Goal: Feedback & Contribution: Contribute content

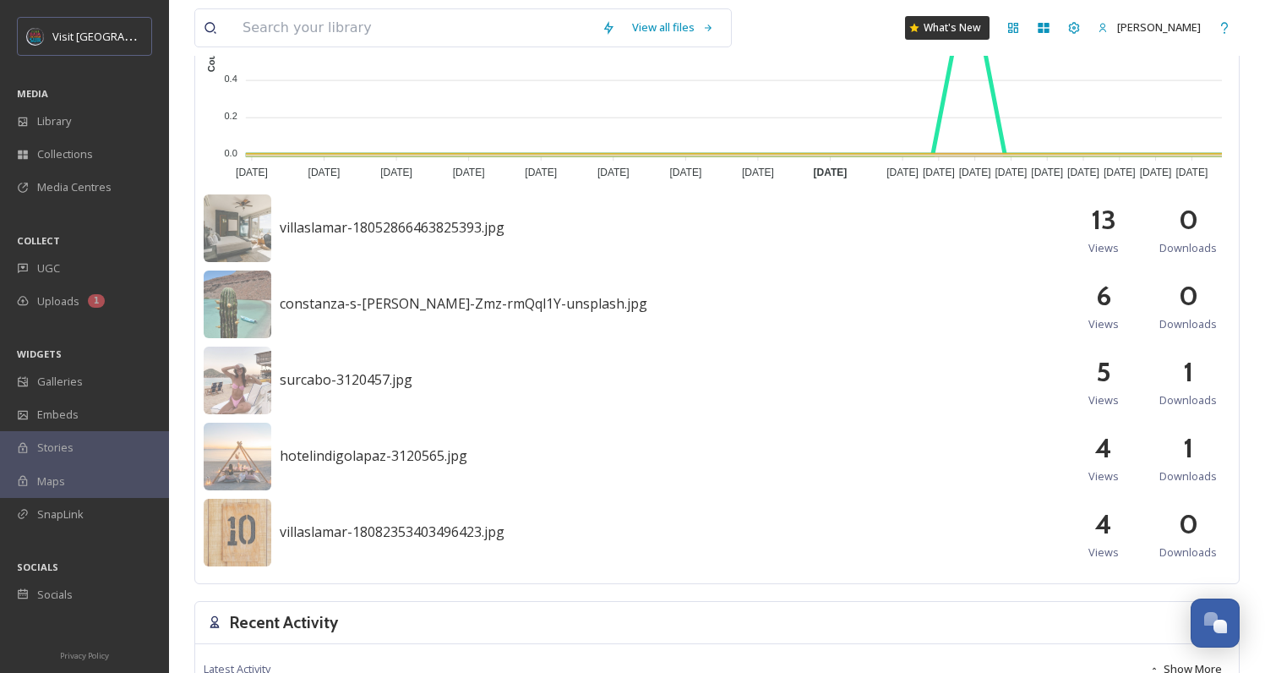
scroll to position [577, 0]
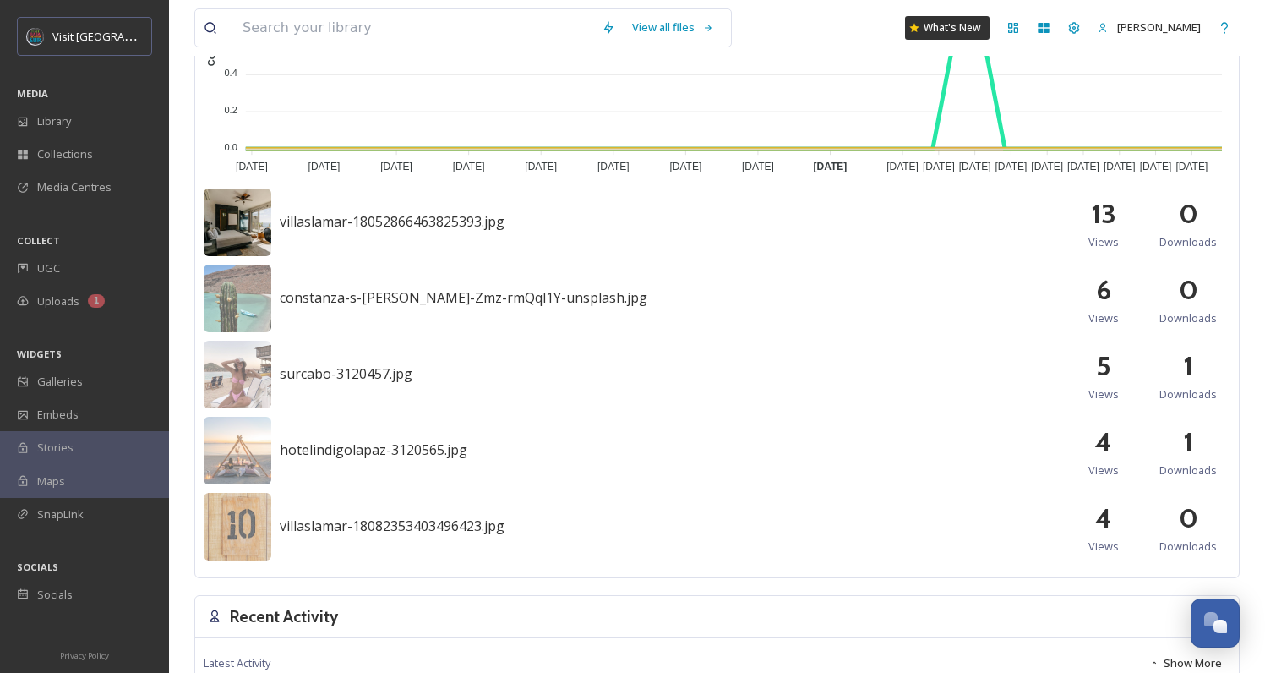
click at [219, 233] on img at bounding box center [238, 223] width 68 height 68
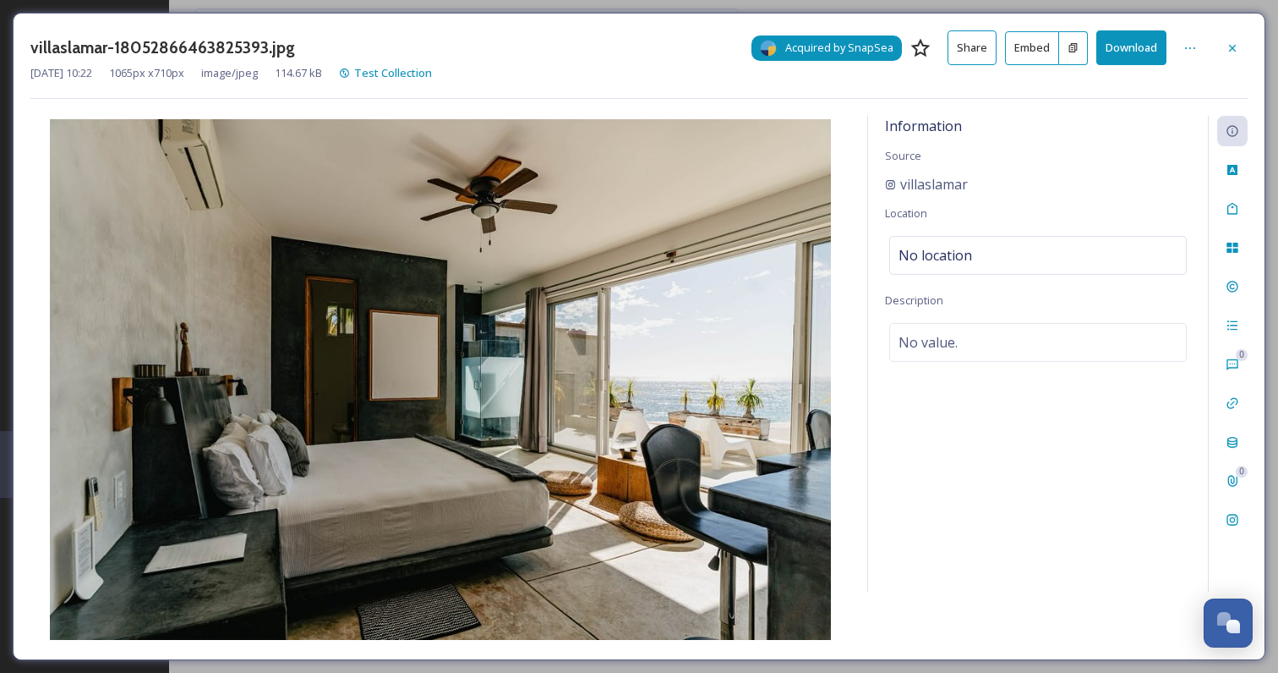
click at [847, 48] on span "Acquired by SnapSea" at bounding box center [839, 48] width 108 height 16
click at [1031, 256] on div "No location" at bounding box center [1038, 255] width 298 height 39
click at [1031, 256] on input at bounding box center [1038, 255] width 296 height 37
type input "v"
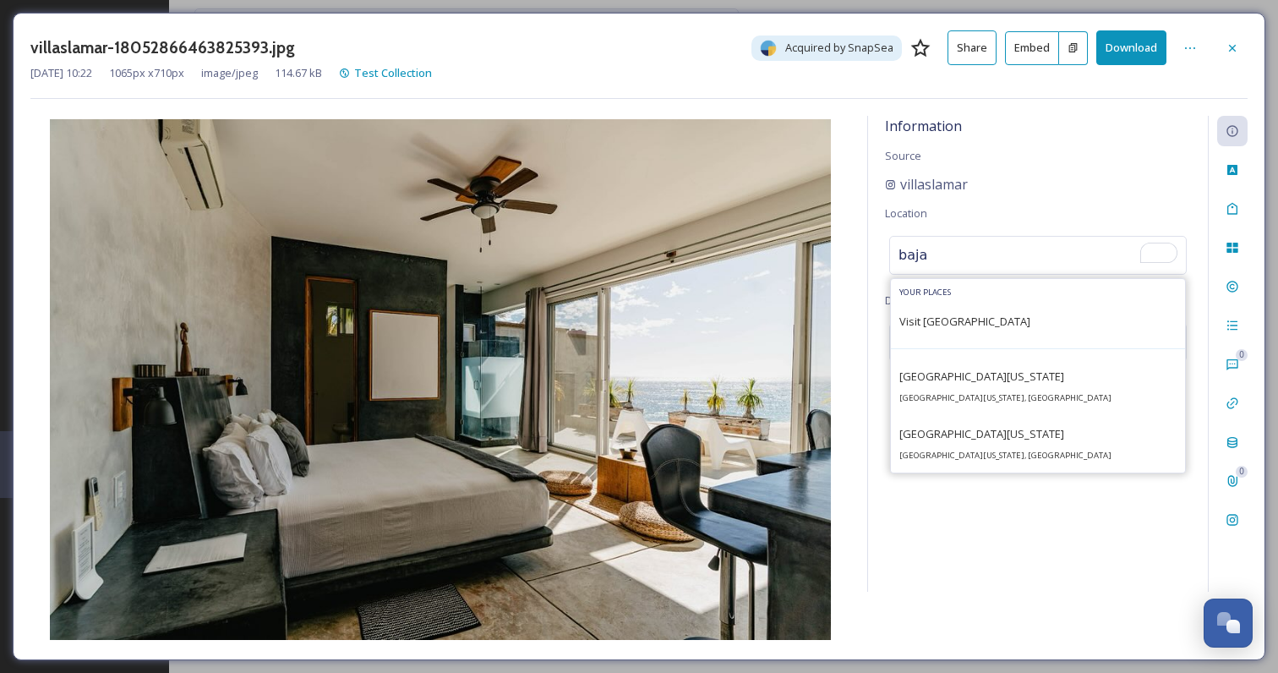
click at [1034, 259] on input "baja" at bounding box center [1038, 255] width 296 height 37
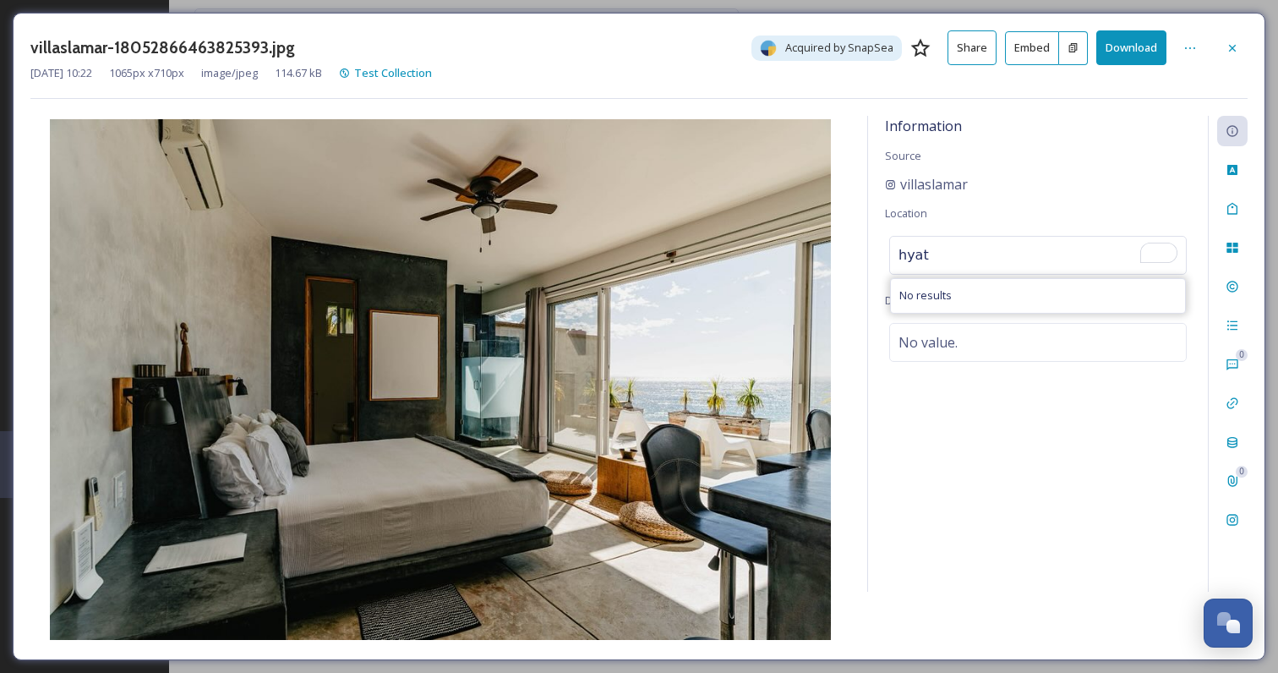
type input "hyatt"
click at [1034, 259] on input "hyatt" at bounding box center [1038, 255] width 296 height 37
click at [1013, 441] on div "Information Source villaslamar Location No results Description No value." at bounding box center [1038, 354] width 340 height 476
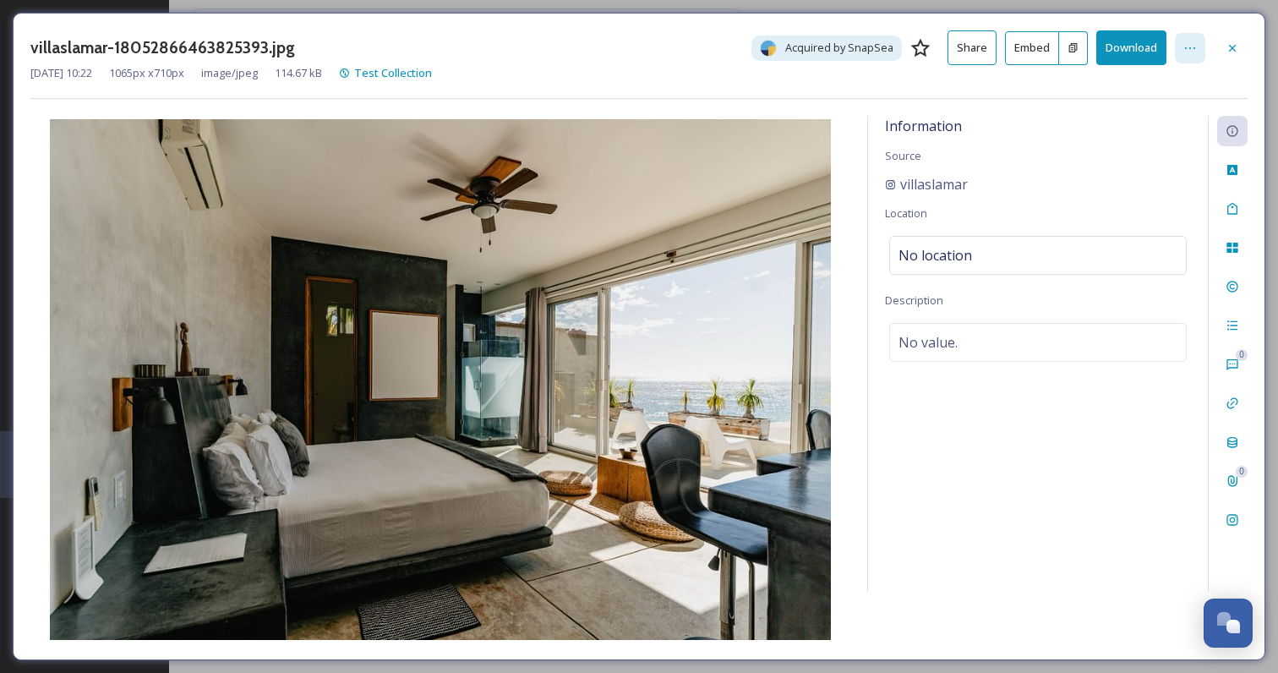
click at [1179, 49] on div at bounding box center [1190, 48] width 30 height 30
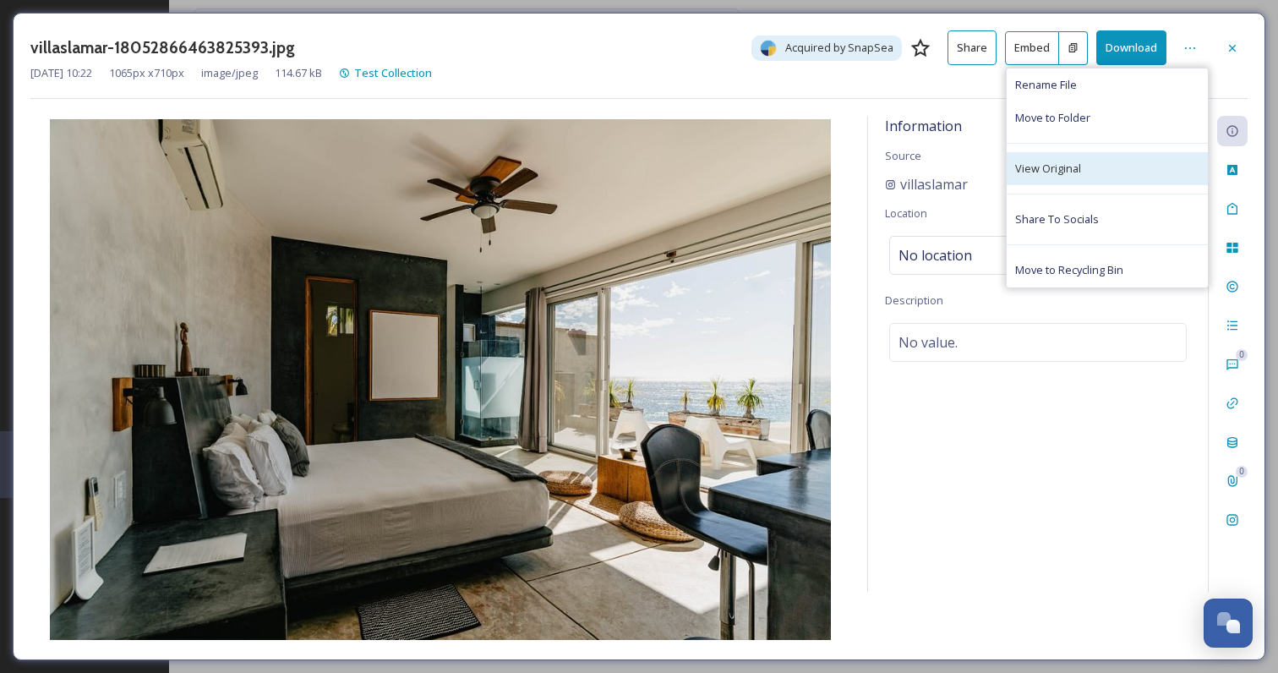
click at [1112, 165] on div "View Original" at bounding box center [1107, 168] width 201 height 33
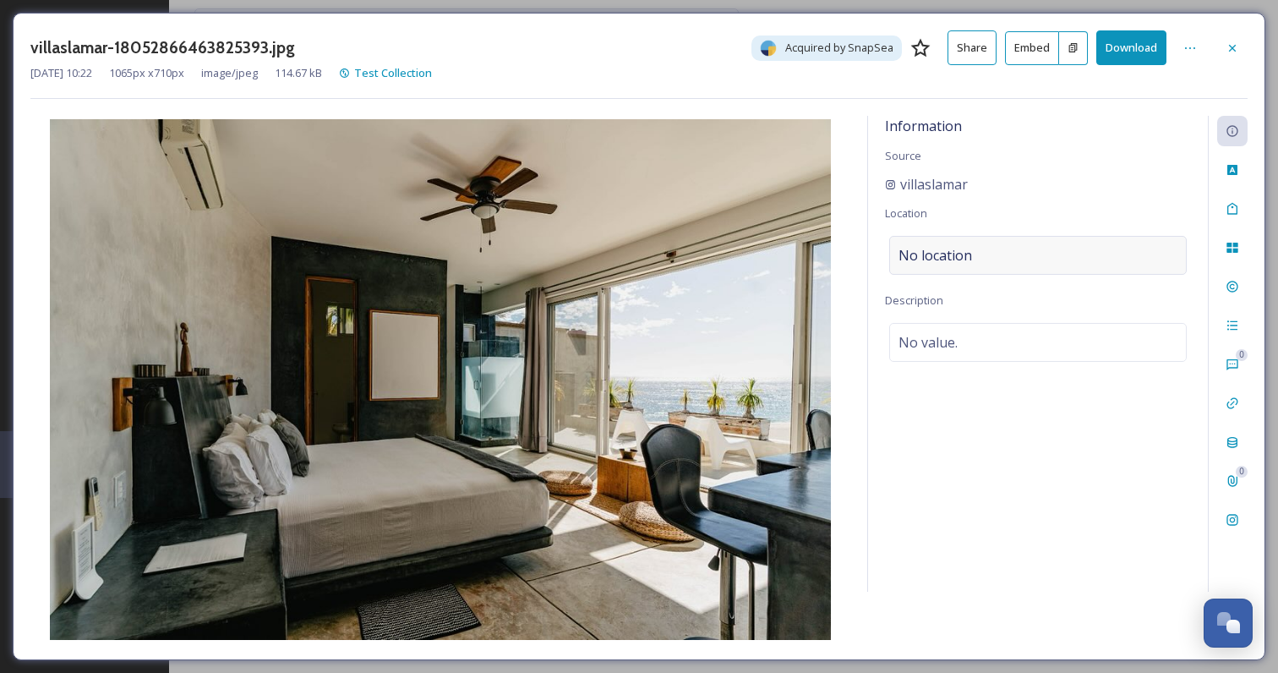
click at [975, 259] on div "No location" at bounding box center [1038, 255] width 298 height 39
click at [975, 259] on input "To enrich screen reader interactions, please activate Accessibility in Grammarl…" at bounding box center [1038, 255] width 296 height 37
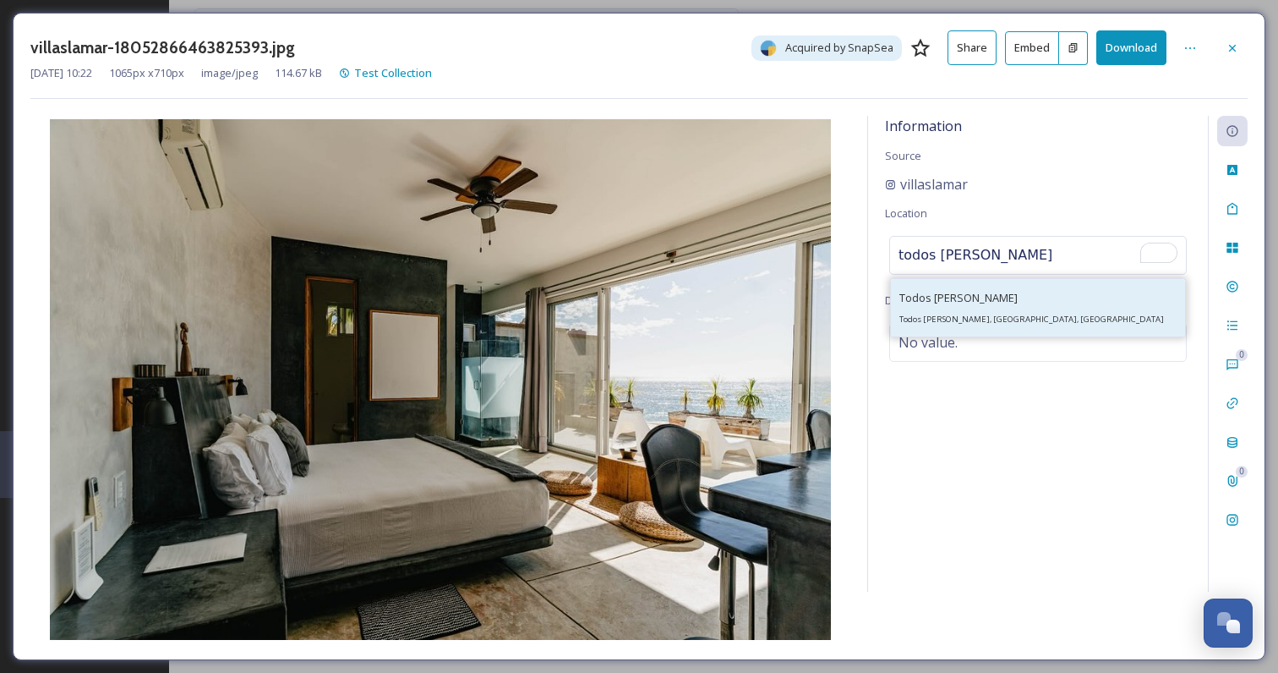
type input "todos santos"
click at [1025, 292] on div "Todos Santos Todos Santos, BCS, Mexico" at bounding box center [1038, 307] width 294 height 57
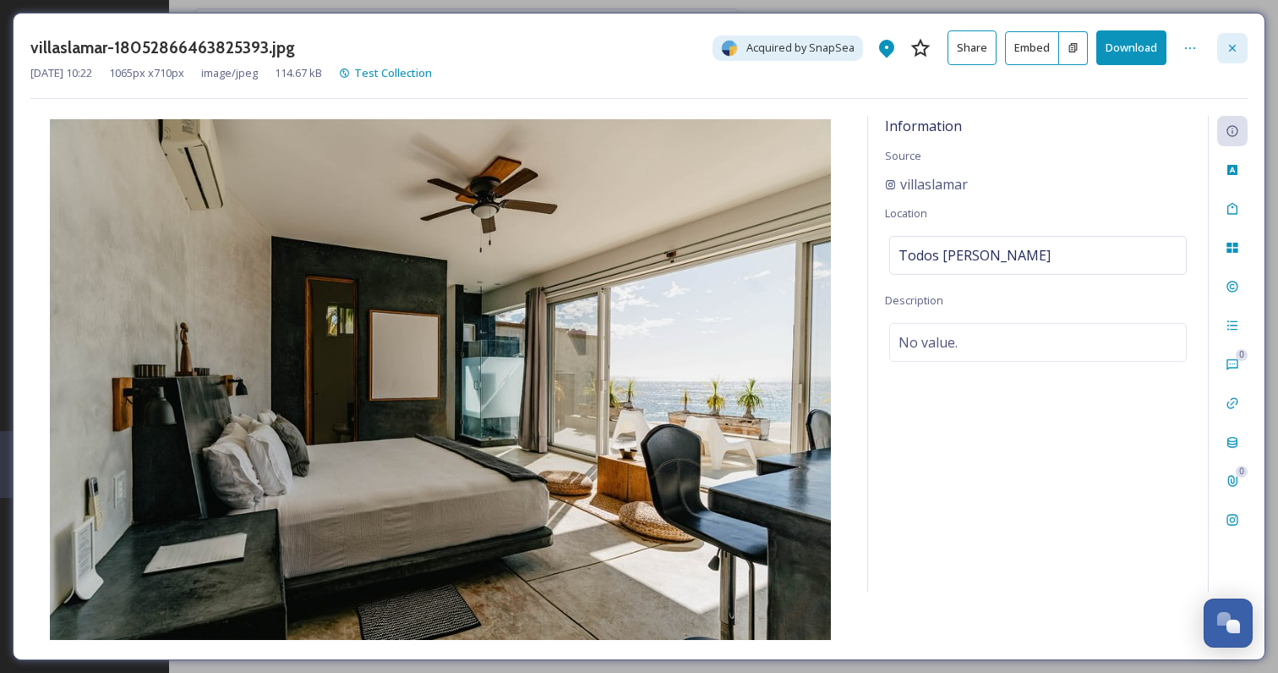
click at [1232, 46] on icon at bounding box center [1233, 48] width 14 height 14
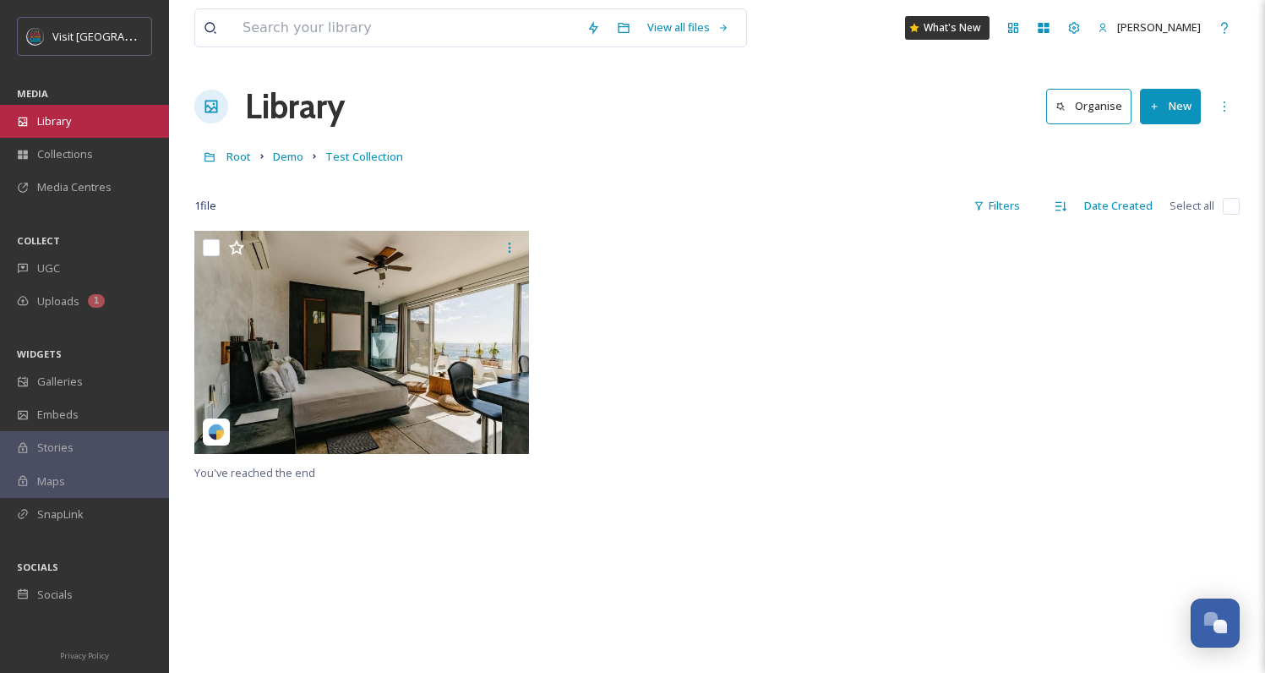
click at [81, 123] on div "Library" at bounding box center [84, 121] width 169 height 33
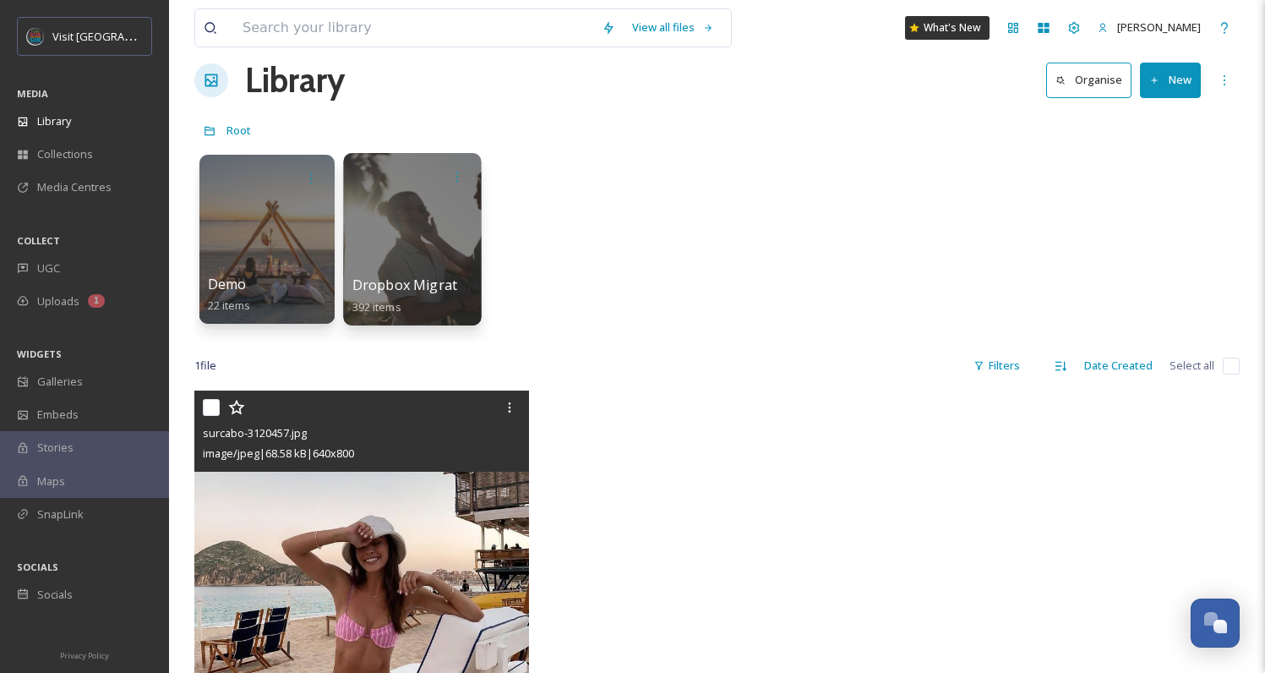
scroll to position [20, 0]
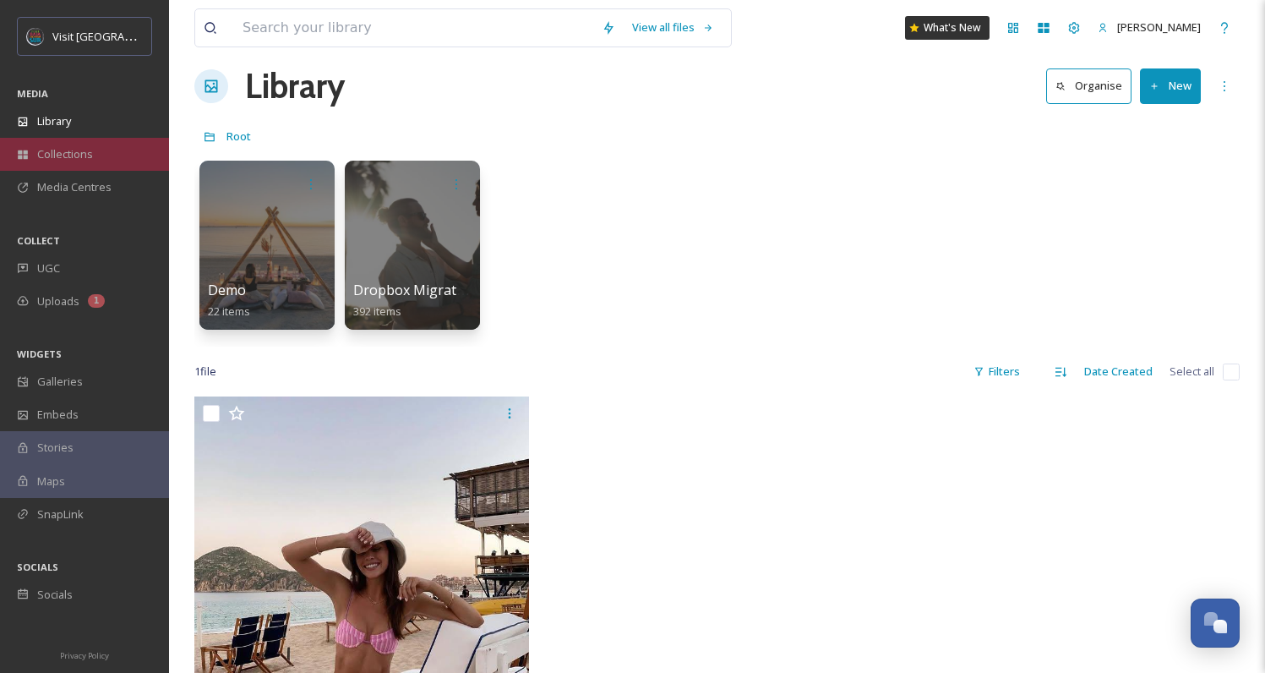
click at [77, 167] on div "Collections" at bounding box center [84, 154] width 169 height 33
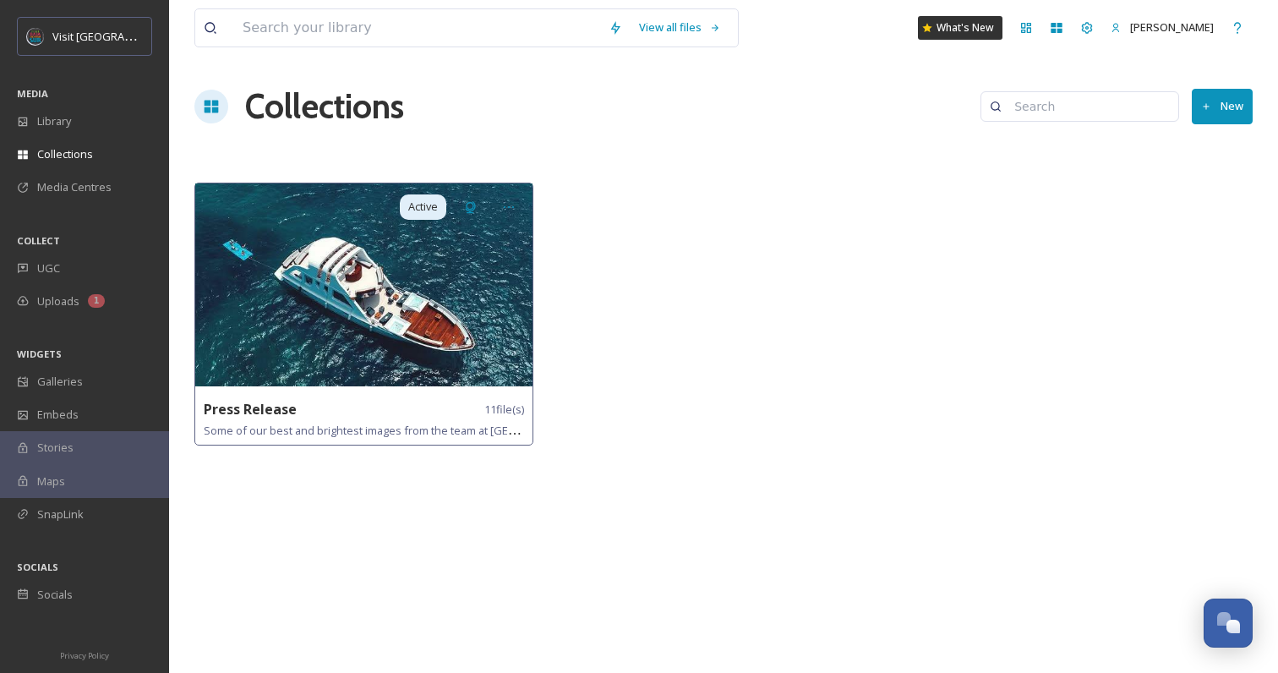
click at [347, 316] on img at bounding box center [363, 284] width 337 height 203
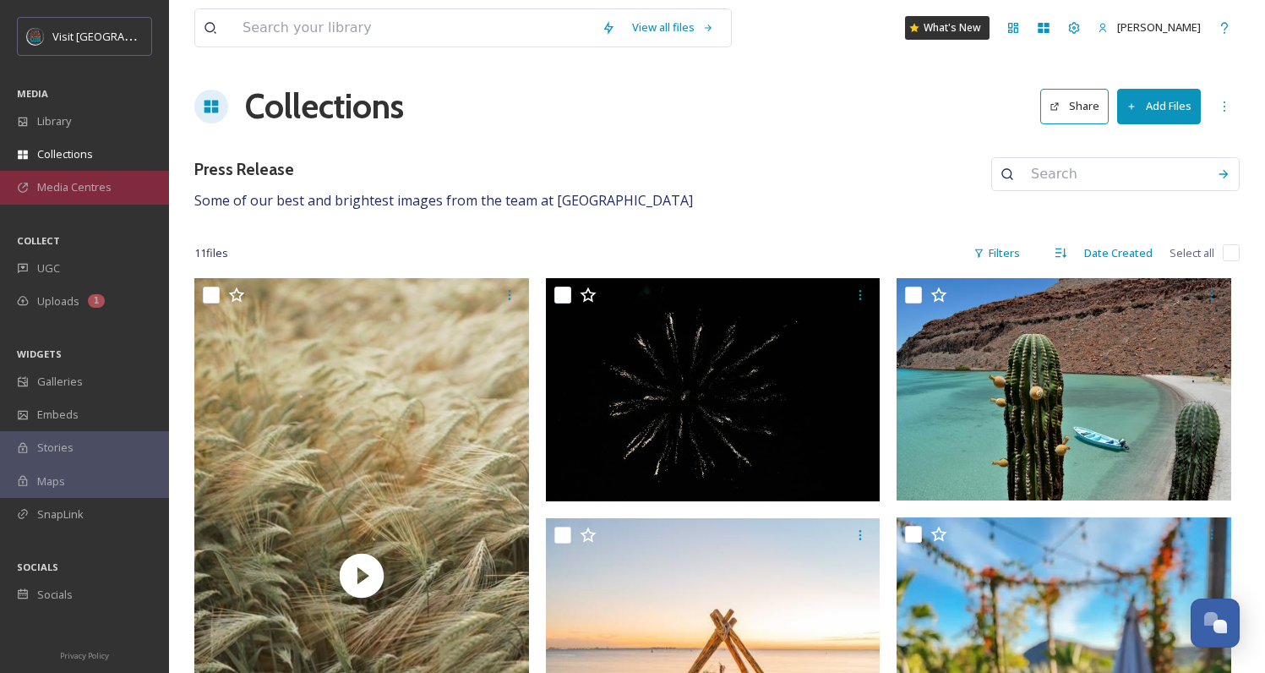
click at [74, 189] on span "Media Centres" at bounding box center [74, 187] width 74 height 16
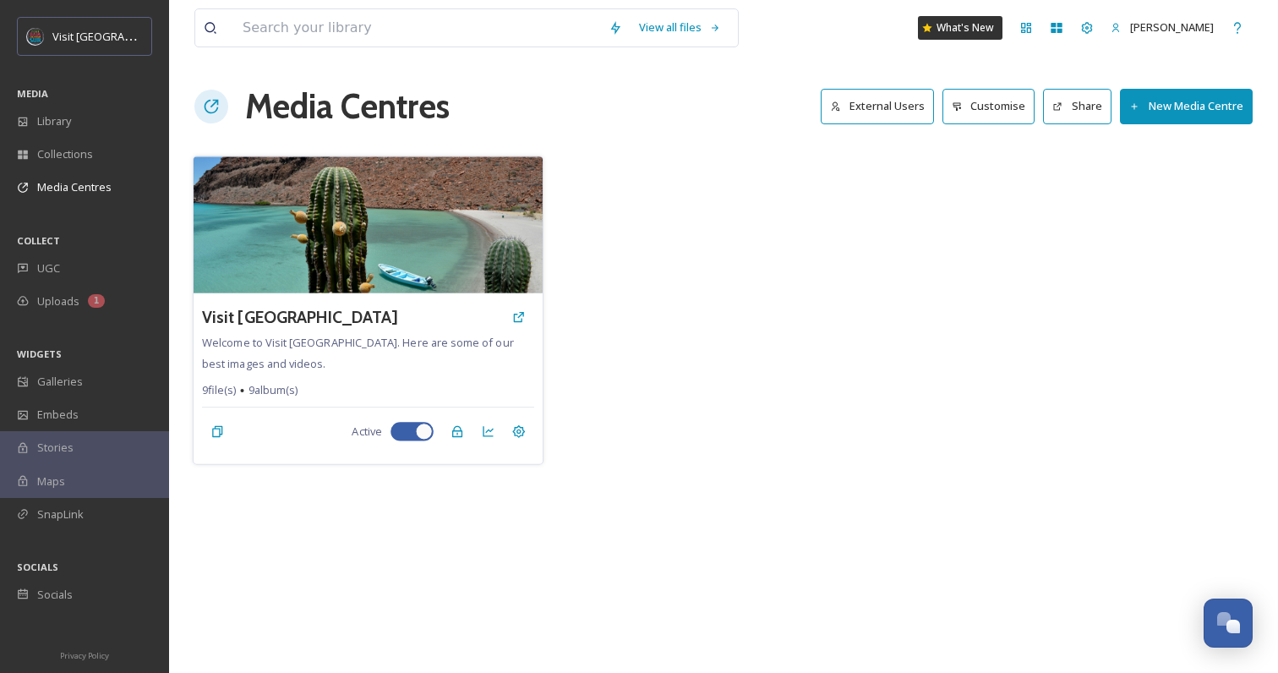
click at [365, 326] on div "Visit [GEOGRAPHIC_DATA]" at bounding box center [368, 317] width 332 height 30
click at [352, 232] on img at bounding box center [368, 224] width 349 height 137
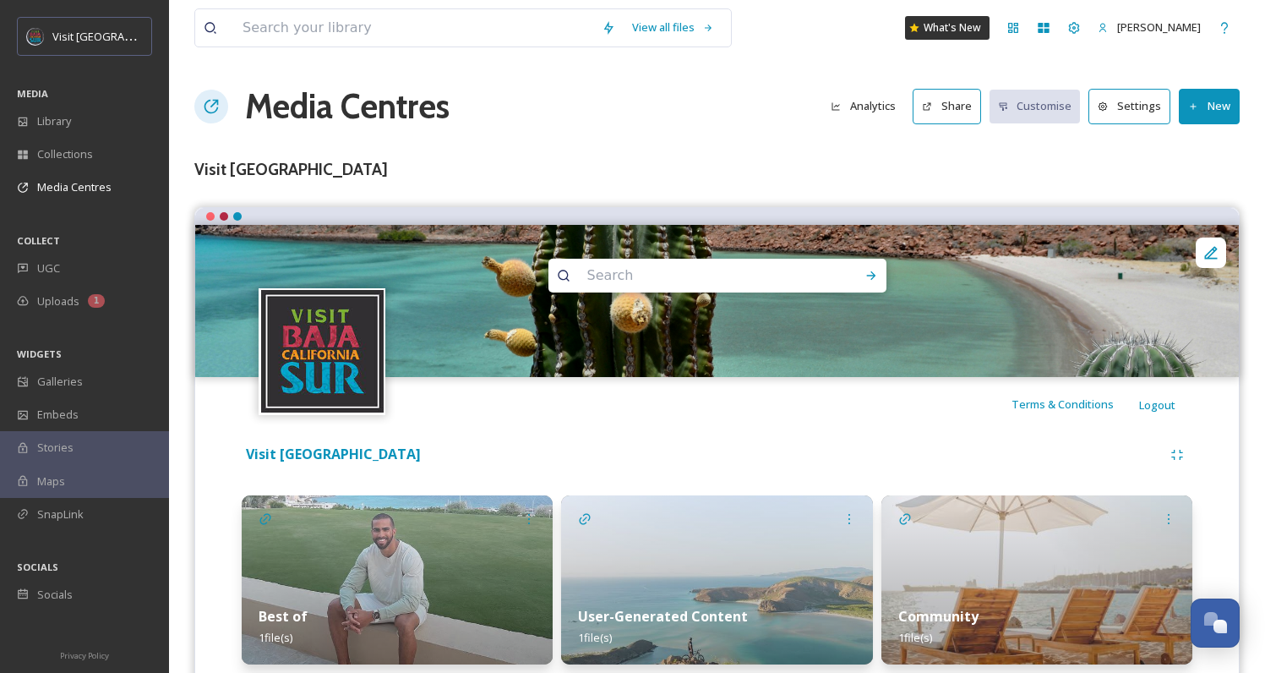
click at [1226, 115] on button "New" at bounding box center [1209, 106] width 61 height 35
click at [1211, 149] on span "Add Files" at bounding box center [1199, 146] width 46 height 16
click at [1207, 145] on span "Add Files" at bounding box center [1199, 146] width 46 height 16
click at [1199, 173] on span "Add Album" at bounding box center [1203, 179] width 55 height 16
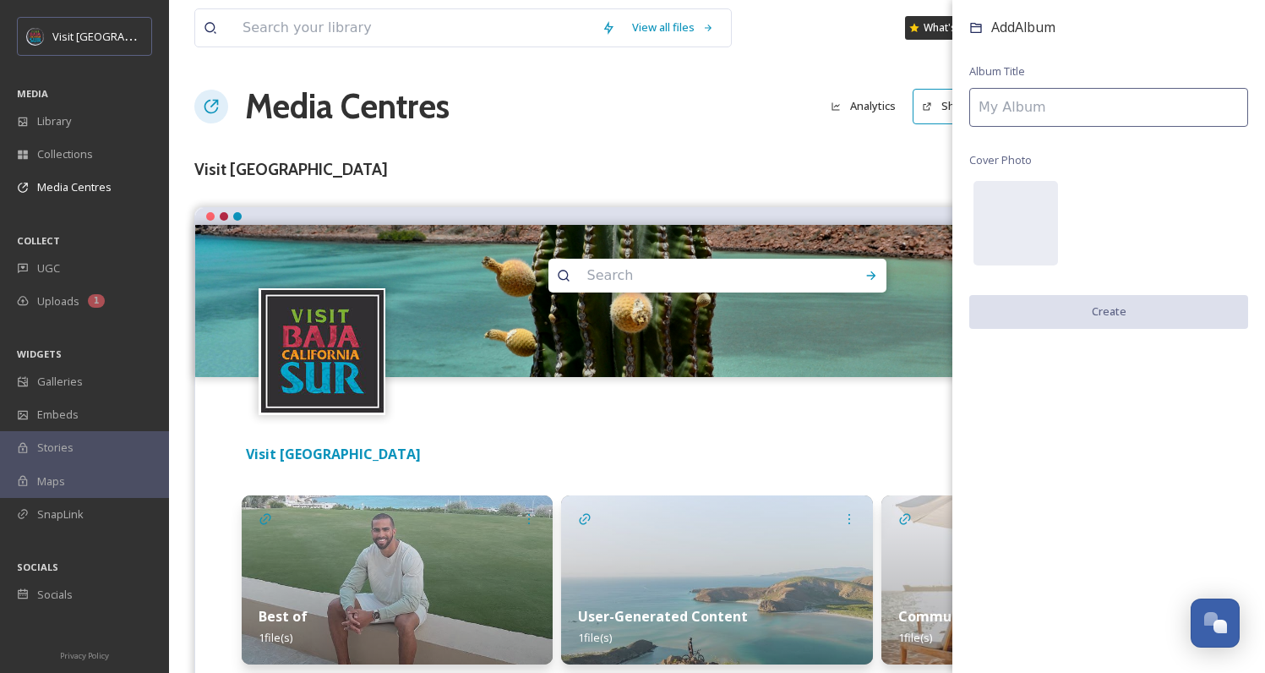
click at [621, 96] on div "Media Centres Analytics Share Customise Settings New" at bounding box center [717, 106] width 1046 height 51
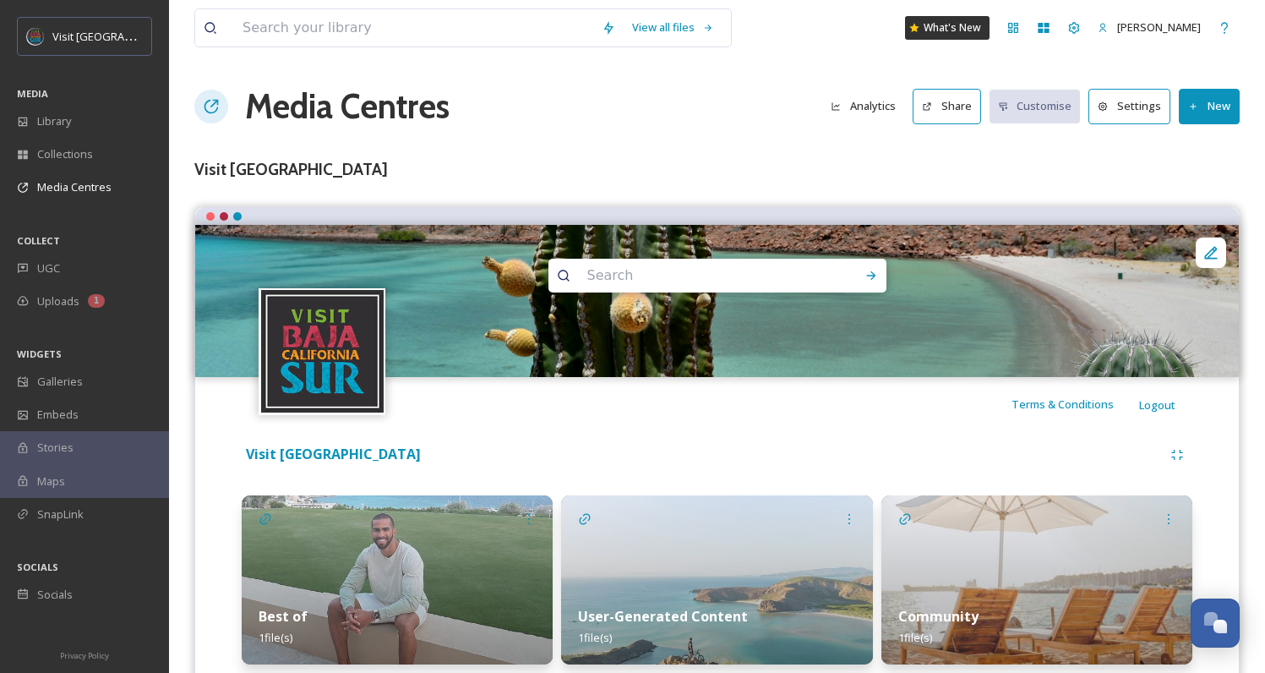
click at [1200, 103] on button "New" at bounding box center [1209, 106] width 61 height 35
click at [1191, 171] on span "Add Album" at bounding box center [1203, 179] width 55 height 16
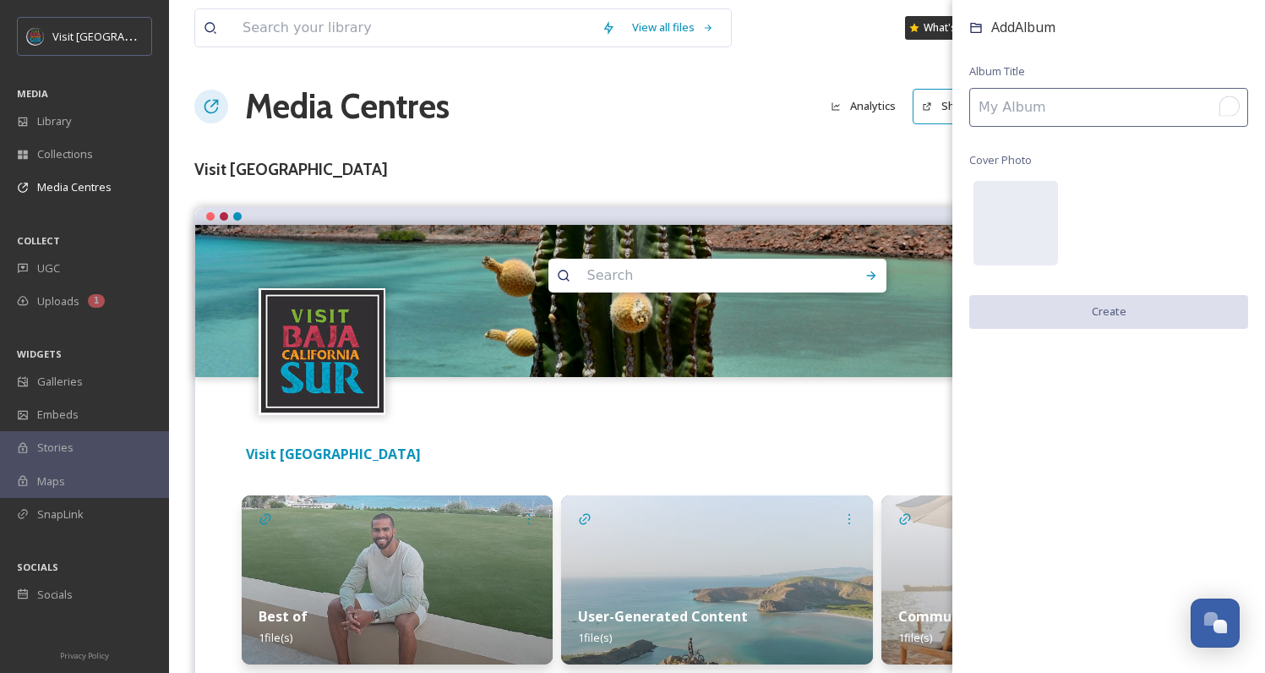
click at [1052, 107] on input "To enrich screen reader interactions, please activate Accessibility in Grammarl…" at bounding box center [1109, 107] width 279 height 39
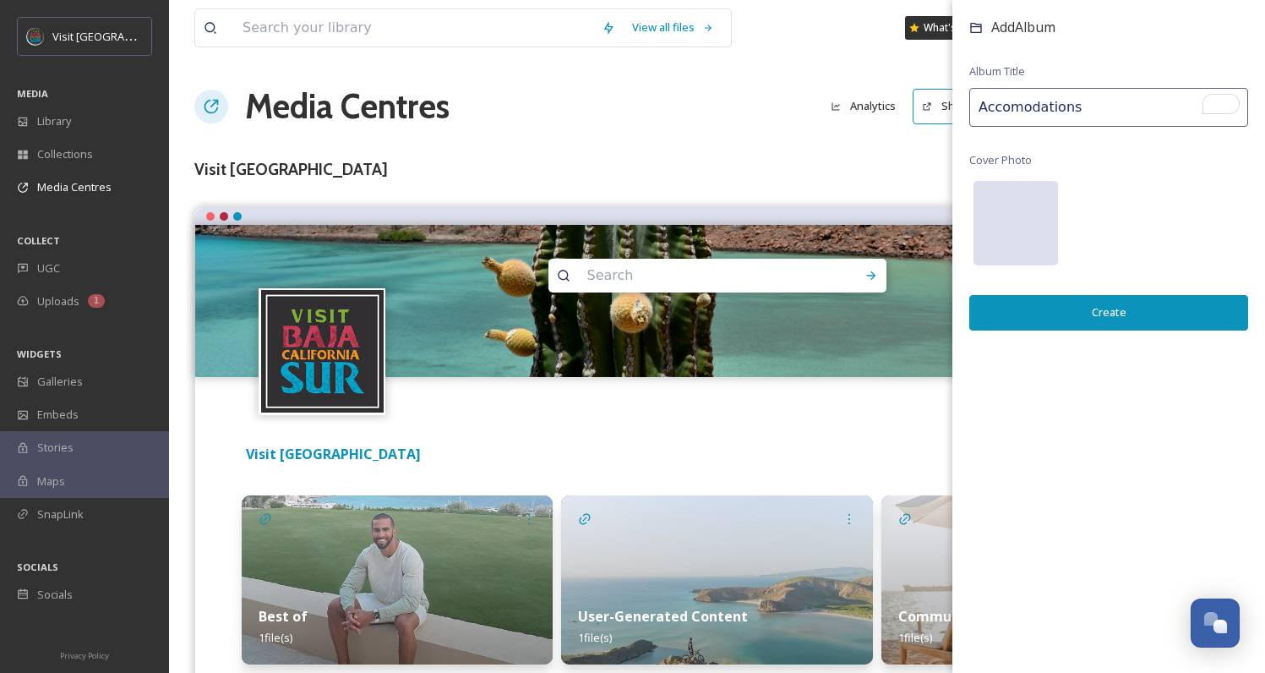
type input "Accomodations"
click at [991, 238] on div at bounding box center [1016, 223] width 85 height 85
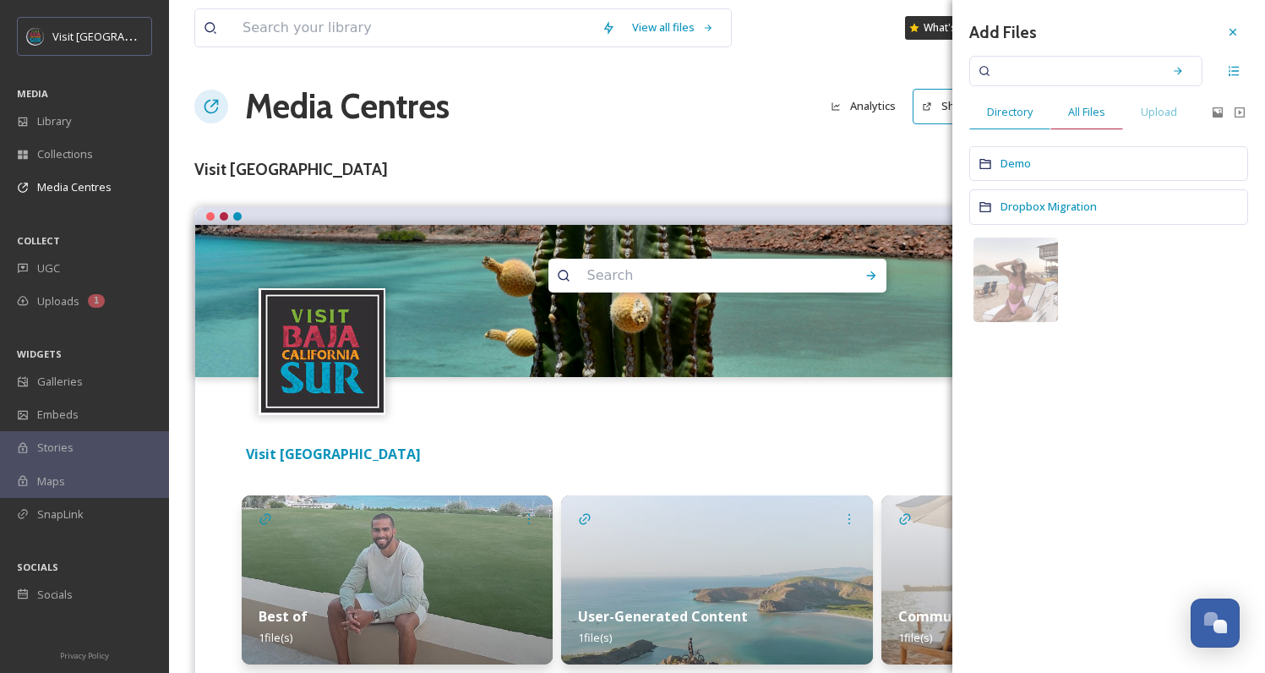
click at [1070, 118] on span "All Files" at bounding box center [1086, 112] width 37 height 16
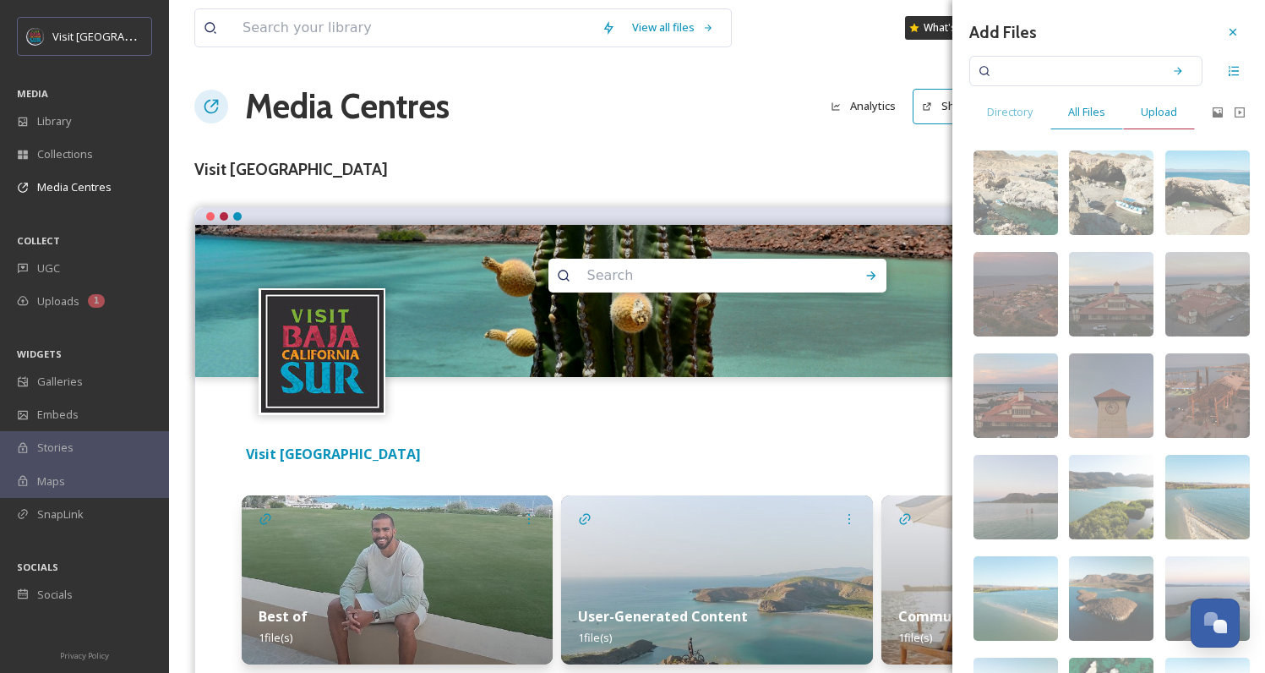
click at [1161, 120] on div "Upload" at bounding box center [1159, 112] width 72 height 35
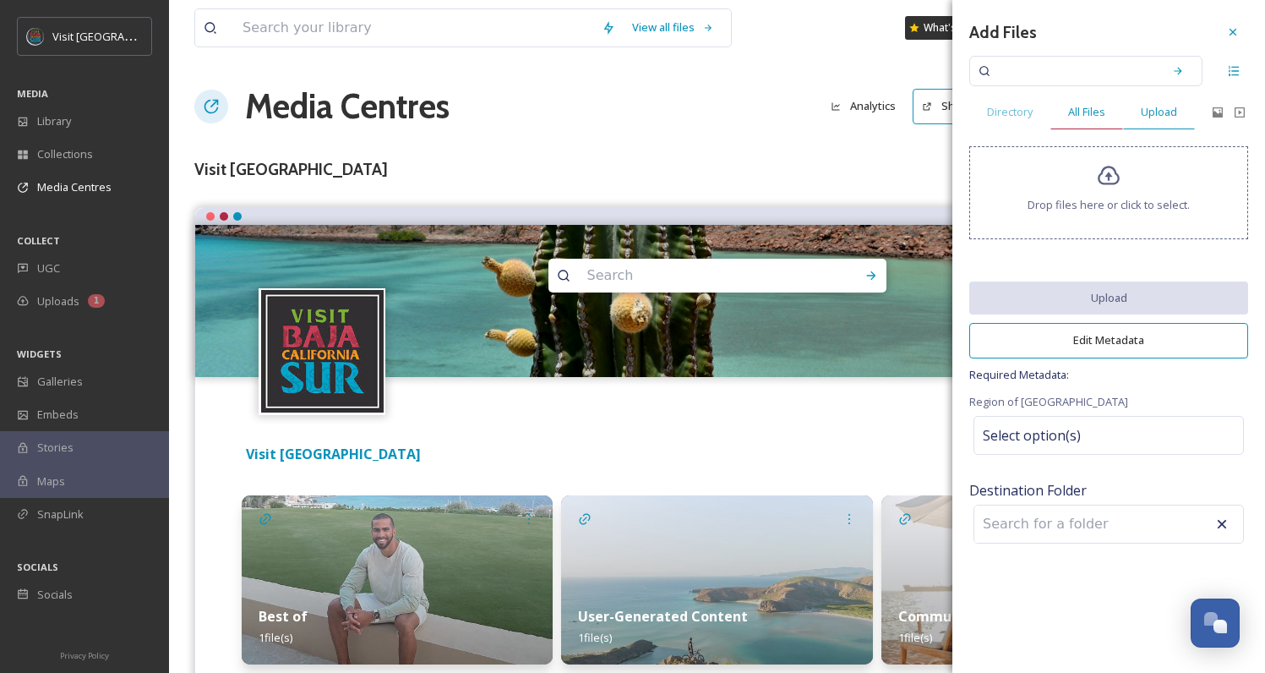
click at [1097, 120] on div "All Files" at bounding box center [1087, 112] width 73 height 35
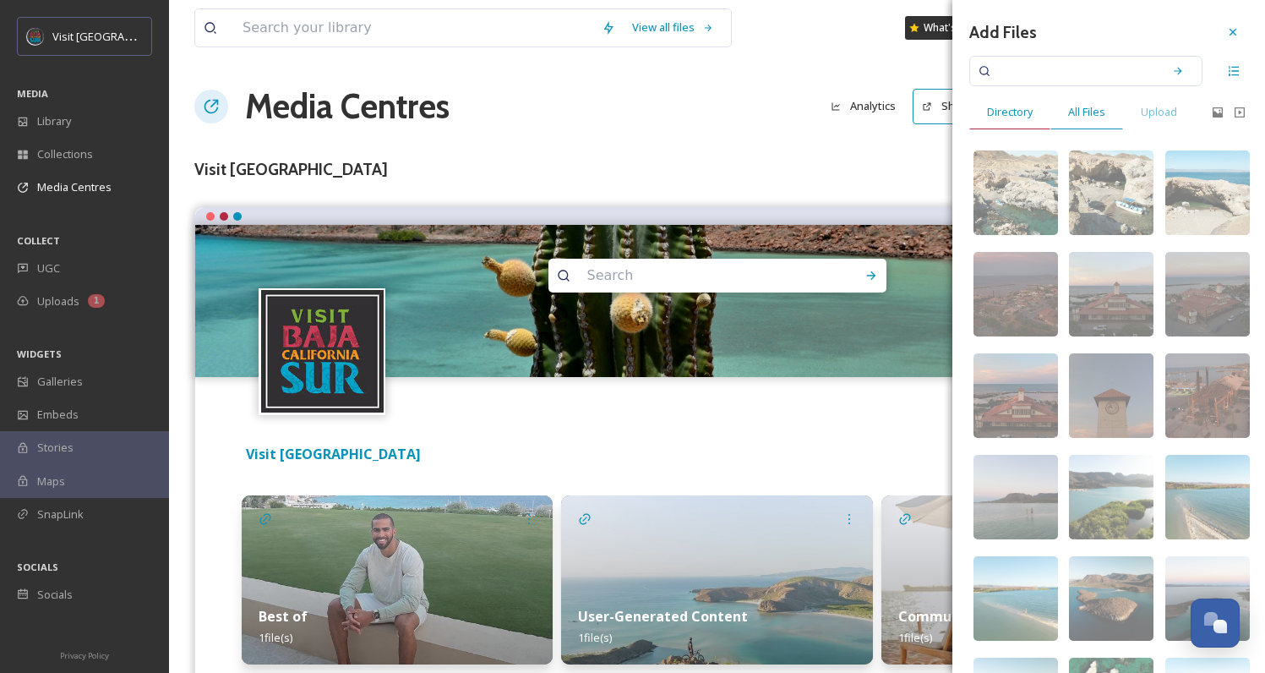
click at [1011, 111] on span "Directory" at bounding box center [1010, 112] width 46 height 16
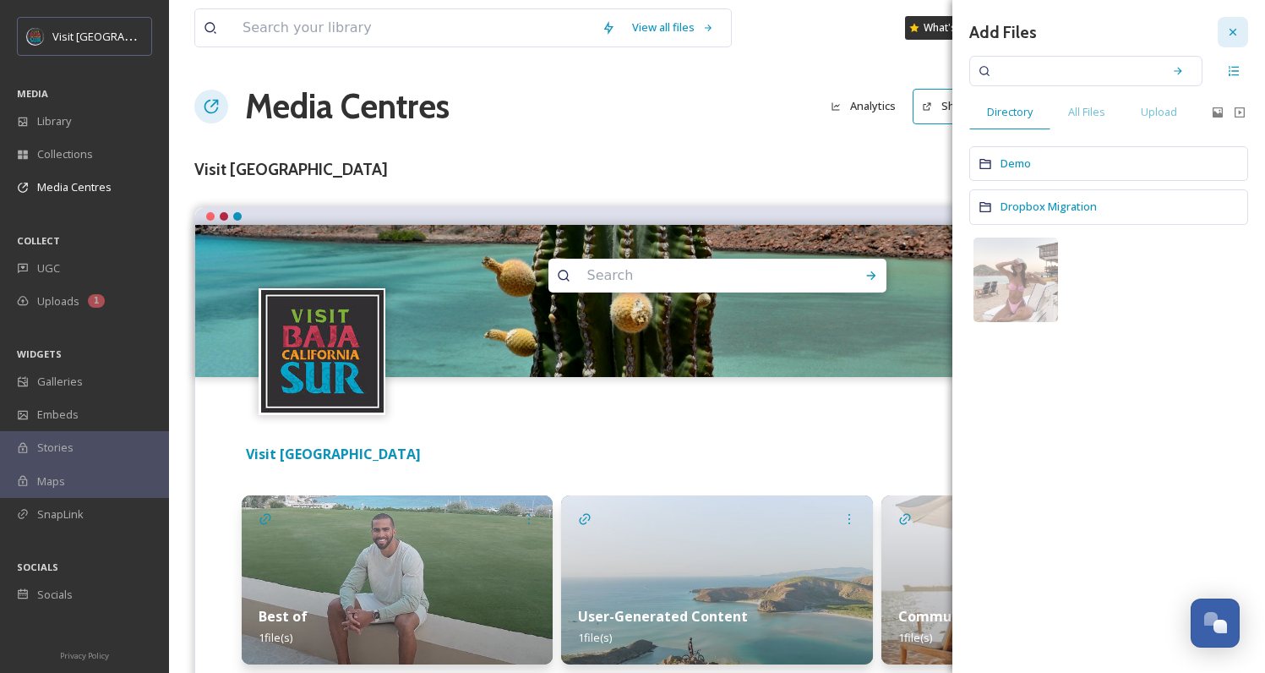
click at [1241, 26] on div at bounding box center [1233, 32] width 30 height 30
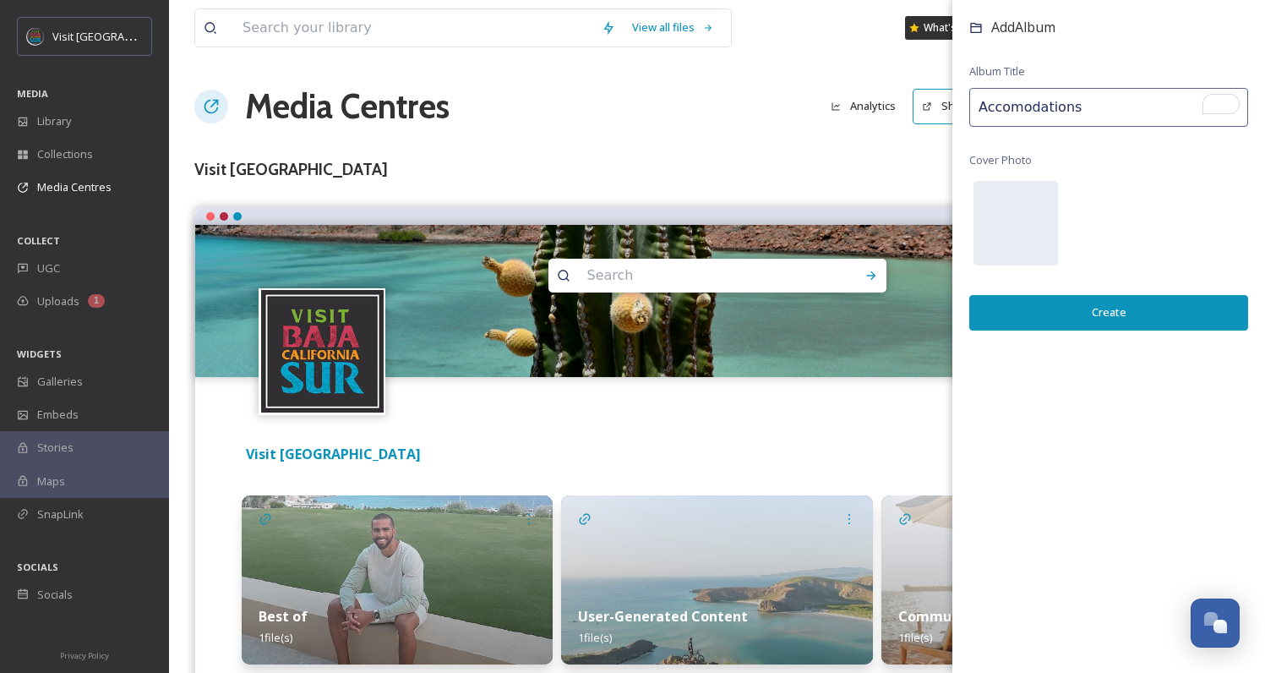
click at [1046, 319] on button "Create" at bounding box center [1109, 312] width 279 height 35
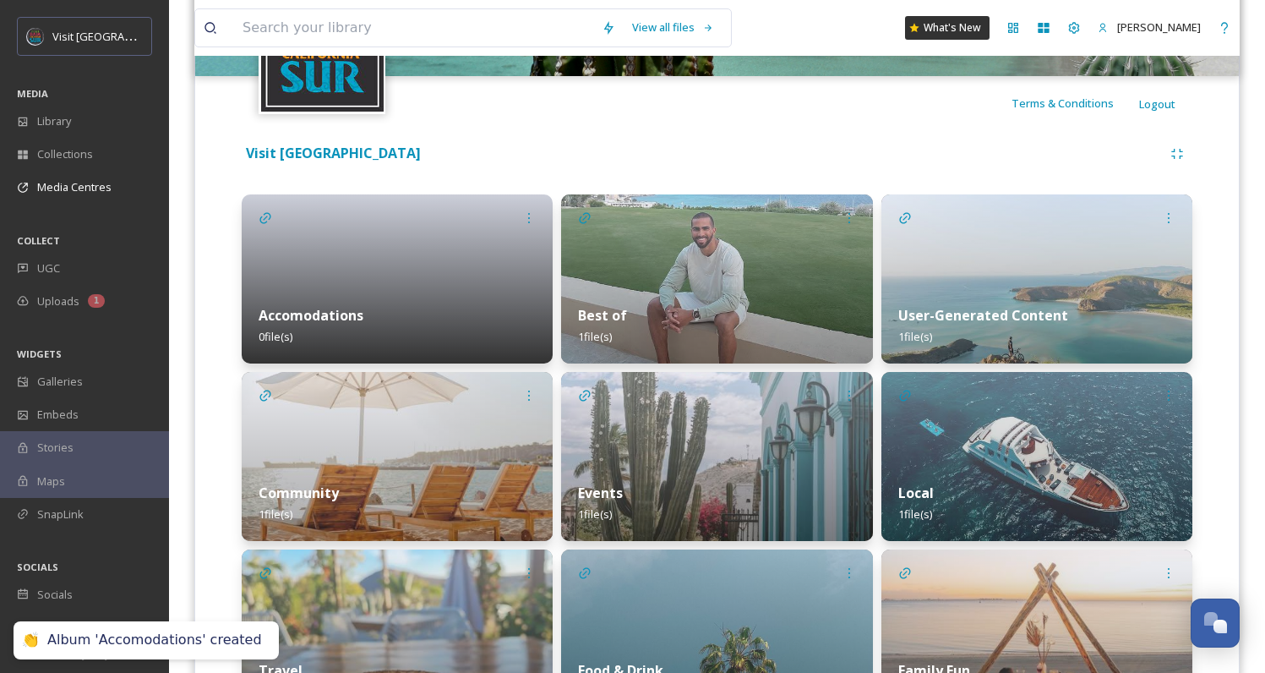
scroll to position [307, 0]
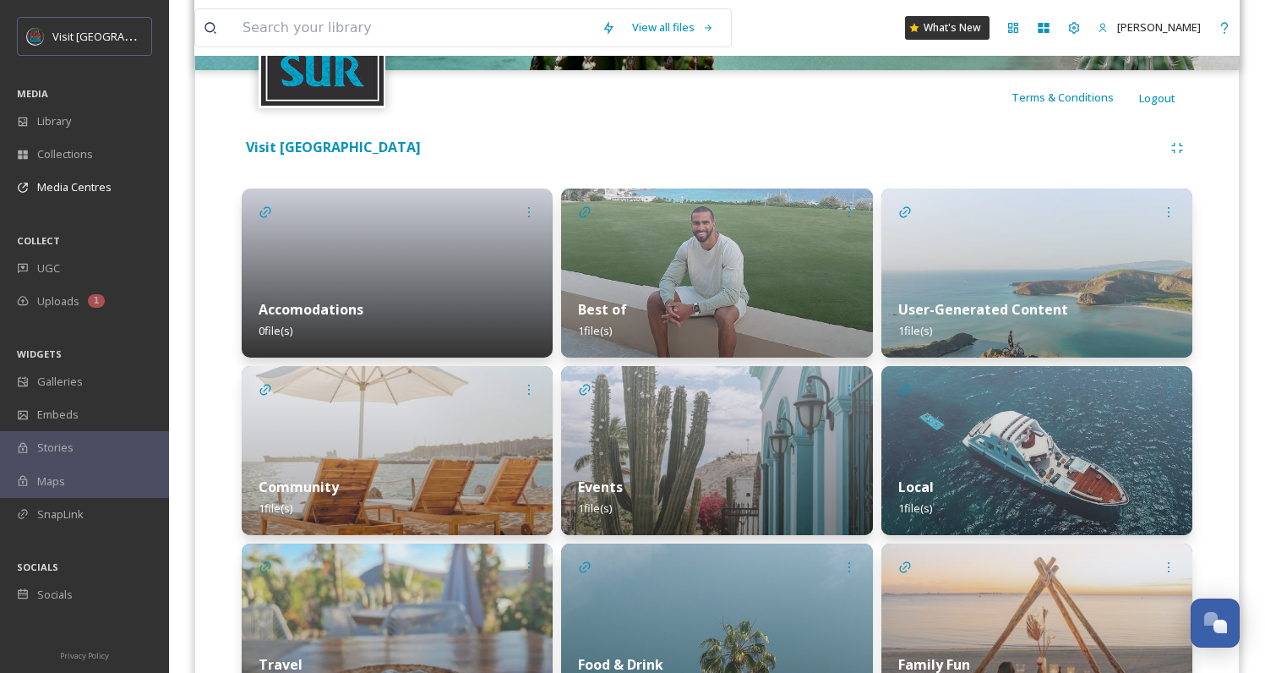
click at [429, 221] on div at bounding box center [397, 273] width 311 height 169
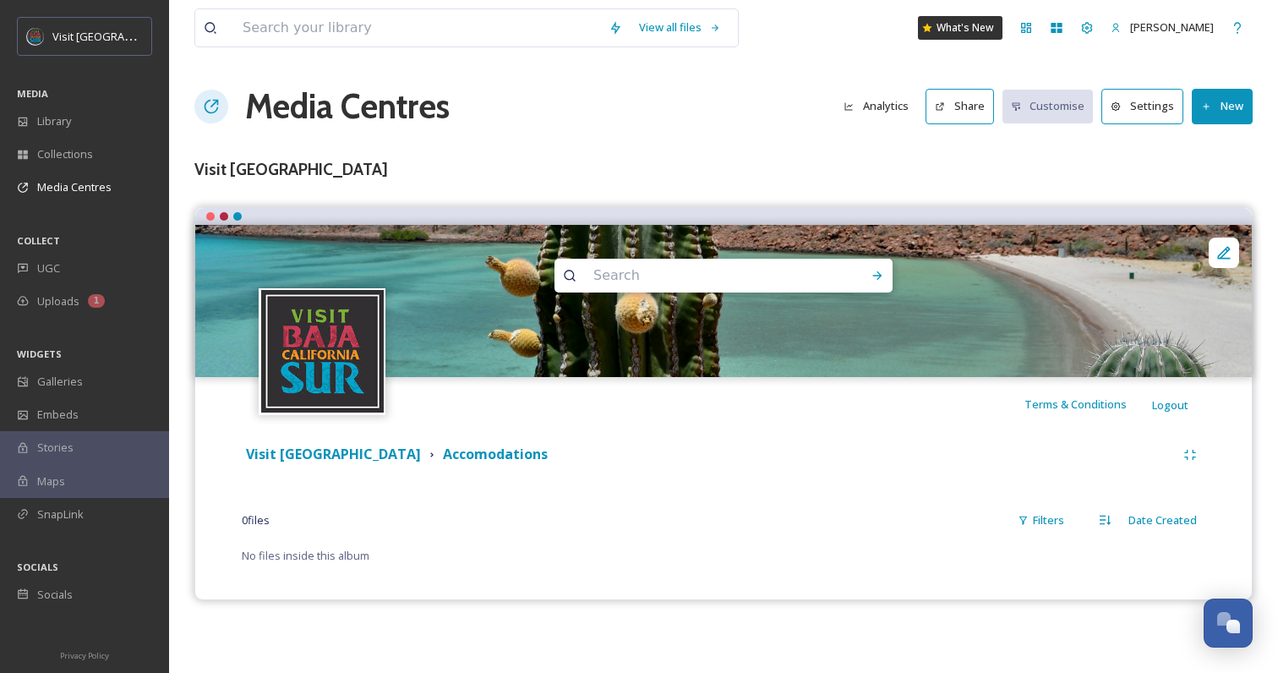
click at [1136, 113] on button "Settings" at bounding box center [1142, 106] width 82 height 35
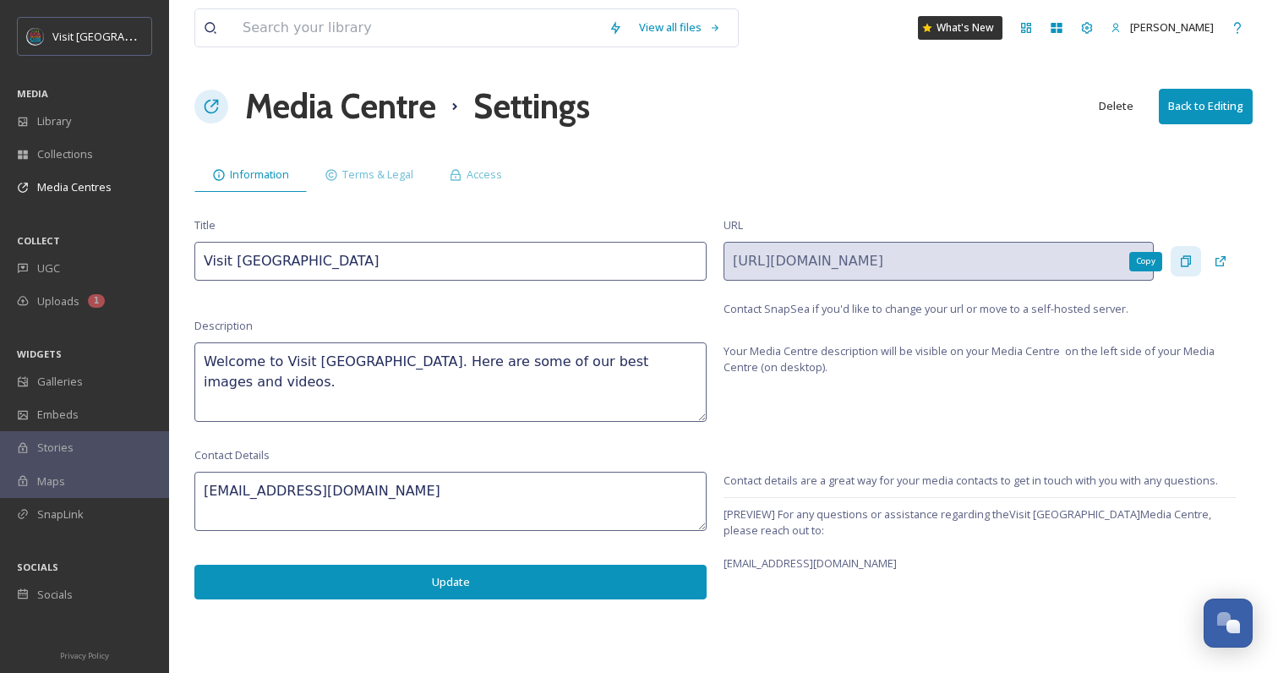
click at [1192, 255] on icon at bounding box center [1186, 261] width 14 height 14
click at [389, 164] on div "Terms & Legal" at bounding box center [369, 174] width 124 height 35
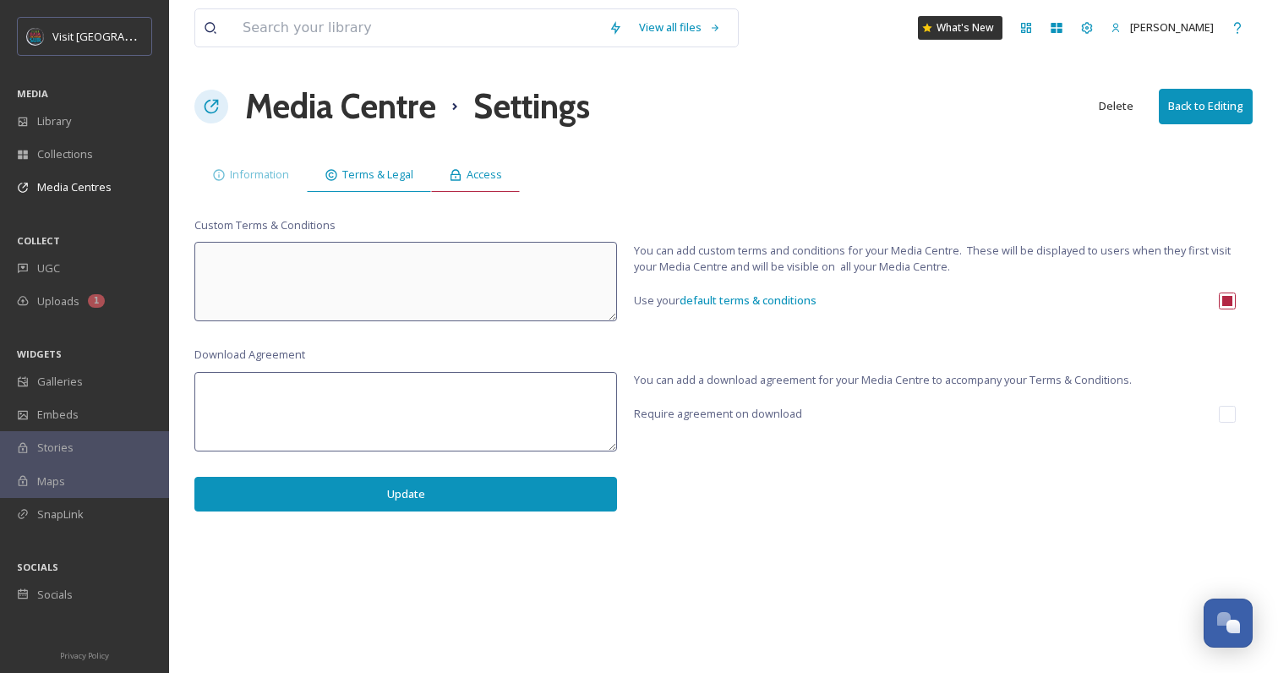
click at [494, 178] on span "Access" at bounding box center [485, 175] width 36 height 16
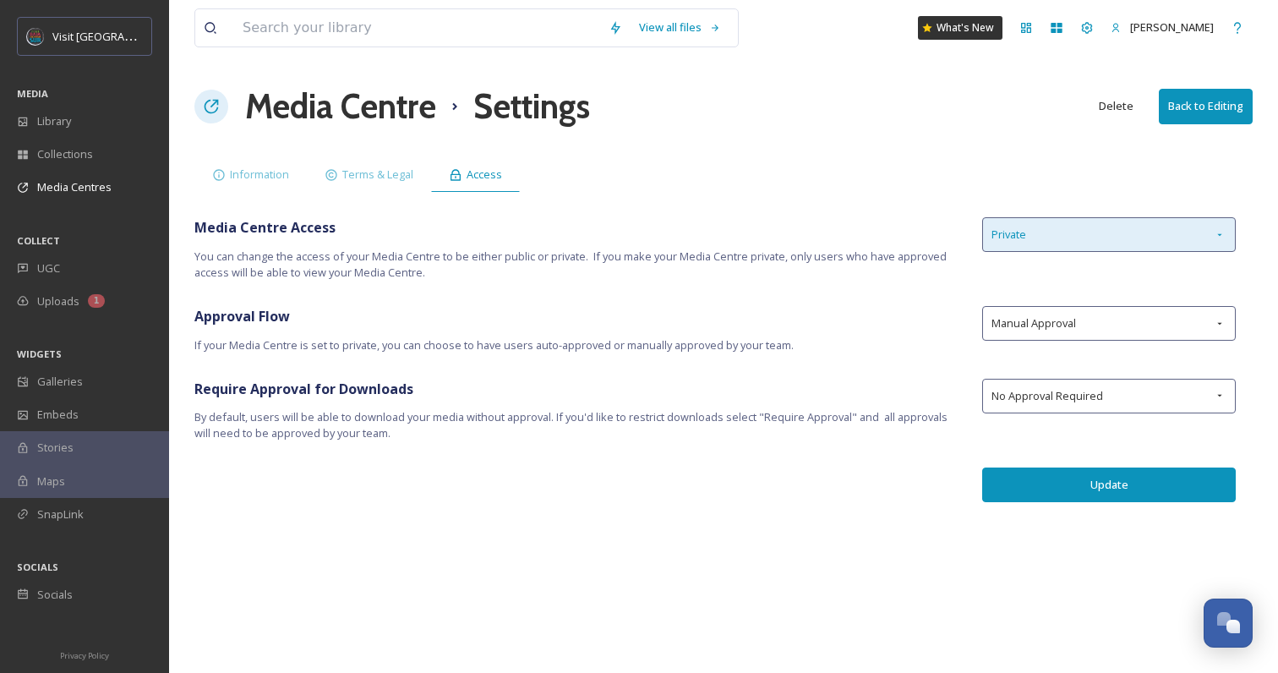
click at [1010, 241] on span "Private" at bounding box center [1009, 235] width 35 height 16
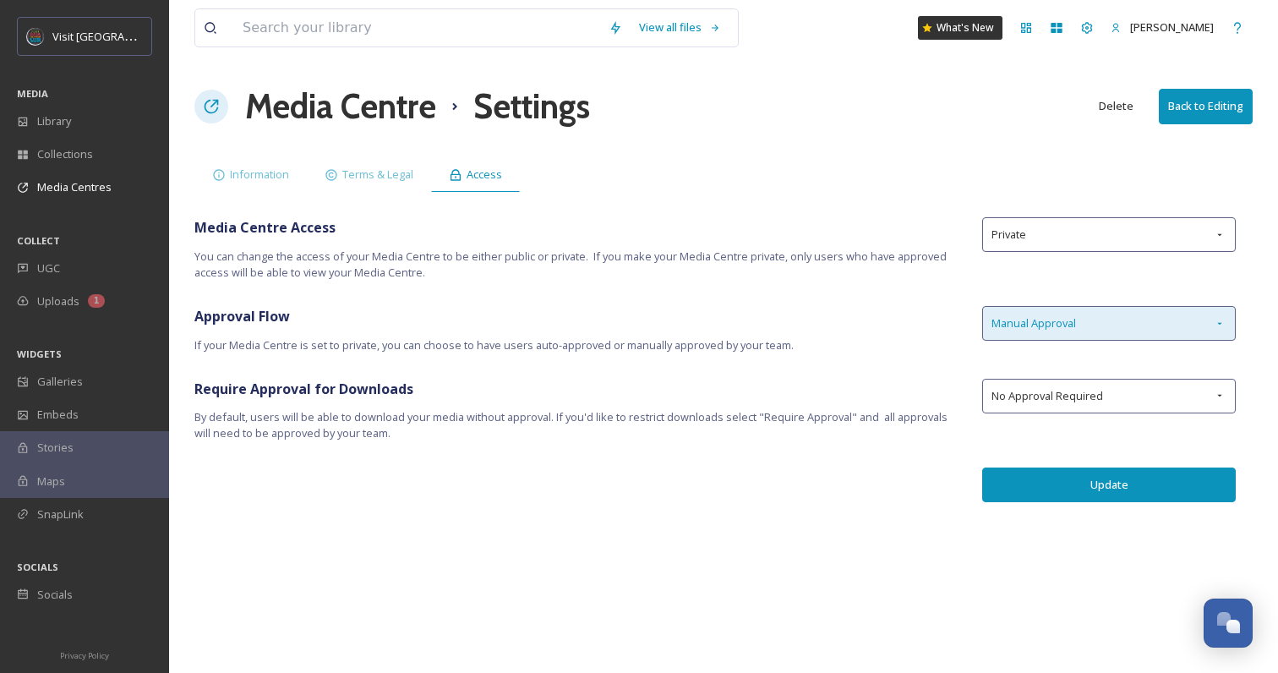
click at [1130, 334] on div "Manual Approval" at bounding box center [1109, 323] width 254 height 35
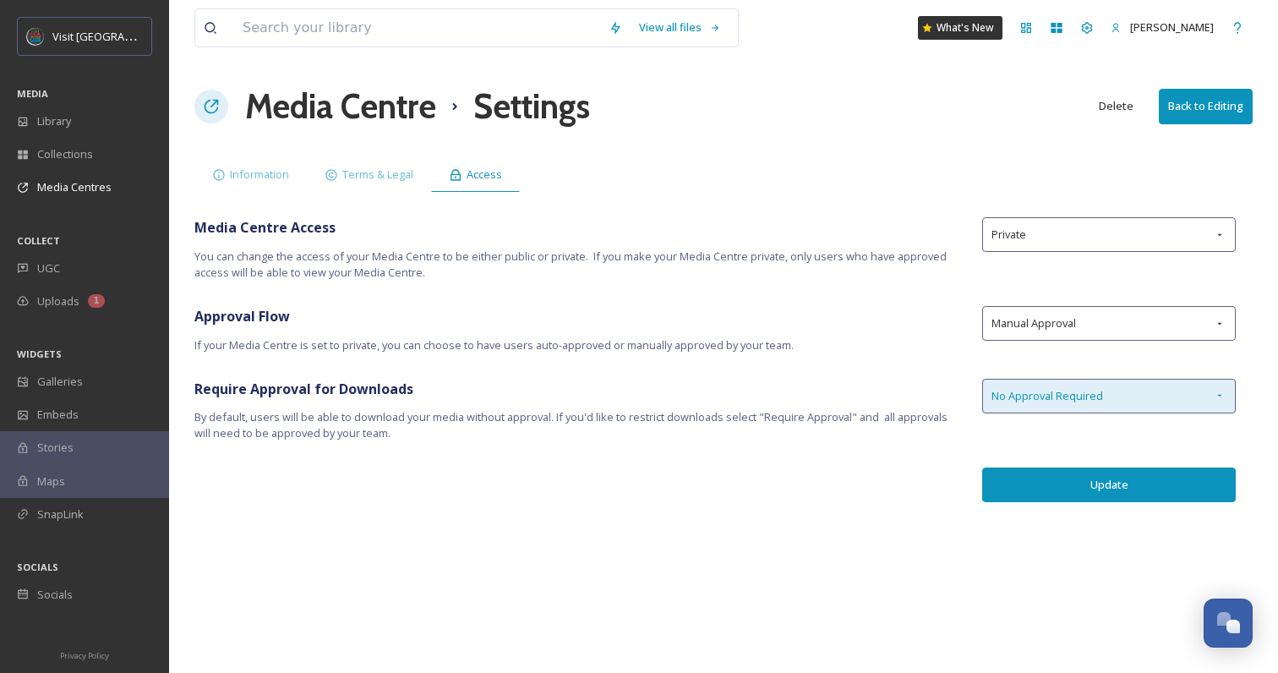
click at [1117, 387] on div "No Approval Required" at bounding box center [1109, 396] width 254 height 35
click at [260, 172] on span "Information" at bounding box center [259, 175] width 59 height 16
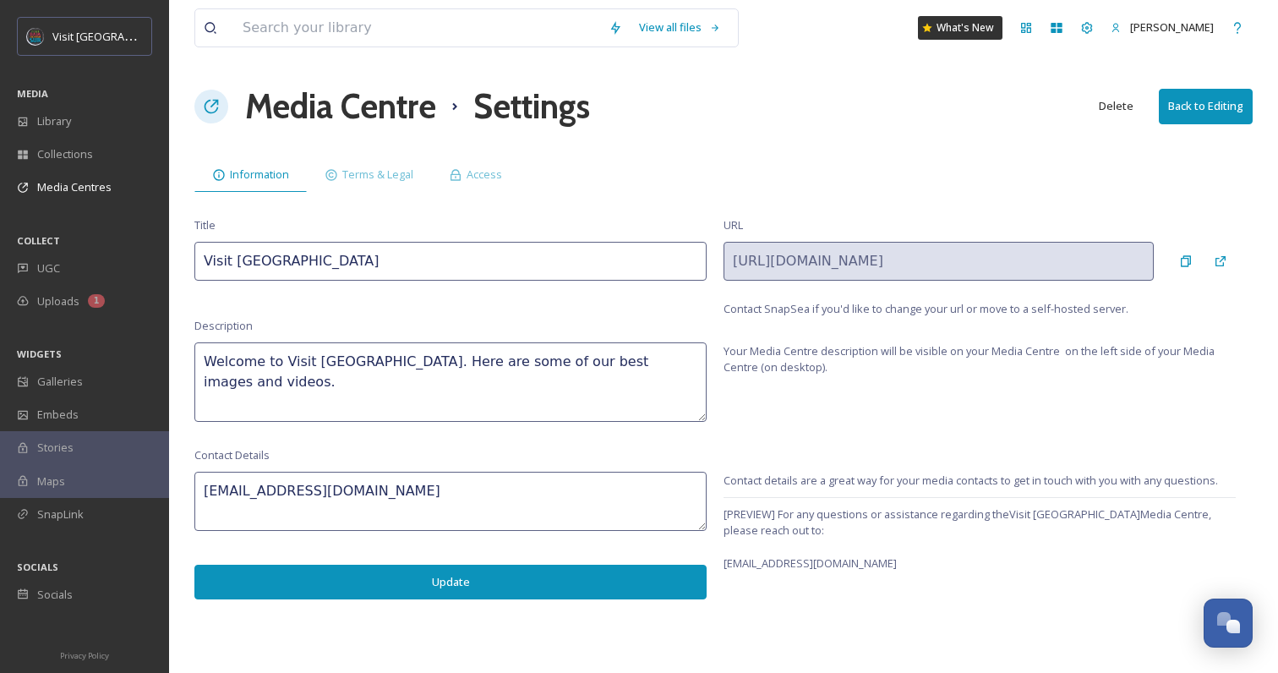
click at [1178, 112] on button "Back to Editing" at bounding box center [1206, 106] width 94 height 35
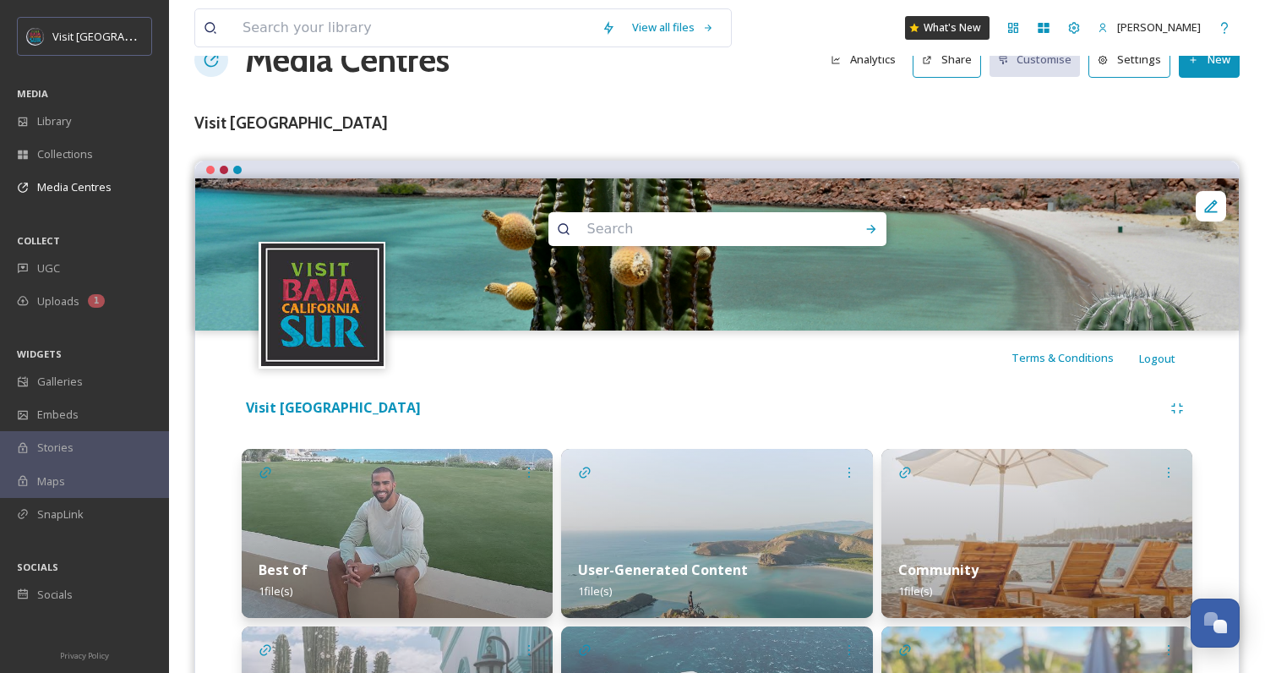
scroll to position [90, 0]
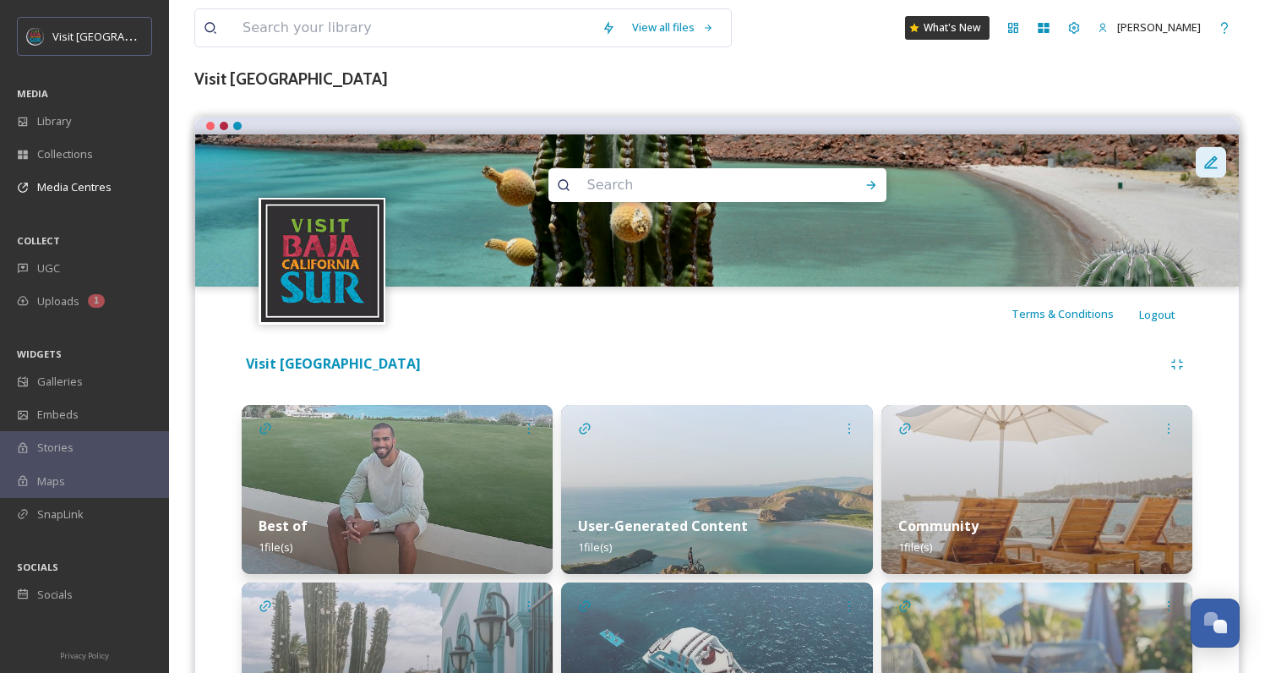
click at [1210, 154] on icon at bounding box center [1211, 162] width 17 height 17
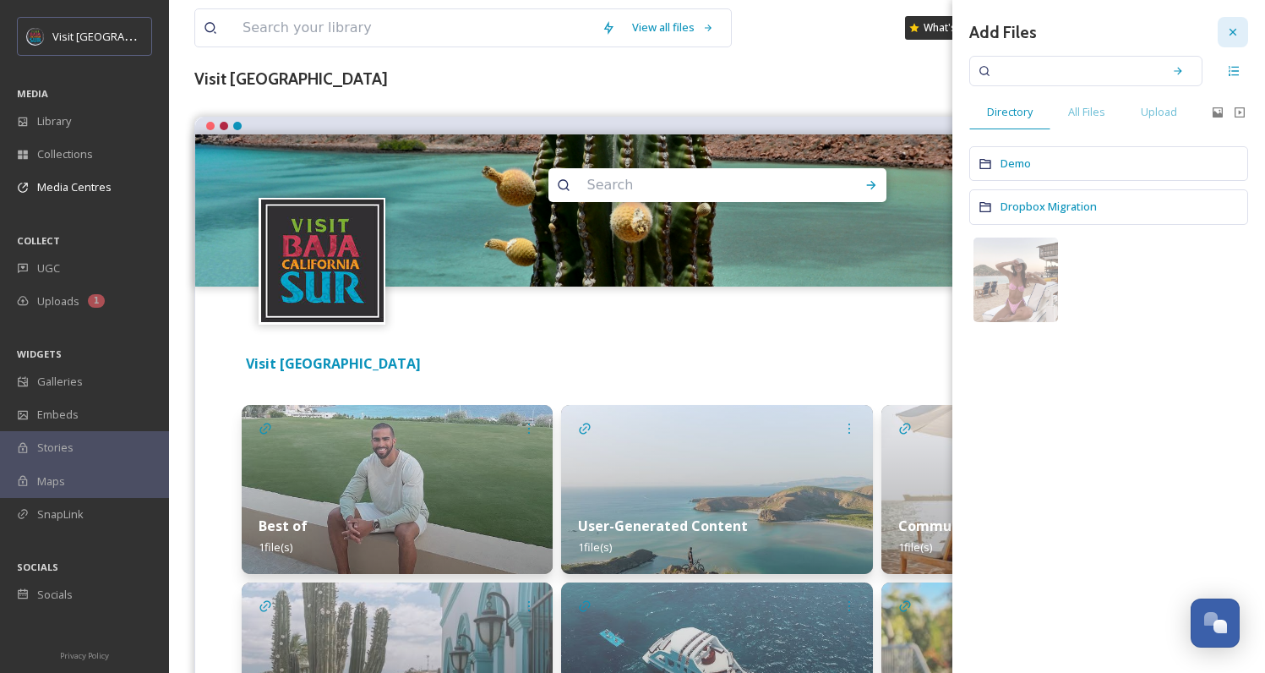
click at [1228, 36] on icon at bounding box center [1234, 32] width 14 height 14
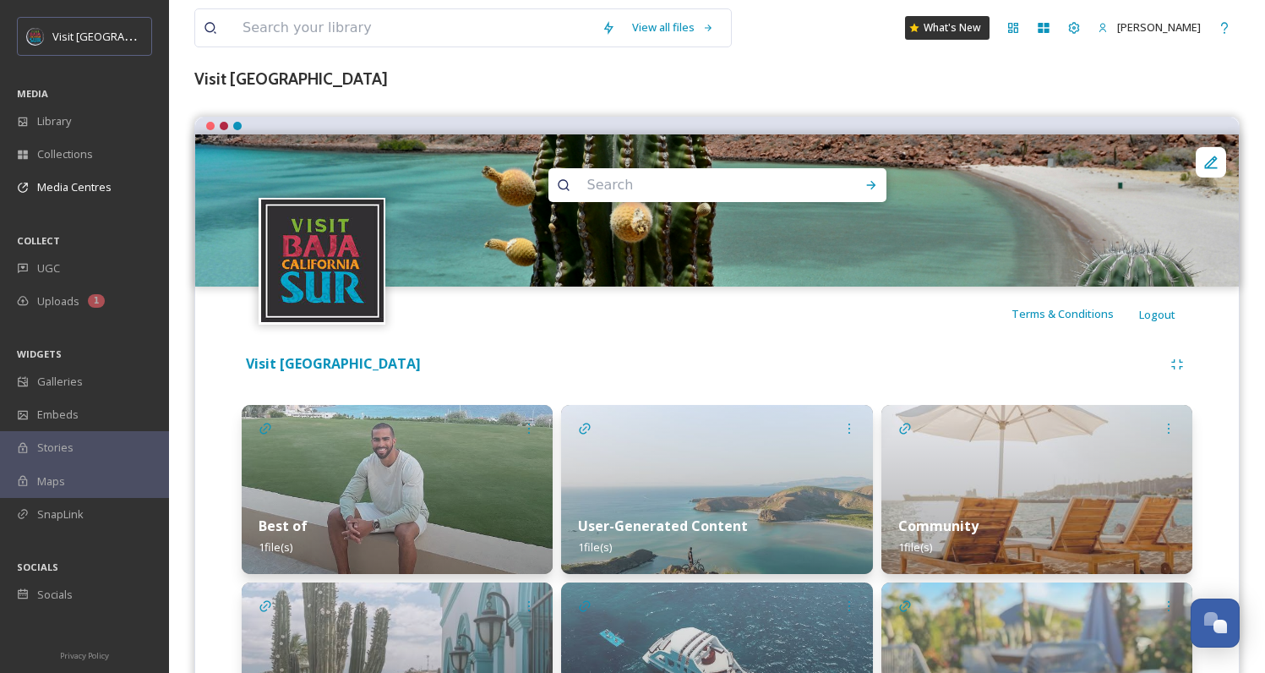
click at [321, 270] on img at bounding box center [322, 260] width 123 height 123
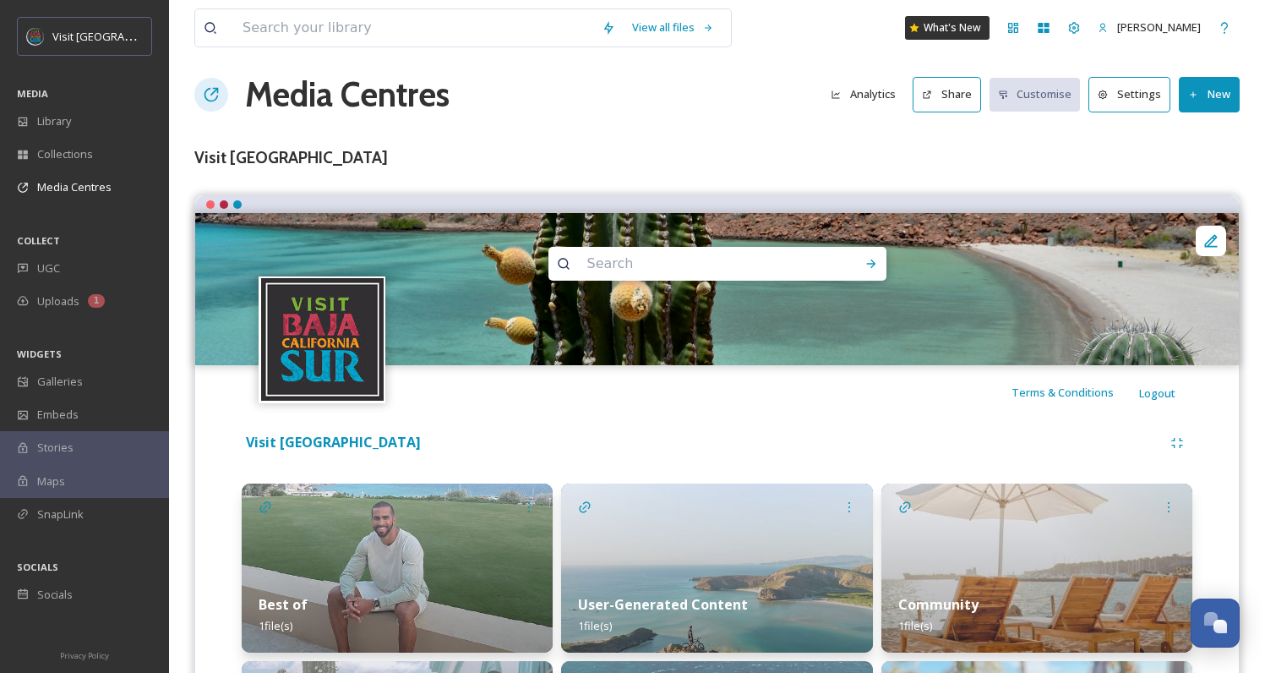
scroll to position [0, 0]
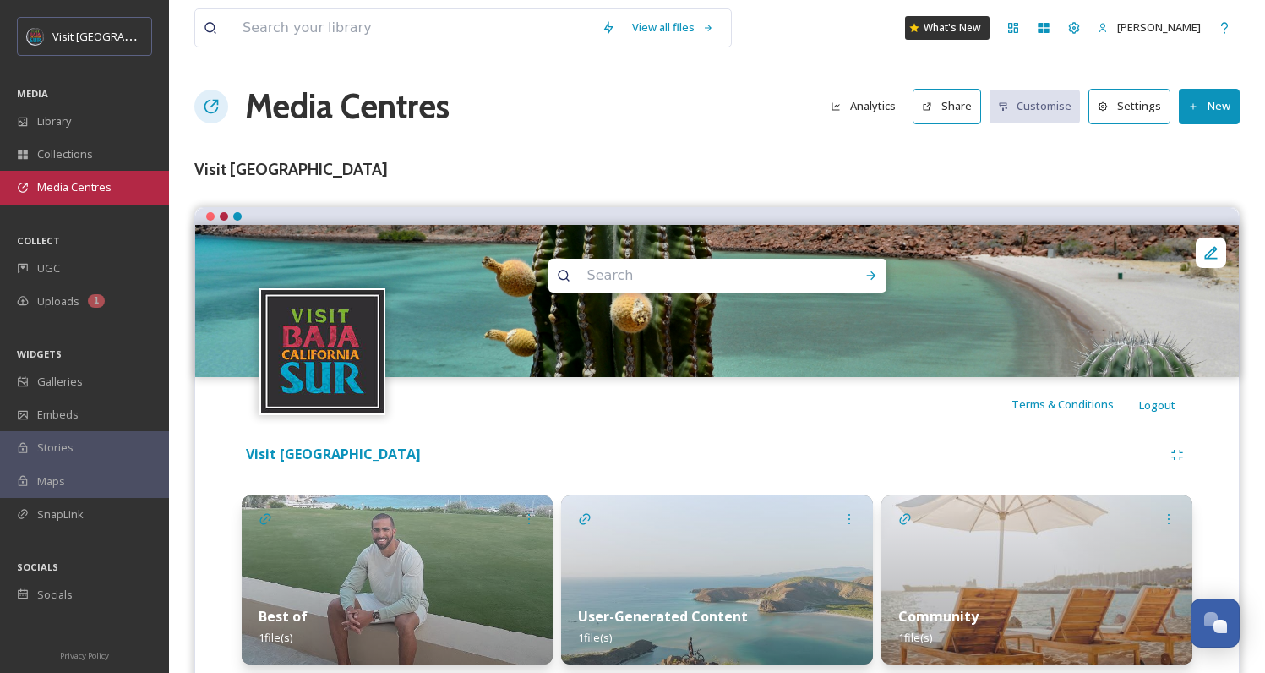
click at [112, 186] on div "Media Centres" at bounding box center [84, 187] width 169 height 33
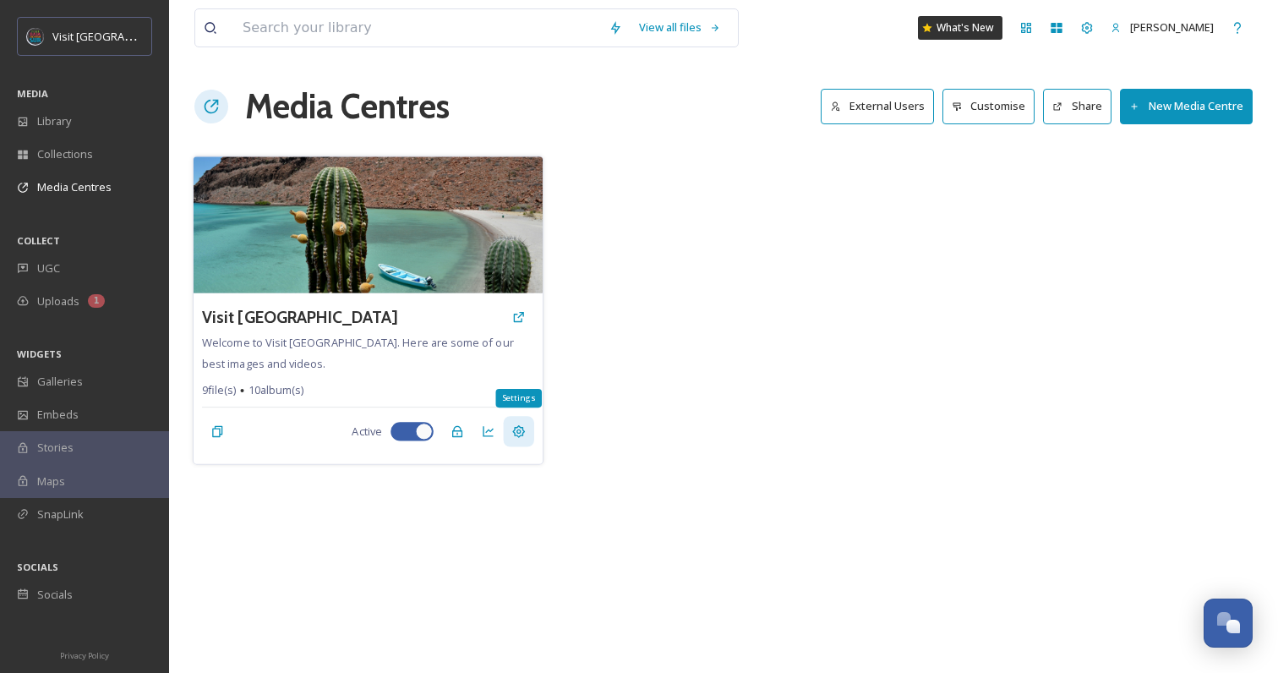
click at [509, 433] on div "Settings" at bounding box center [518, 431] width 30 height 30
click at [486, 429] on icon at bounding box center [488, 432] width 14 height 14
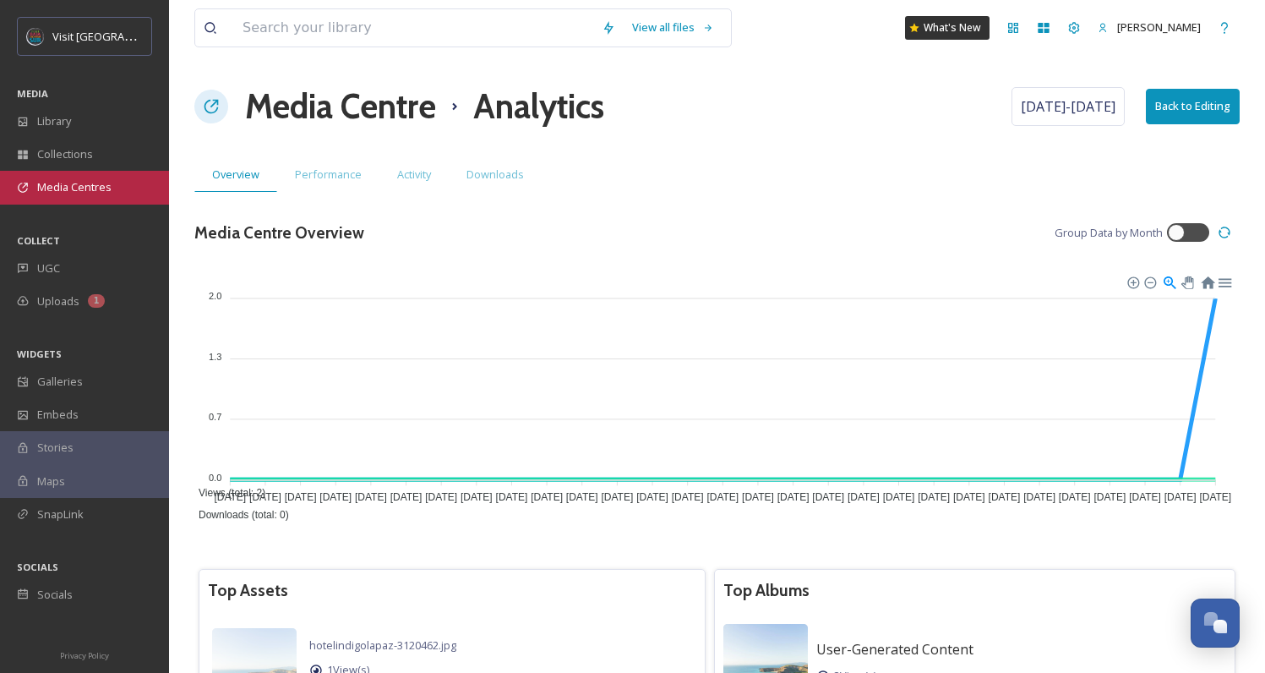
click at [83, 183] on span "Media Centres" at bounding box center [74, 187] width 74 height 16
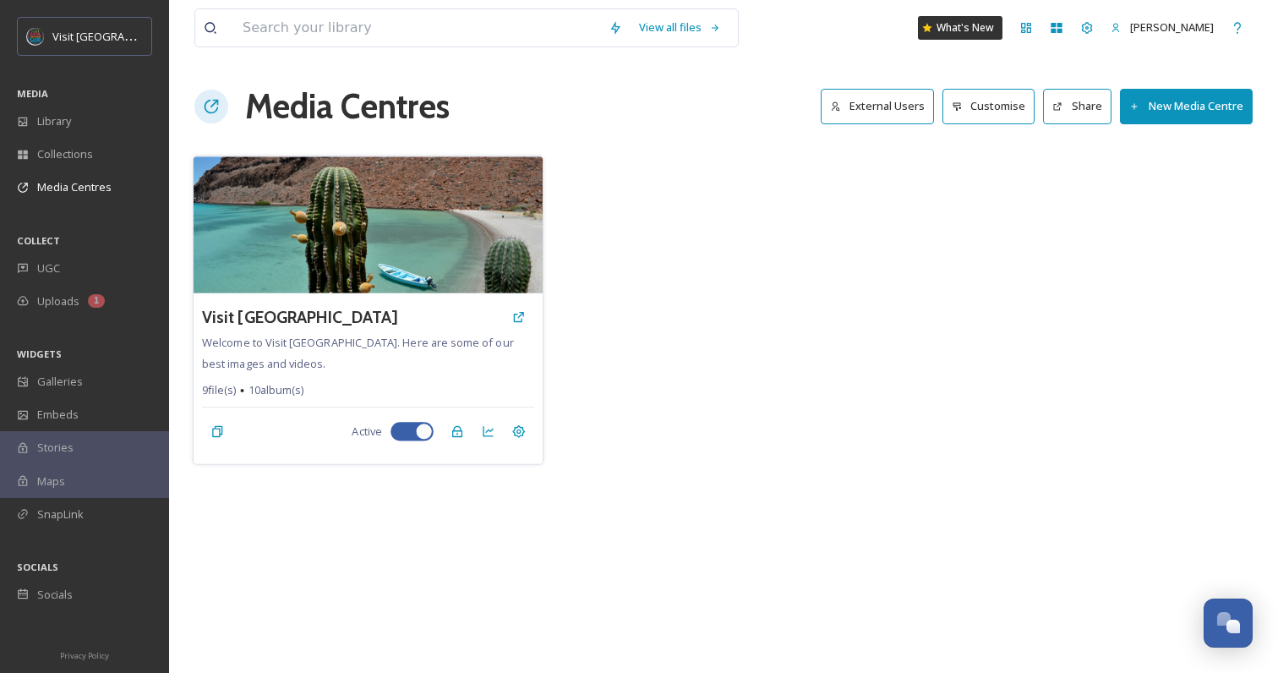
click at [368, 256] on img at bounding box center [368, 224] width 349 height 137
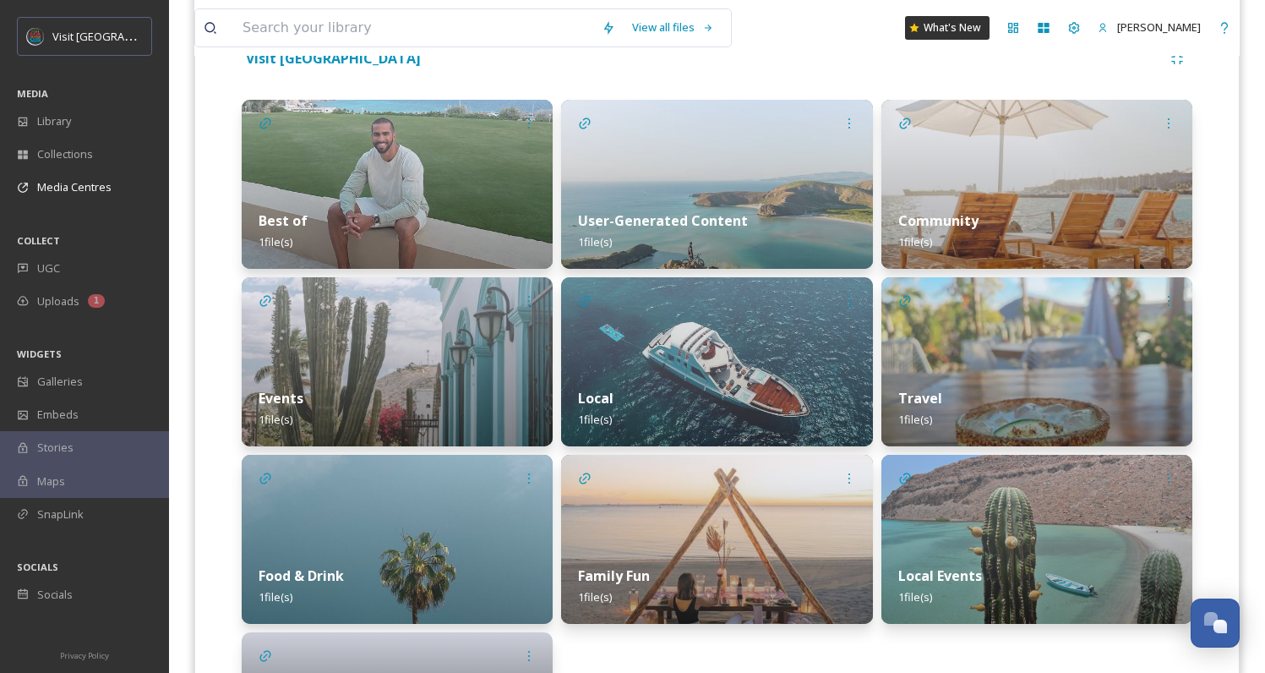
scroll to position [228, 0]
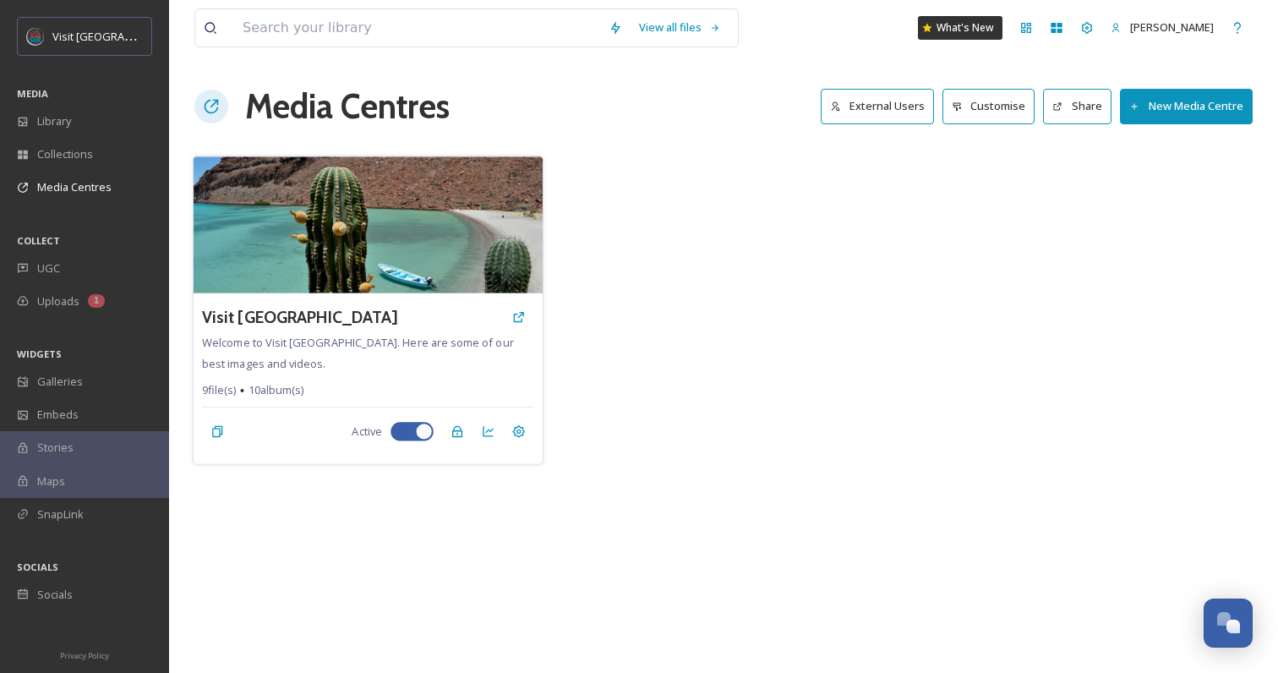
click at [374, 260] on img at bounding box center [368, 224] width 349 height 137
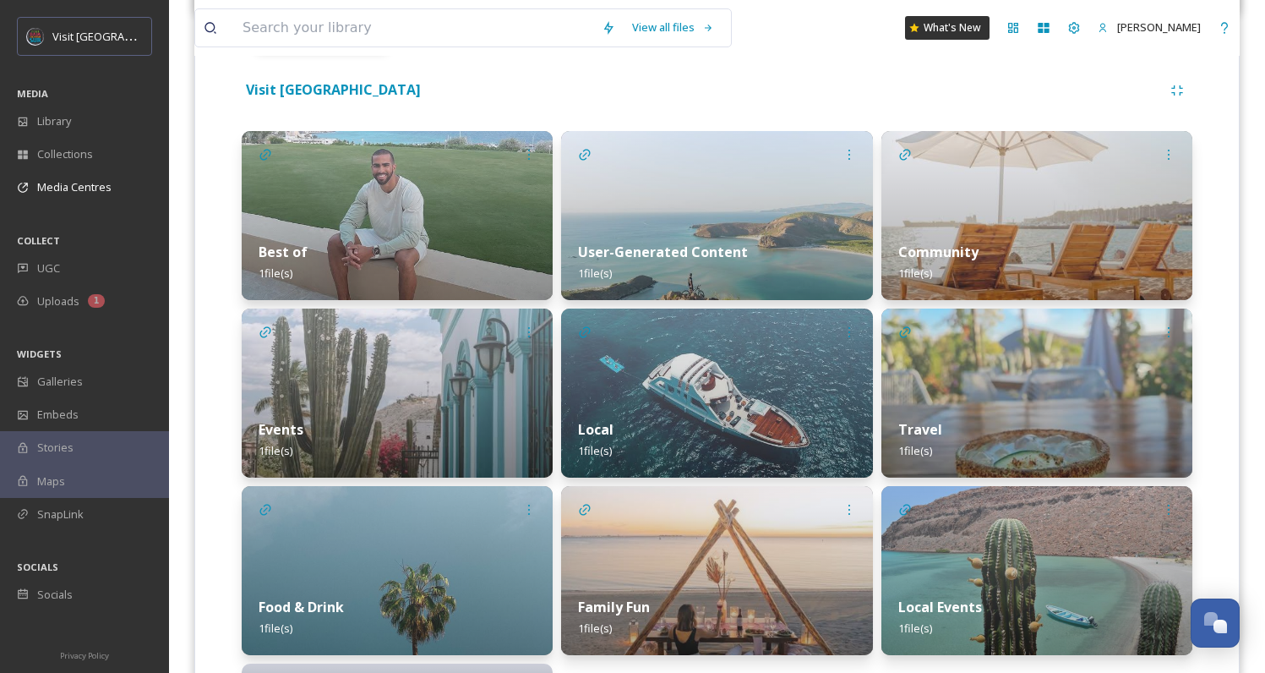
scroll to position [593, 0]
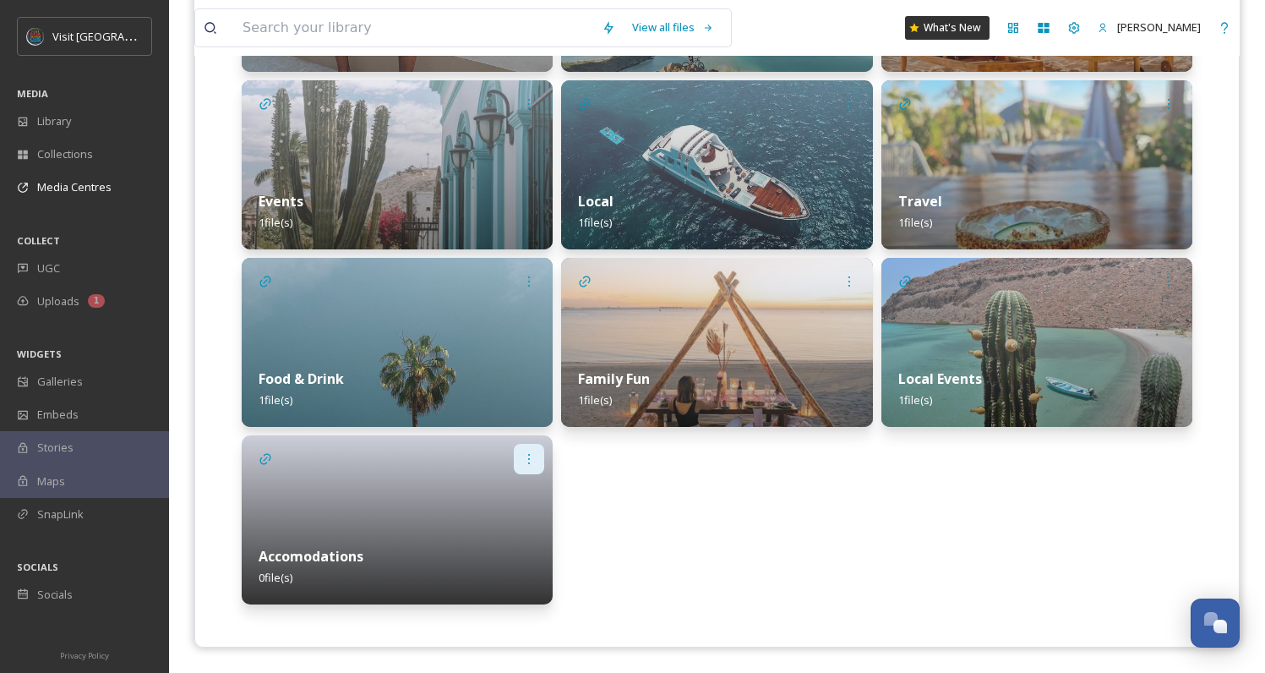
click at [524, 458] on icon at bounding box center [529, 459] width 14 height 14
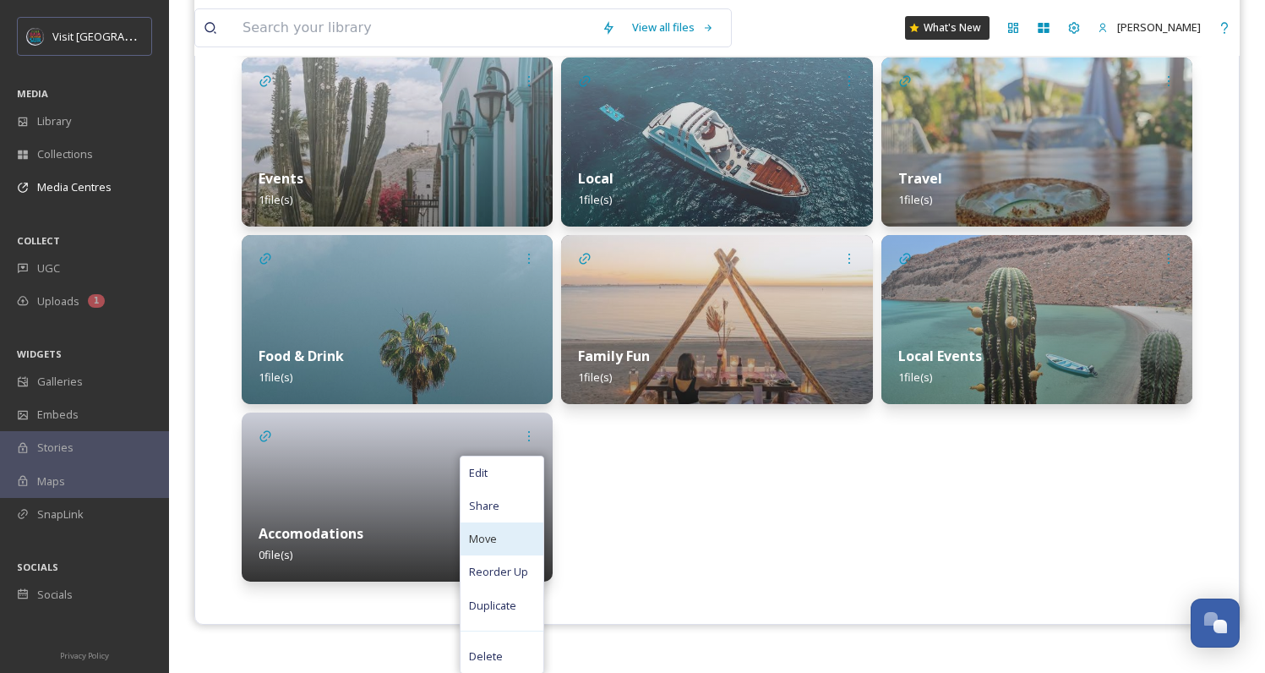
click at [494, 548] on div "Move" at bounding box center [502, 538] width 83 height 33
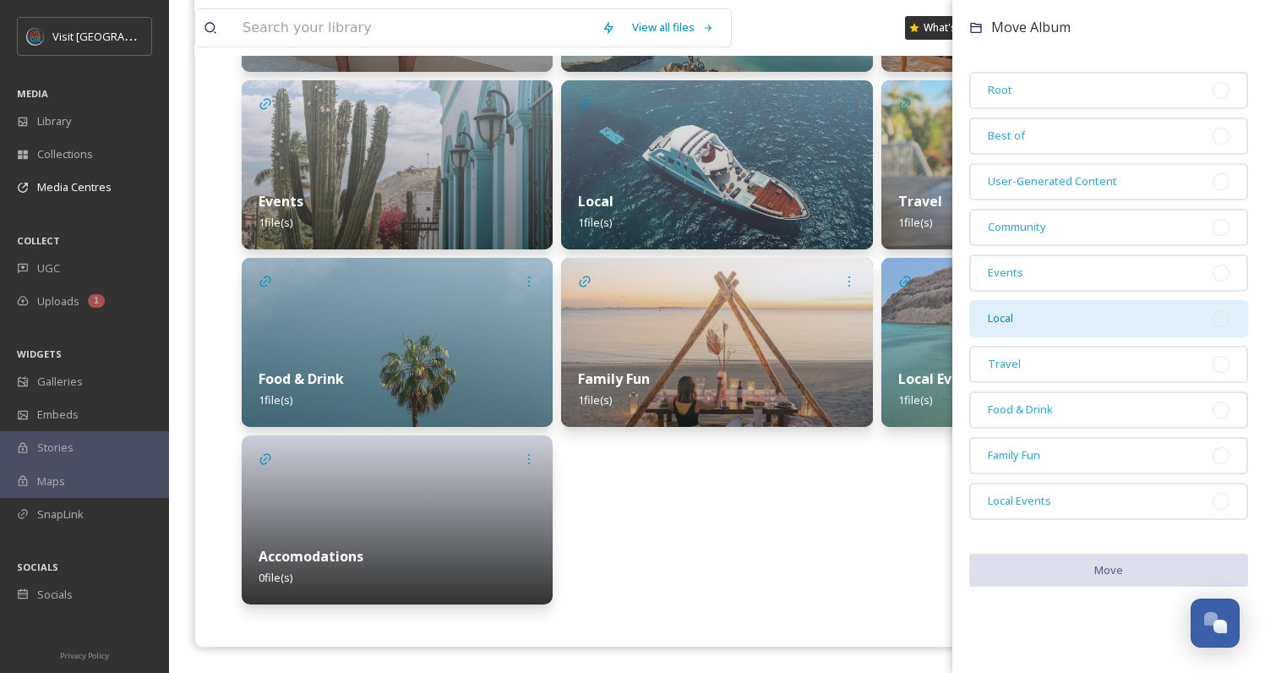
click at [1074, 322] on div "Local" at bounding box center [1109, 318] width 279 height 37
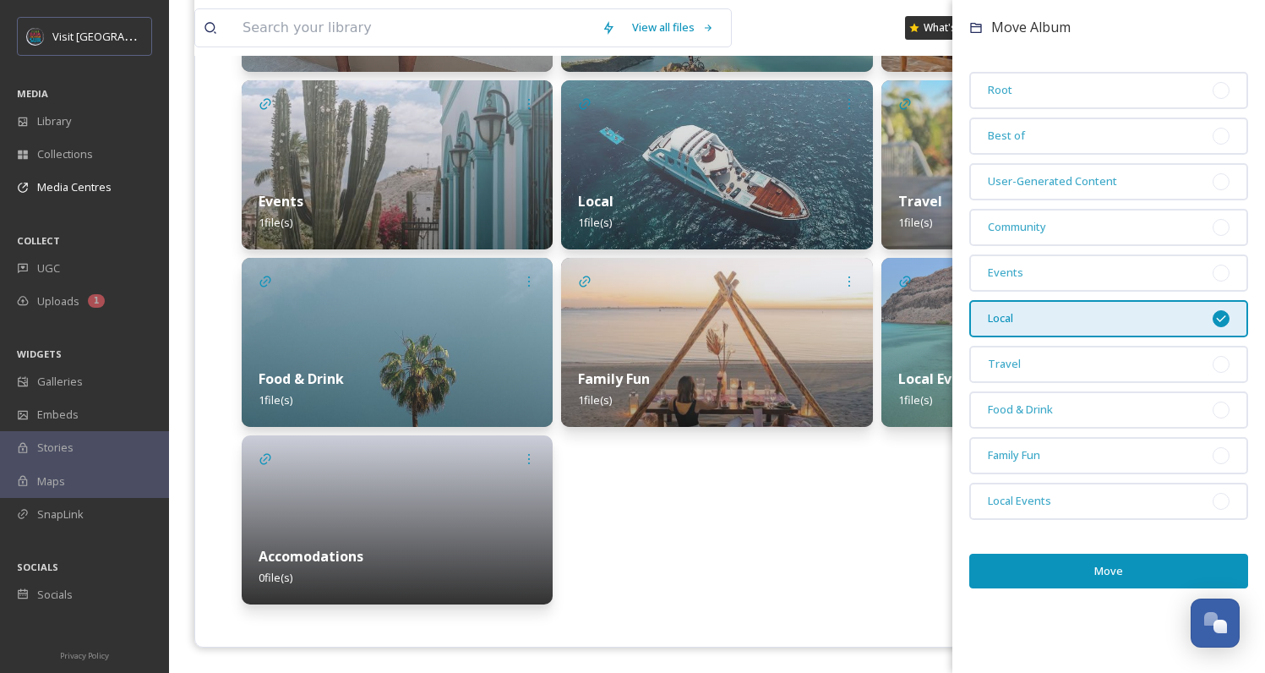
click at [1172, 565] on button "Move" at bounding box center [1109, 571] width 279 height 35
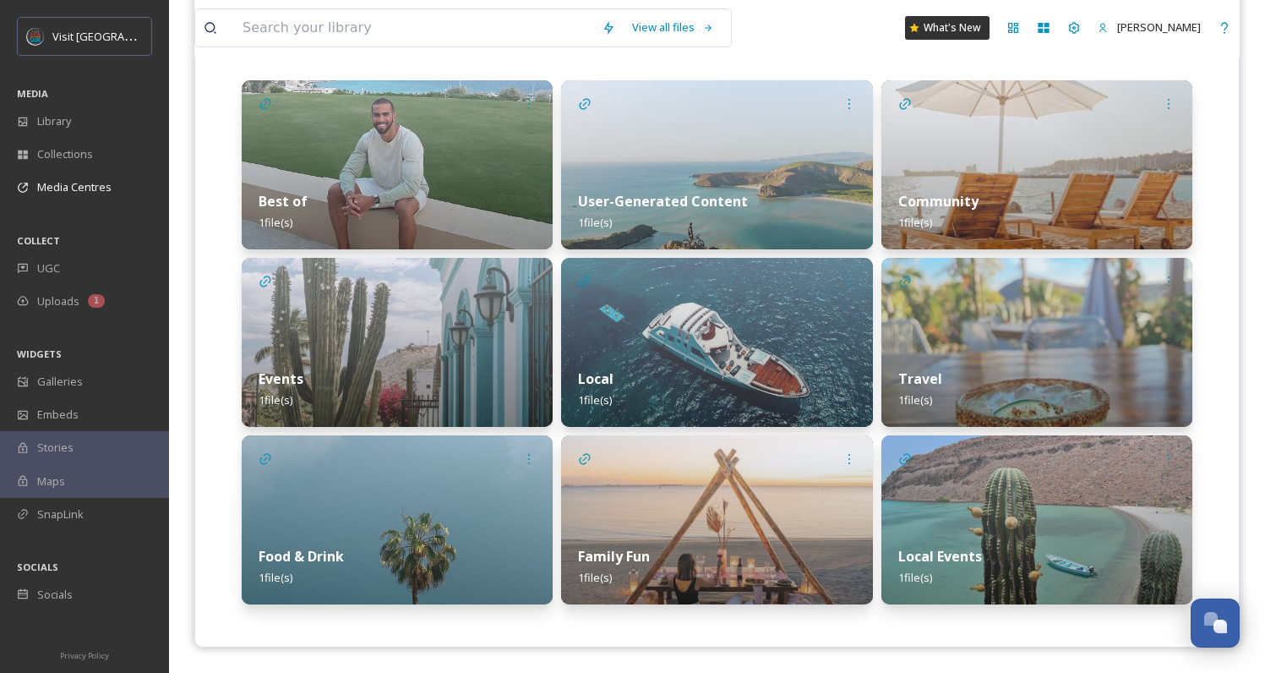
scroll to position [415, 0]
click at [740, 380] on div "Local 1 file(s)" at bounding box center [716, 389] width 311 height 75
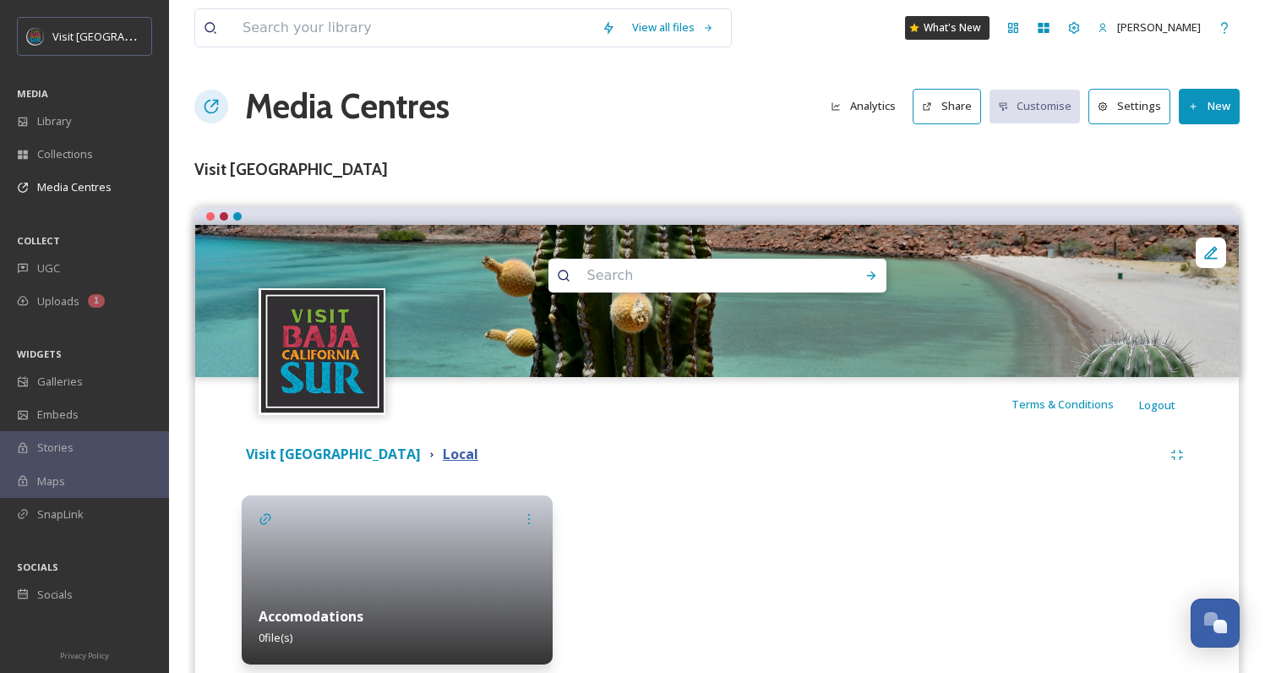
click at [443, 450] on strong "Local" at bounding box center [461, 454] width 36 height 19
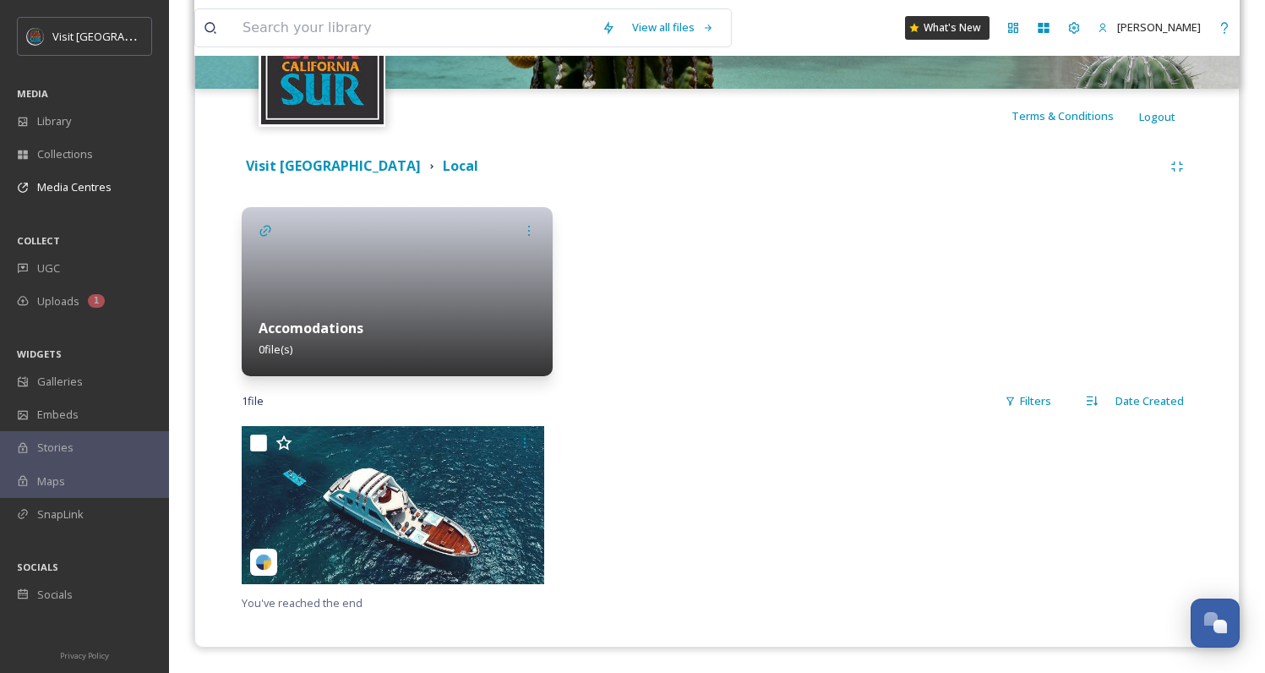
click at [413, 238] on div at bounding box center [397, 291] width 311 height 169
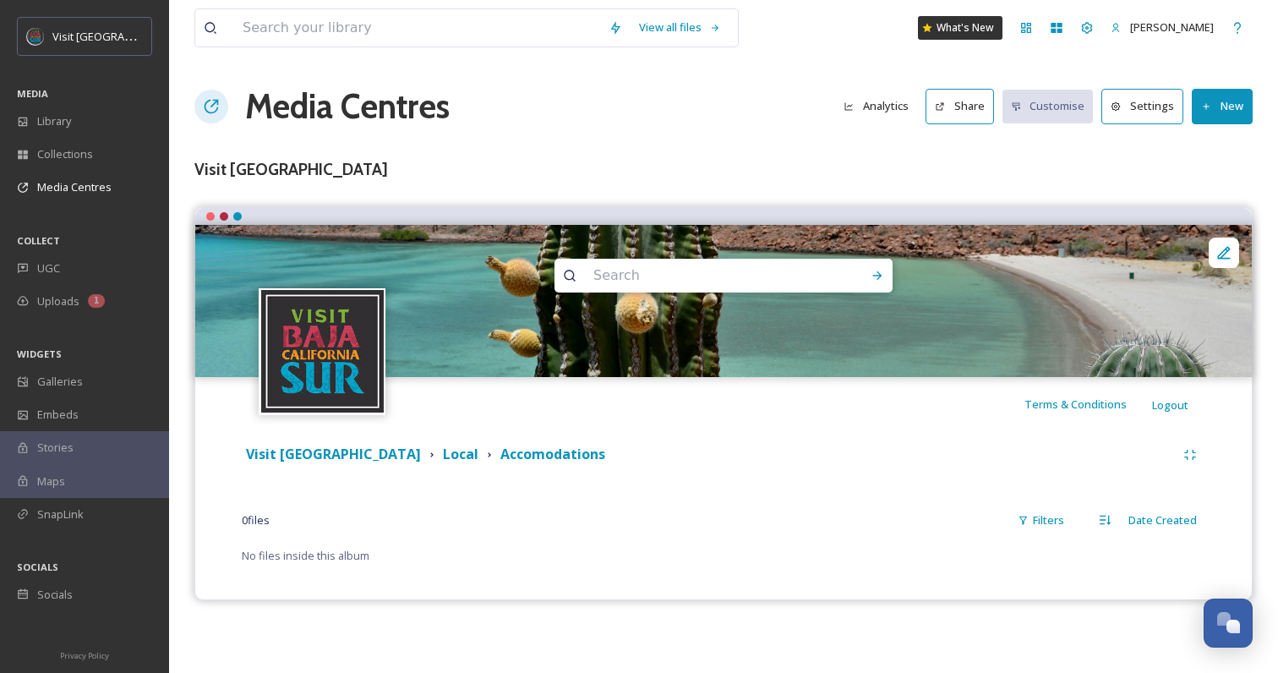
click at [1205, 116] on button "New" at bounding box center [1222, 106] width 61 height 35
click at [1214, 185] on span "Add Album" at bounding box center [1216, 179] width 55 height 16
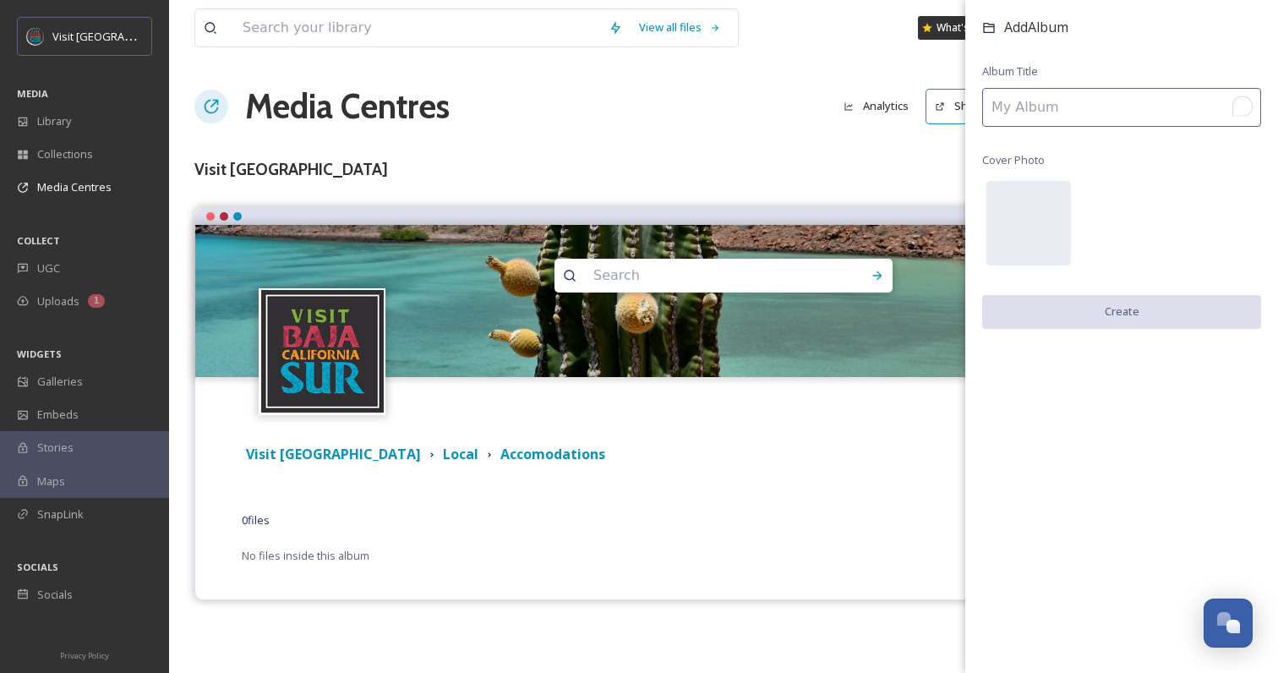
click at [1045, 121] on input "To enrich screen reader interactions, please activate Accessibility in Grammarl…" at bounding box center [1121, 107] width 279 height 39
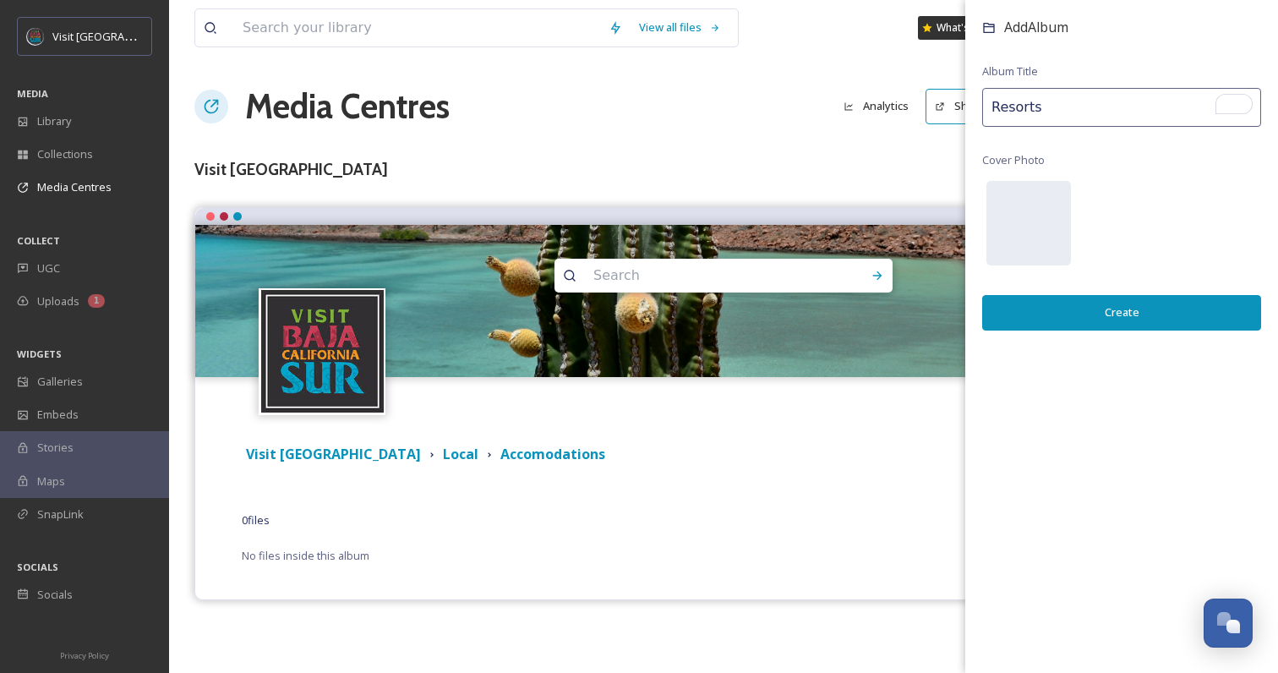
type input "Resorts"
click at [1083, 314] on button "Create" at bounding box center [1121, 312] width 279 height 35
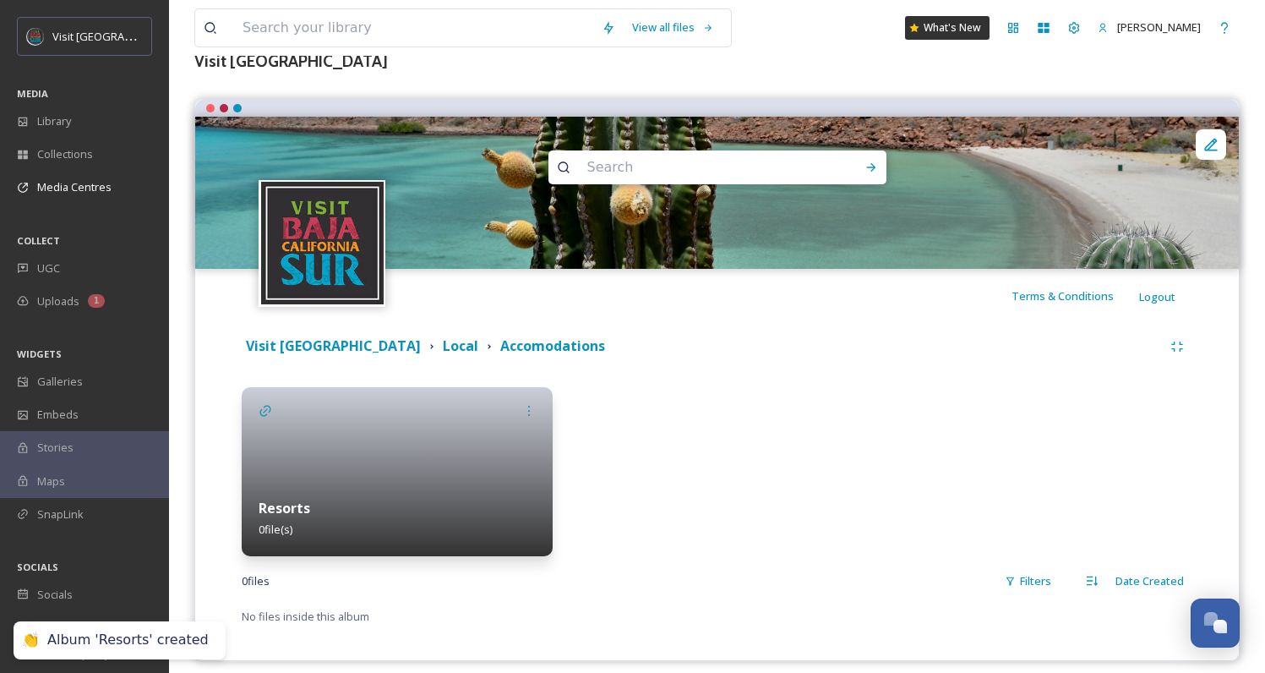
scroll to position [122, 0]
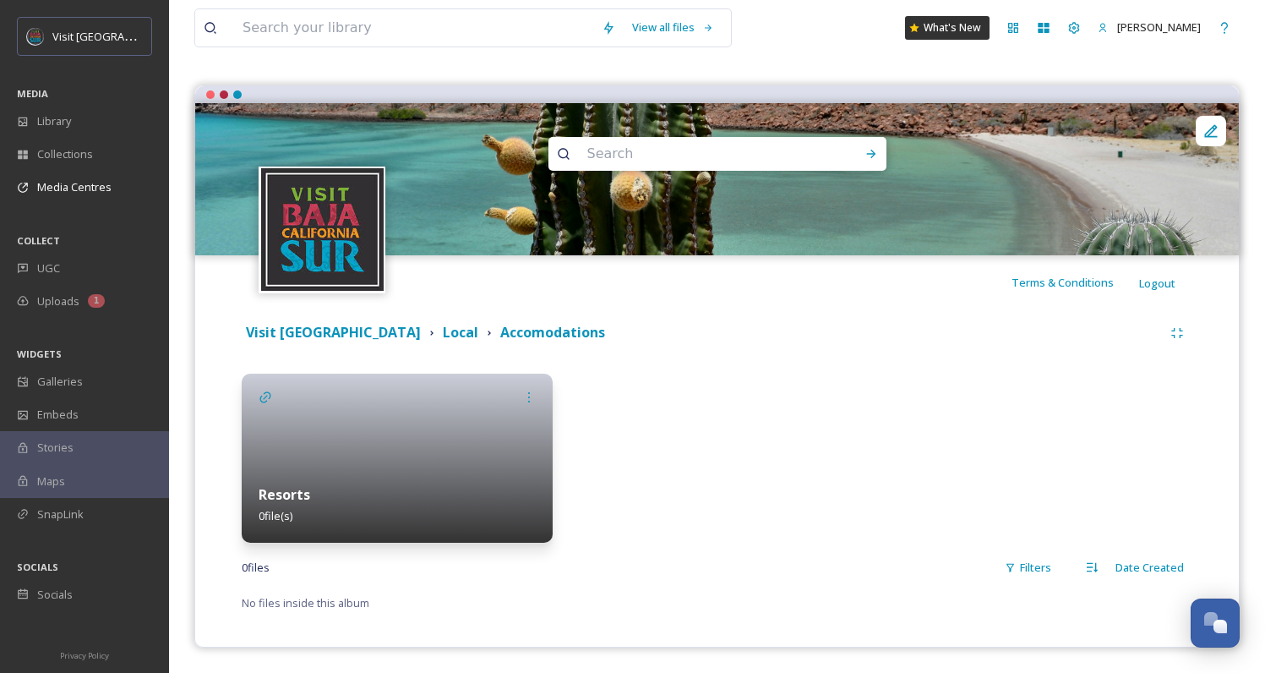
click at [423, 443] on div at bounding box center [397, 458] width 311 height 169
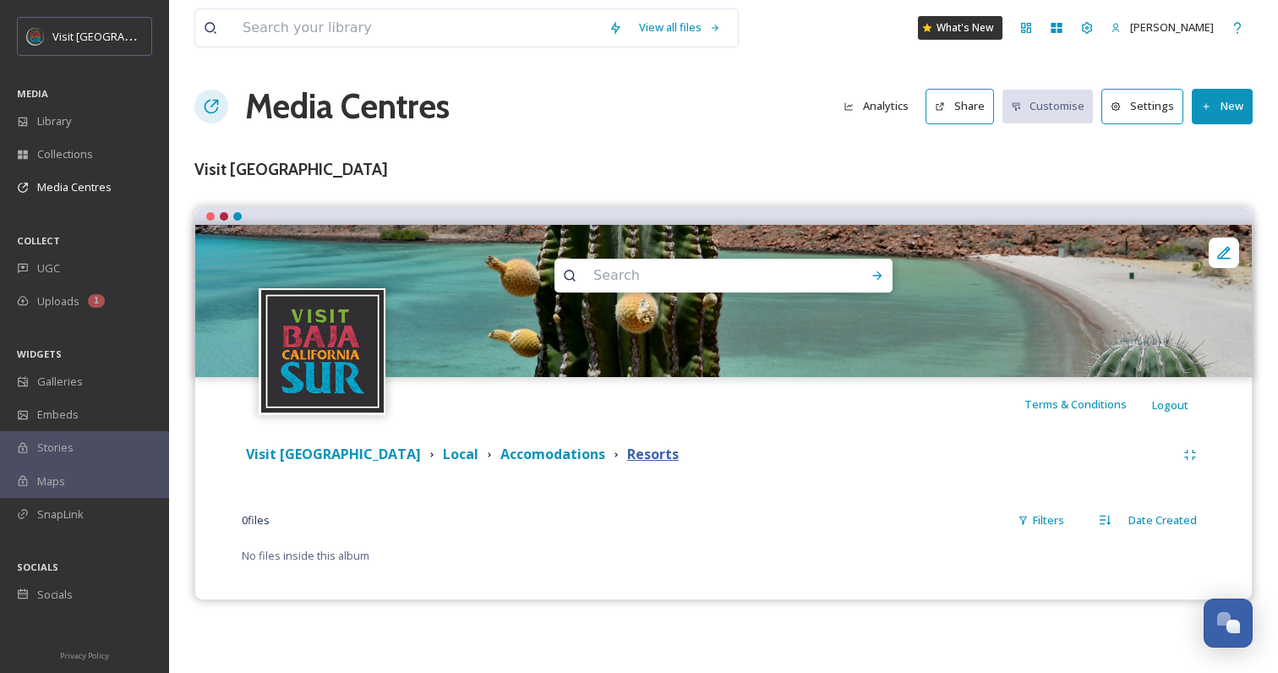
click at [627, 448] on strong "Resorts" at bounding box center [653, 454] width 52 height 19
click at [1210, 101] on icon at bounding box center [1206, 106] width 11 height 11
click at [1206, 188] on div "Add Album" at bounding box center [1216, 178] width 72 height 33
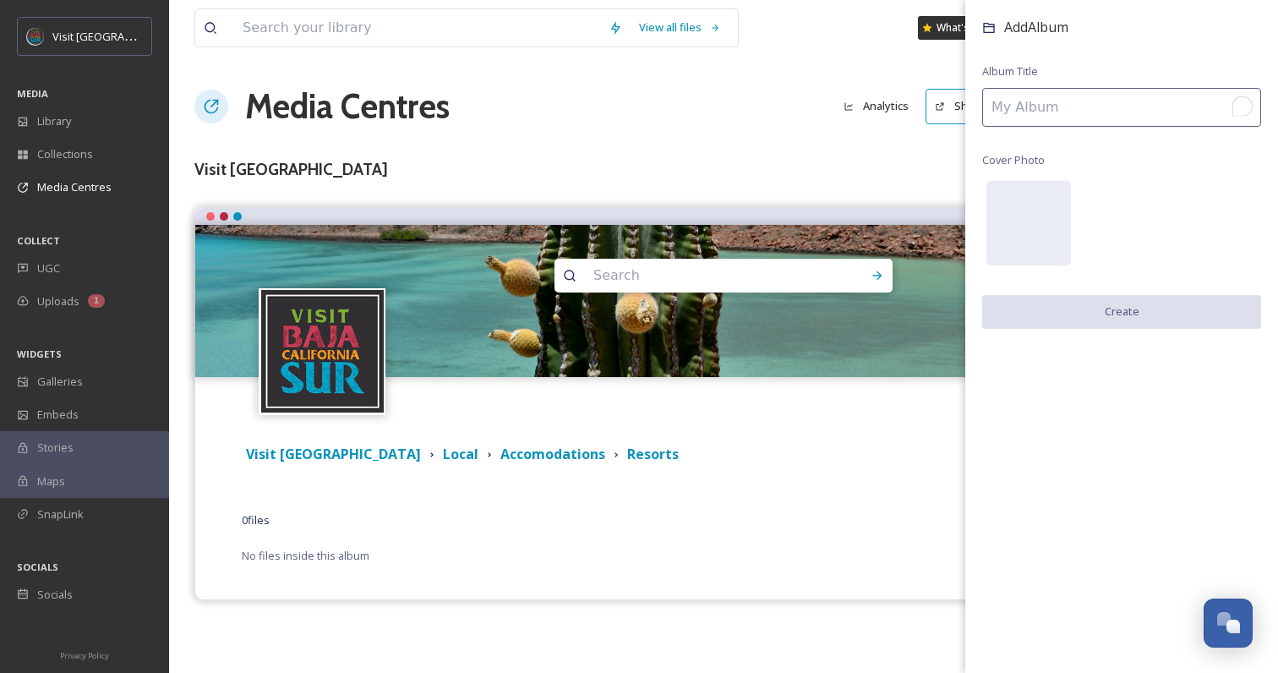
click at [1057, 110] on input "To enrich screen reader interactions, please activate Accessibility in Grammarl…" at bounding box center [1121, 107] width 279 height 39
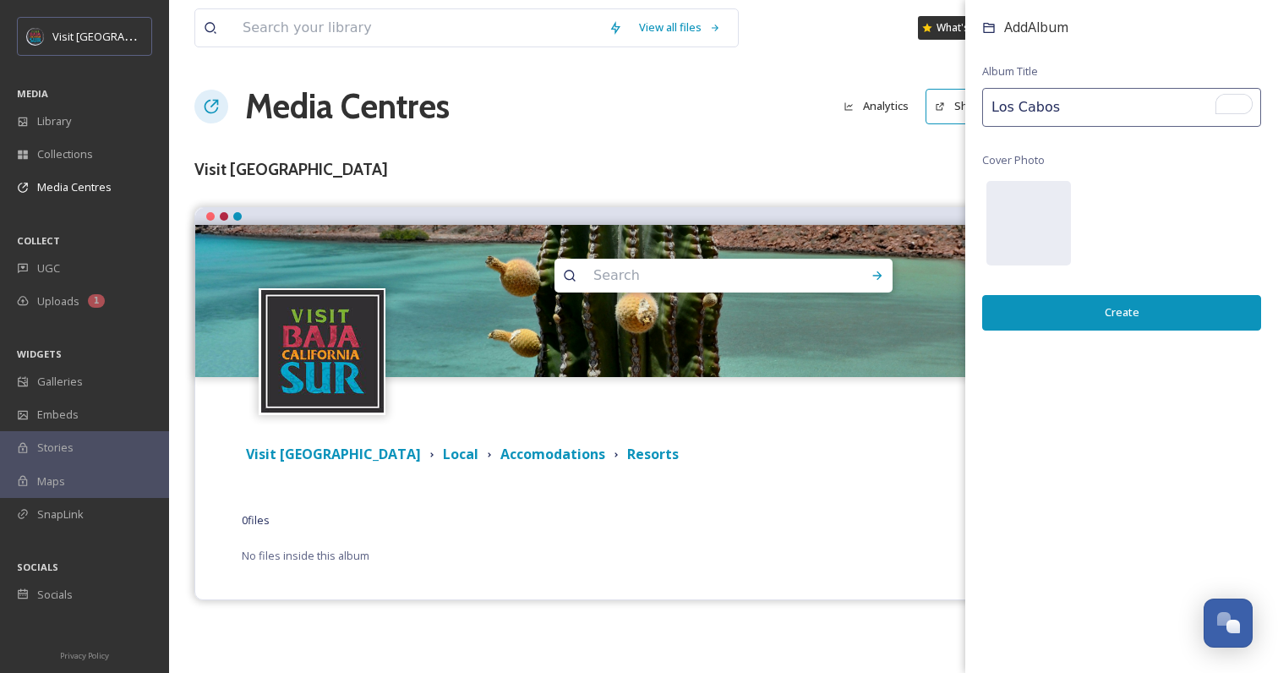
type input "Los Cabos"
click at [1034, 310] on button "Create" at bounding box center [1121, 312] width 279 height 35
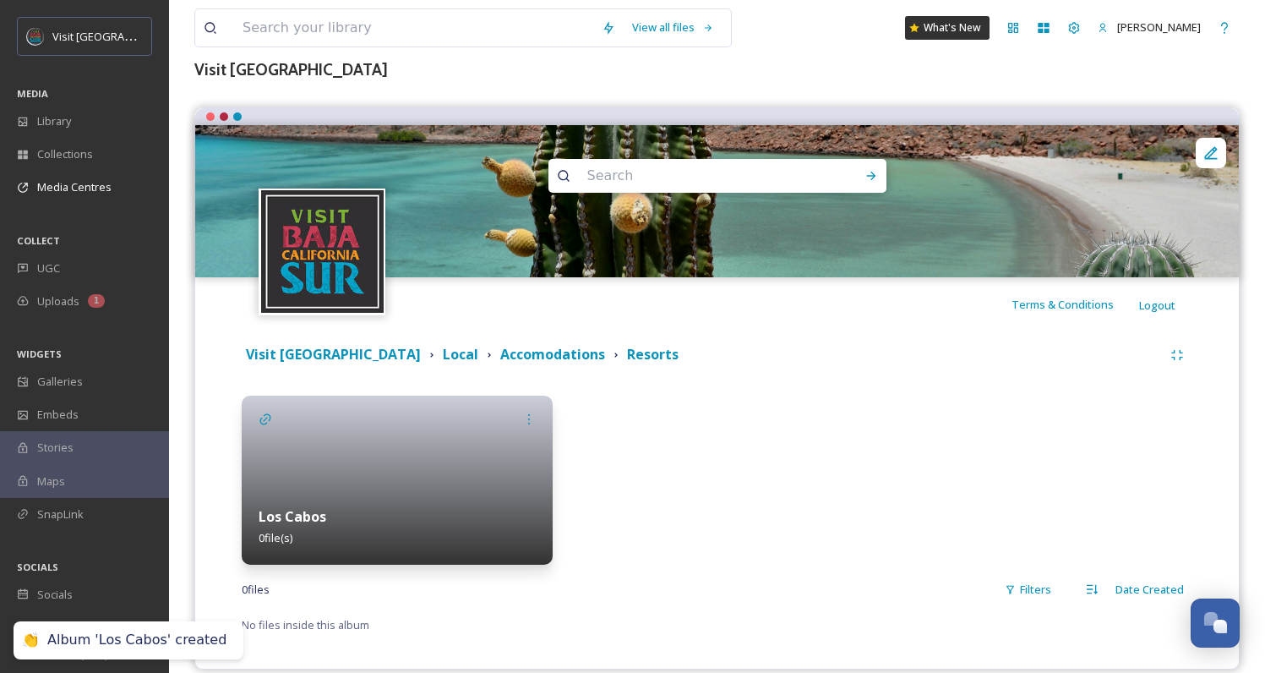
scroll to position [122, 0]
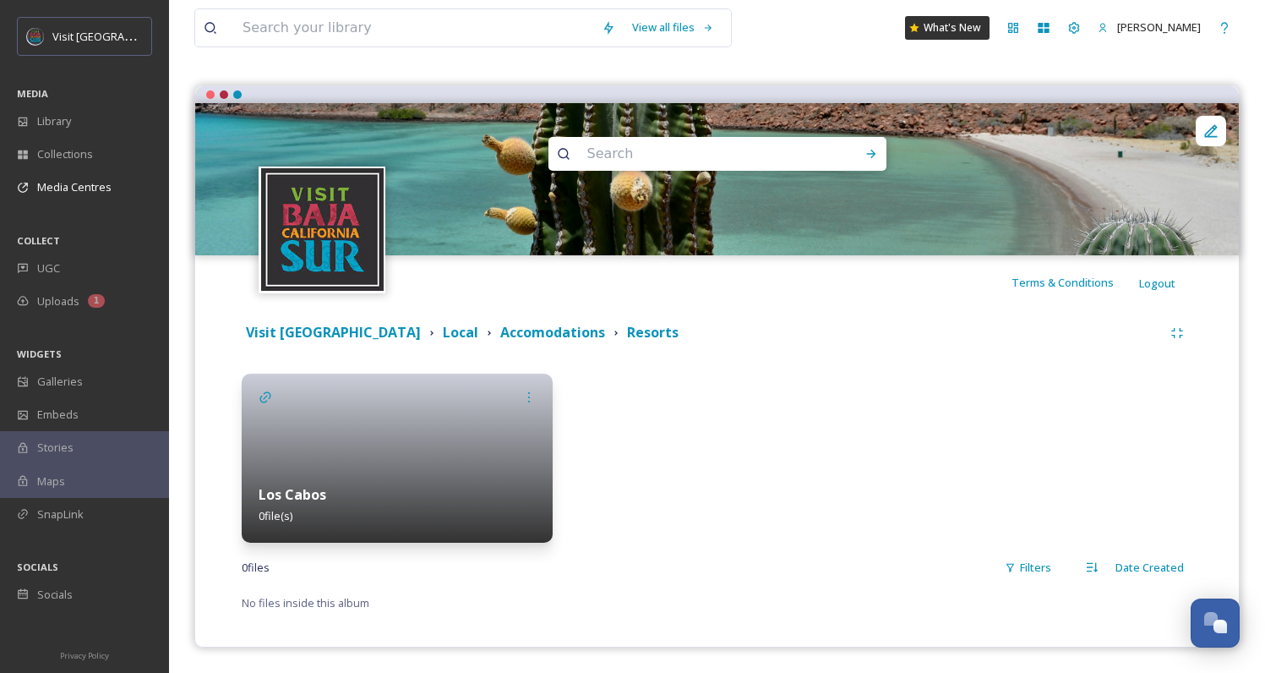
click at [373, 435] on div at bounding box center [397, 458] width 311 height 169
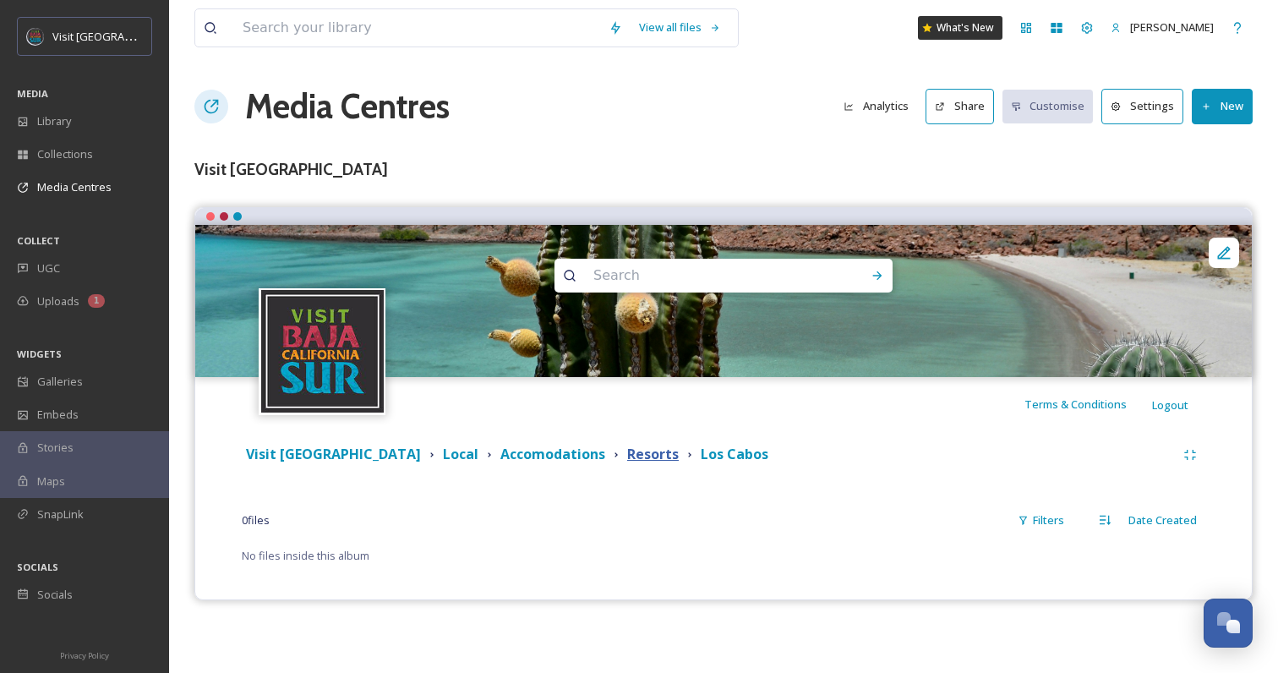
click at [627, 454] on strong "Resorts" at bounding box center [653, 454] width 52 height 19
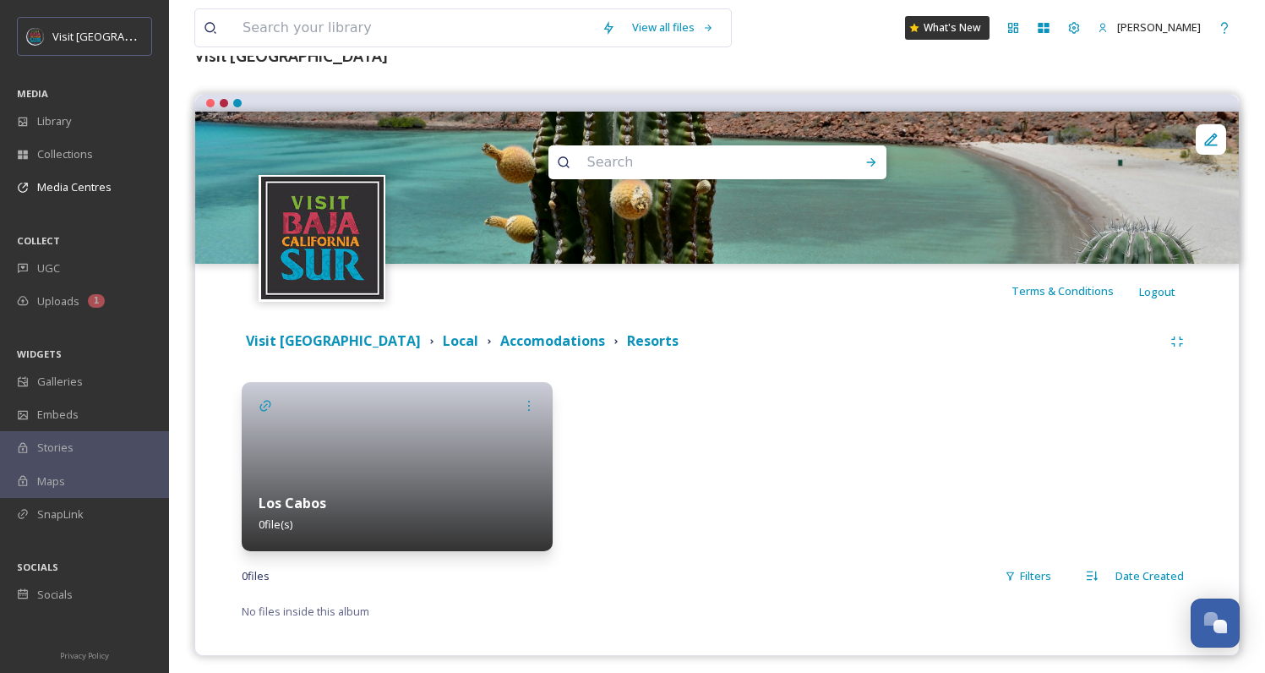
scroll to position [122, 0]
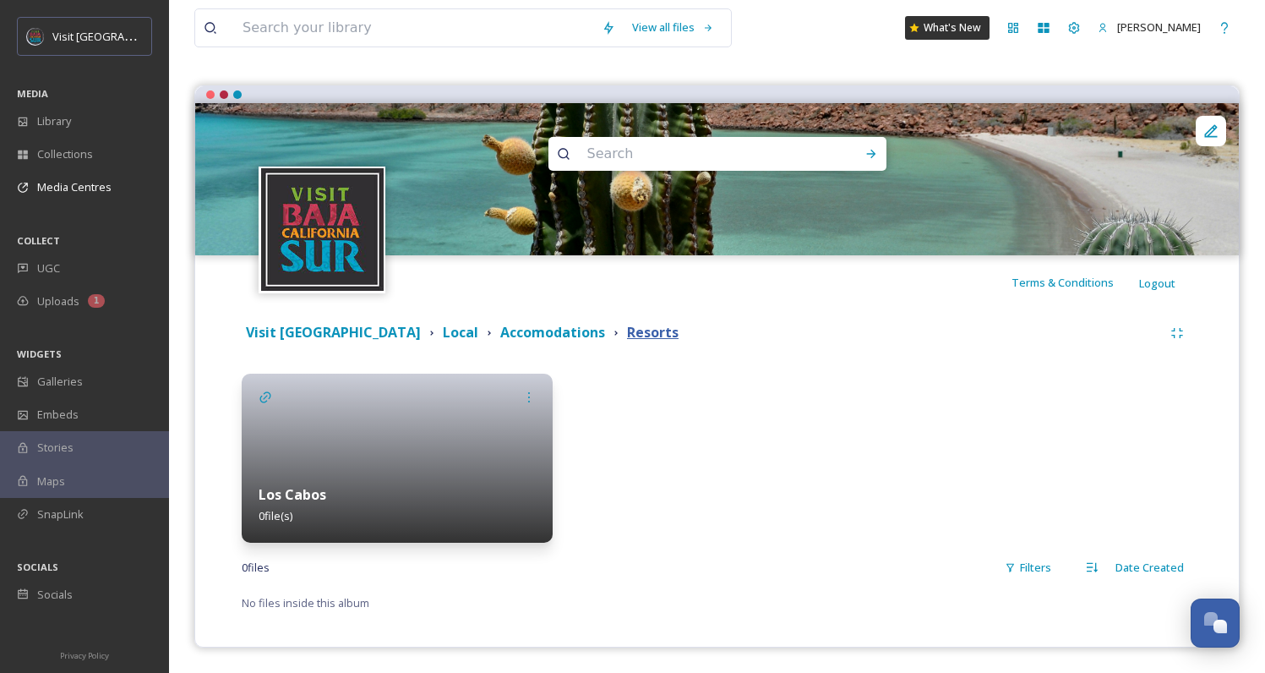
click at [627, 333] on strong "Resorts" at bounding box center [653, 332] width 52 height 19
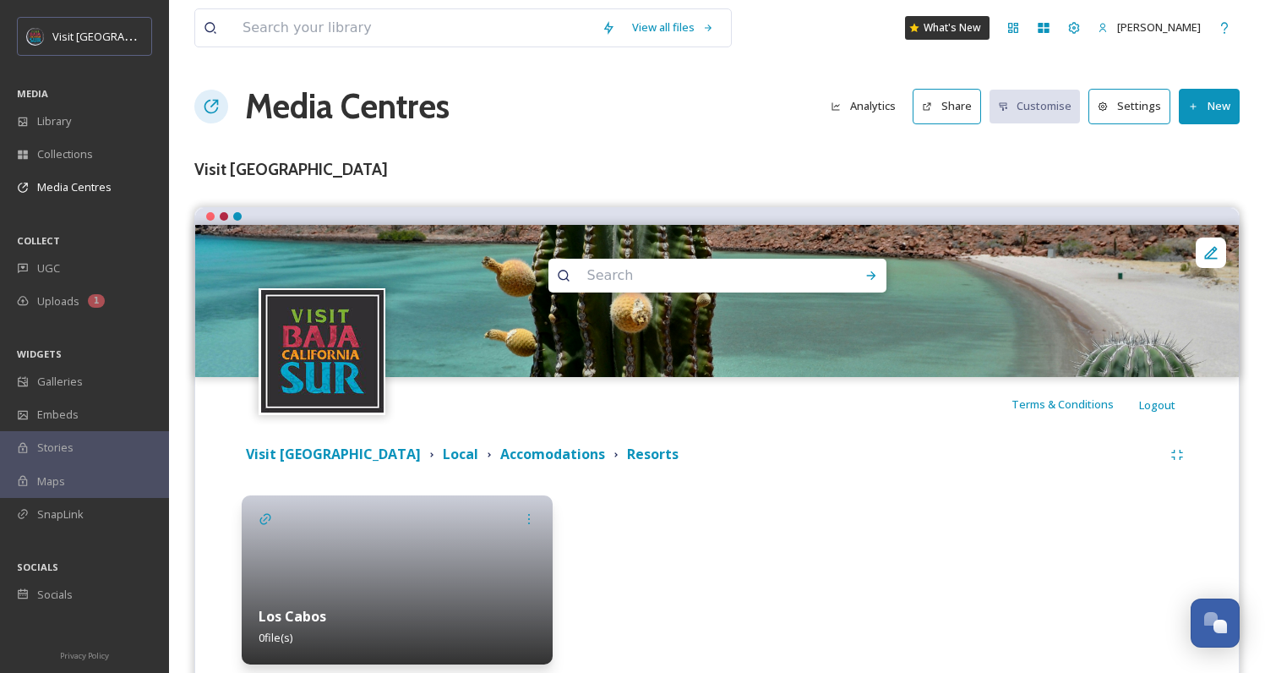
click at [451, 533] on div at bounding box center [397, 579] width 311 height 169
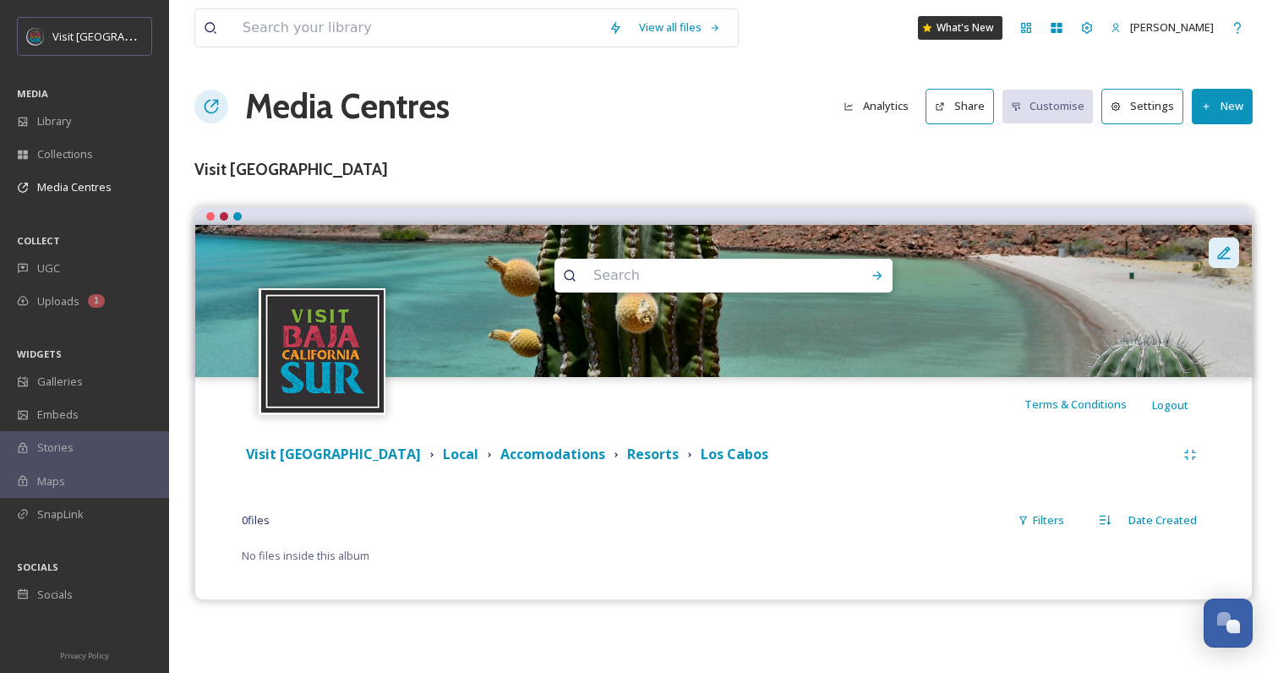
click at [1218, 254] on icon at bounding box center [1224, 252] width 17 height 17
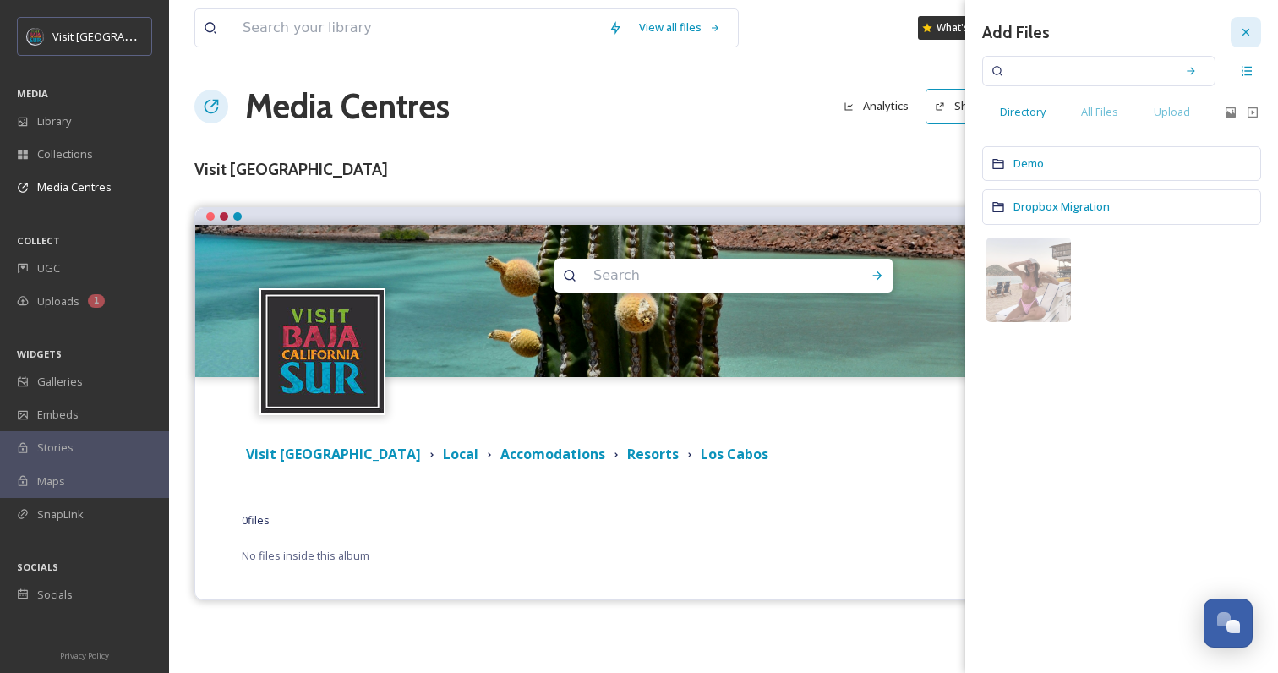
click at [1254, 36] on div at bounding box center [1246, 32] width 30 height 30
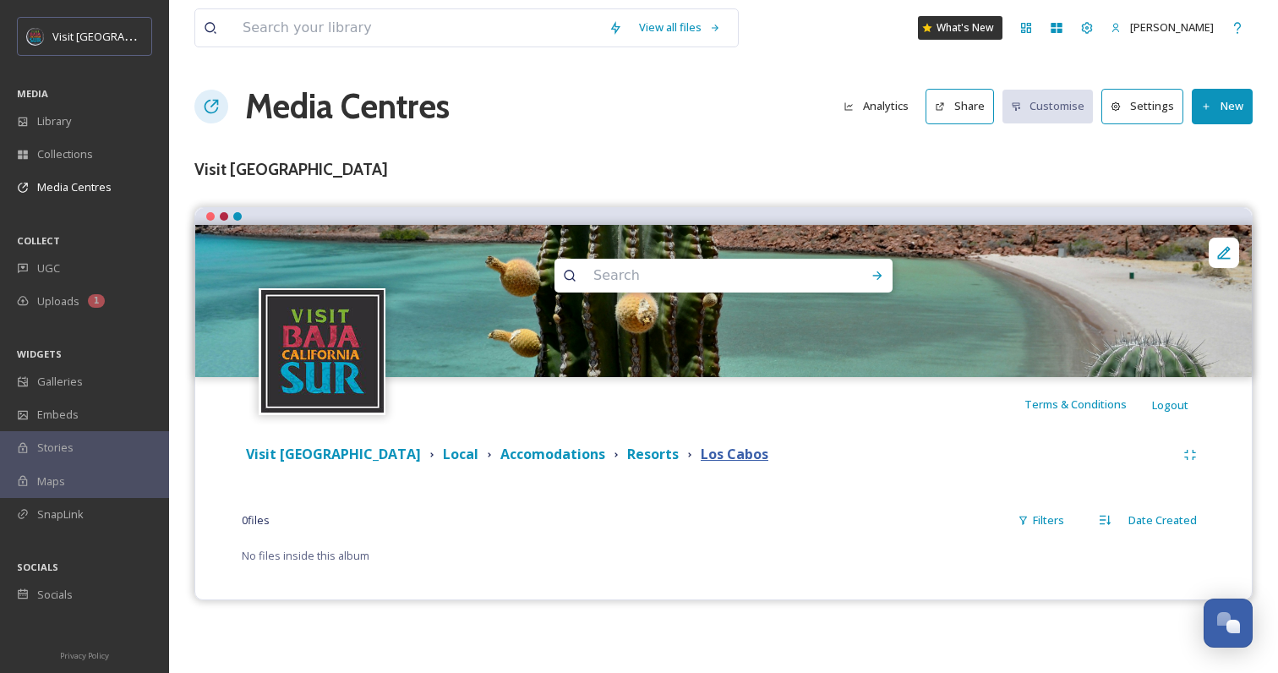
click at [701, 462] on strong "Los Cabos" at bounding box center [735, 454] width 68 height 19
click at [319, 450] on strong "Visit [GEOGRAPHIC_DATA]" at bounding box center [333, 454] width 175 height 19
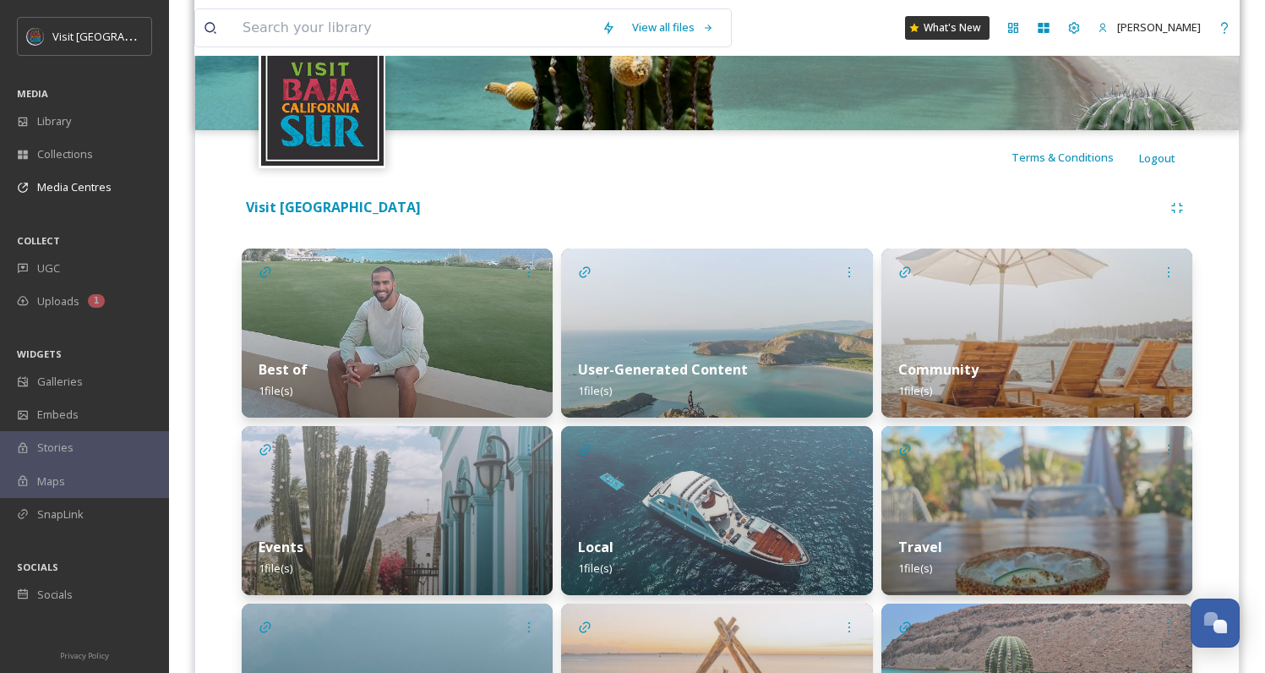
scroll to position [276, 0]
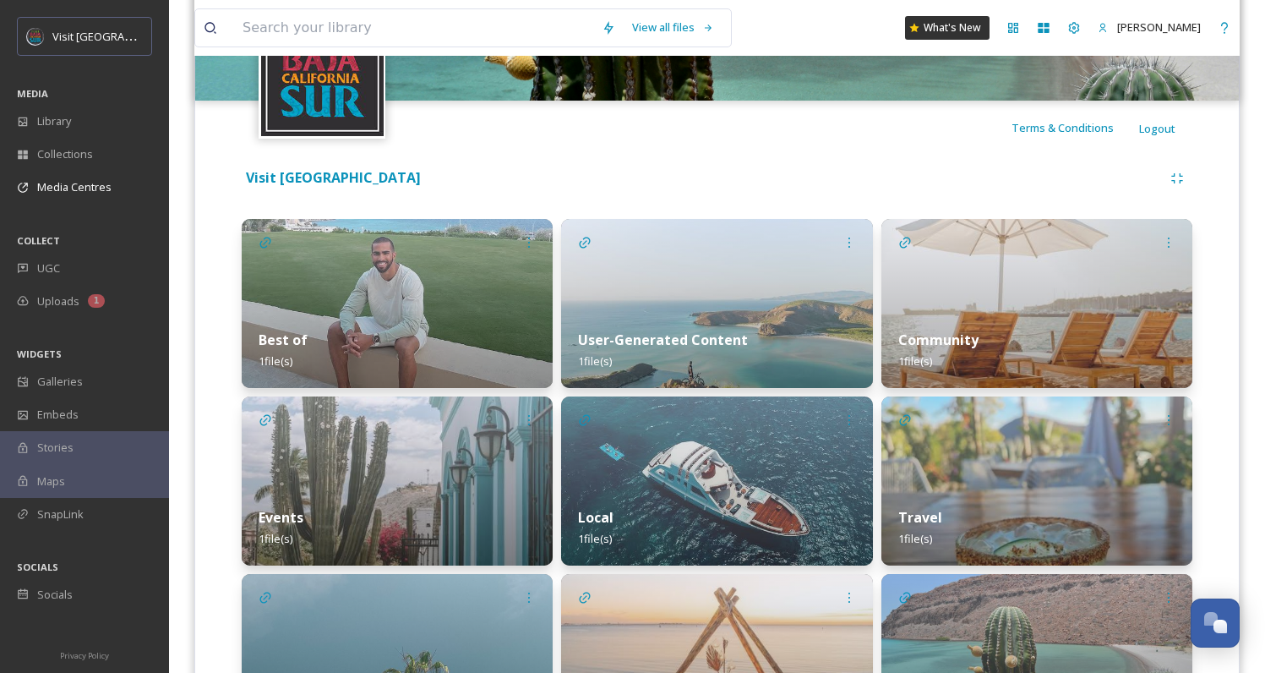
click at [701, 440] on img at bounding box center [716, 480] width 311 height 169
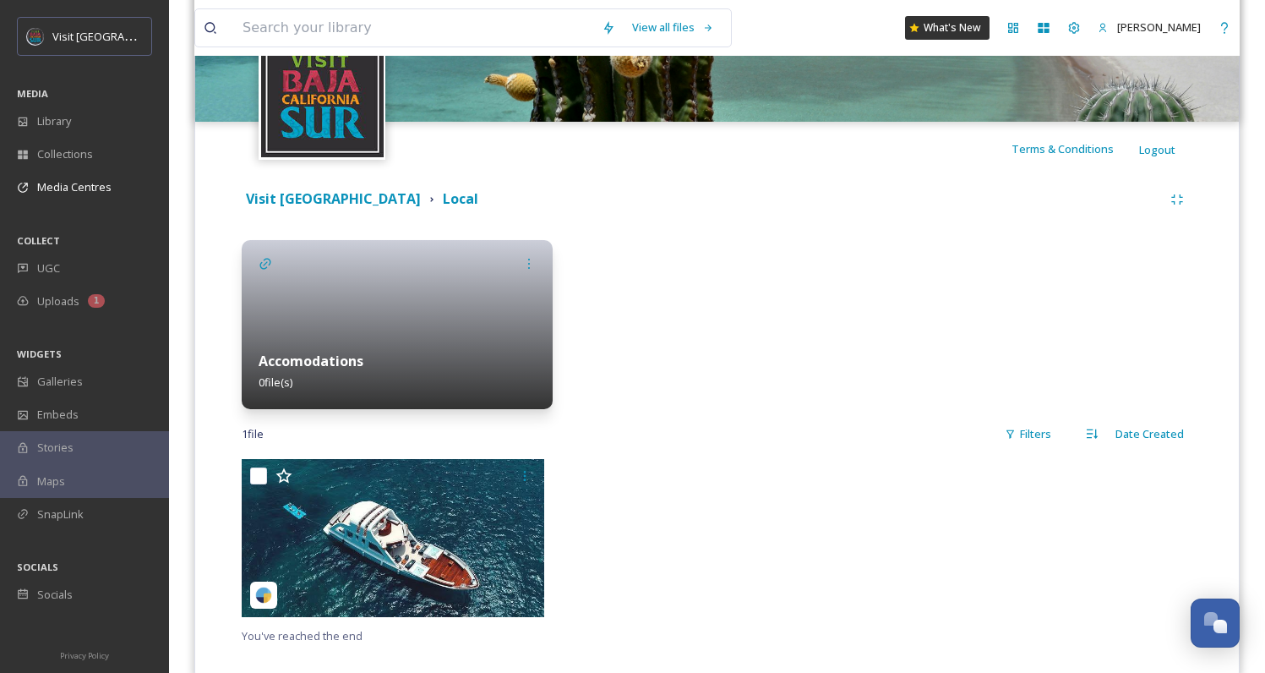
scroll to position [254, 0]
click at [375, 288] on div at bounding box center [397, 325] width 311 height 169
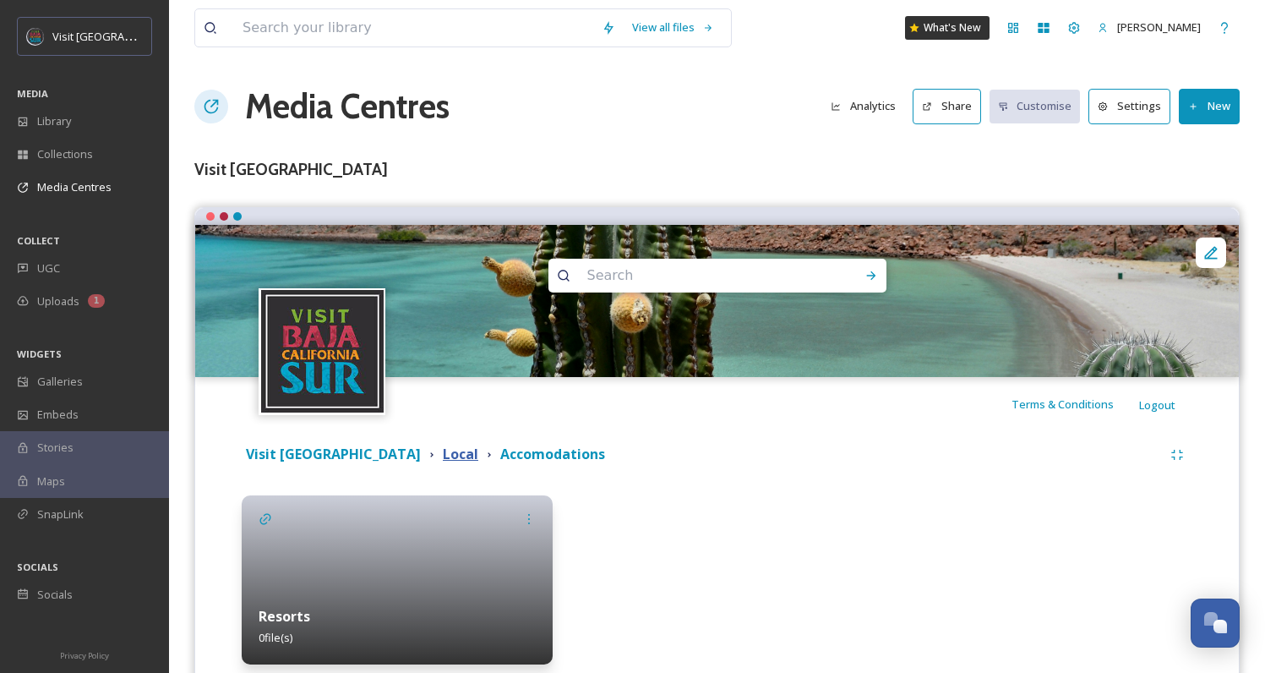
click at [443, 461] on strong "Local" at bounding box center [461, 454] width 36 height 19
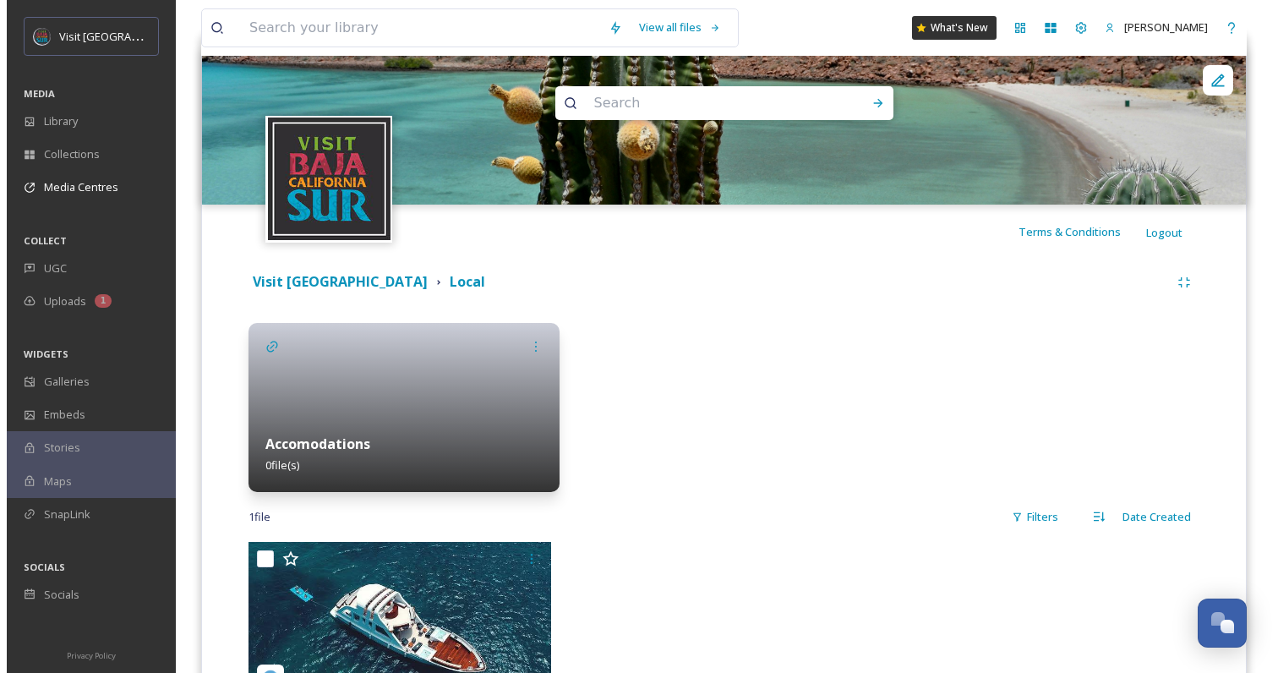
scroll to position [176, 0]
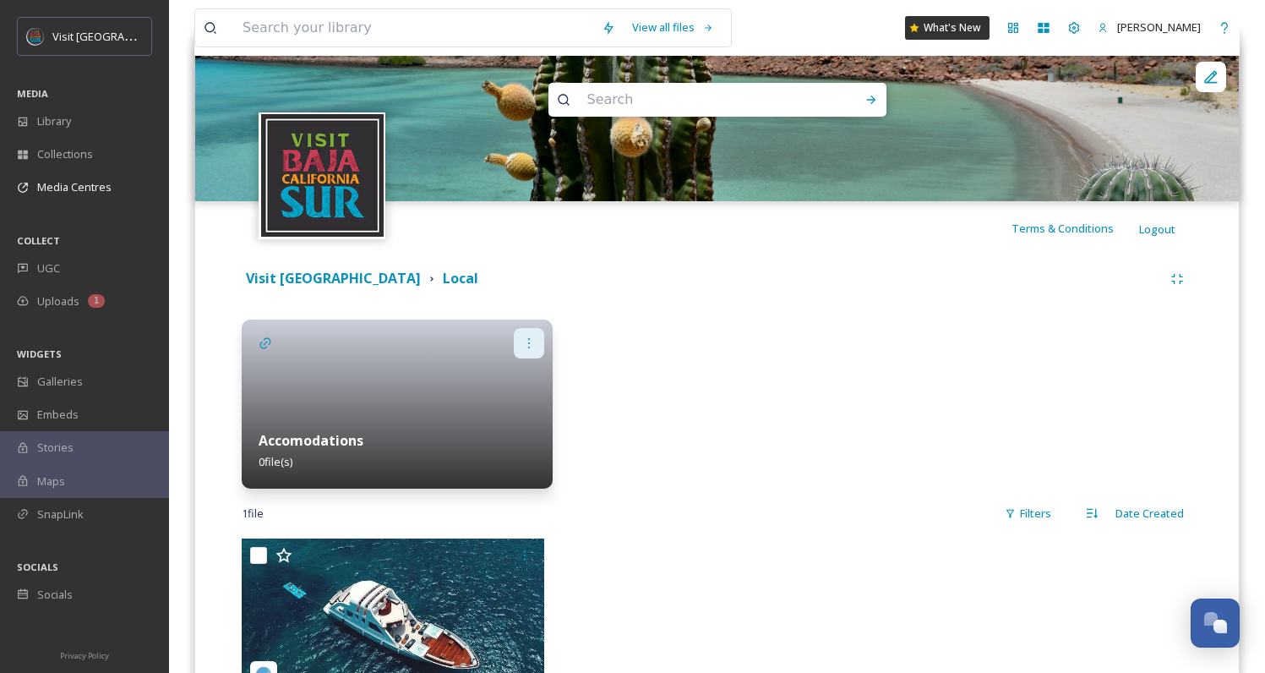
click at [531, 339] on icon at bounding box center [529, 343] width 14 height 14
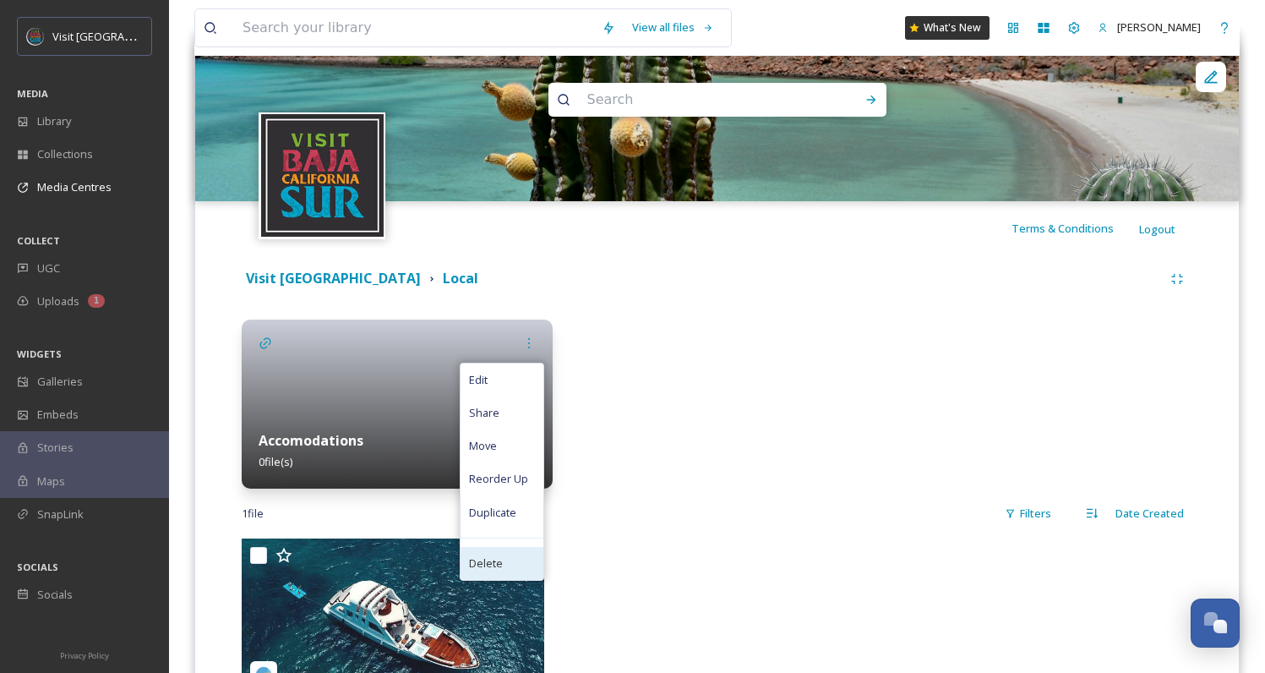
click at [505, 559] on div "Delete" at bounding box center [502, 563] width 83 height 33
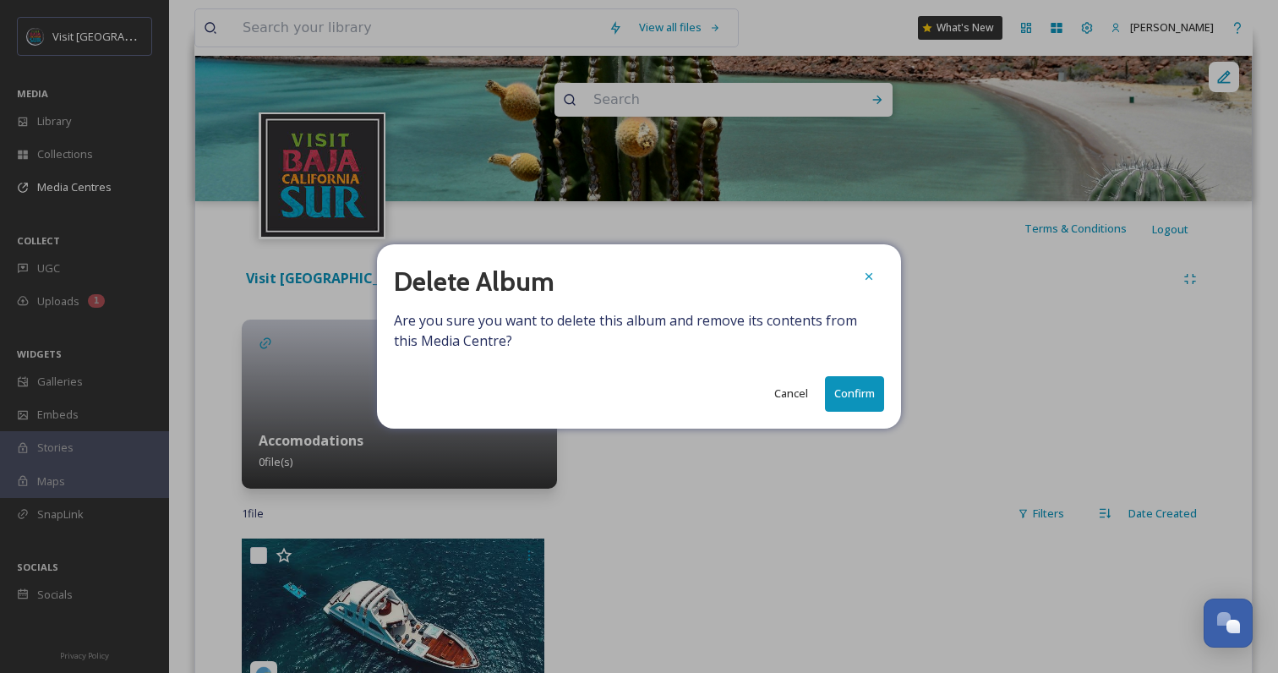
click at [844, 394] on button "Confirm" at bounding box center [854, 393] width 59 height 35
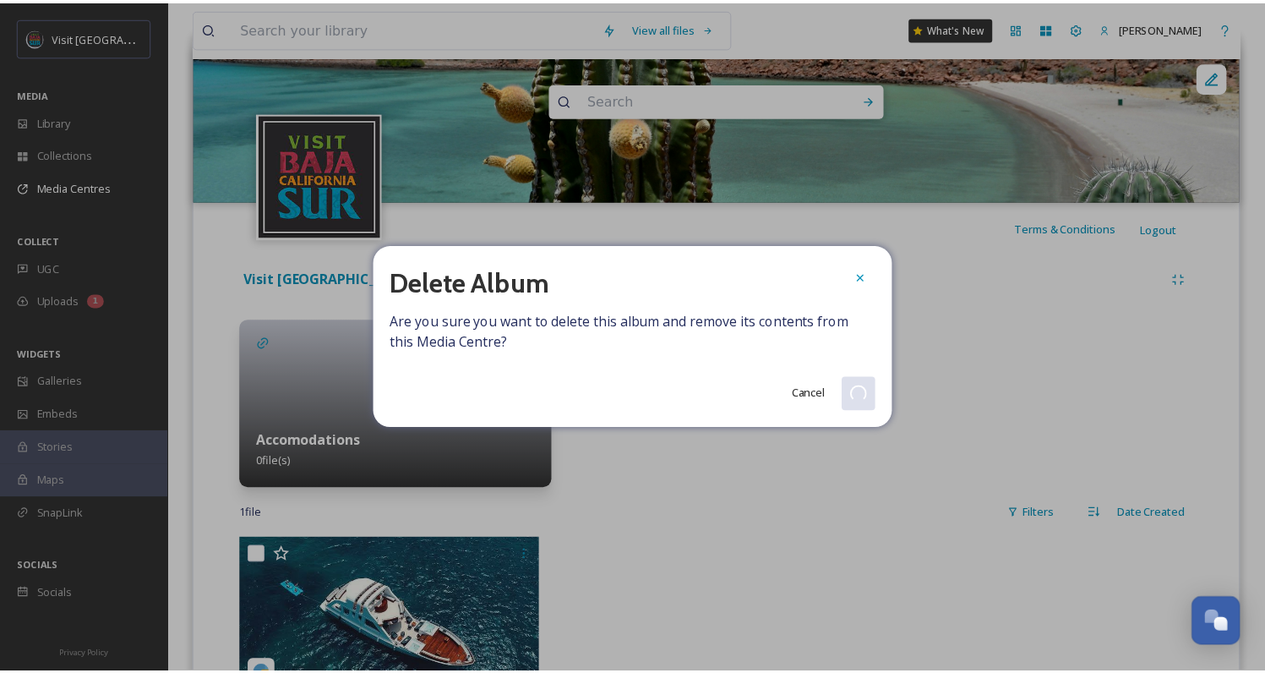
scroll to position [119, 0]
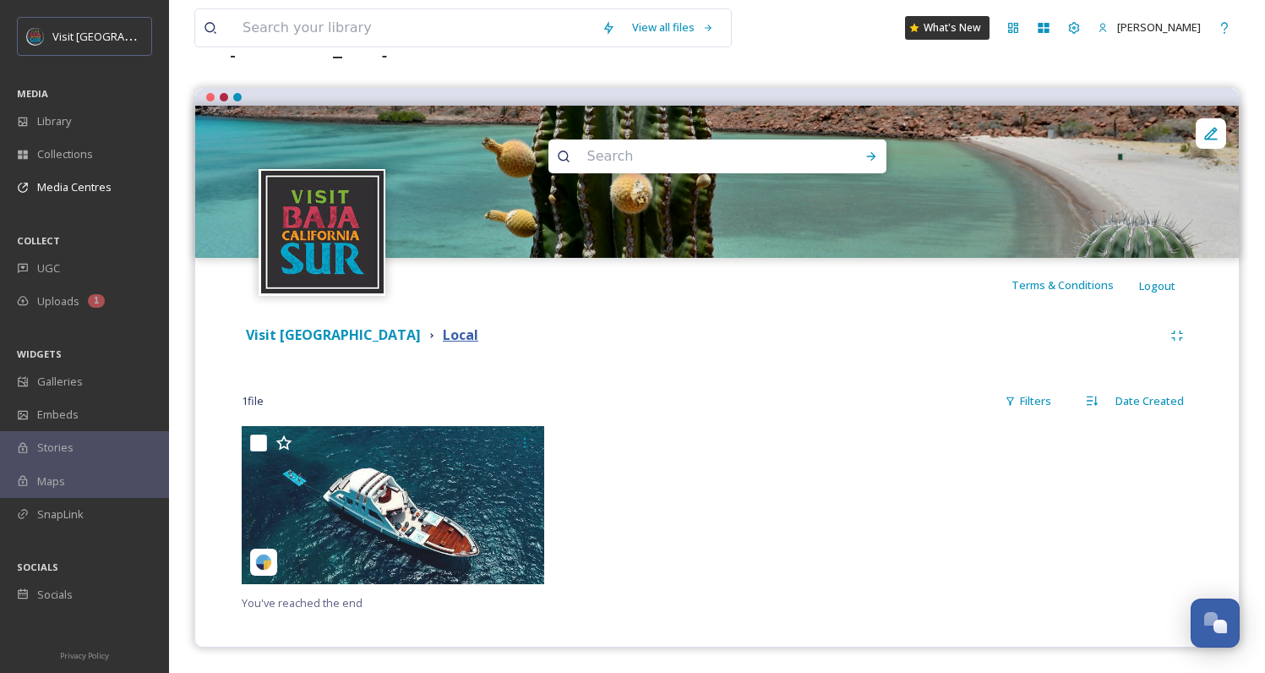
click at [443, 340] on strong "Local" at bounding box center [461, 334] width 36 height 19
click at [52, 270] on span "UGC" at bounding box center [48, 268] width 23 height 16
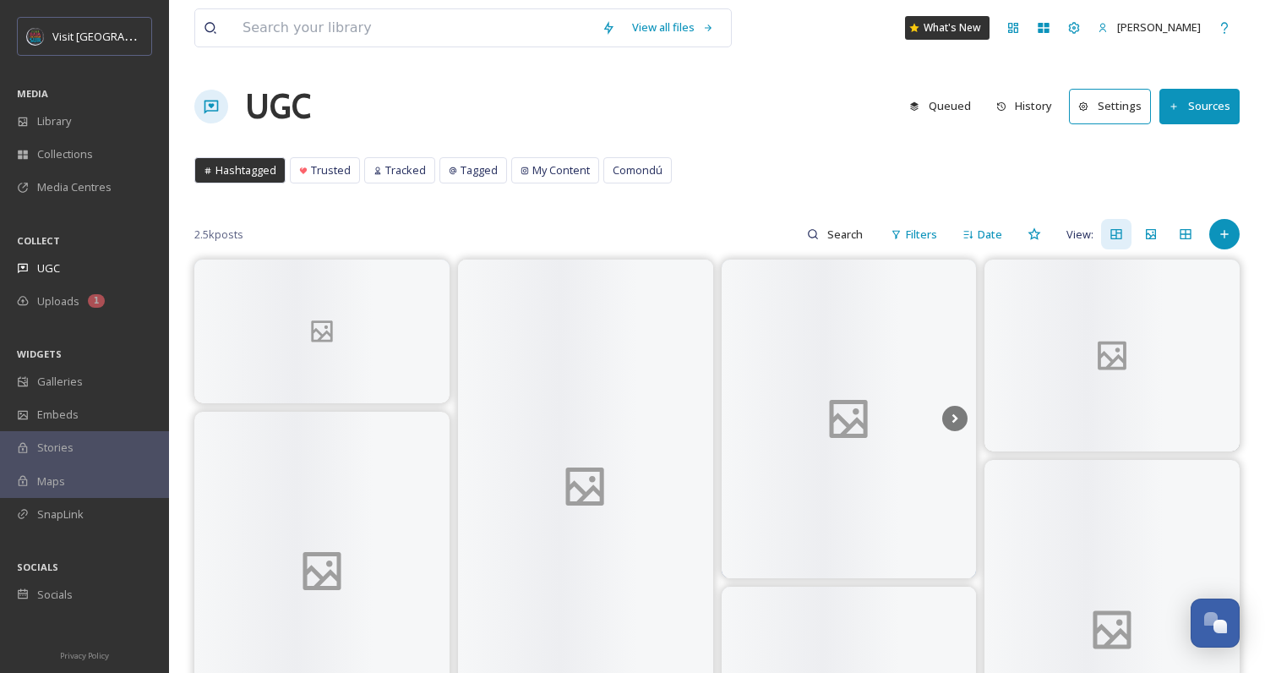
click at [1195, 114] on button "Sources" at bounding box center [1200, 106] width 80 height 35
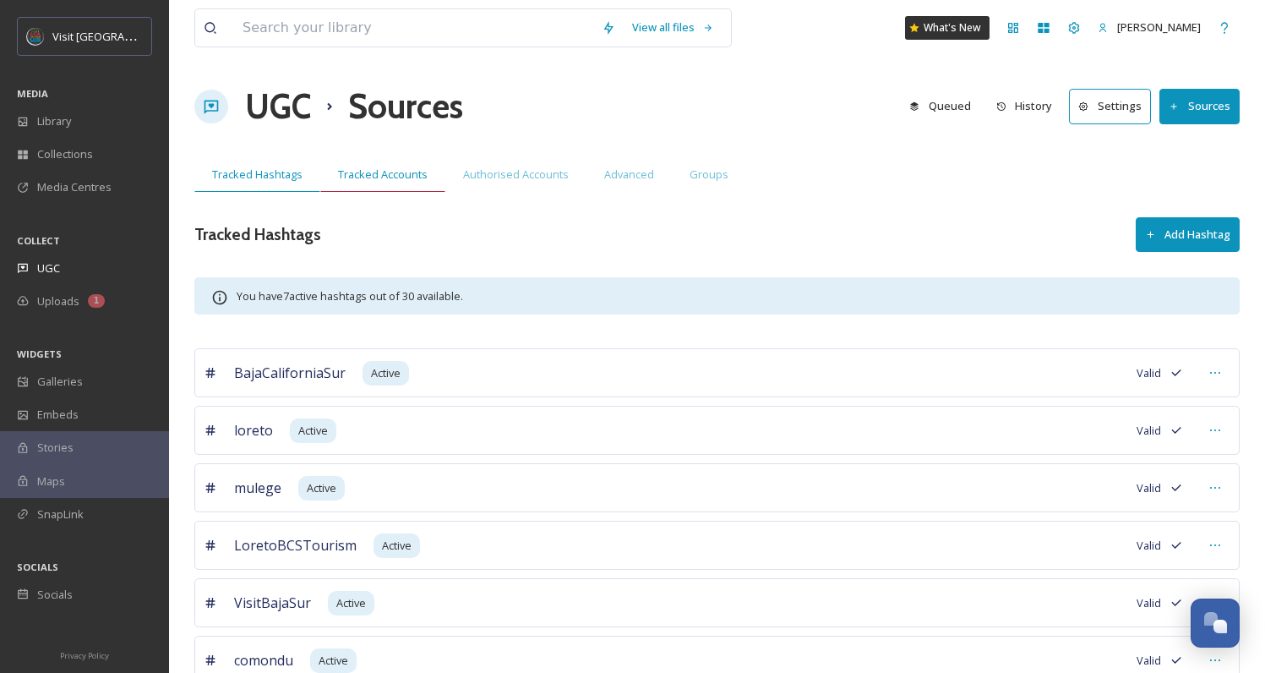
click at [381, 178] on span "Tracked Accounts" at bounding box center [383, 175] width 90 height 16
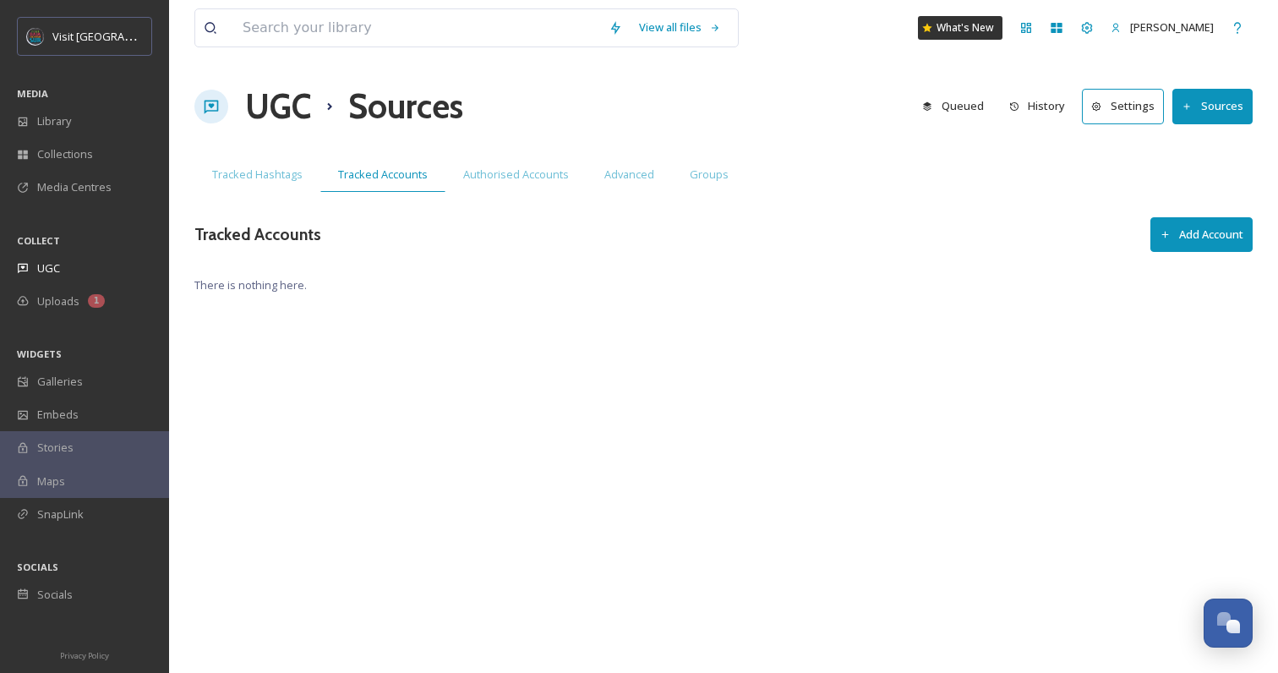
click at [505, 179] on span "Authorised Accounts" at bounding box center [516, 175] width 106 height 16
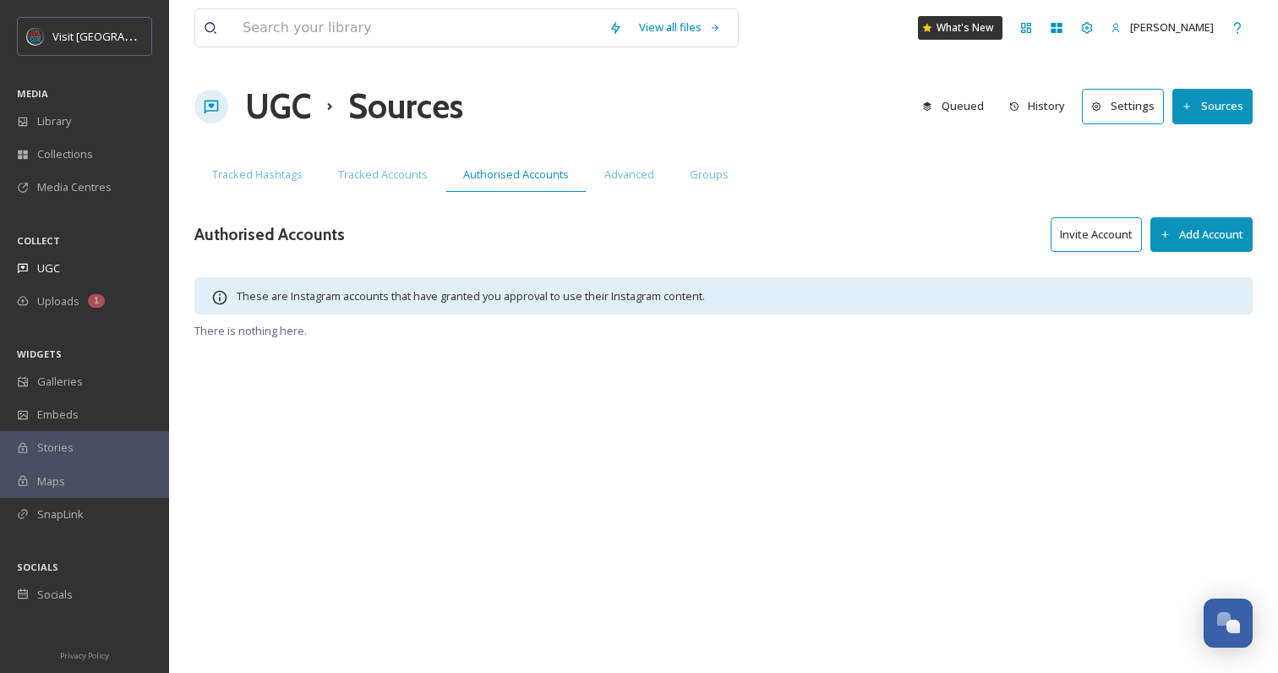
click at [591, 180] on div "Advanced" at bounding box center [629, 174] width 85 height 35
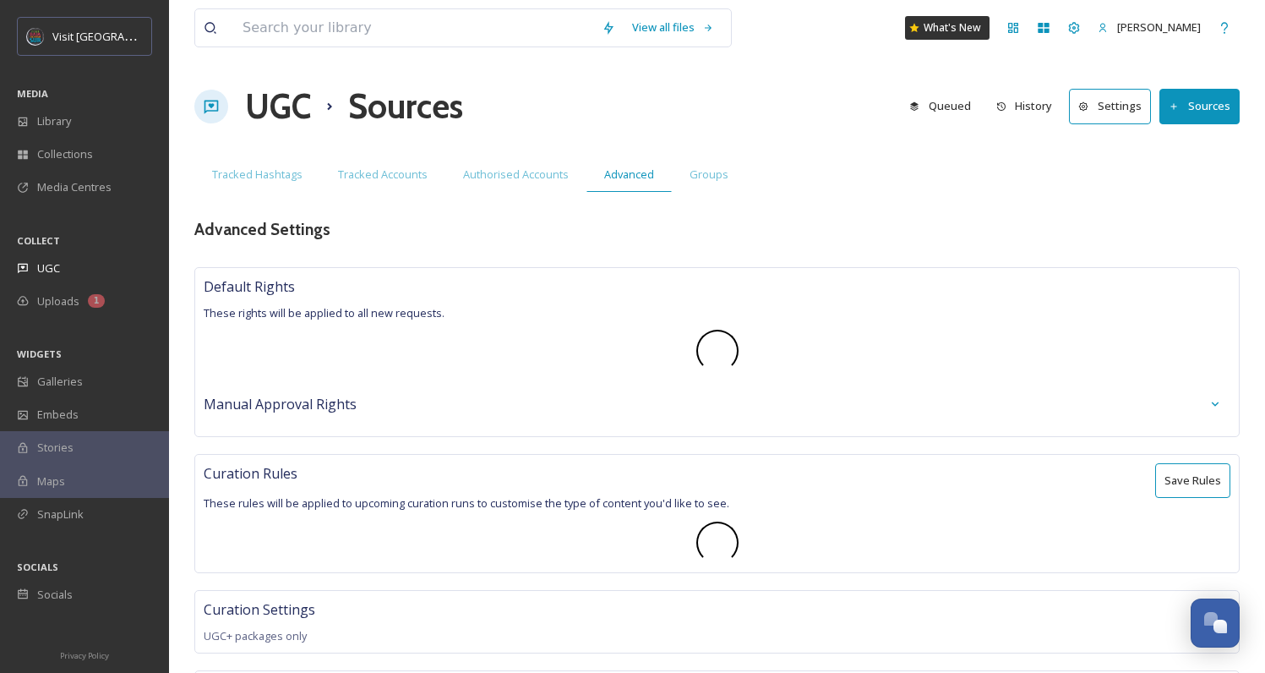
click at [722, 183] on div "Groups" at bounding box center [709, 174] width 74 height 35
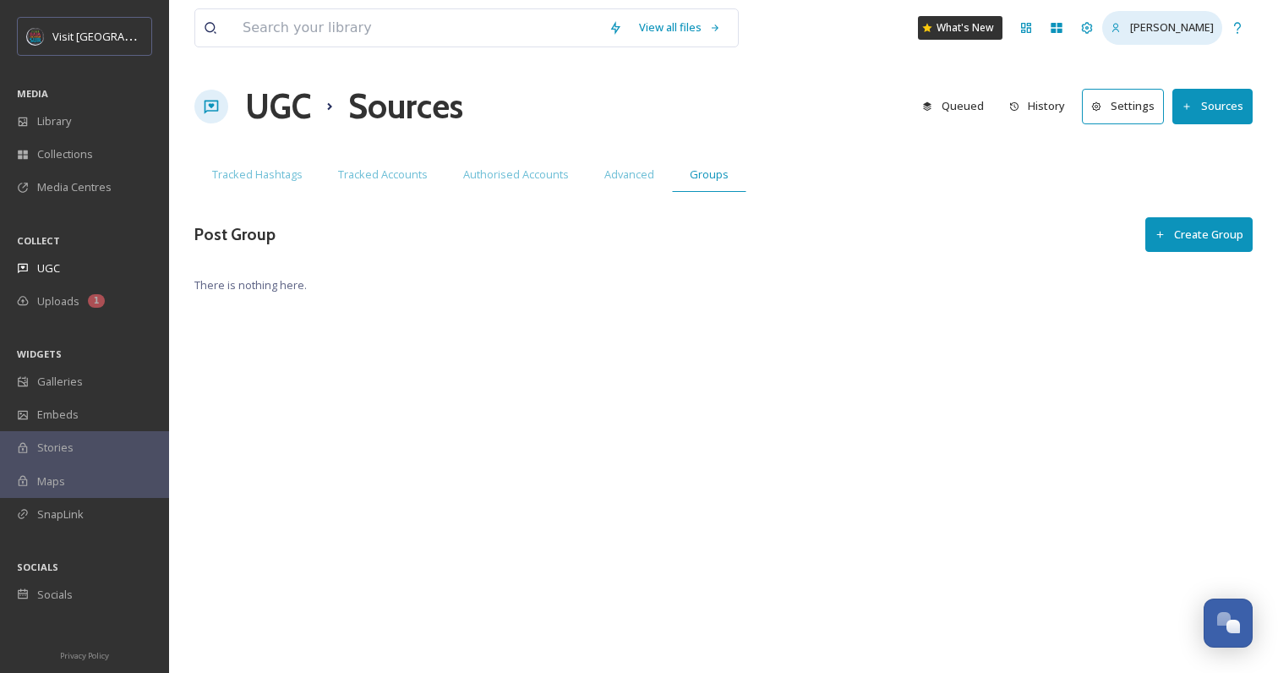
click at [1154, 38] on div "[PERSON_NAME]" at bounding box center [1162, 27] width 120 height 33
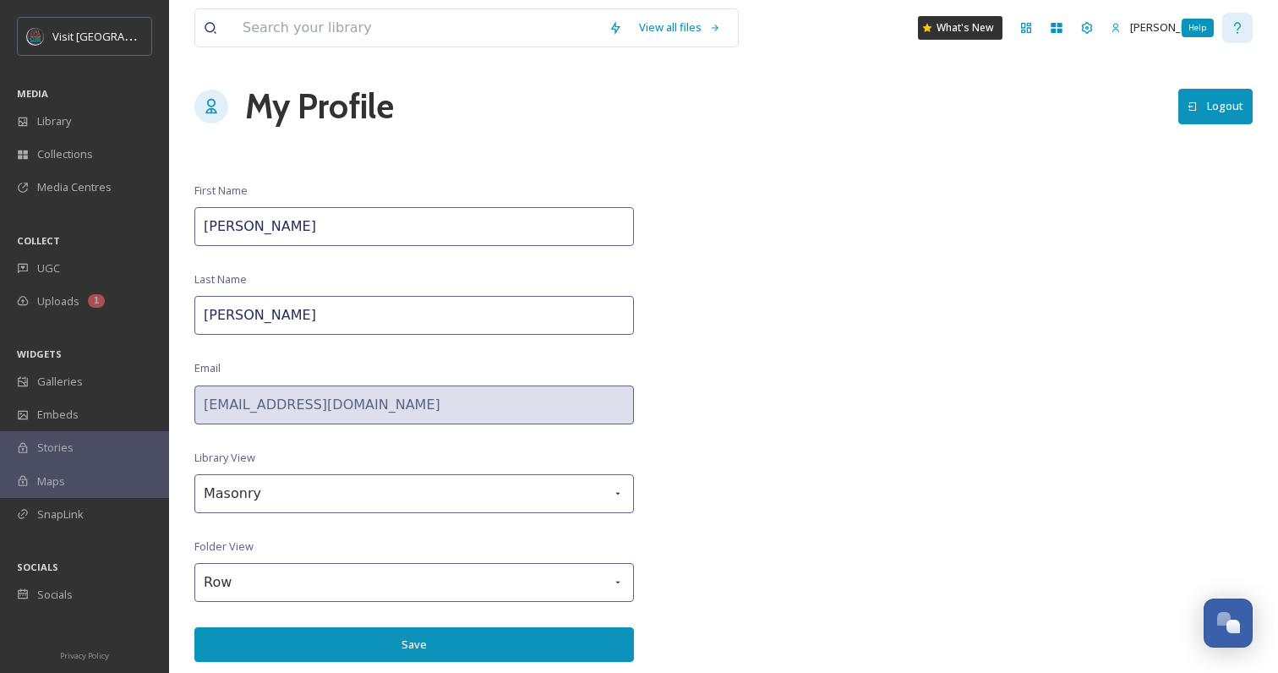
click at [1234, 32] on icon at bounding box center [1238, 28] width 14 height 14
click at [74, 115] on div "Library" at bounding box center [84, 121] width 169 height 33
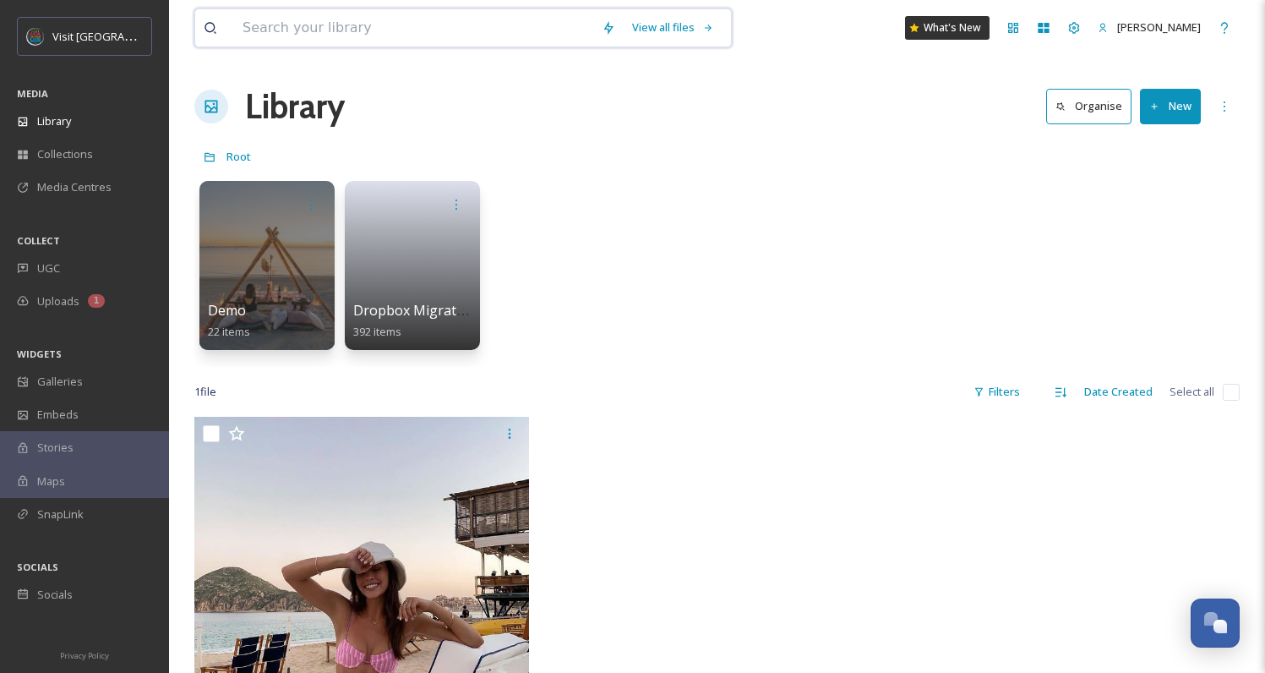
click at [335, 13] on input at bounding box center [413, 27] width 359 height 37
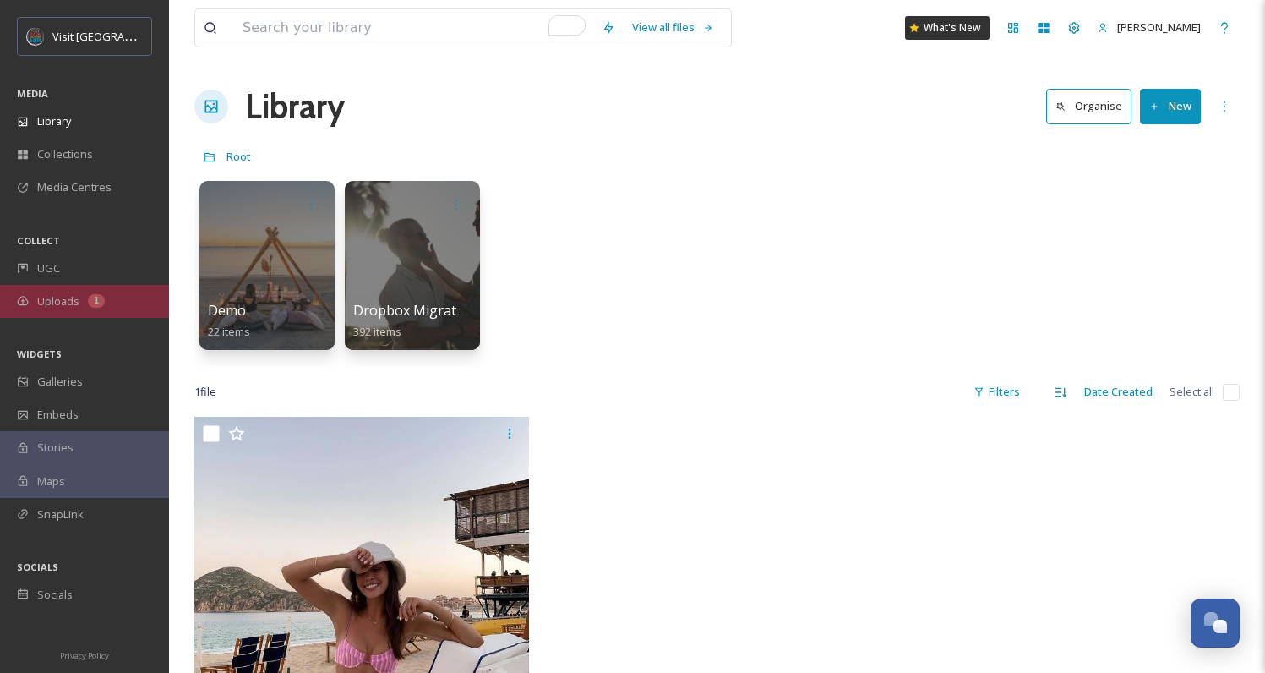
click at [70, 299] on span "Uploads" at bounding box center [58, 301] width 42 height 16
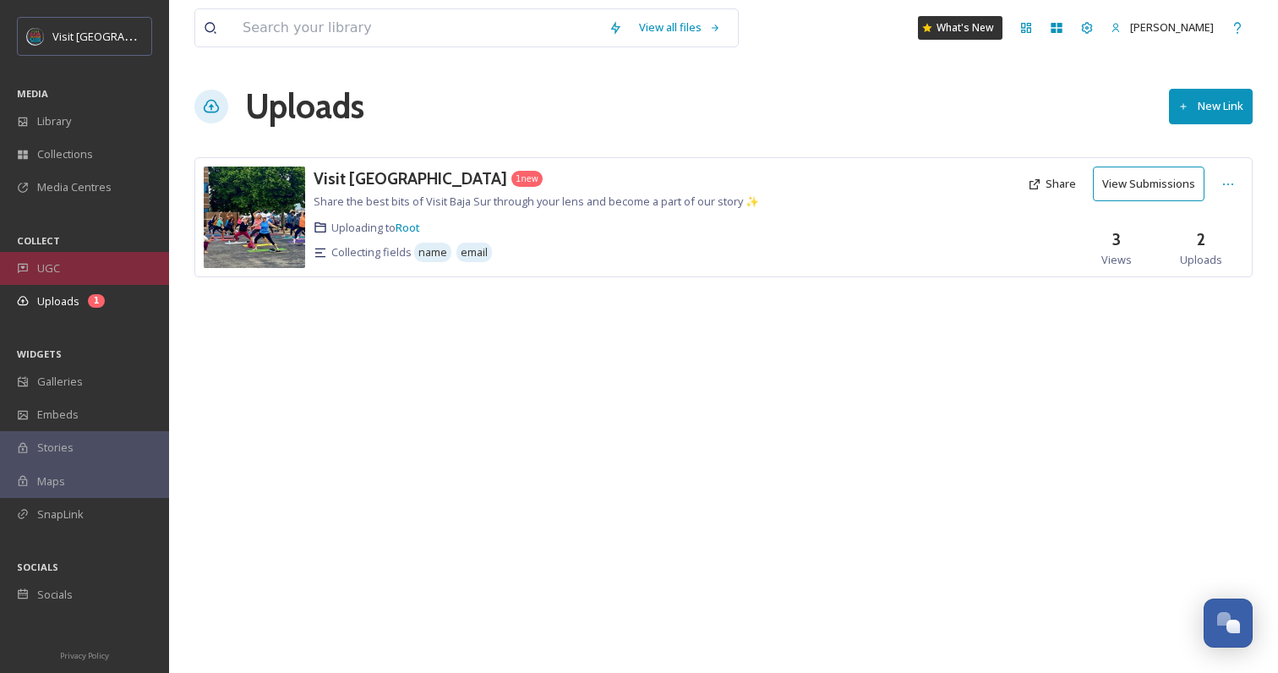
click at [63, 268] on div "UGC" at bounding box center [84, 268] width 169 height 33
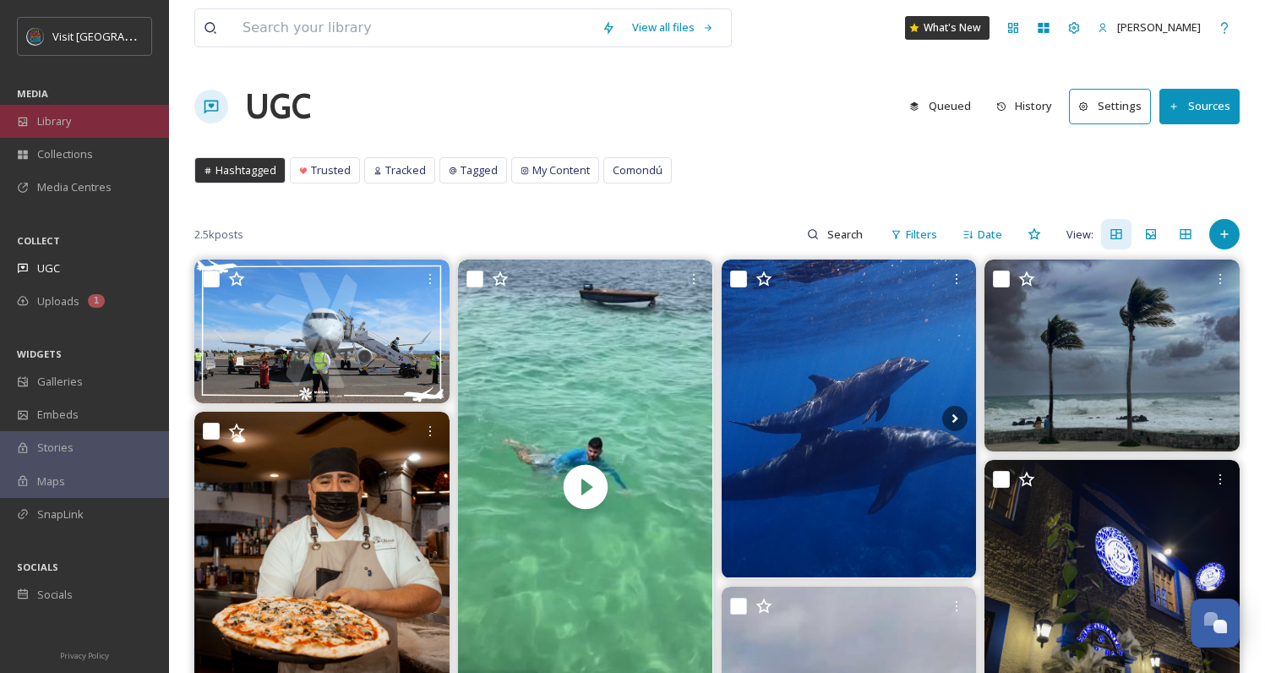
click at [102, 122] on div "Library" at bounding box center [84, 121] width 169 height 33
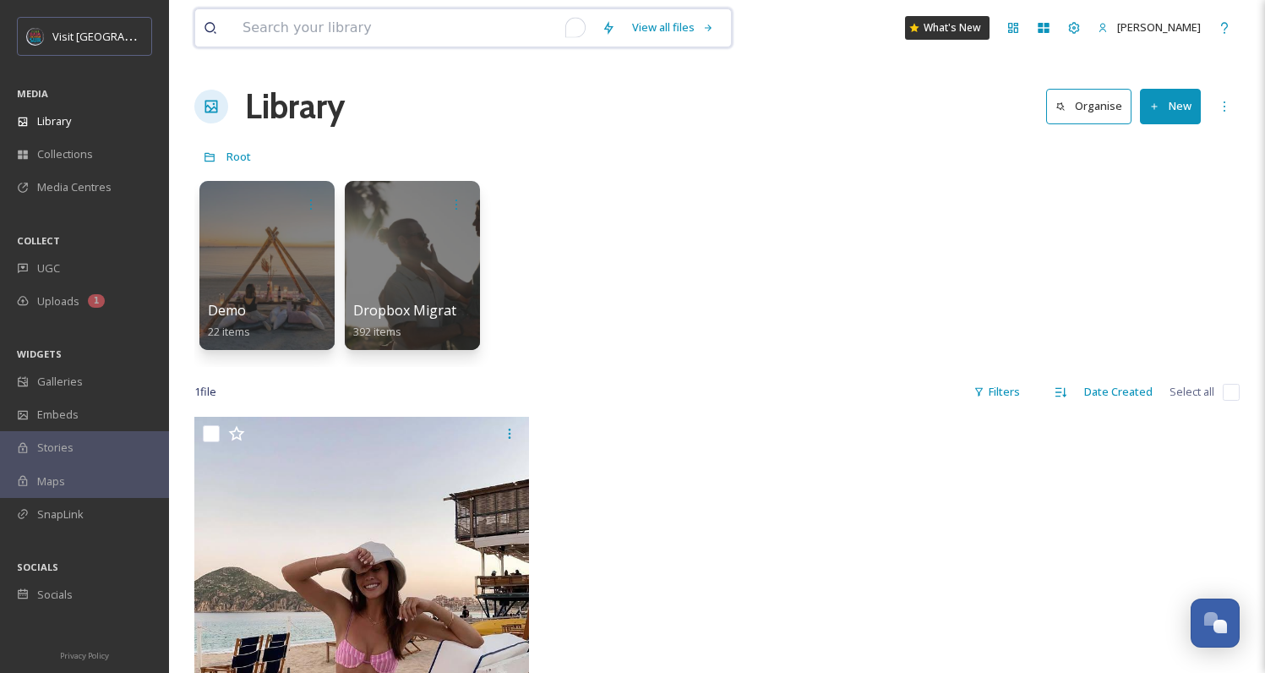
click at [286, 17] on input "To enrich screen reader interactions, please activate Accessibility in Grammarl…" at bounding box center [413, 27] width 359 height 37
click at [402, 25] on input "To enrich screen reader interactions, please activate Accessibility in Grammarl…" at bounding box center [413, 27] width 359 height 37
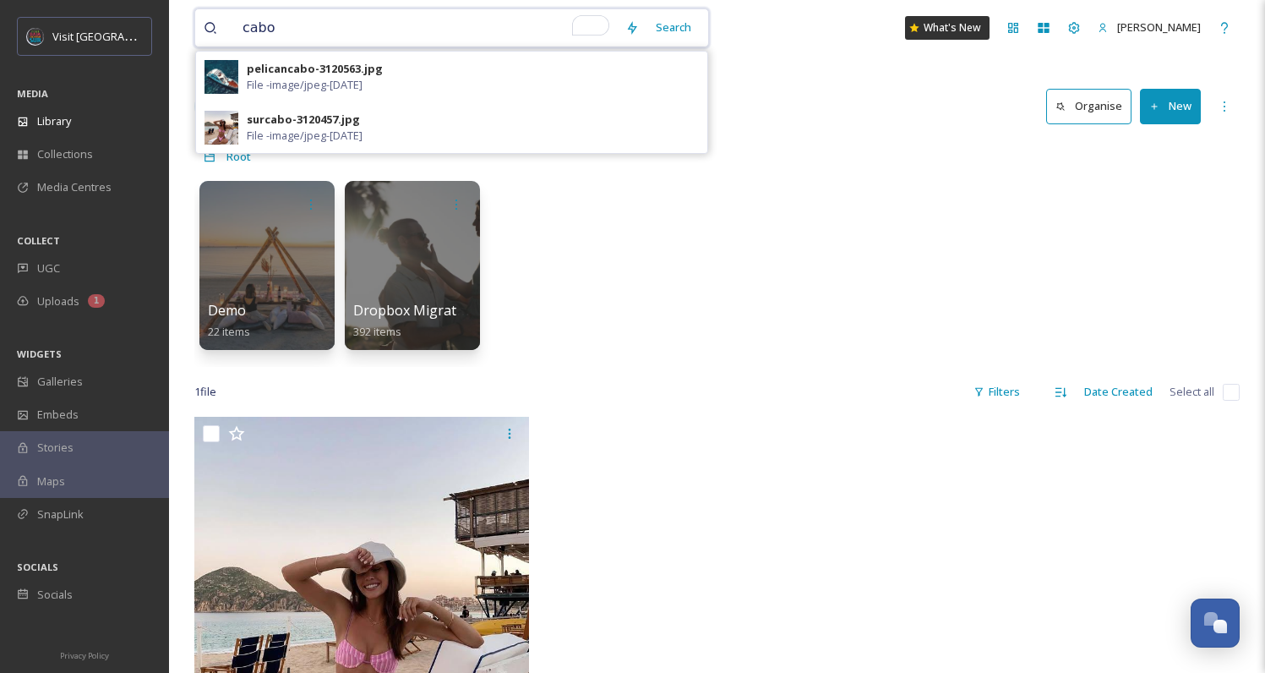
click at [402, 30] on input "cabo" at bounding box center [425, 27] width 383 height 37
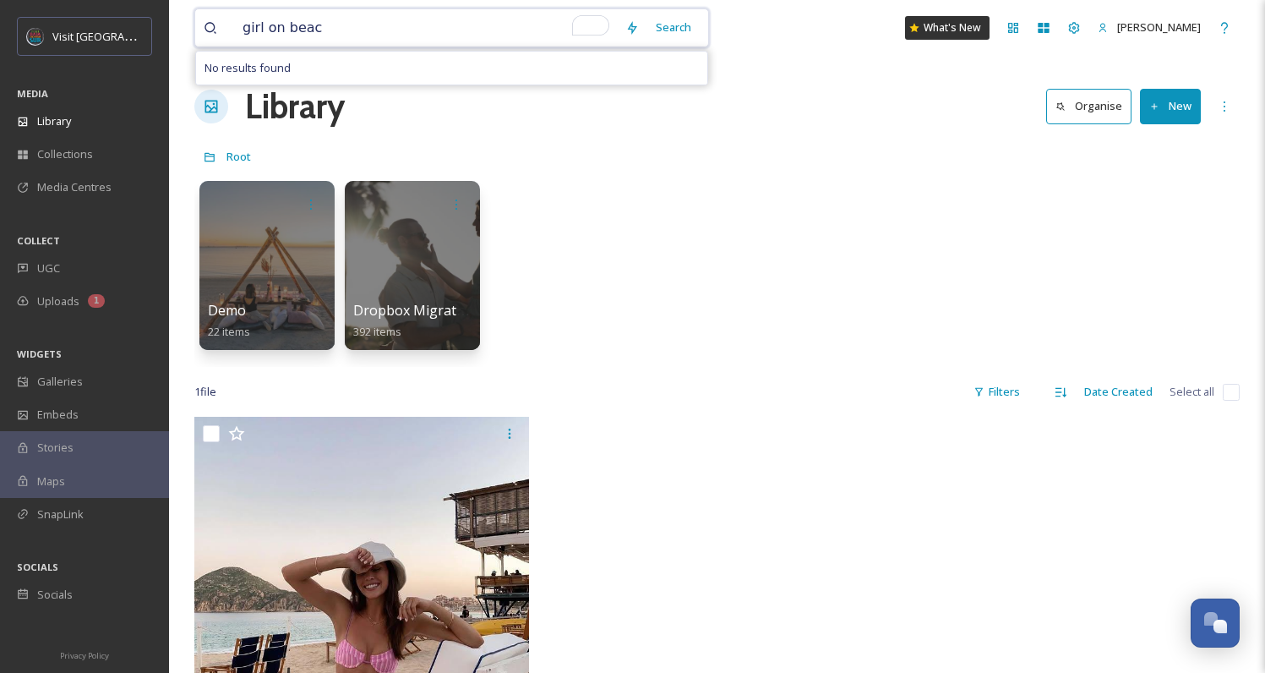
type input "girl on beach"
click at [671, 34] on icon at bounding box center [665, 28] width 14 height 14
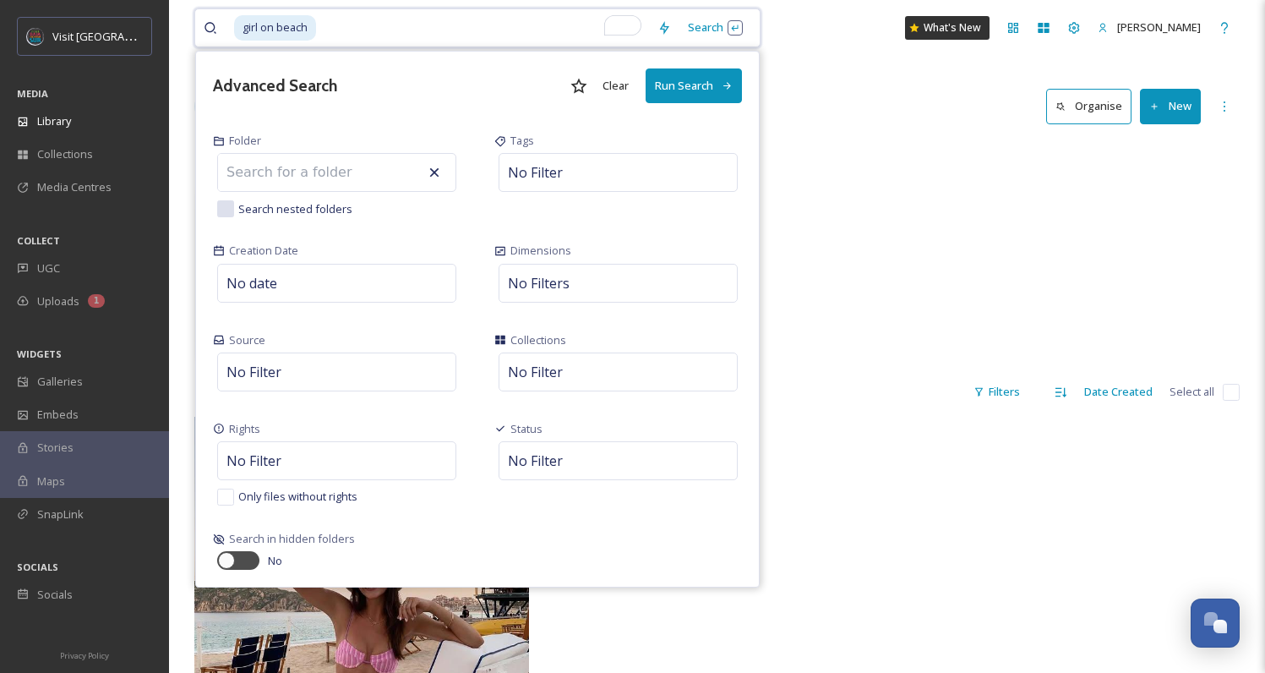
click at [620, 90] on button "Clear" at bounding box center [615, 85] width 43 height 33
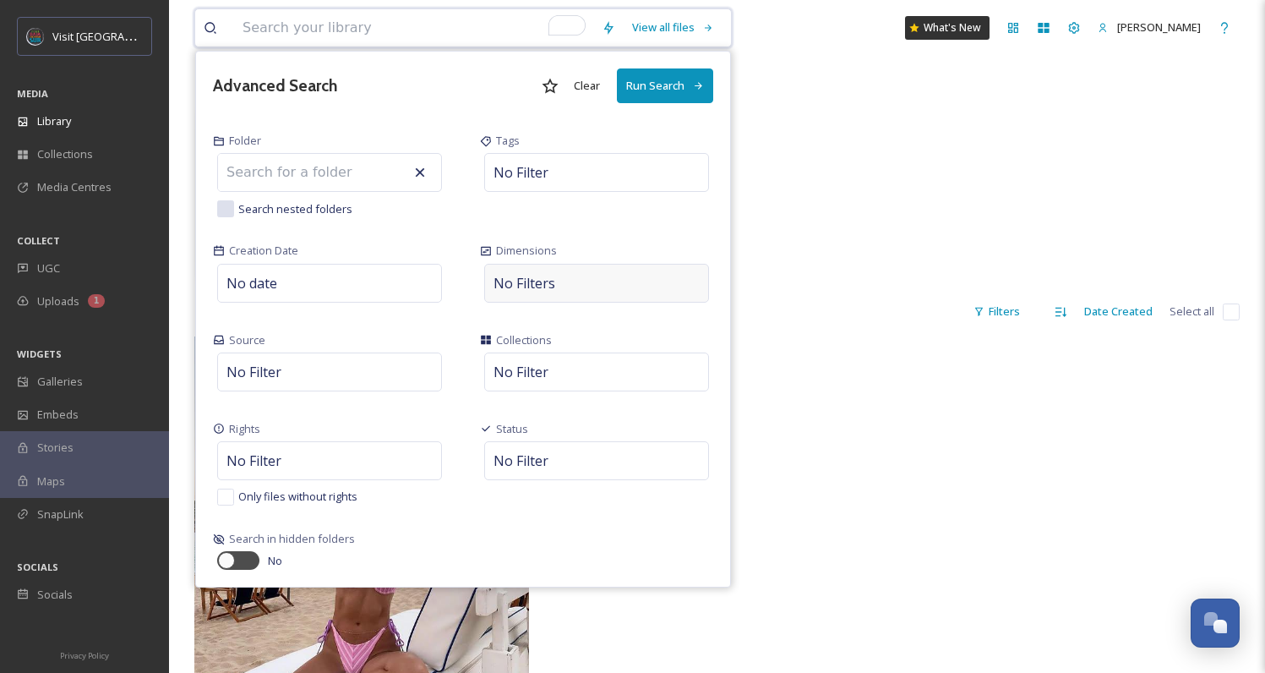
scroll to position [28, 0]
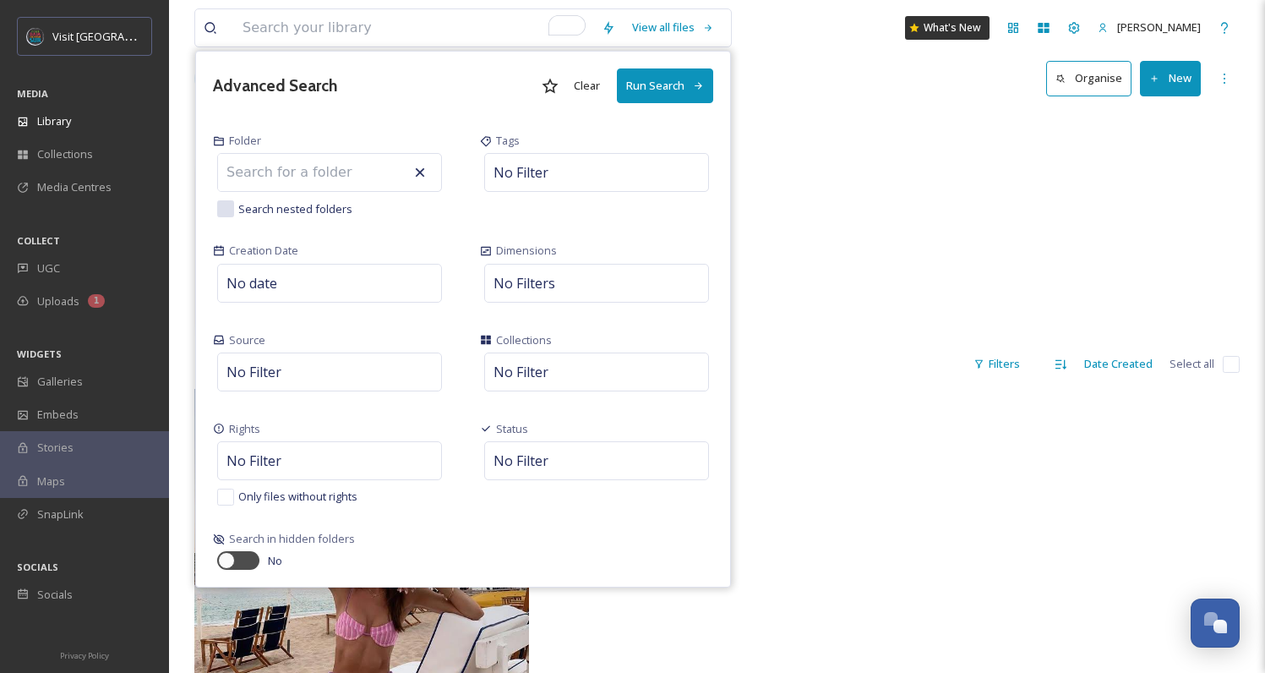
click at [308, 85] on h3 "Advanced Search" at bounding box center [275, 86] width 124 height 25
click at [810, 133] on div "Root" at bounding box center [717, 128] width 1046 height 32
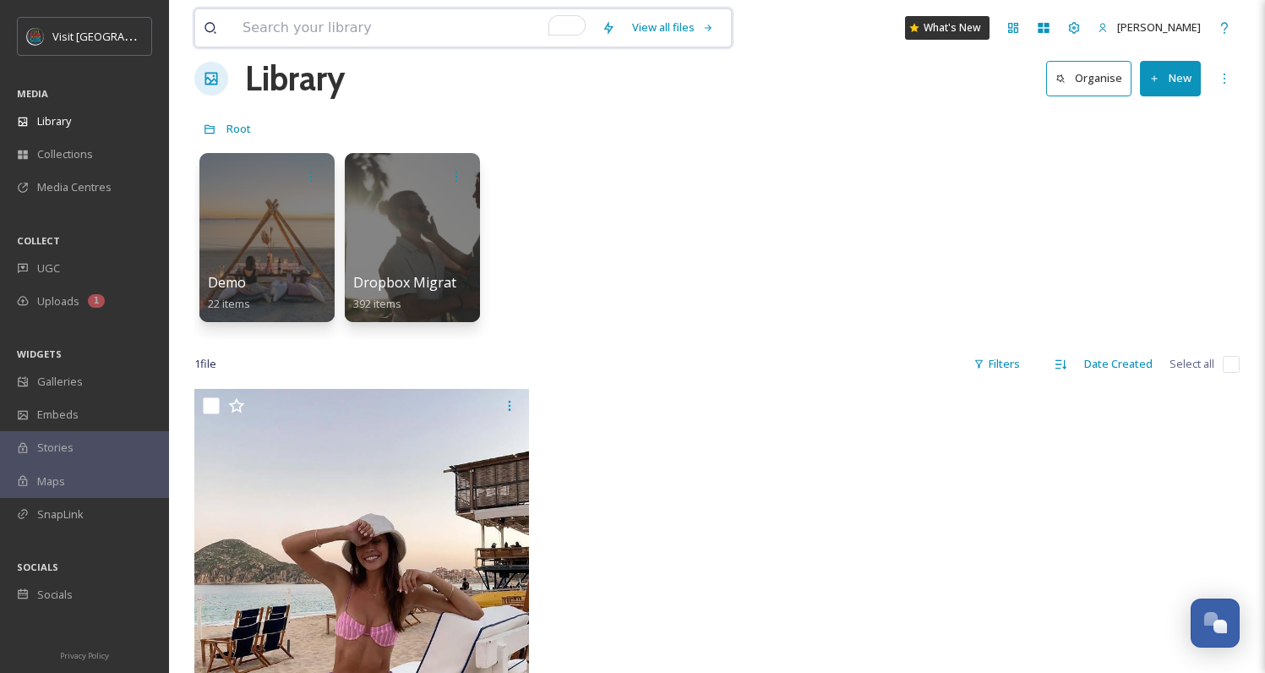
click at [397, 17] on input "To enrich screen reader interactions, please activate Accessibility in Grammarl…" at bounding box center [413, 27] width 359 height 37
click at [231, 209] on div at bounding box center [267, 237] width 138 height 172
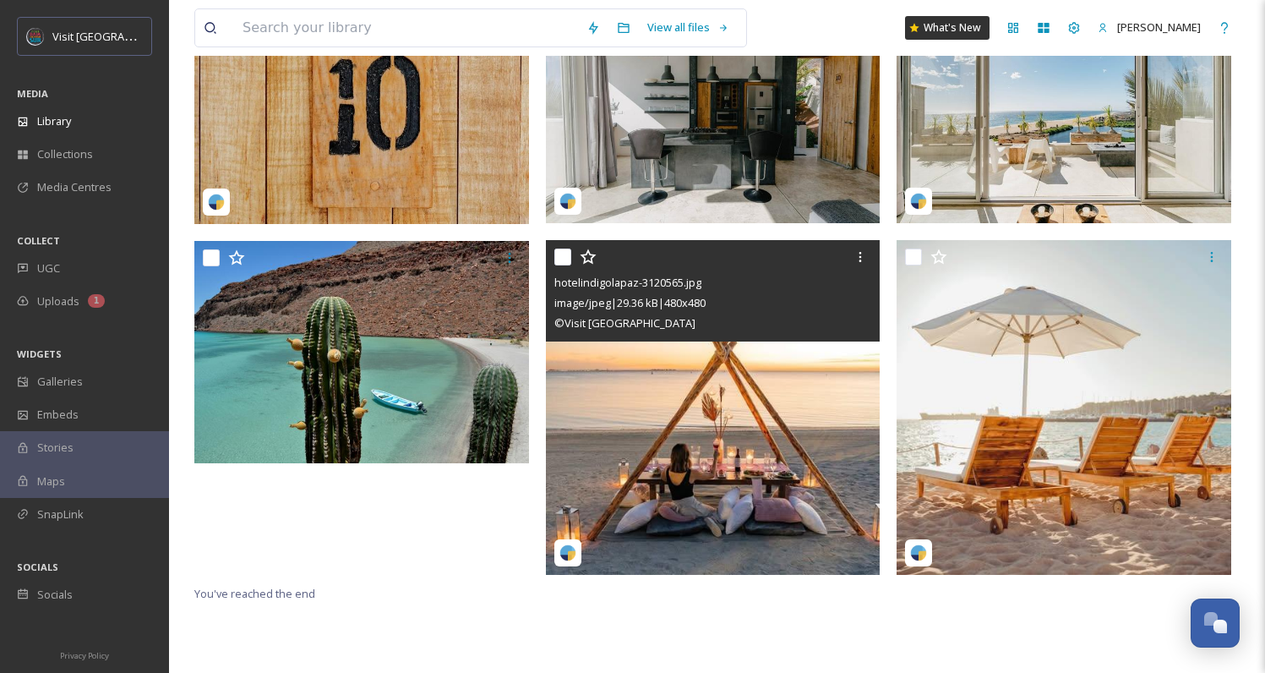
scroll to position [421, 0]
click at [749, 437] on img at bounding box center [713, 407] width 335 height 335
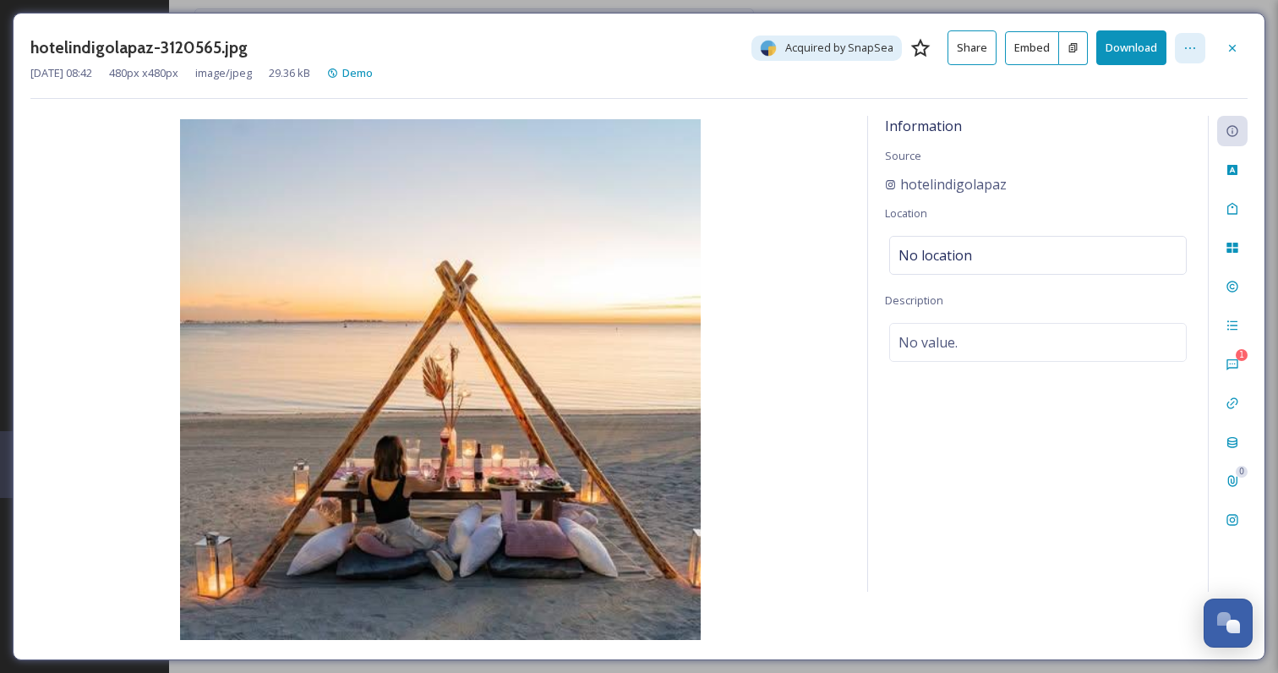
click at [1190, 57] on div at bounding box center [1190, 48] width 30 height 30
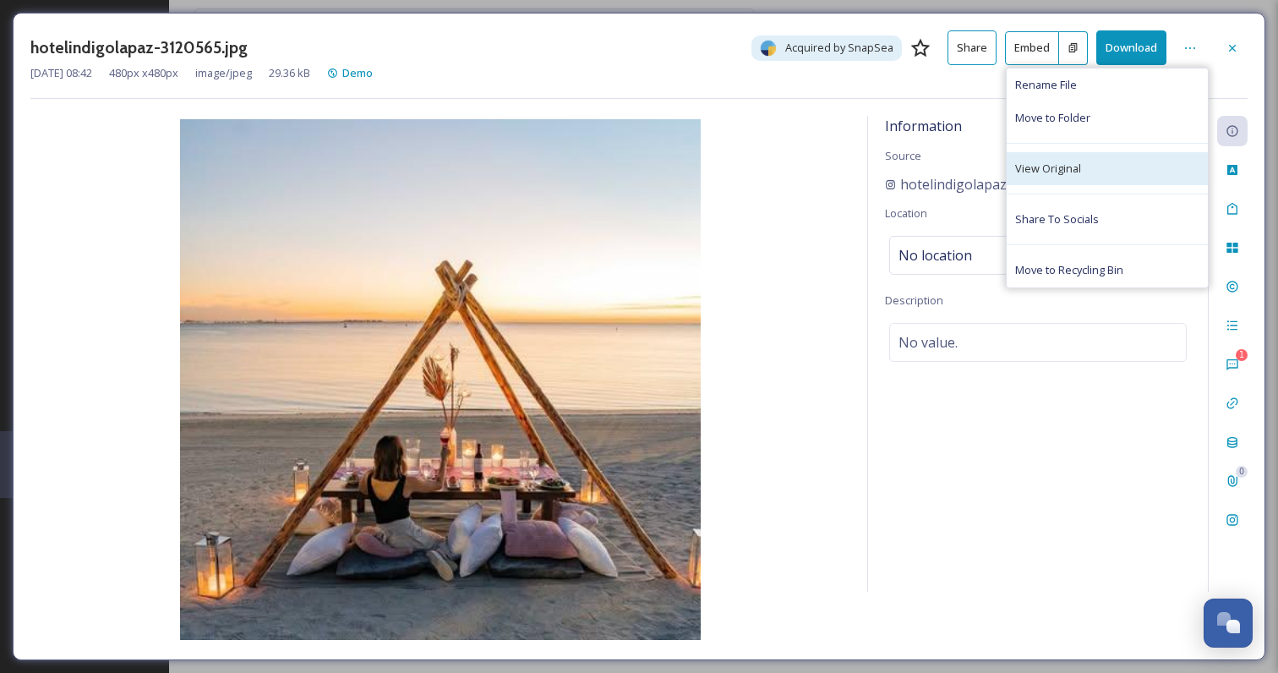
click at [1096, 177] on div "View Original" at bounding box center [1107, 168] width 201 height 33
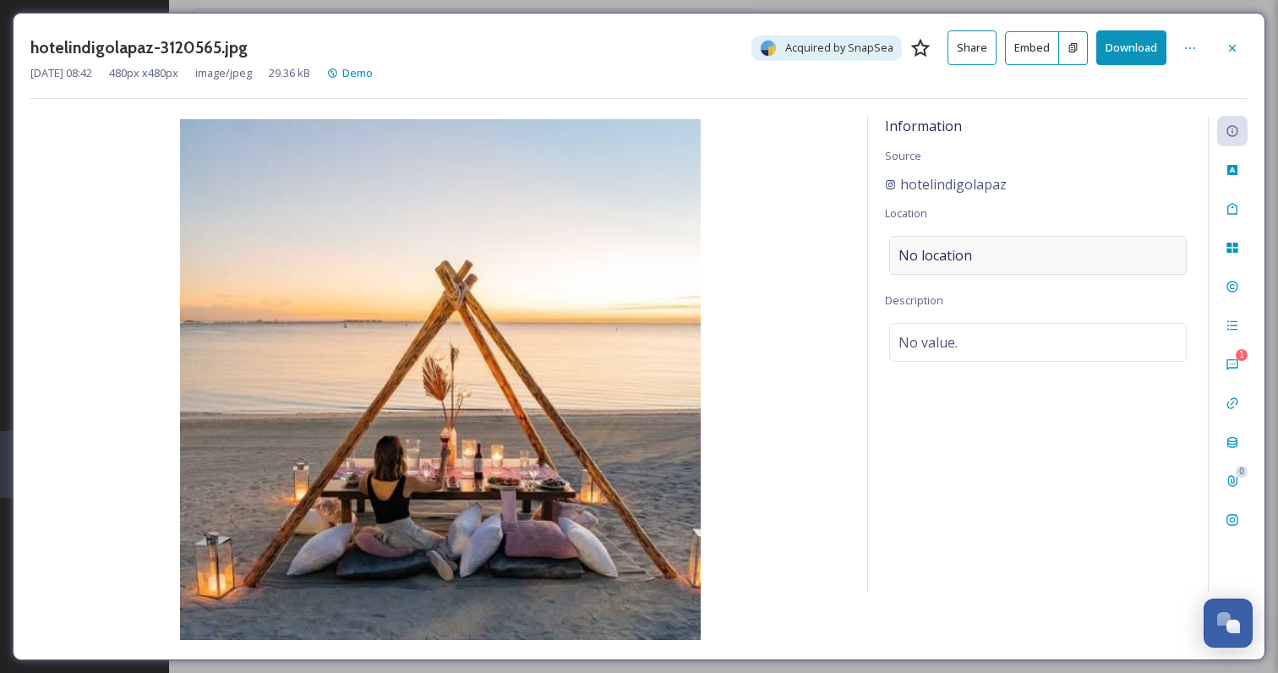
click at [1016, 244] on div "No location" at bounding box center [1038, 255] width 298 height 39
click at [1017, 249] on input at bounding box center [1038, 255] width 296 height 37
paste input "Hotel Indigo La Paz Puerta Cortés"
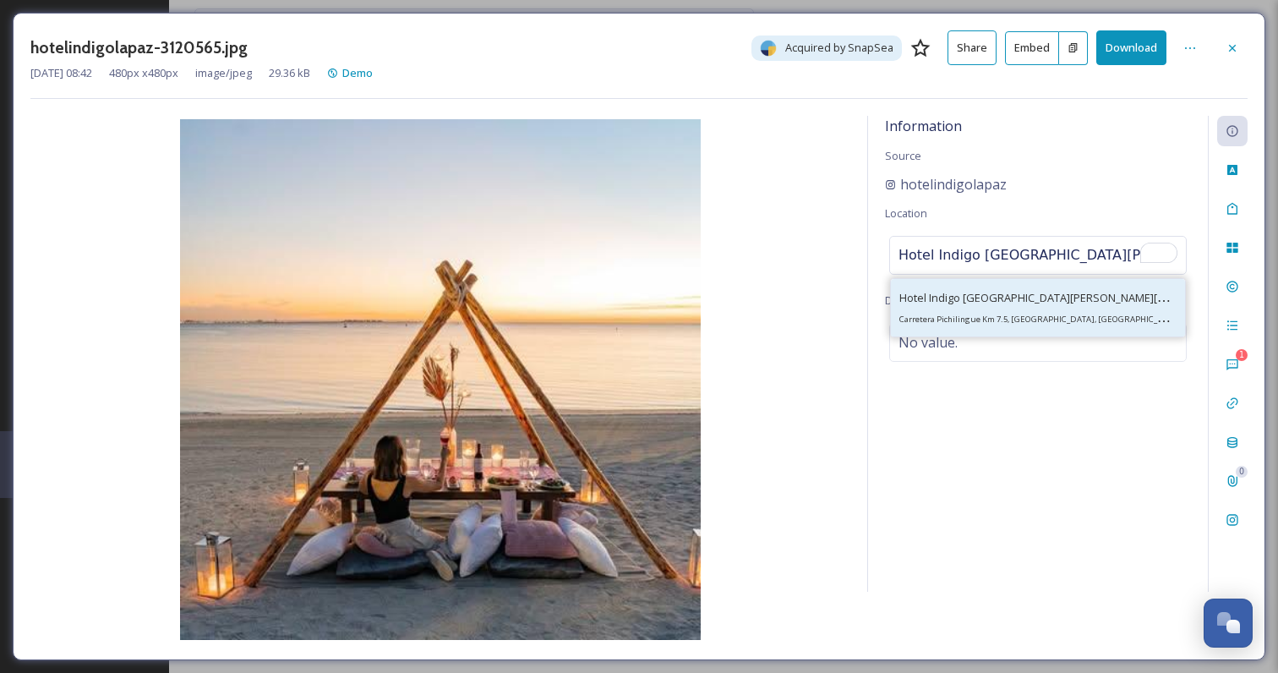
type input "Hotel Indigo La Paz Puerta Cortés"
click at [1044, 297] on span "Hotel Indigo La Paz Puerta Cortés" at bounding box center [1068, 297] width 338 height 16
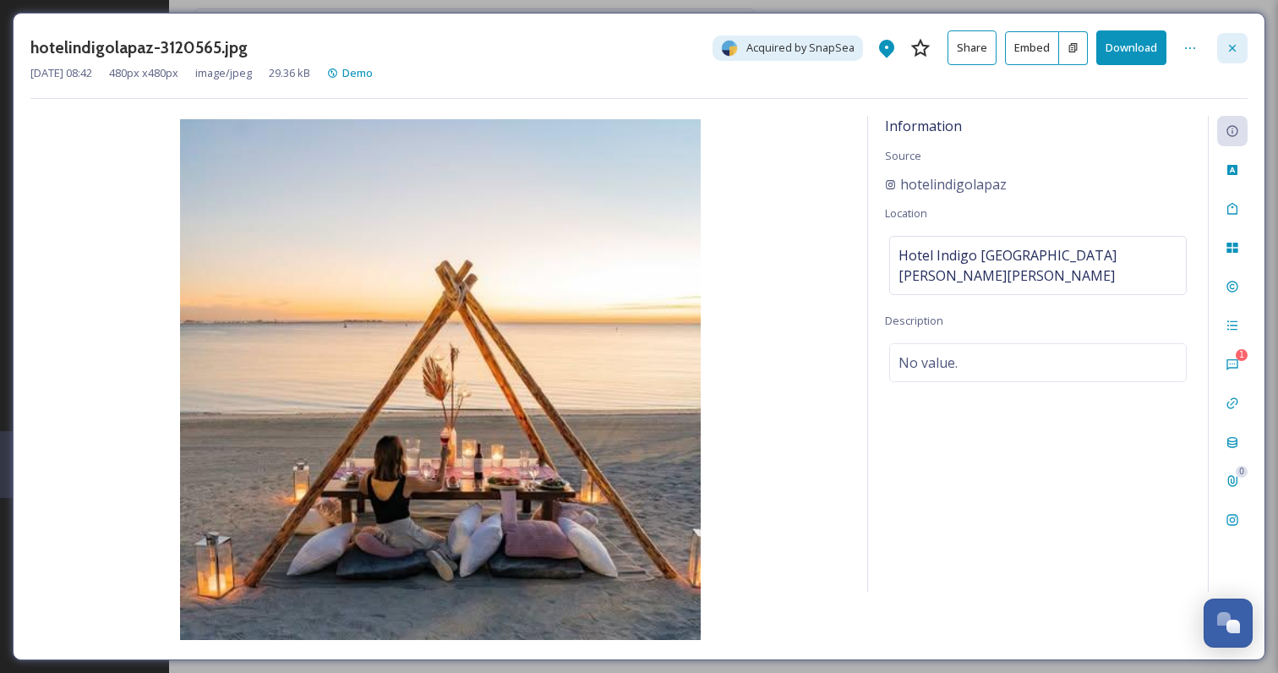
click at [1238, 41] on icon at bounding box center [1233, 48] width 14 height 14
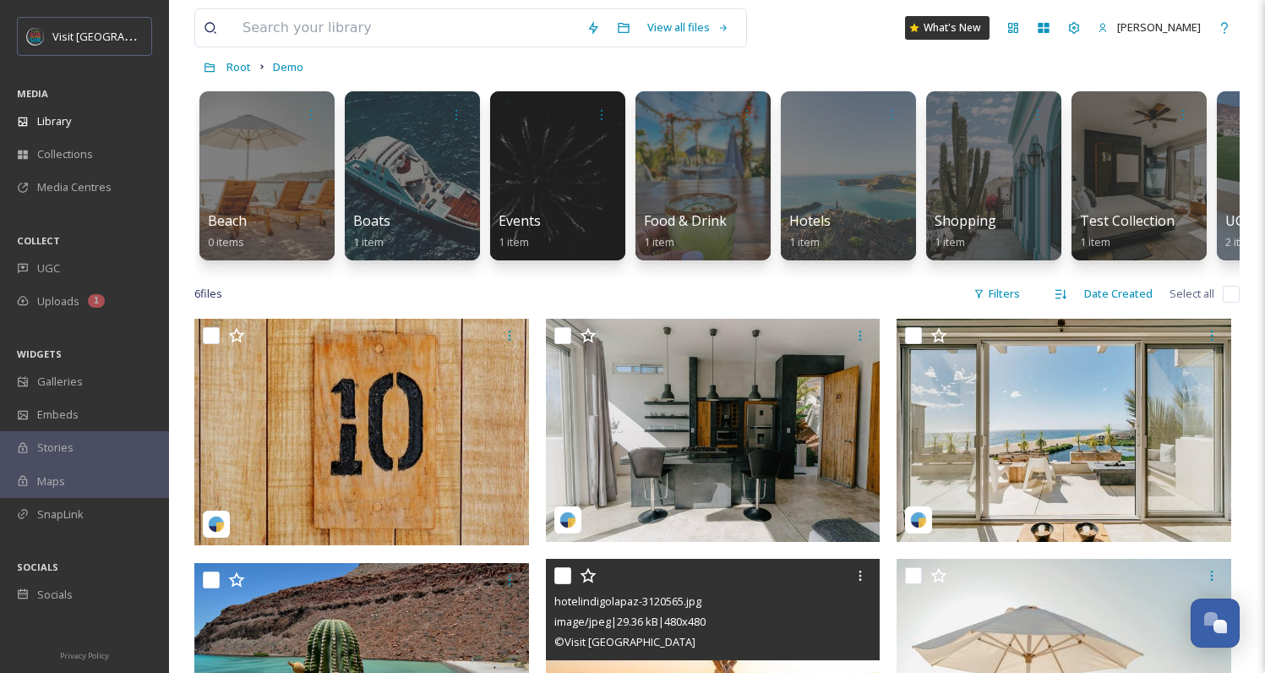
scroll to position [421, 0]
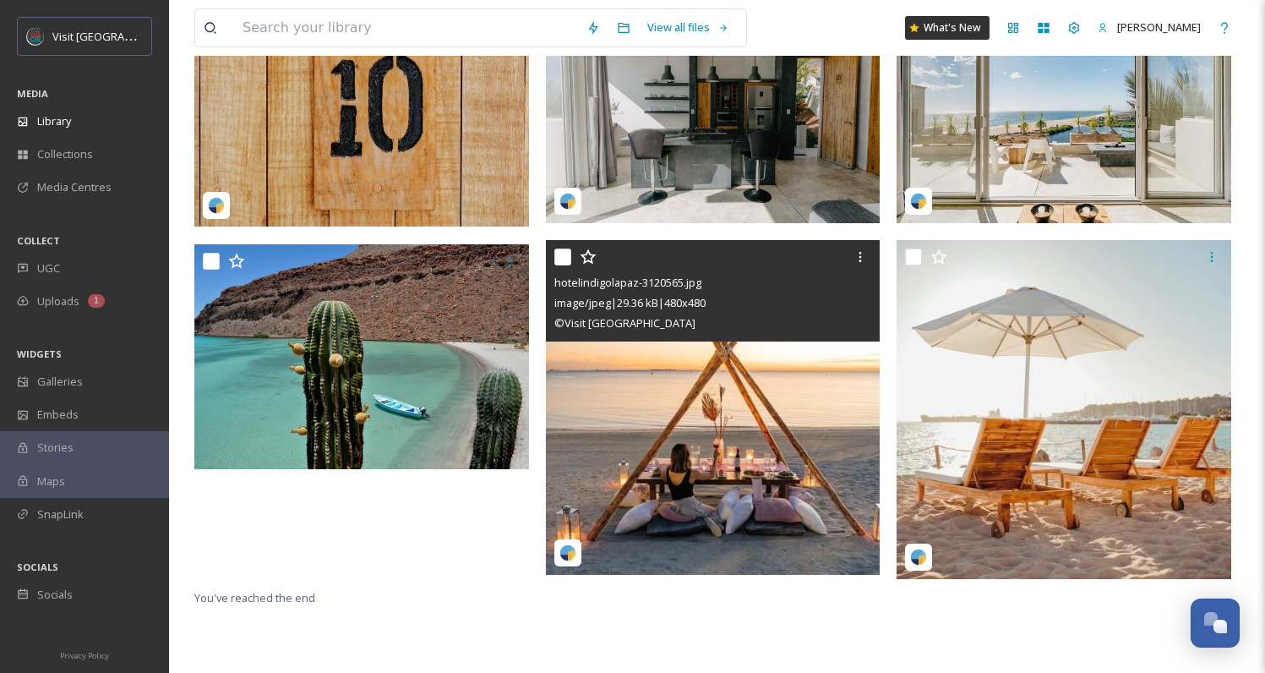
click at [699, 463] on img at bounding box center [713, 407] width 335 height 335
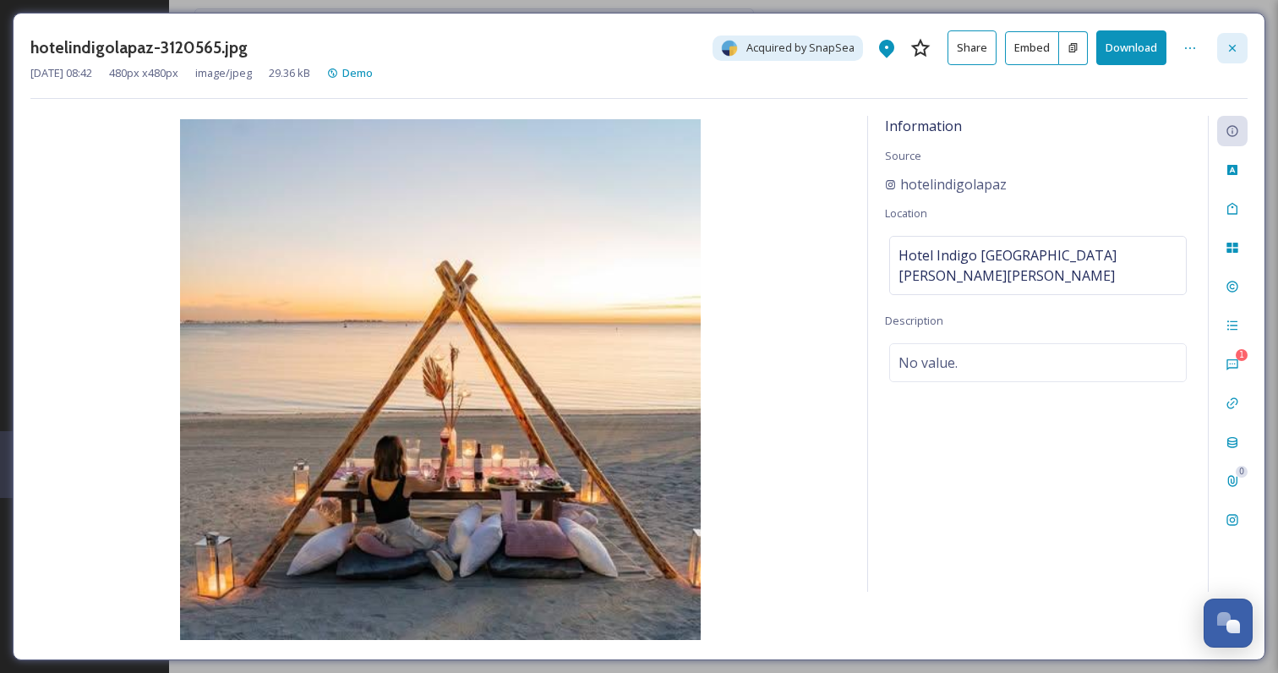
click at [1239, 42] on div at bounding box center [1232, 48] width 30 height 30
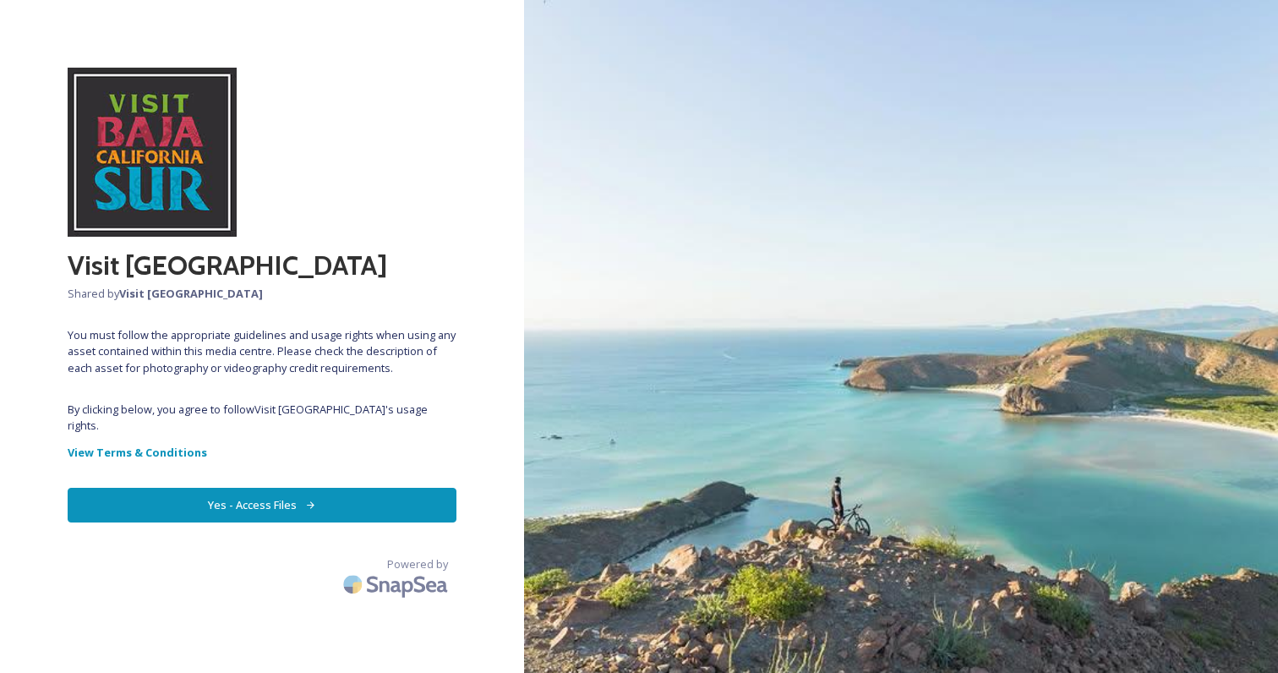
click at [307, 488] on button "Yes - Access Files" at bounding box center [262, 505] width 389 height 35
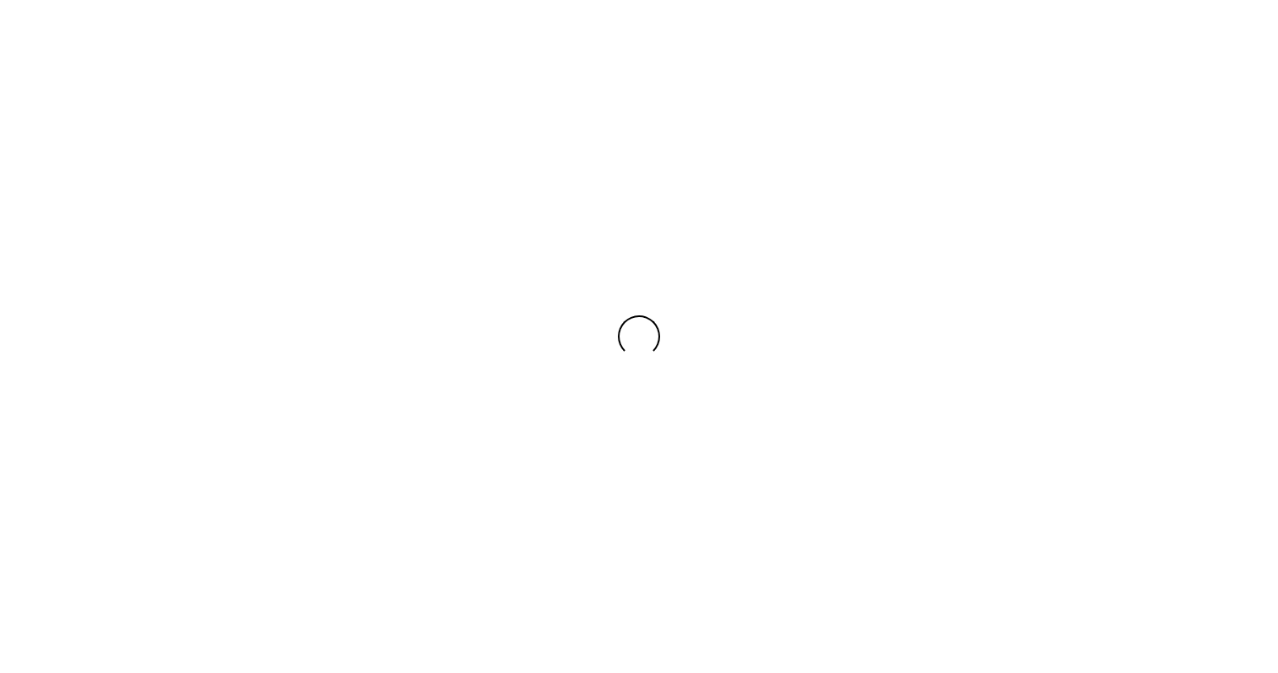
click at [232, 492] on div at bounding box center [639, 336] width 1278 height 673
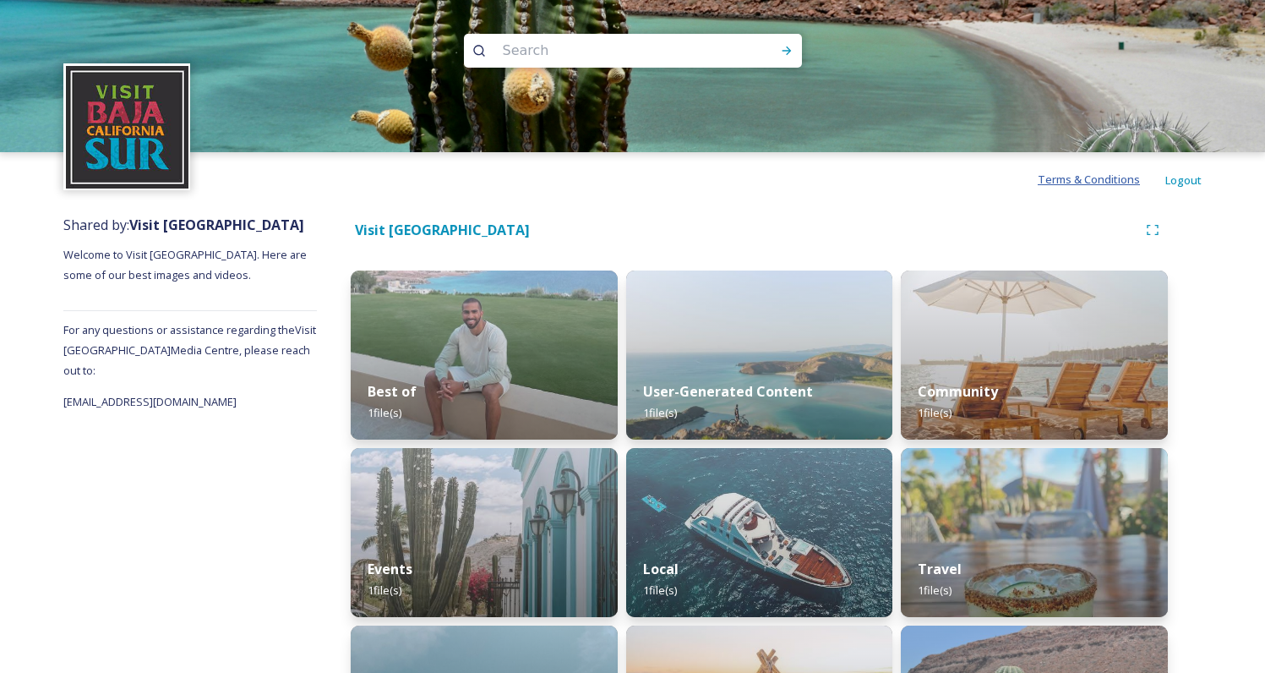
click at [1094, 178] on span "Terms & Conditions" at bounding box center [1089, 179] width 102 height 15
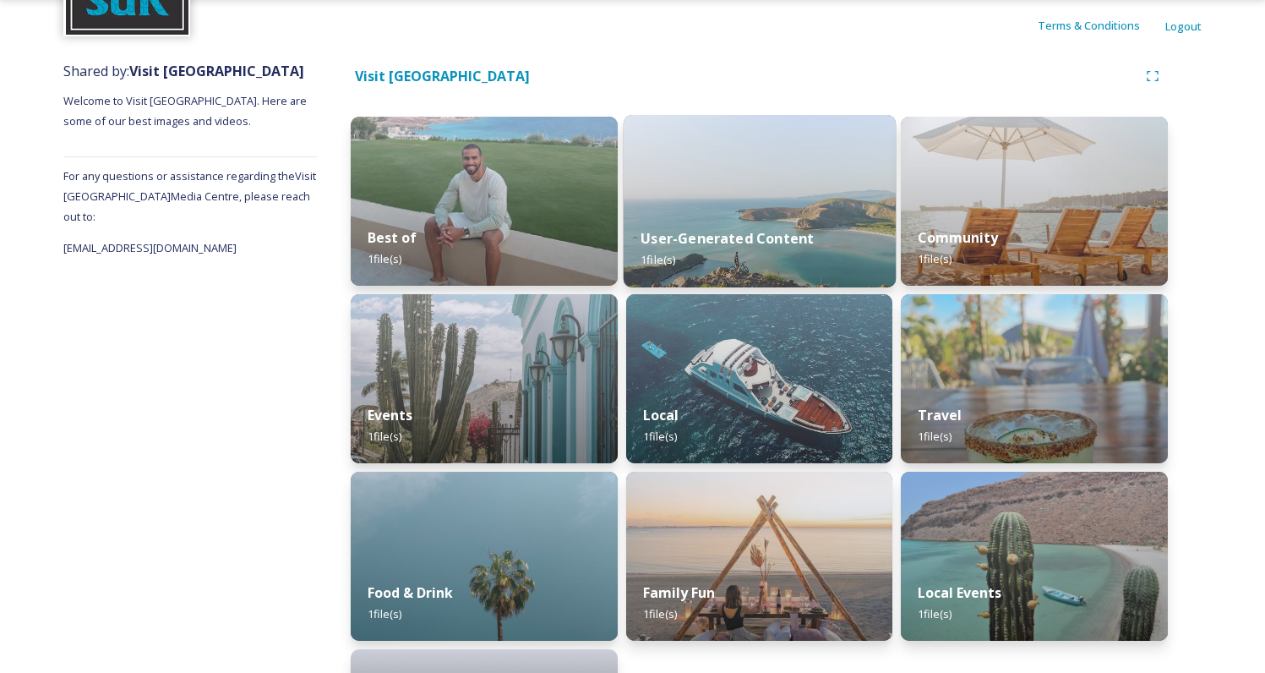
click at [708, 170] on img at bounding box center [760, 201] width 272 height 172
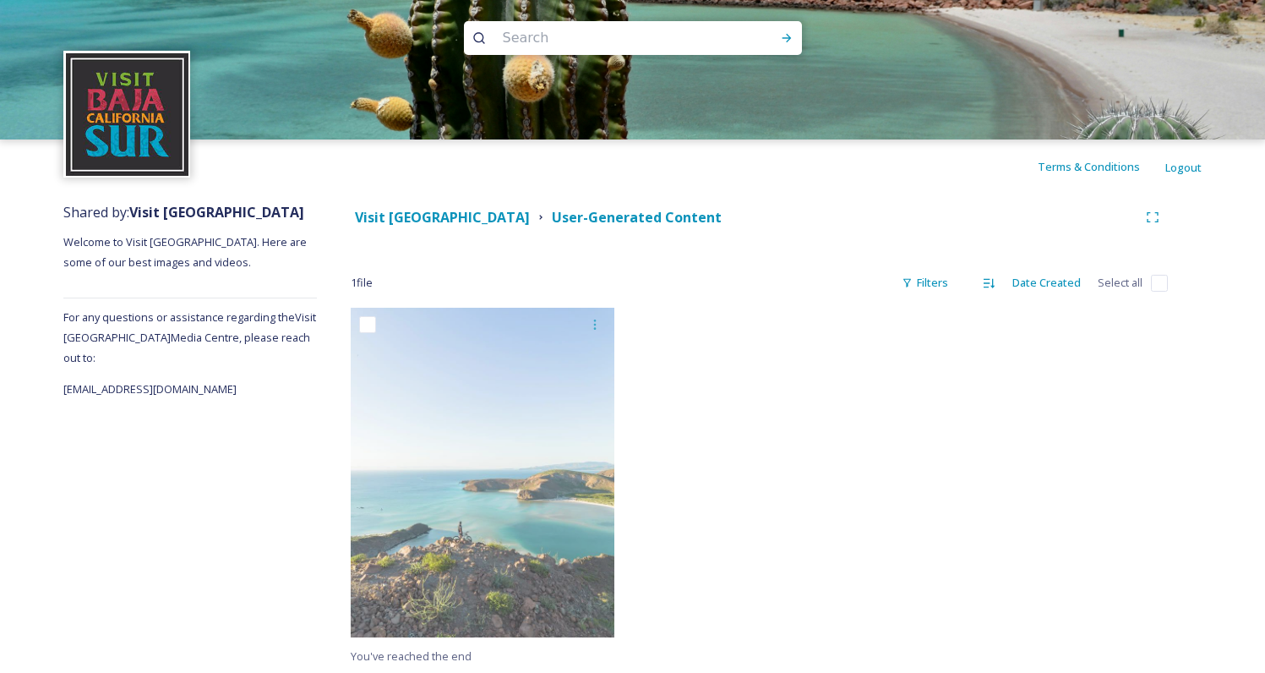
scroll to position [14, 0]
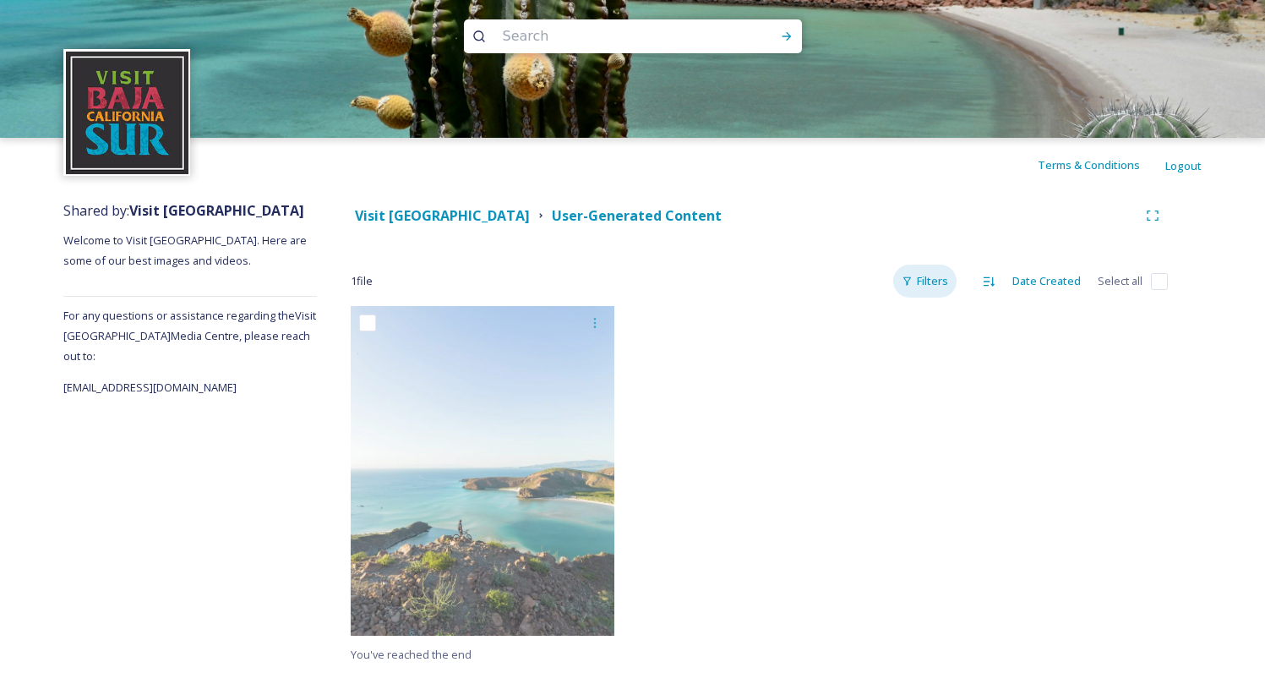
click at [950, 282] on div "Filters" at bounding box center [924, 281] width 63 height 33
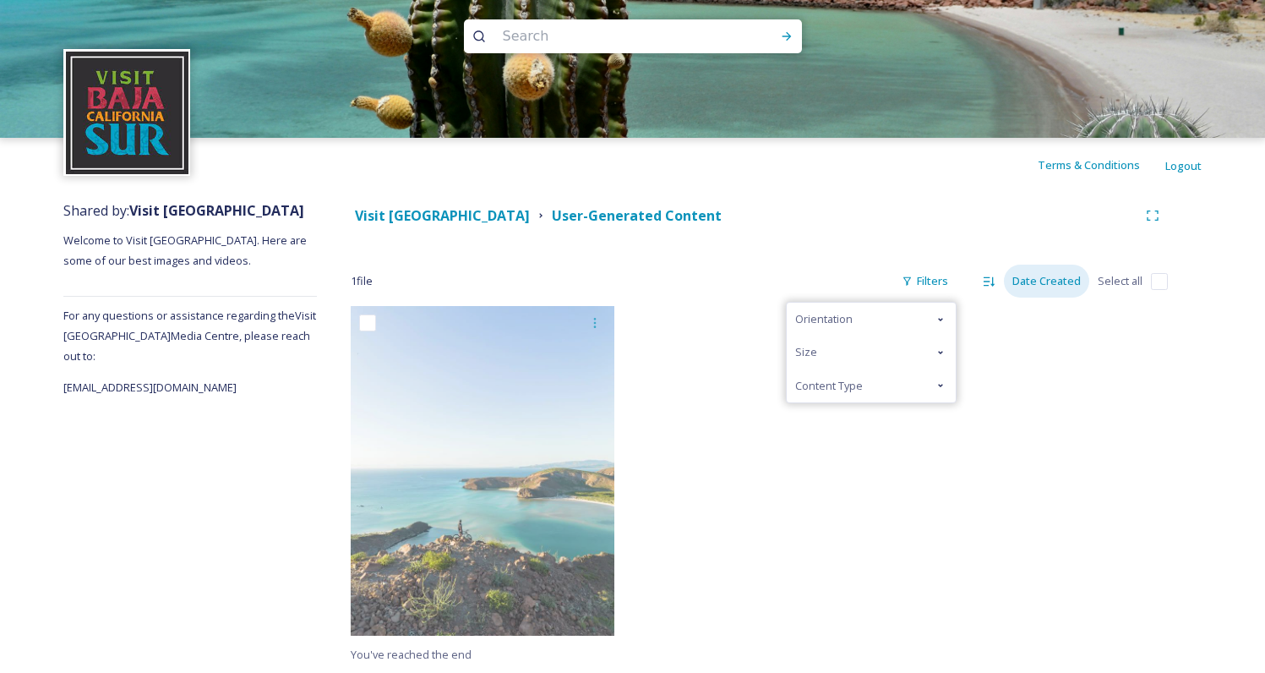
click at [1047, 274] on div "Date Created" at bounding box center [1046, 281] width 85 height 33
click at [1154, 286] on input "checkbox" at bounding box center [1159, 281] width 17 height 17
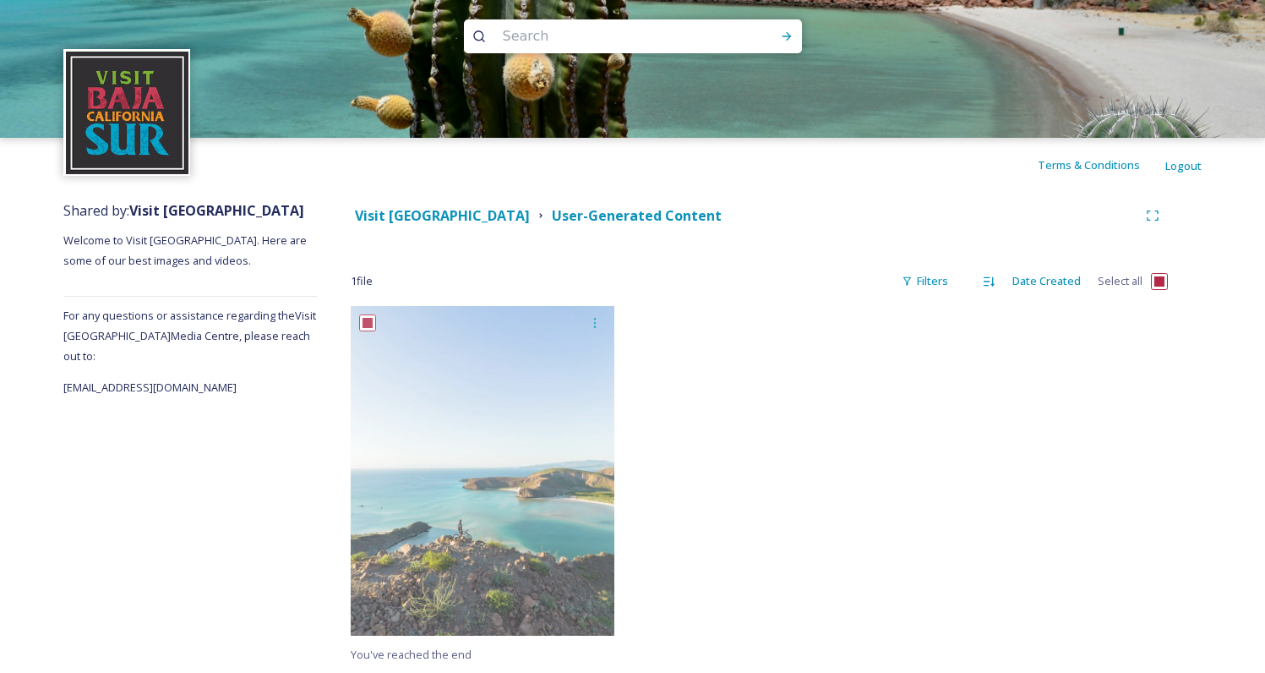
checkbox input "true"
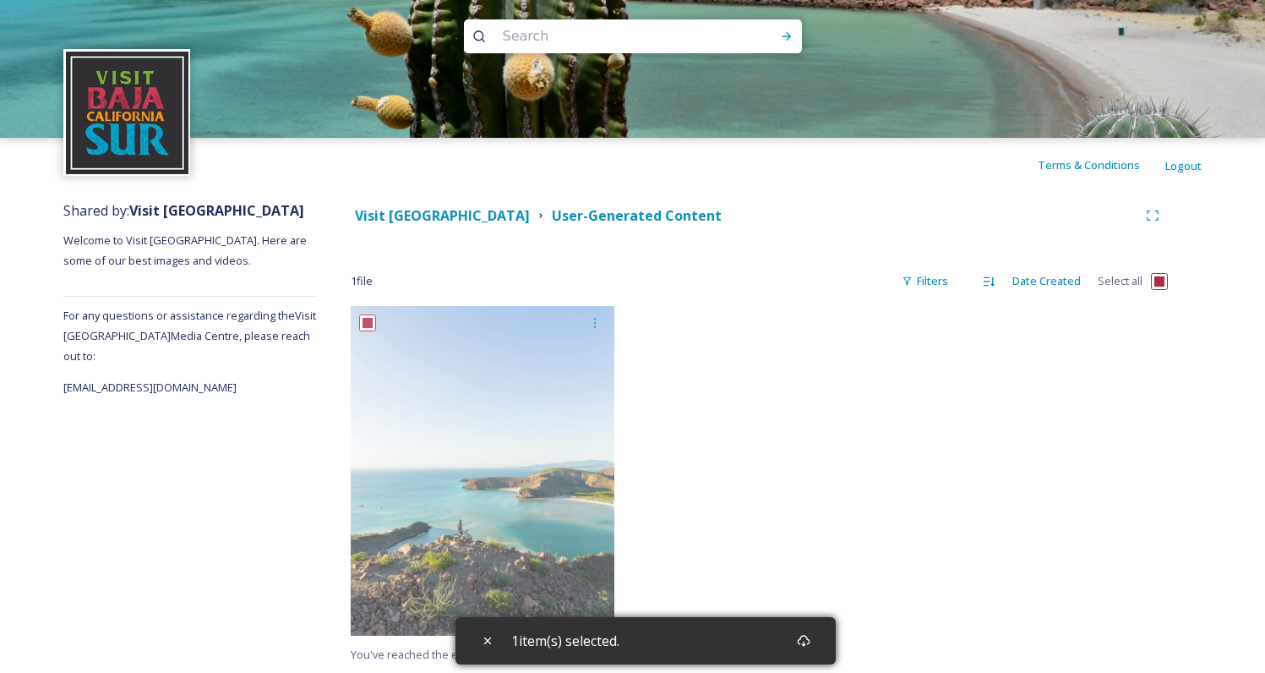
click at [966, 398] on div at bounding box center [1032, 475] width 272 height 338
click at [1178, 286] on div "Visit Baja Sur User-Generated Content 1 file Filters Date Created Select all Yo…" at bounding box center [759, 432] width 885 height 481
click at [1146, 283] on div "1 file Filters Date Created Select all" at bounding box center [759, 281] width 817 height 33
click at [1156, 283] on input "checkbox" at bounding box center [1159, 281] width 17 height 17
checkbox input "false"
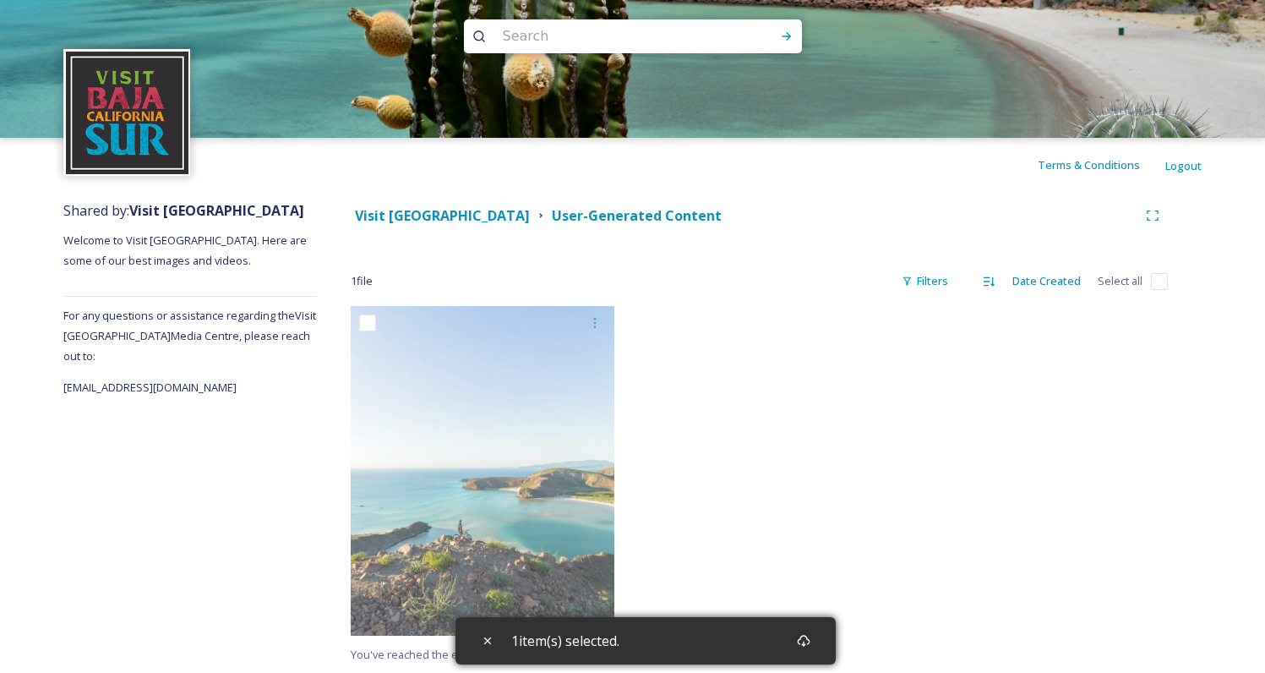
checkbox input "false"
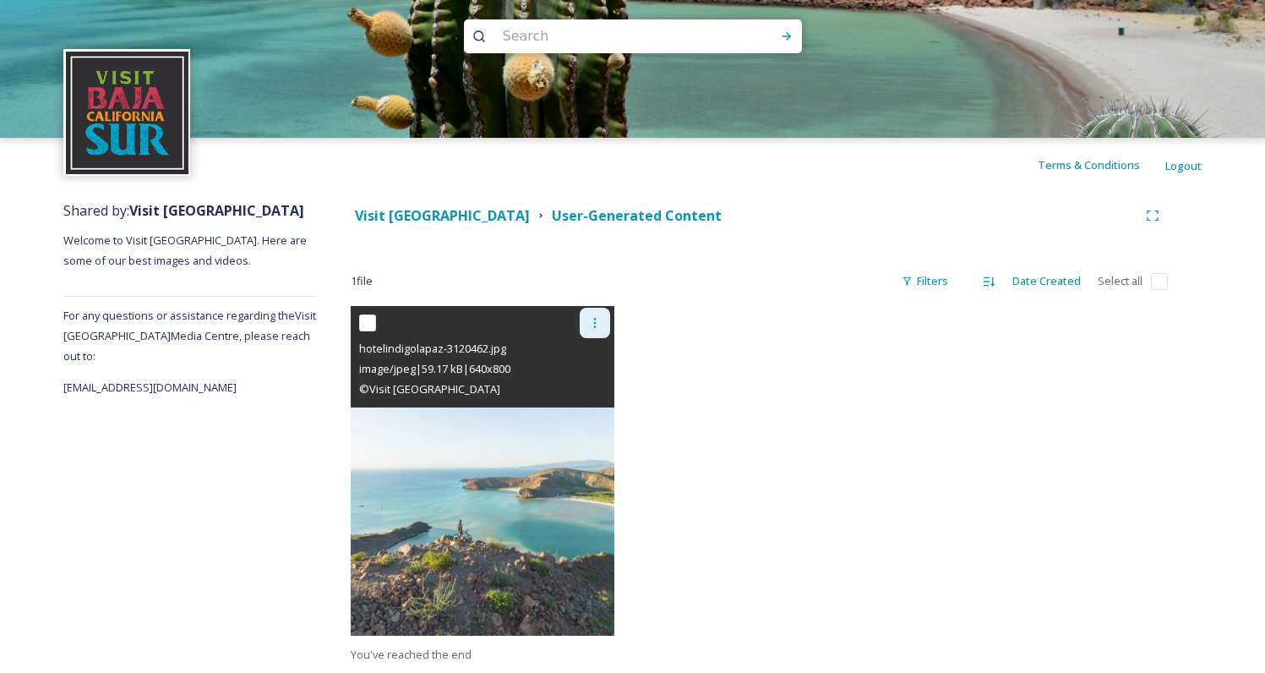
click at [598, 327] on icon at bounding box center [595, 323] width 14 height 14
click at [586, 361] on span "View File" at bounding box center [571, 360] width 44 height 16
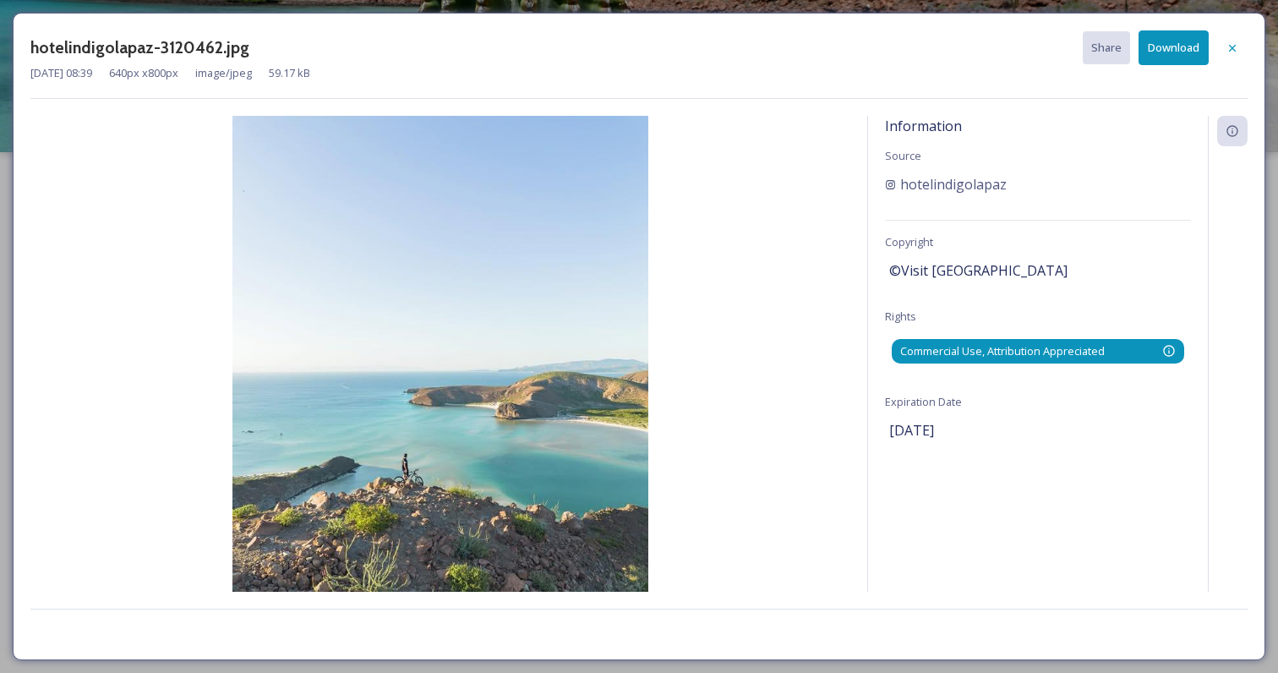
click at [1023, 353] on span "Commercial Use, Attribution Appreciated" at bounding box center [1002, 351] width 205 height 16
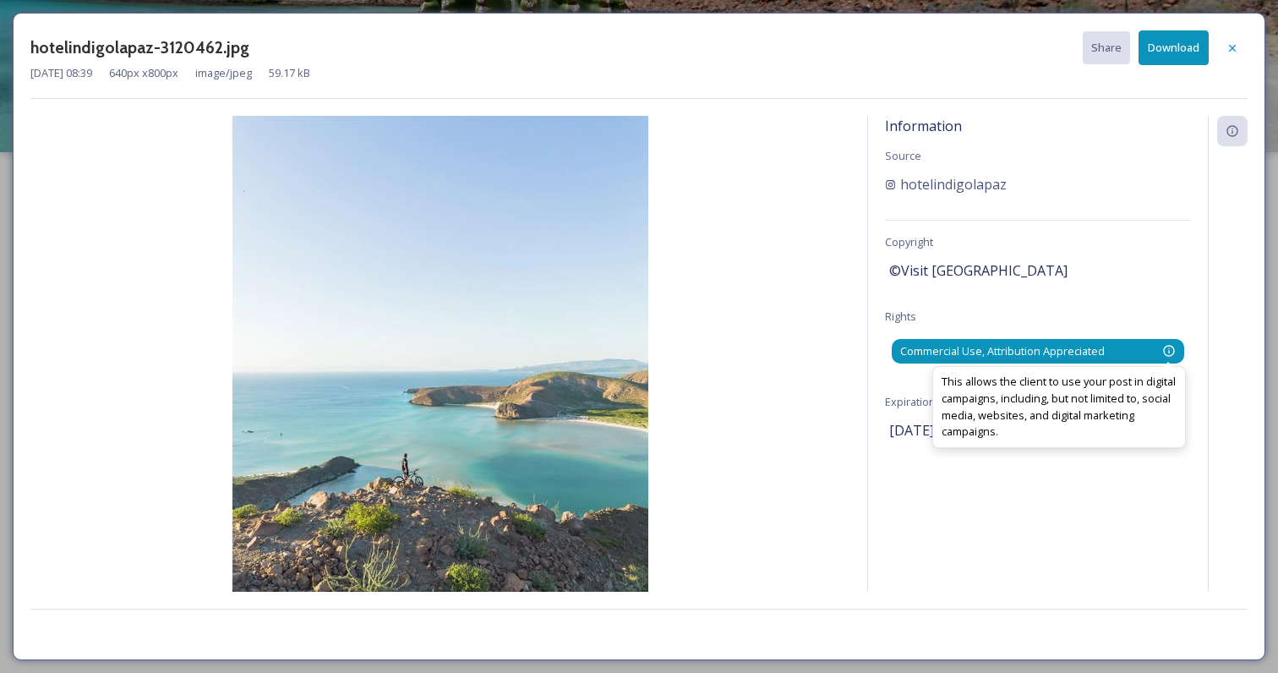
click at [1172, 347] on icon at bounding box center [1169, 351] width 14 height 14
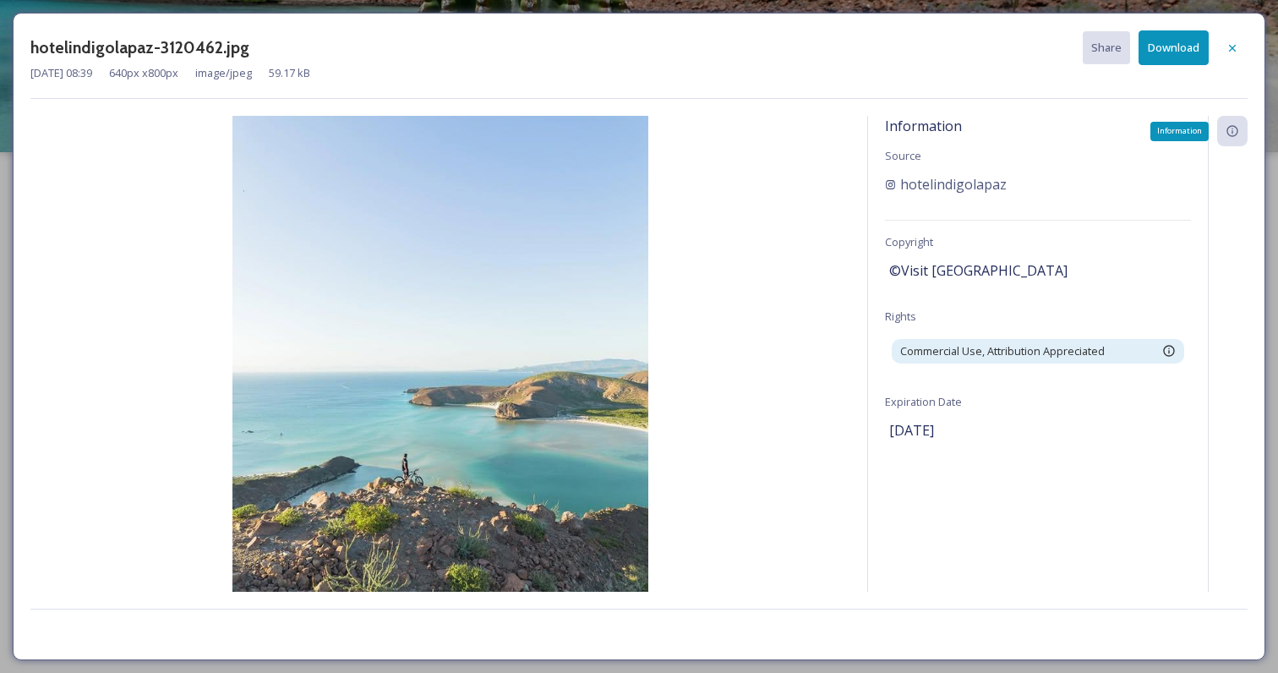
click at [1232, 134] on icon at bounding box center [1233, 131] width 14 height 14
click at [1232, 46] on icon at bounding box center [1233, 48] width 14 height 14
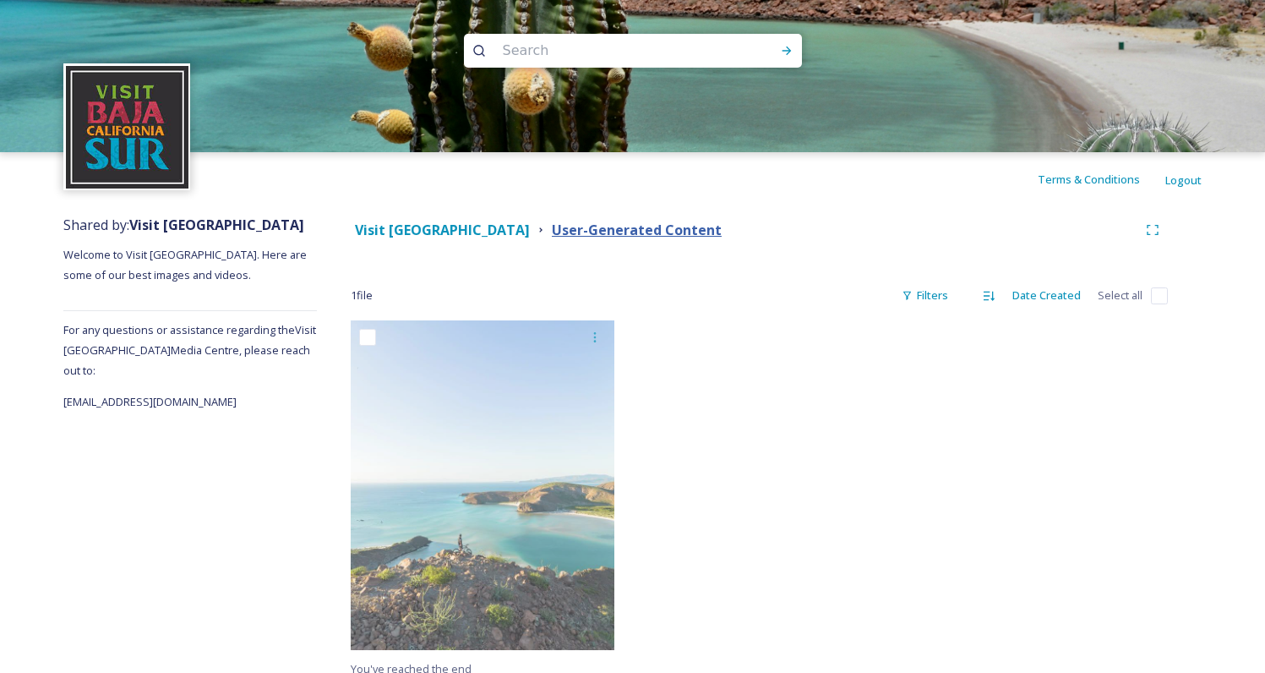
click at [552, 229] on strong "User-Generated Content" at bounding box center [637, 230] width 170 height 19
click at [428, 224] on strong "Visit [GEOGRAPHIC_DATA]" at bounding box center [442, 230] width 175 height 19
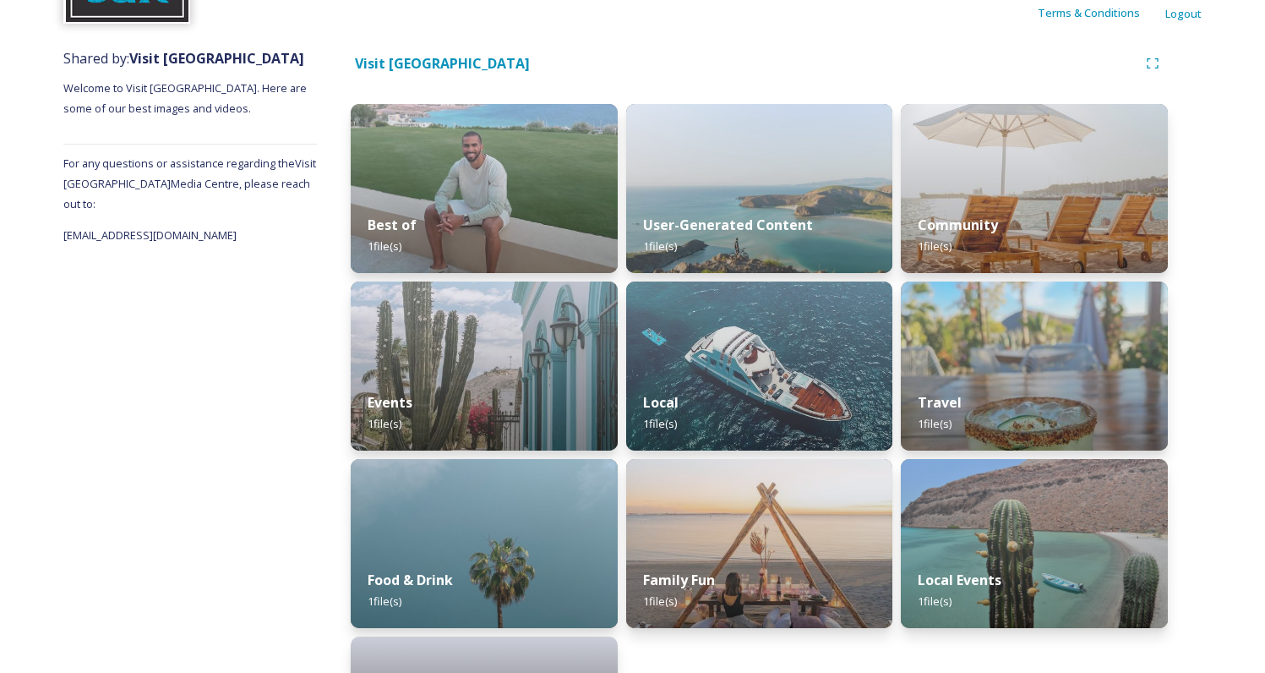
scroll to position [165, 0]
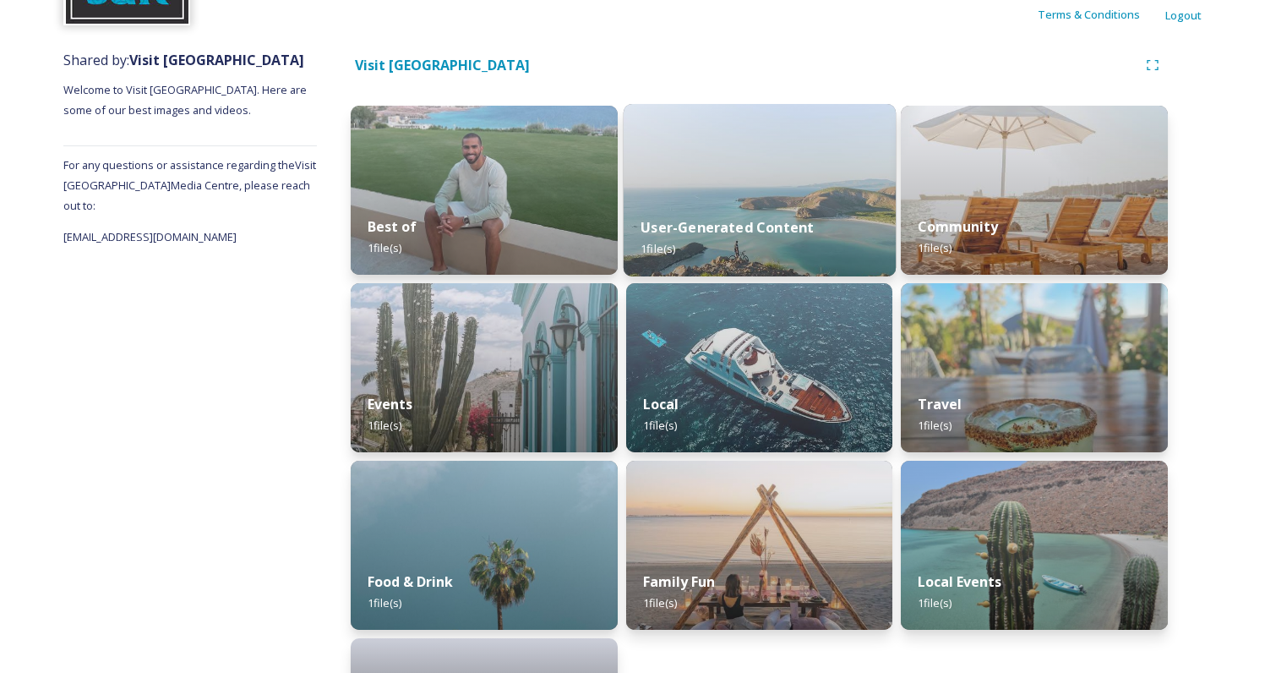
click at [658, 241] on div "User-Generated Content 1 file(s)" at bounding box center [760, 237] width 272 height 77
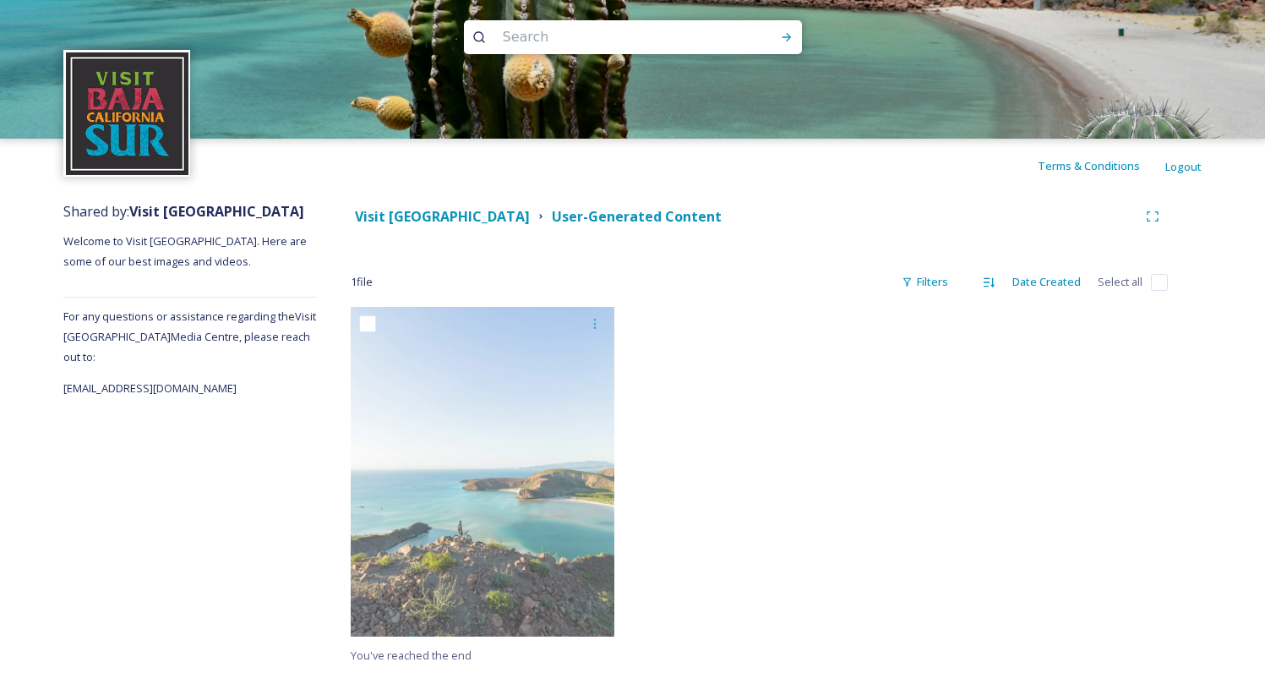
scroll to position [14, 0]
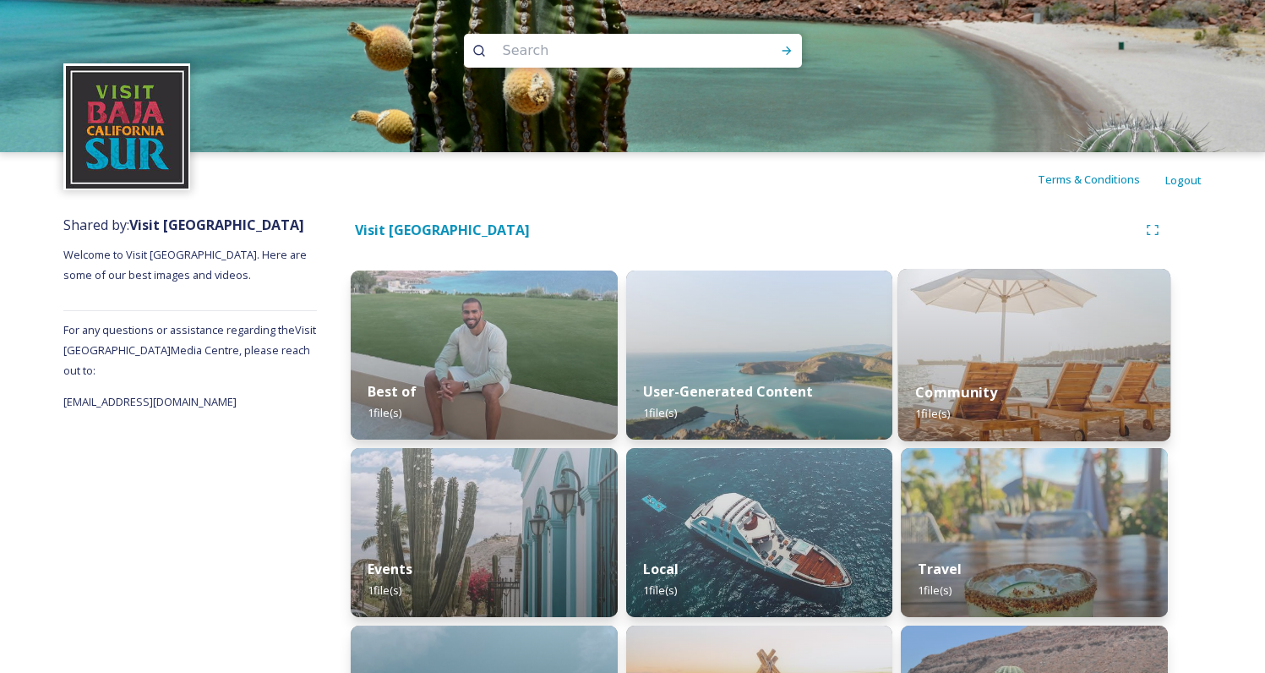
click at [995, 342] on img at bounding box center [1035, 355] width 272 height 172
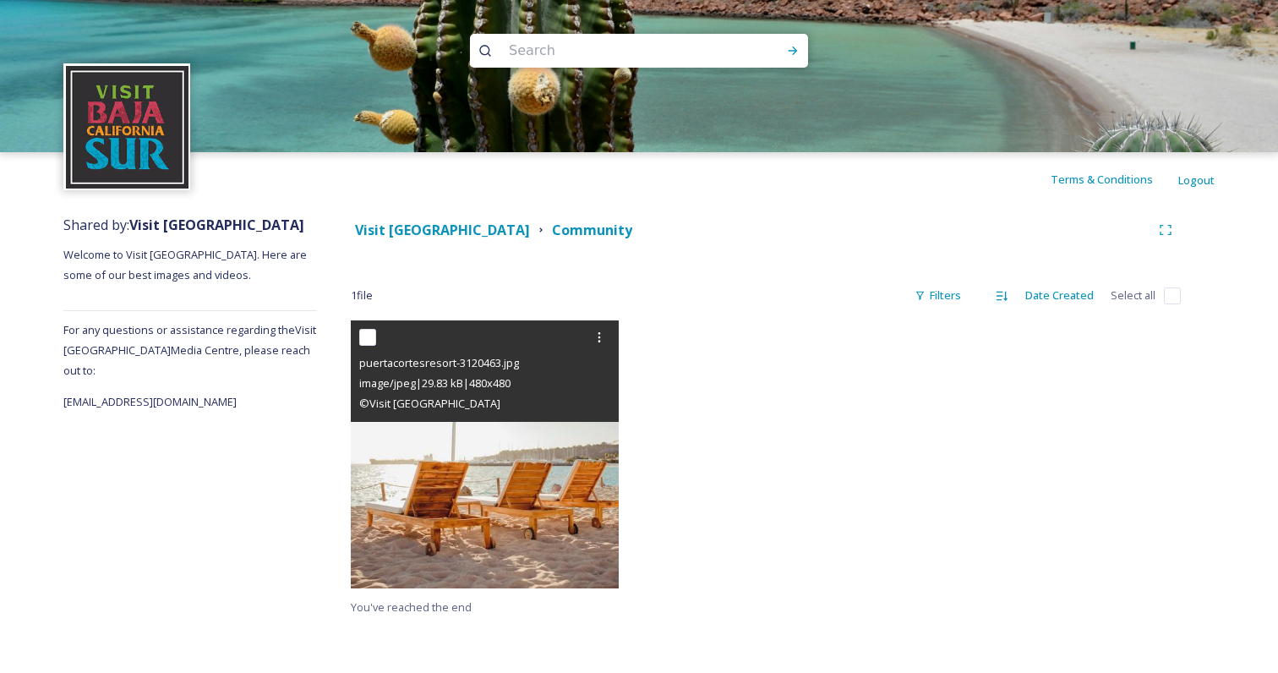
click at [568, 408] on div "© Visit Baja Sur" at bounding box center [486, 403] width 255 height 20
click at [500, 487] on img at bounding box center [485, 454] width 268 height 268
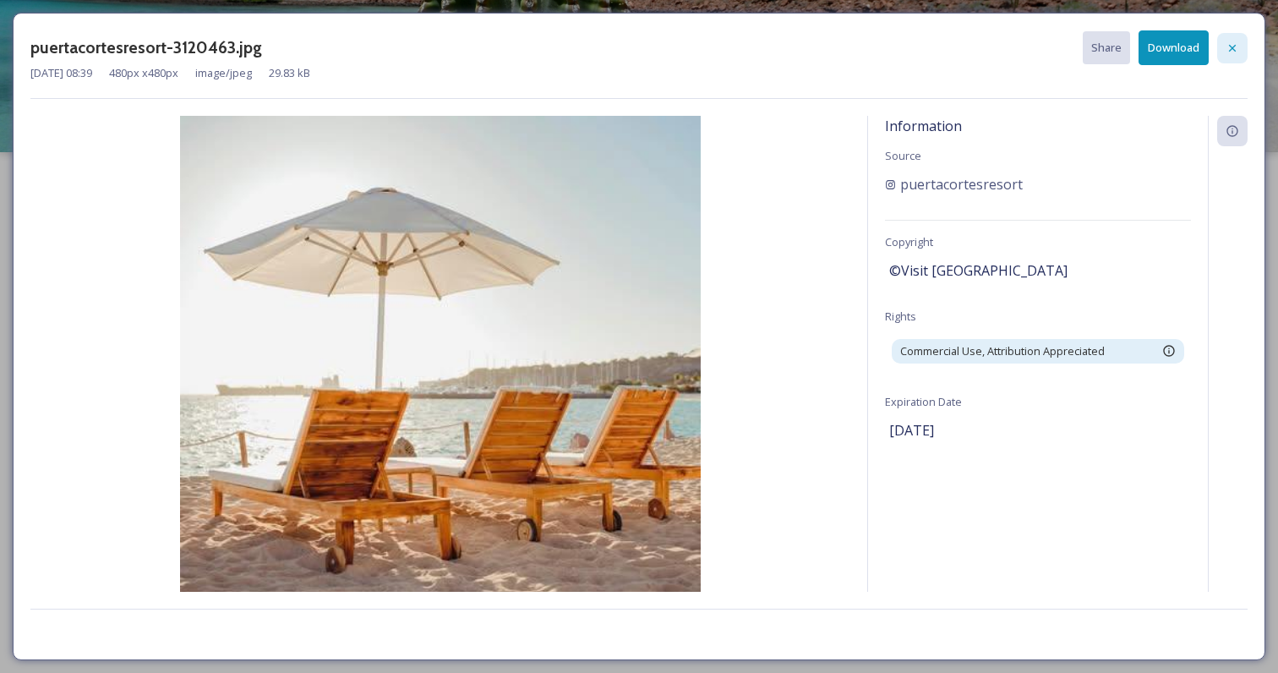
click at [1218, 37] on div at bounding box center [1232, 48] width 30 height 30
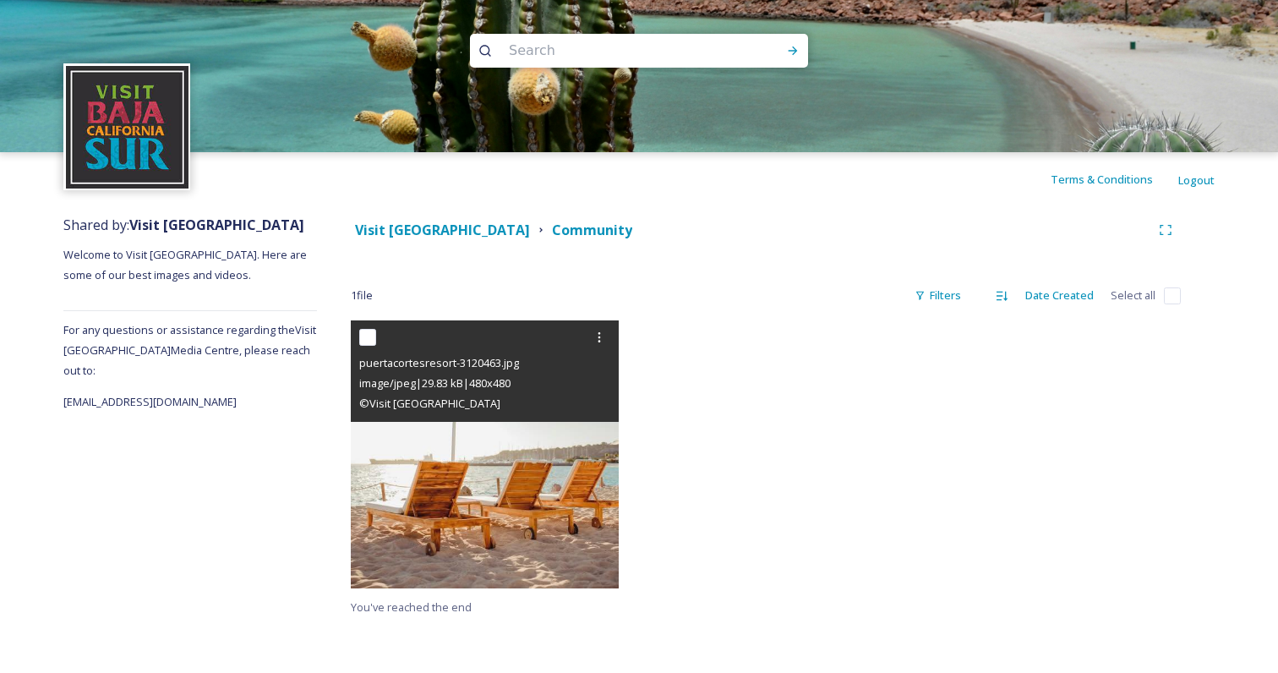
click at [370, 337] on input "checkbox" at bounding box center [367, 337] width 17 height 17
checkbox input "true"
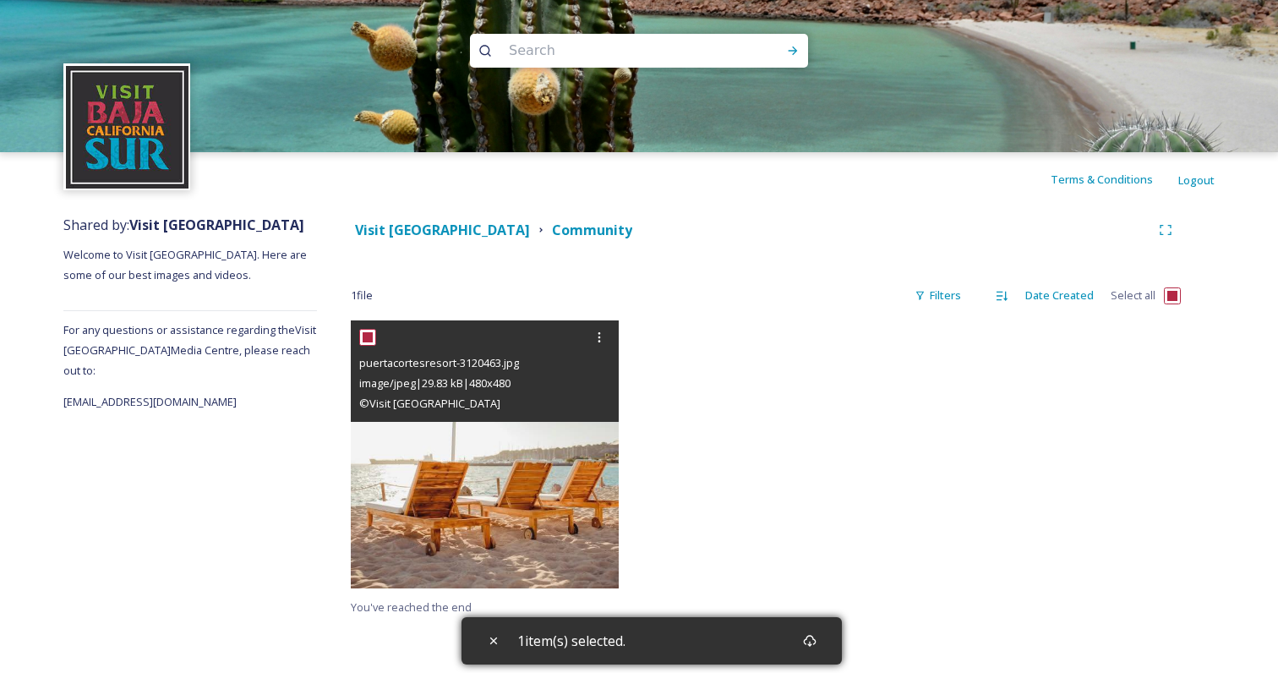
click at [370, 337] on input "checkbox" at bounding box center [367, 337] width 17 height 17
checkbox input "false"
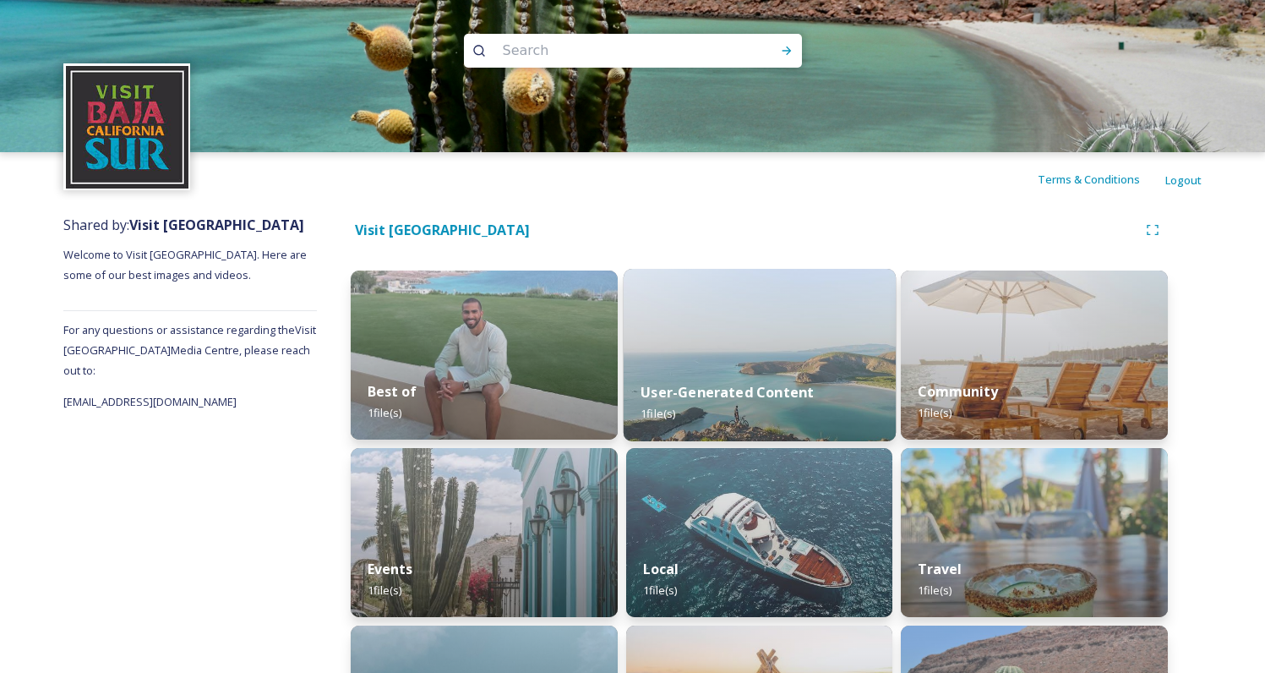
scroll to position [316, 0]
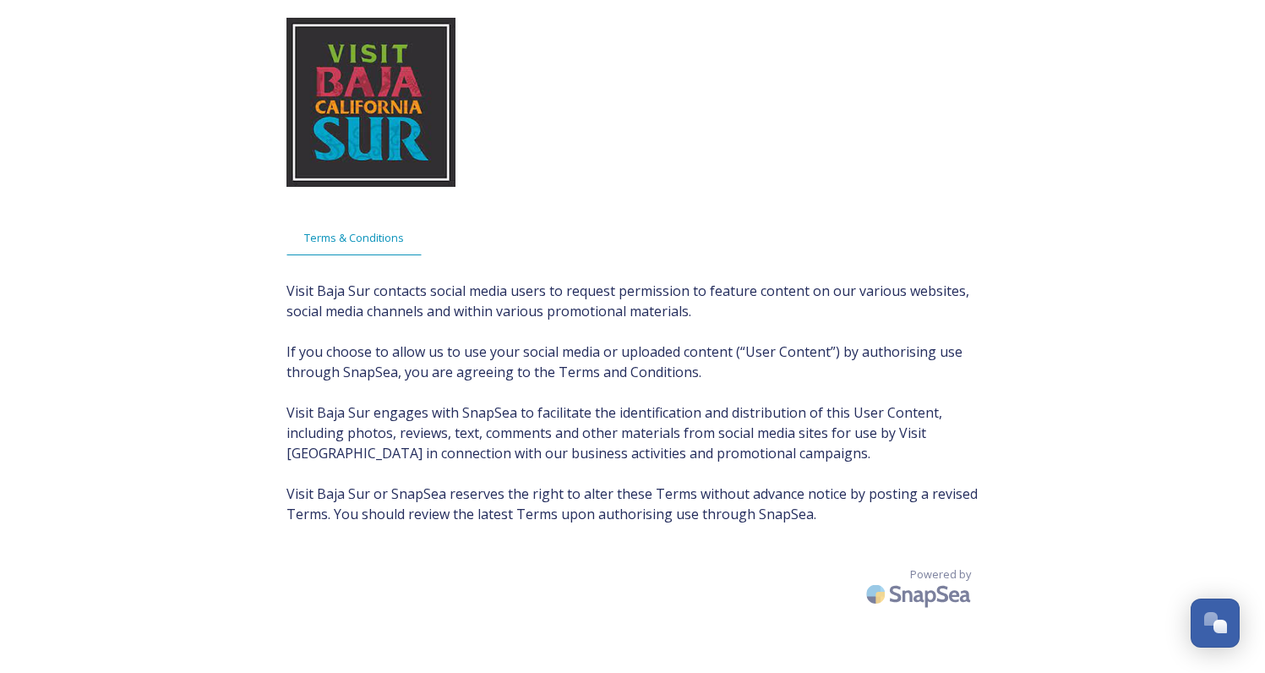
scroll to position [34, 0]
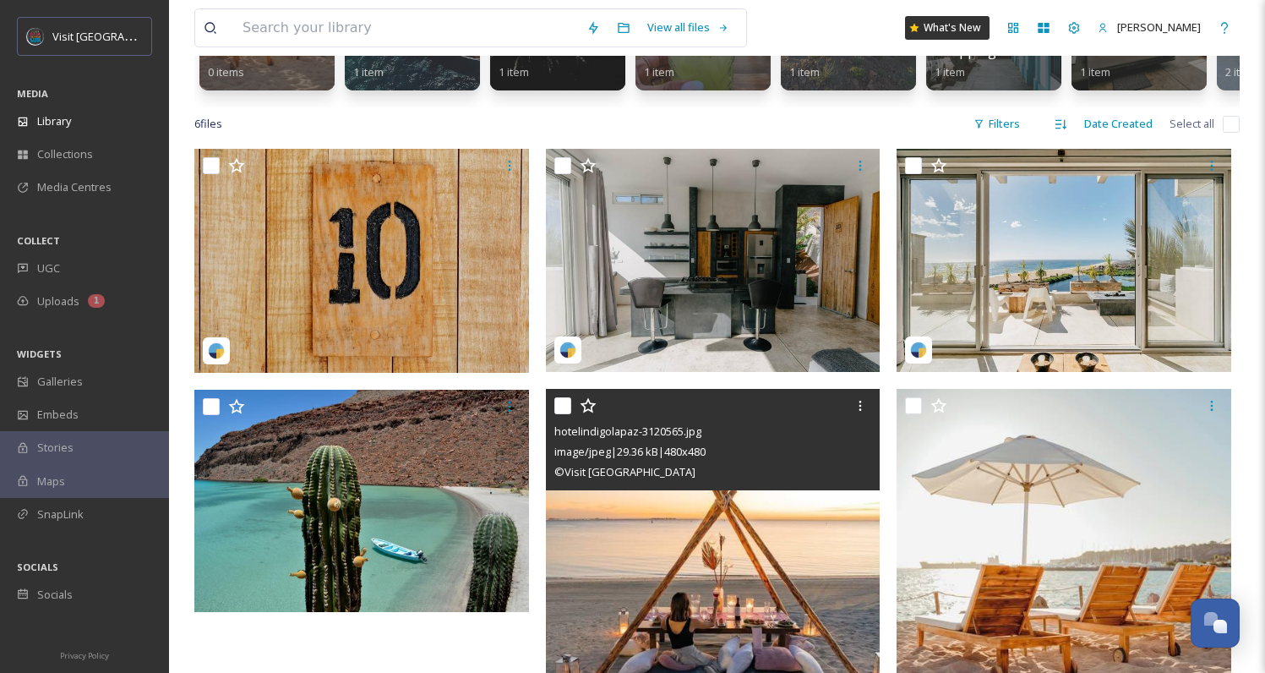
scroll to position [8, 0]
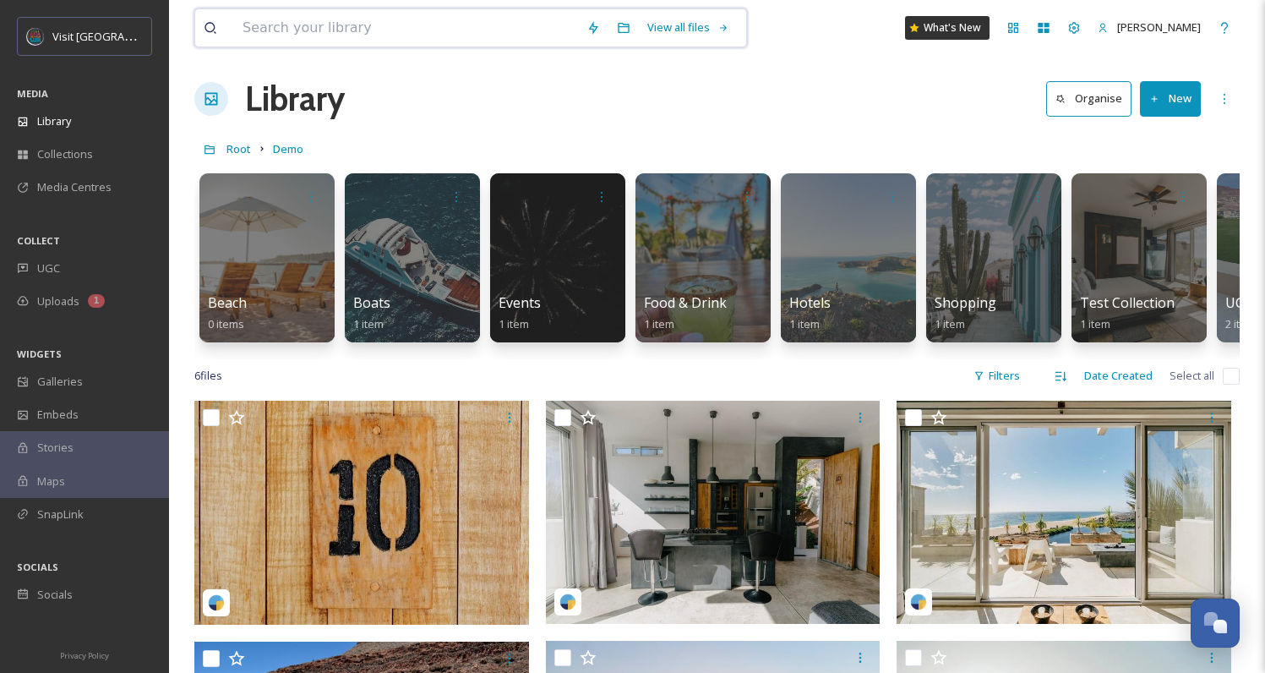
click at [298, 22] on input at bounding box center [406, 27] width 344 height 37
paste input "Hotel Indigo [GEOGRAPHIC_DATA][PERSON_NAME][PERSON_NAME]"
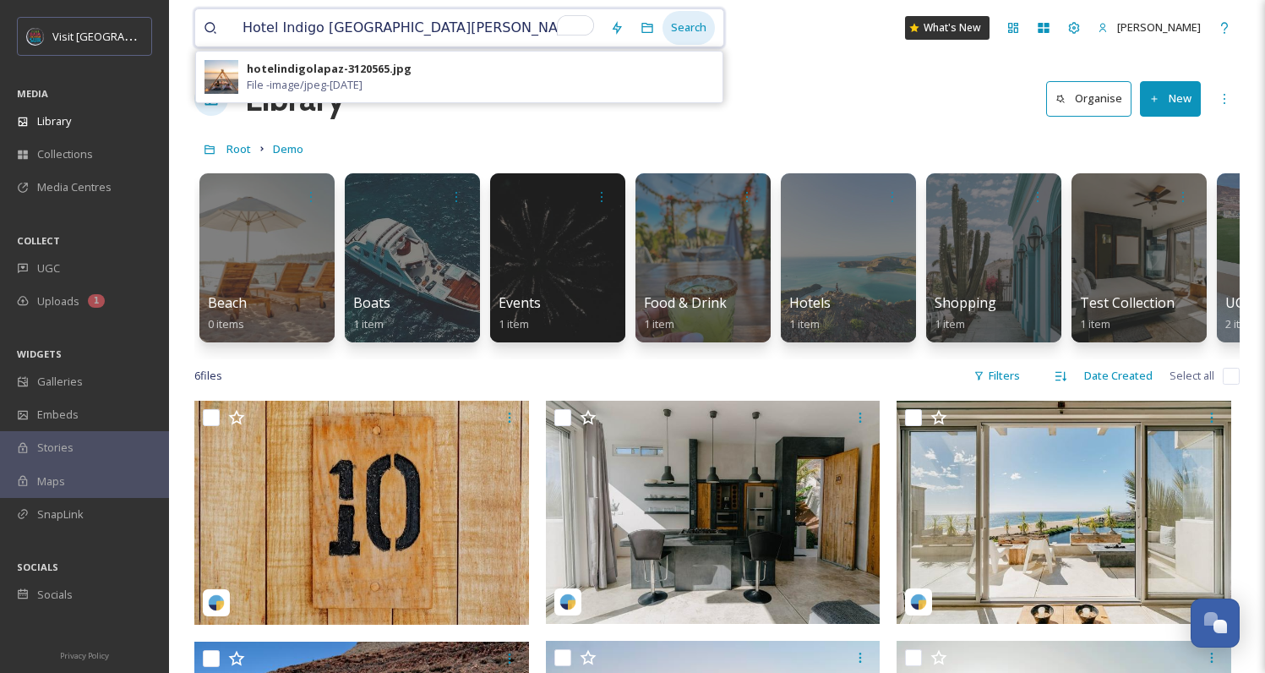
type input "Hotel Indigo [GEOGRAPHIC_DATA][PERSON_NAME][PERSON_NAME]"
click at [706, 36] on div "Search" at bounding box center [689, 27] width 52 height 33
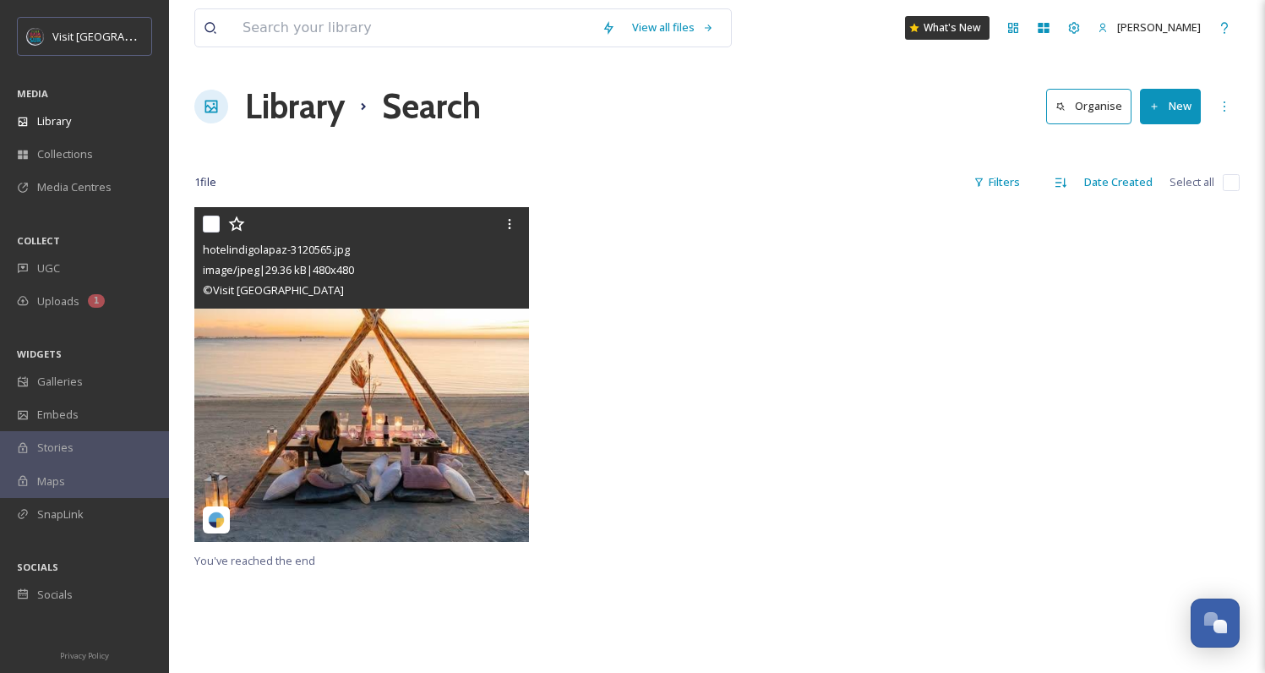
click at [417, 321] on img at bounding box center [361, 374] width 335 height 335
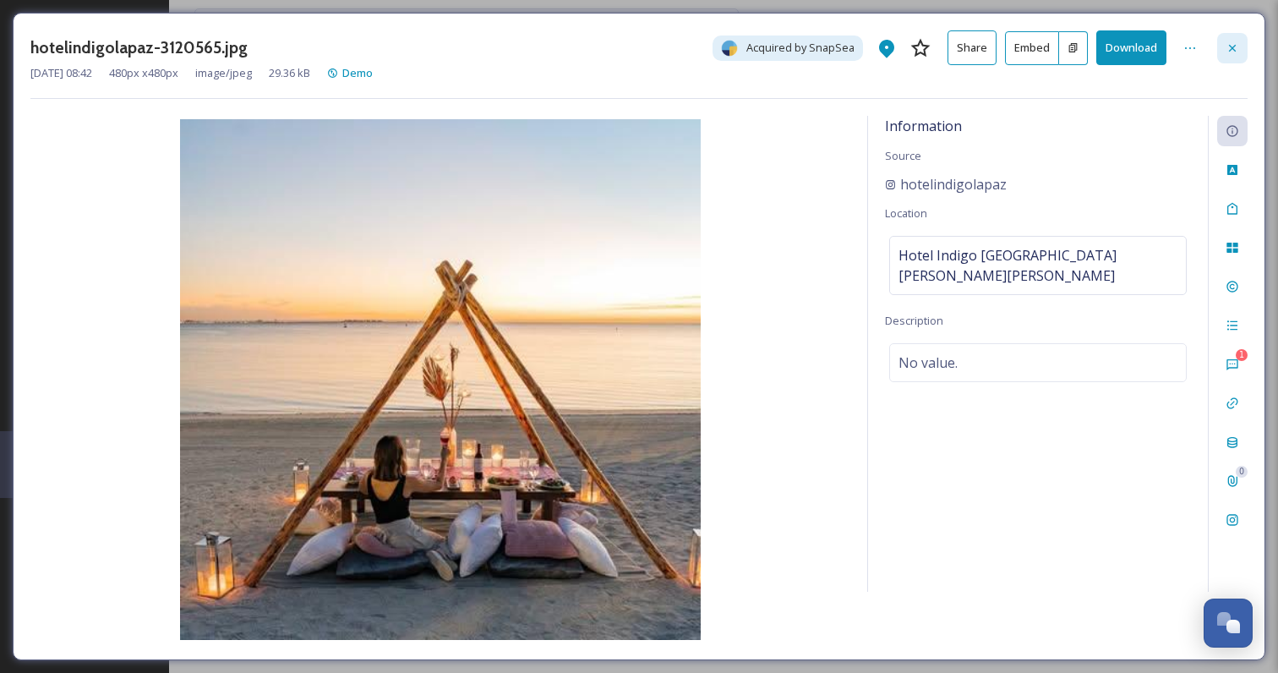
click at [1242, 41] on div at bounding box center [1232, 48] width 30 height 30
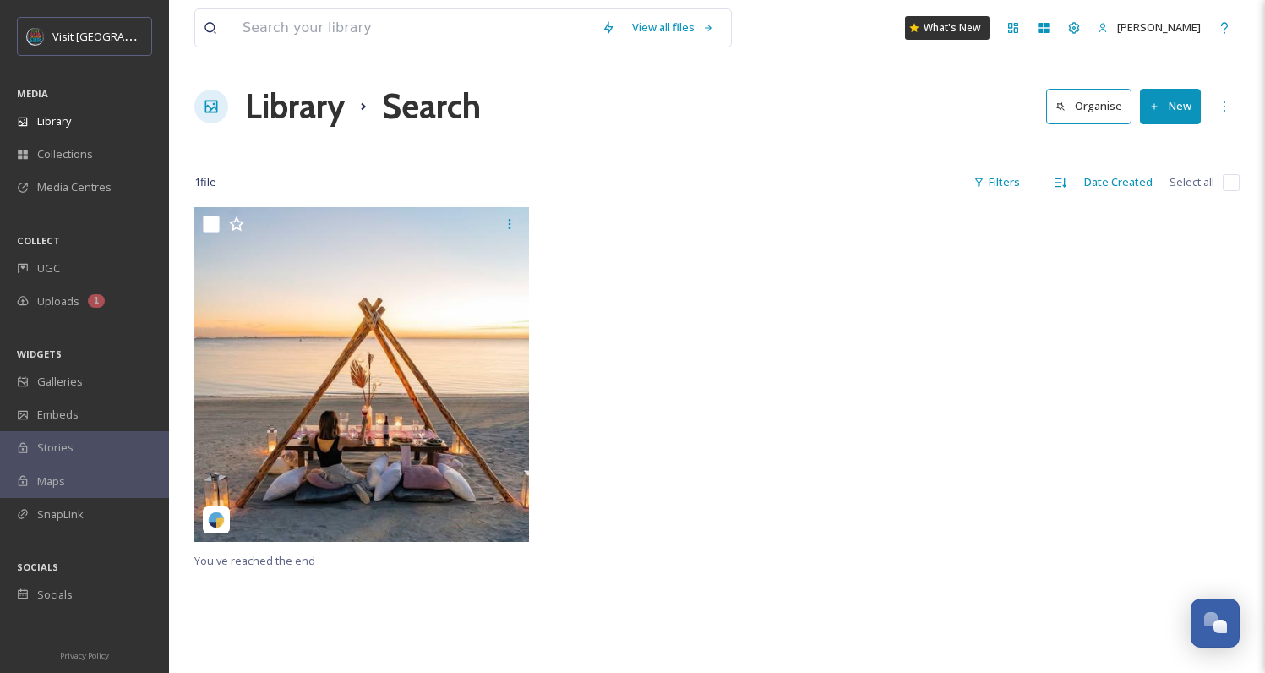
click at [224, 102] on div at bounding box center [211, 107] width 34 height 34
click at [288, 109] on h1 "Library" at bounding box center [295, 106] width 100 height 51
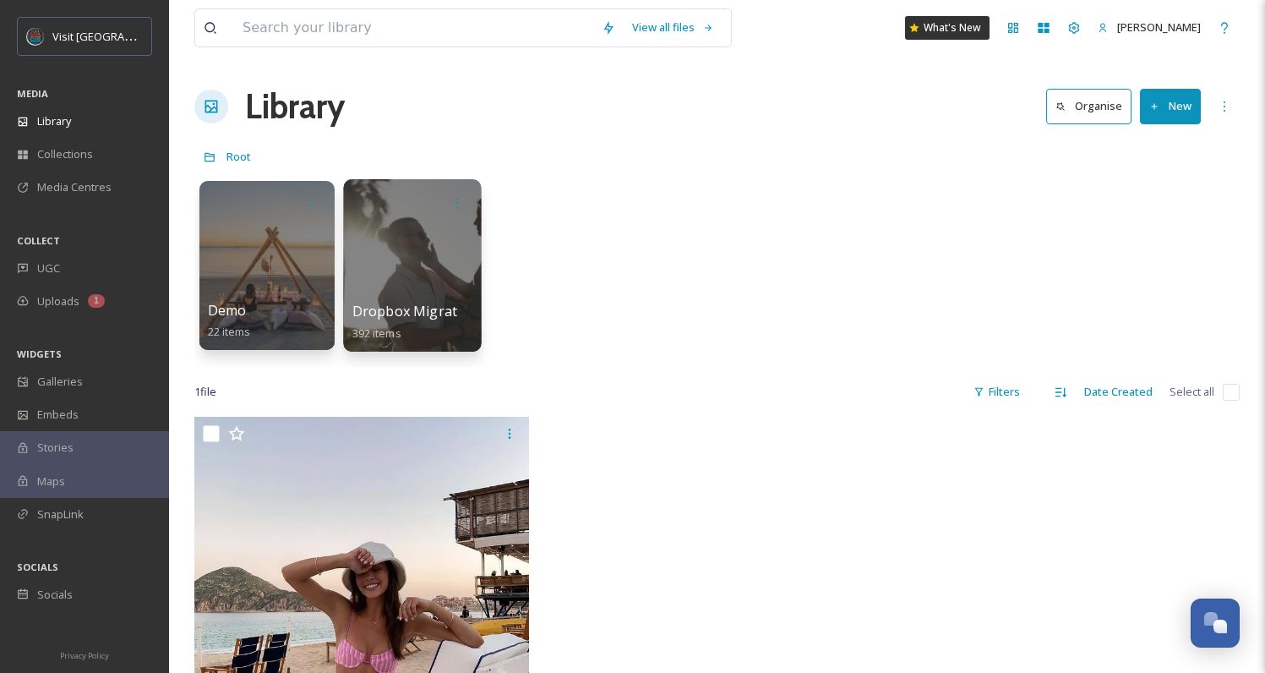
click at [413, 243] on div at bounding box center [412, 265] width 138 height 172
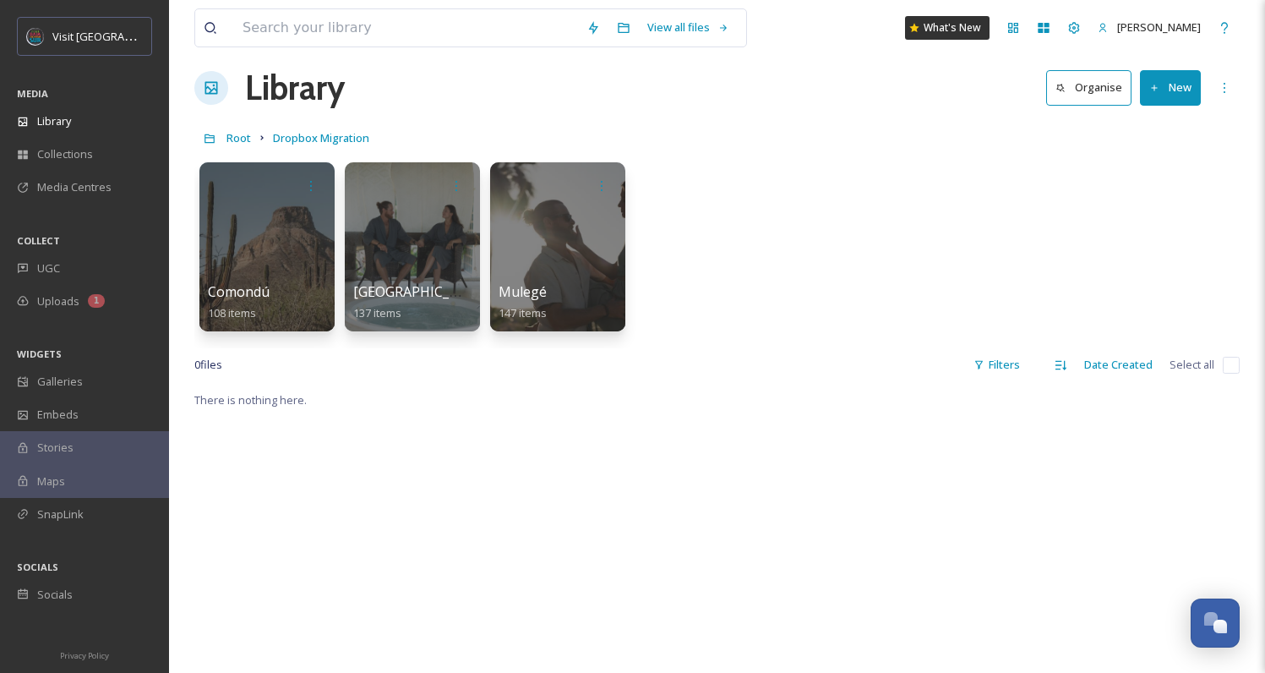
scroll to position [2, 0]
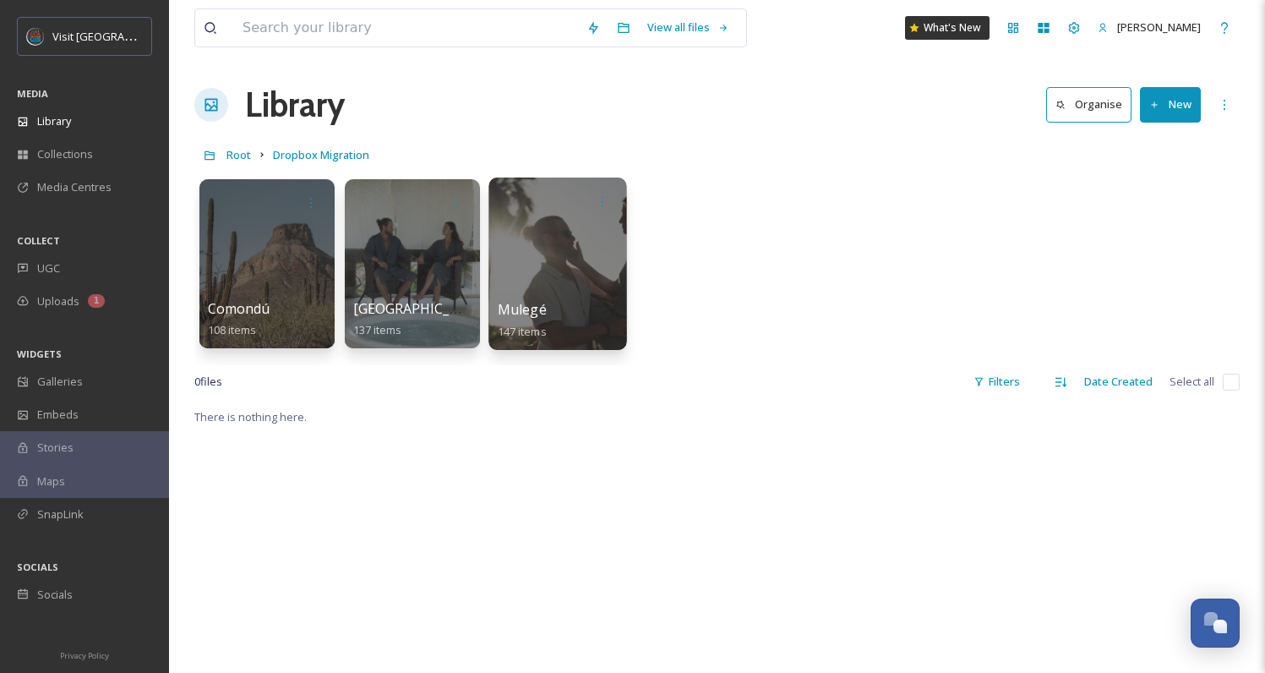
click at [517, 238] on div at bounding box center [558, 264] width 138 height 172
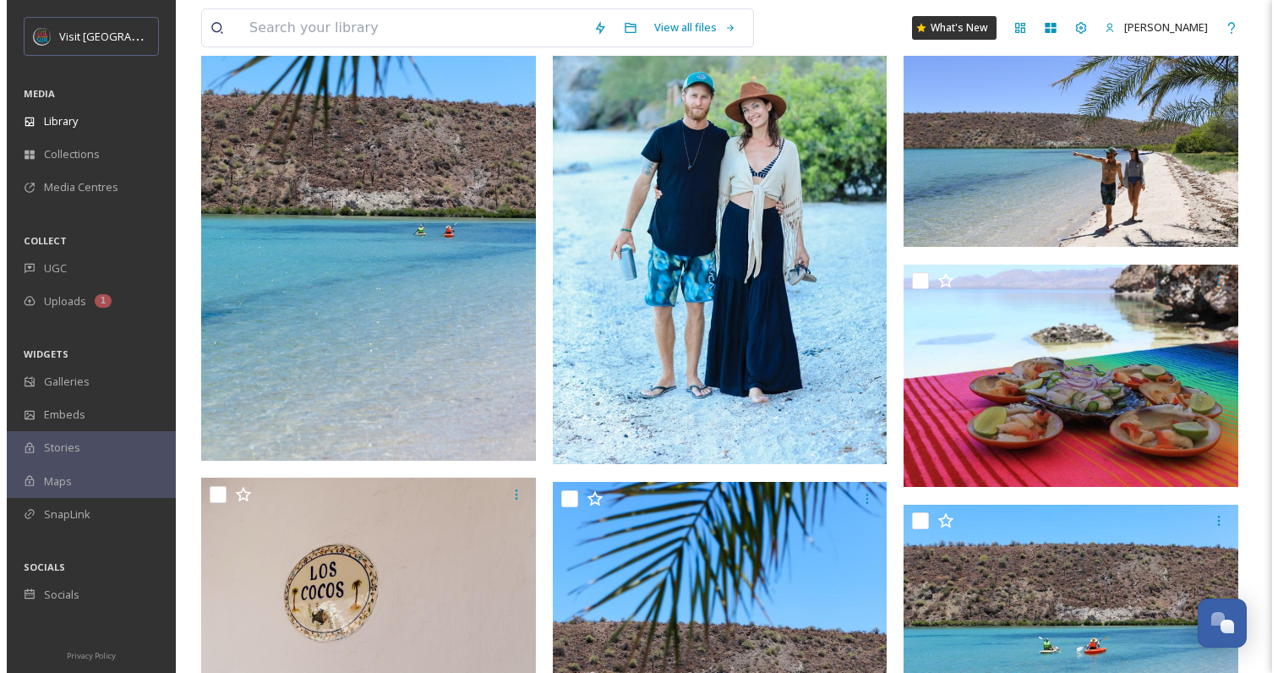
scroll to position [3295, 0]
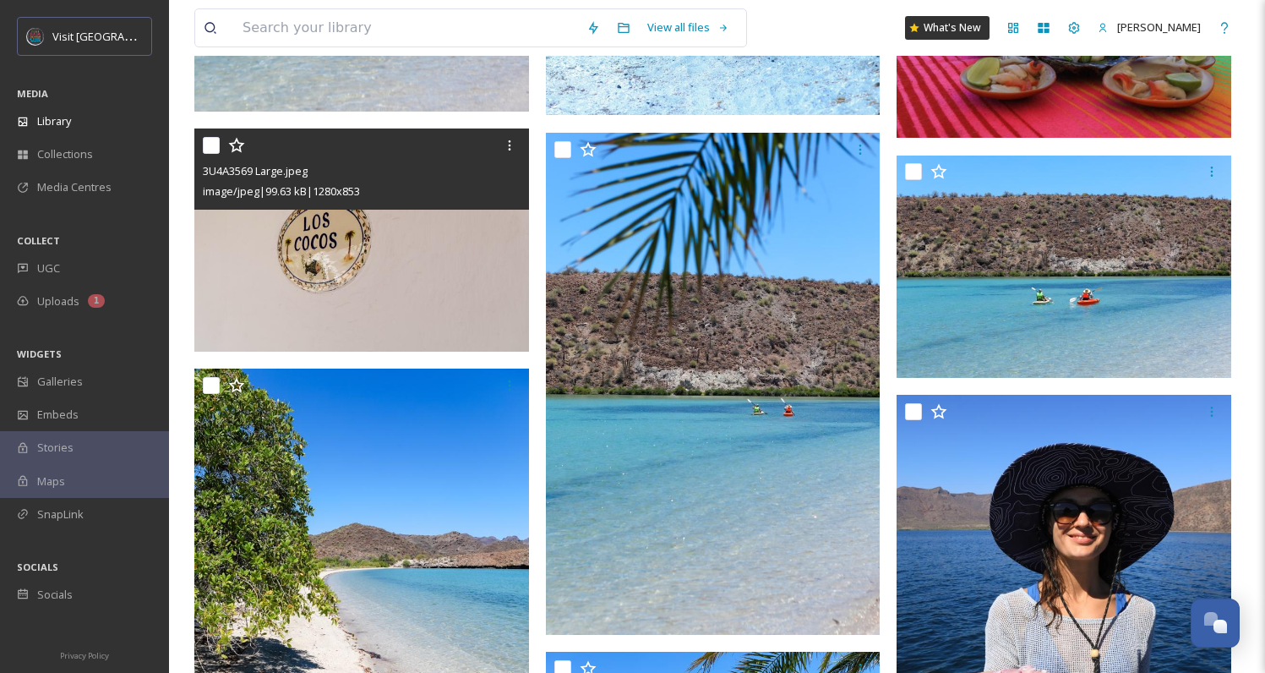
click at [395, 254] on img at bounding box center [361, 239] width 335 height 223
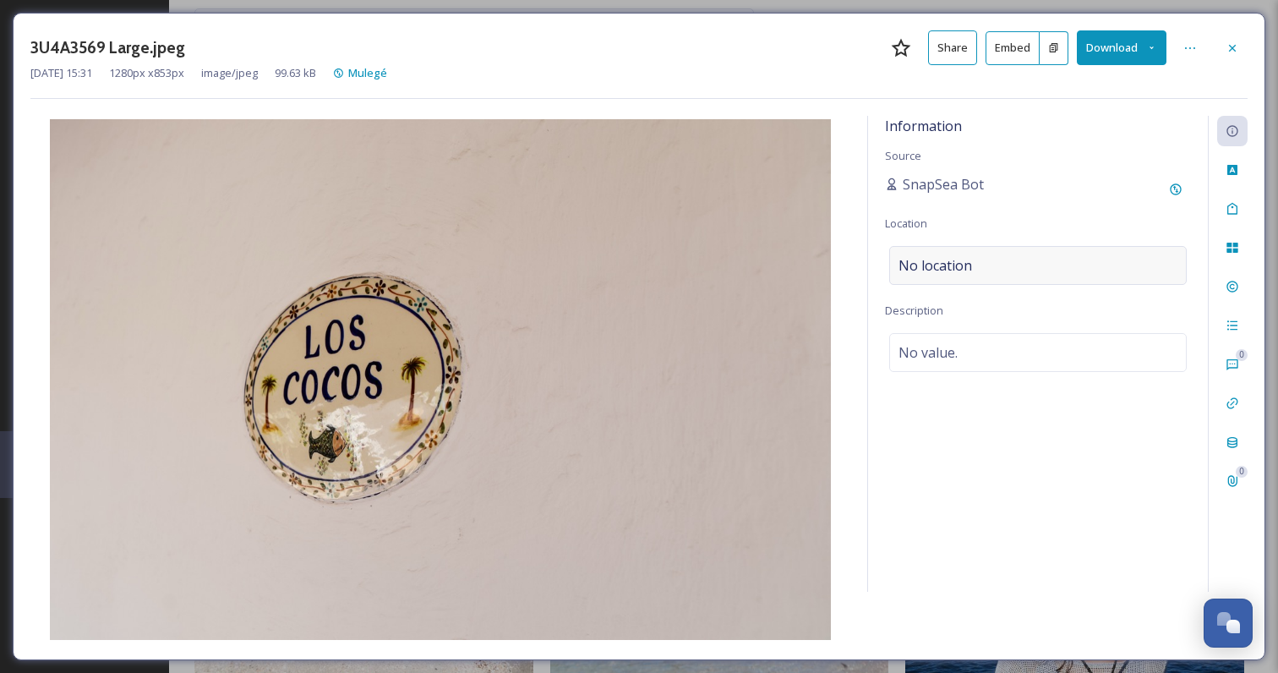
click at [946, 270] on span "No location" at bounding box center [936, 265] width 74 height 20
click at [946, 270] on input at bounding box center [1038, 265] width 296 height 37
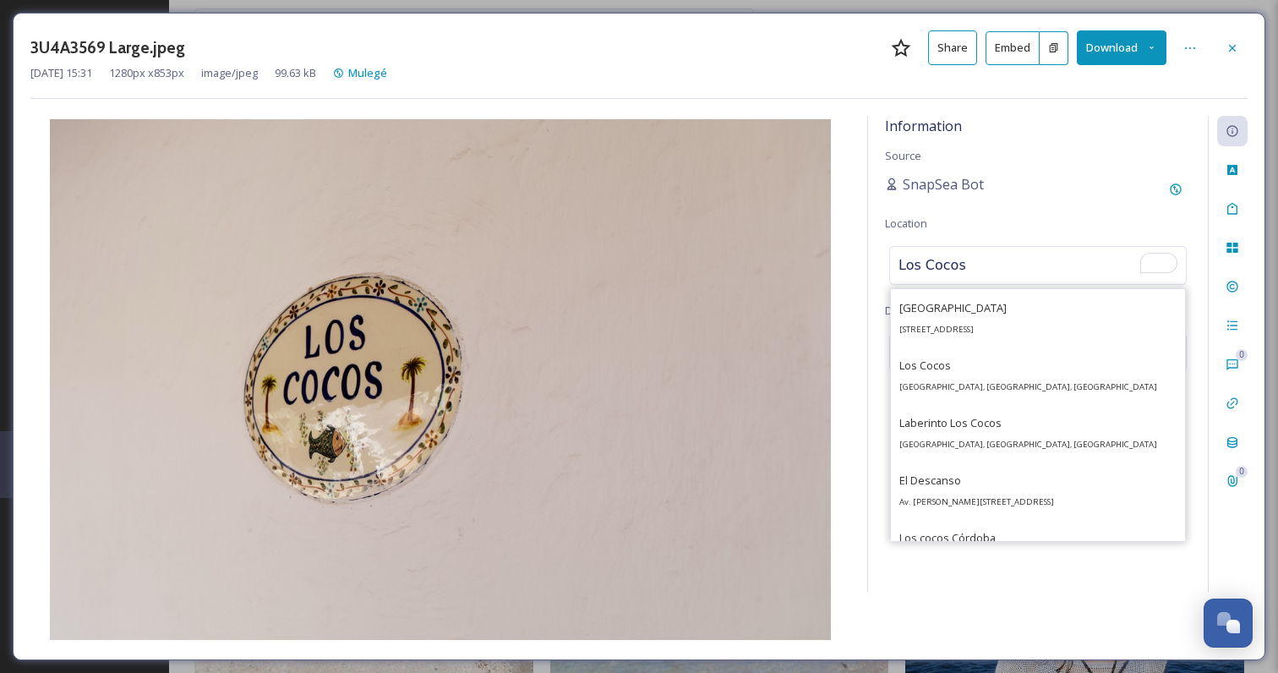
click at [1030, 258] on input "Los Cocos" at bounding box center [1038, 265] width 296 height 37
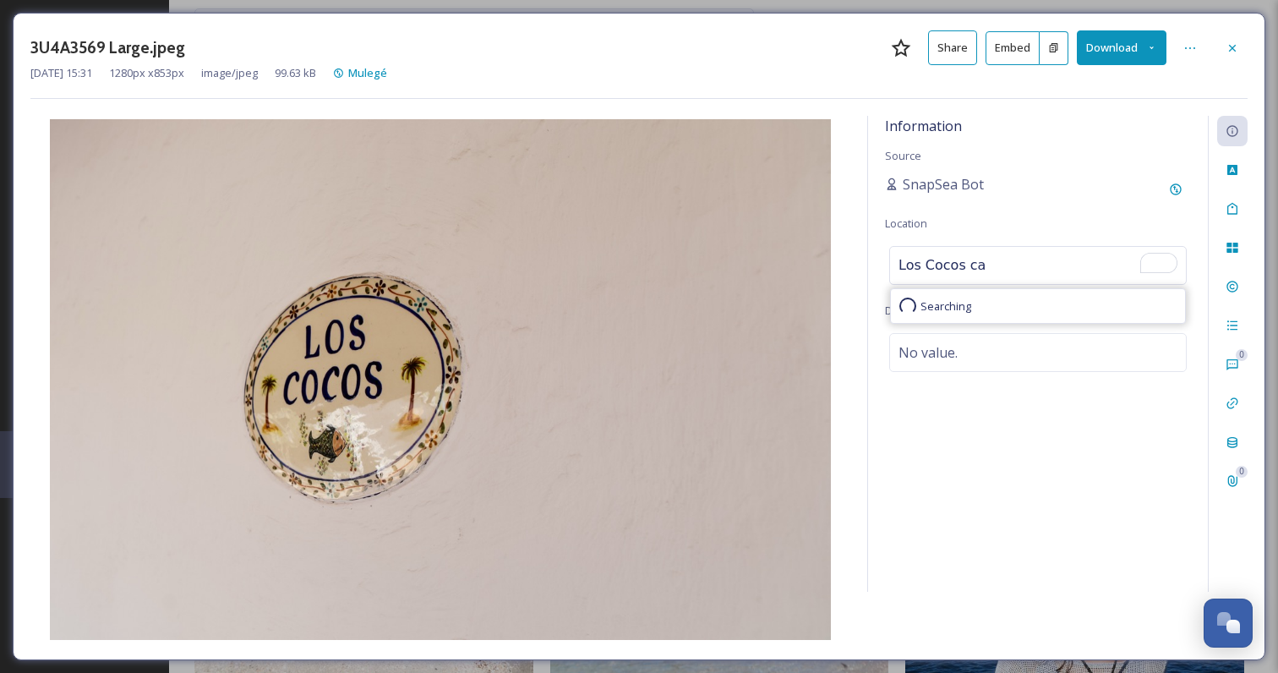
type input "Los Cocos cab"
click at [1227, 45] on icon at bounding box center [1233, 48] width 14 height 14
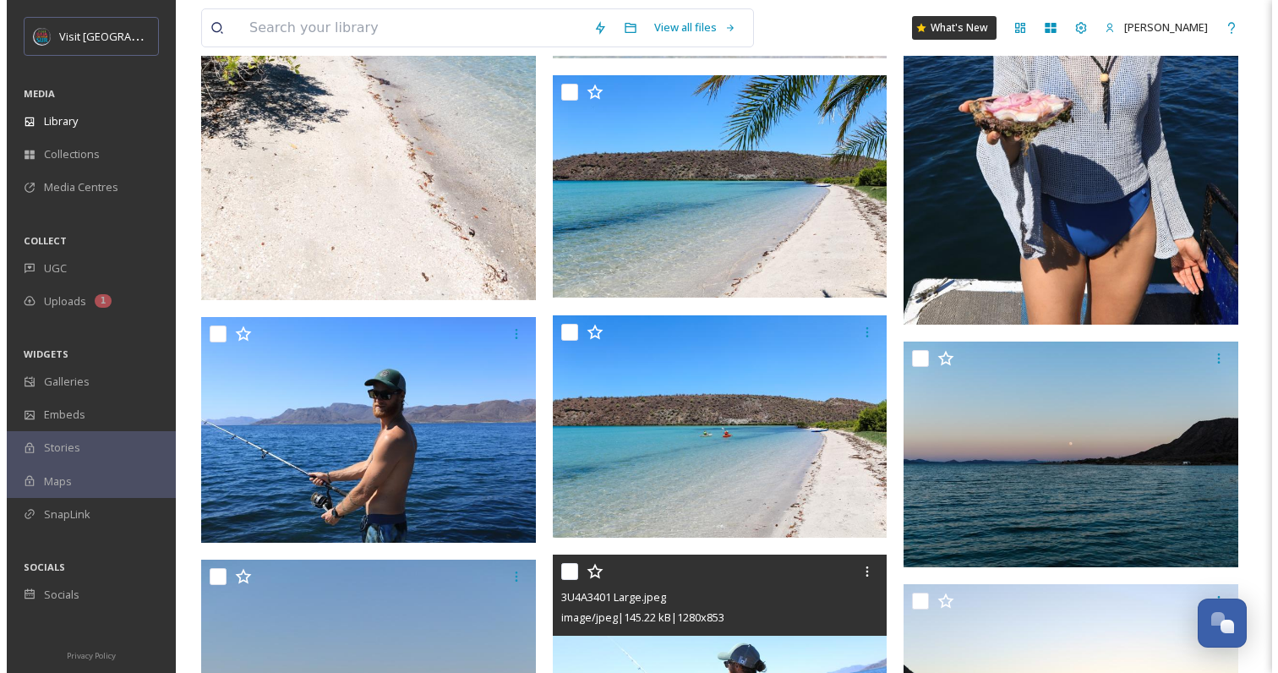
scroll to position [3908, 0]
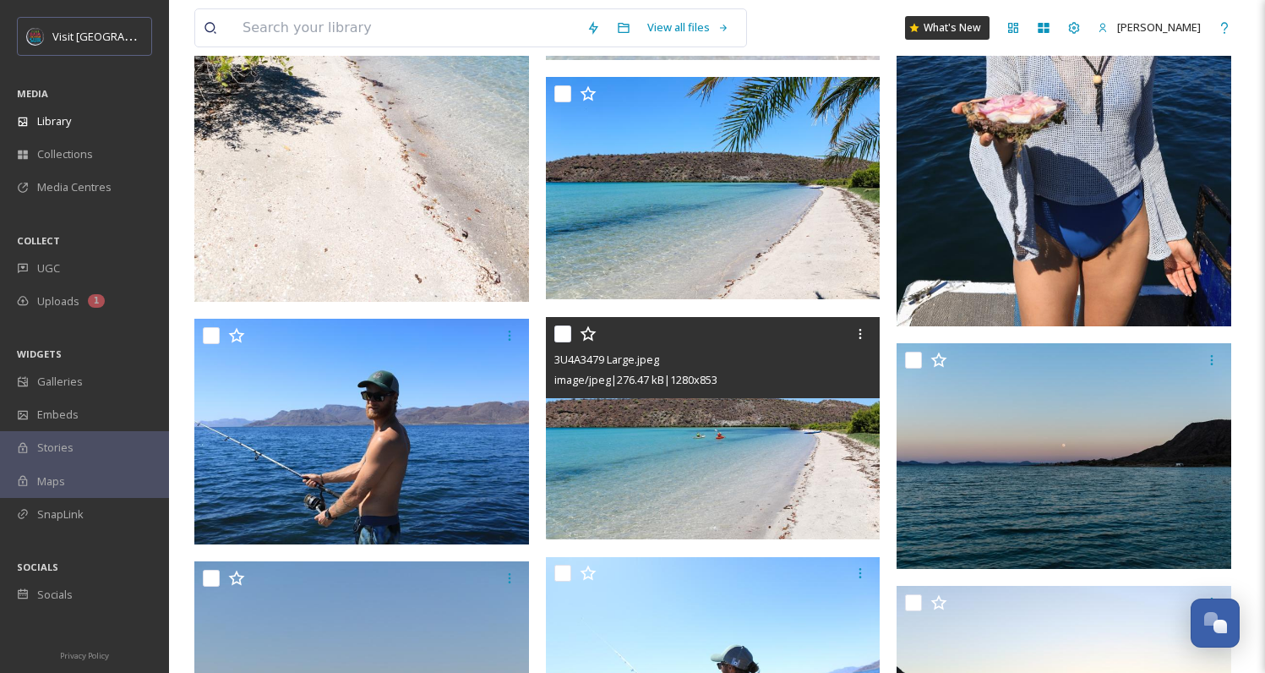
click at [712, 435] on img at bounding box center [713, 428] width 335 height 223
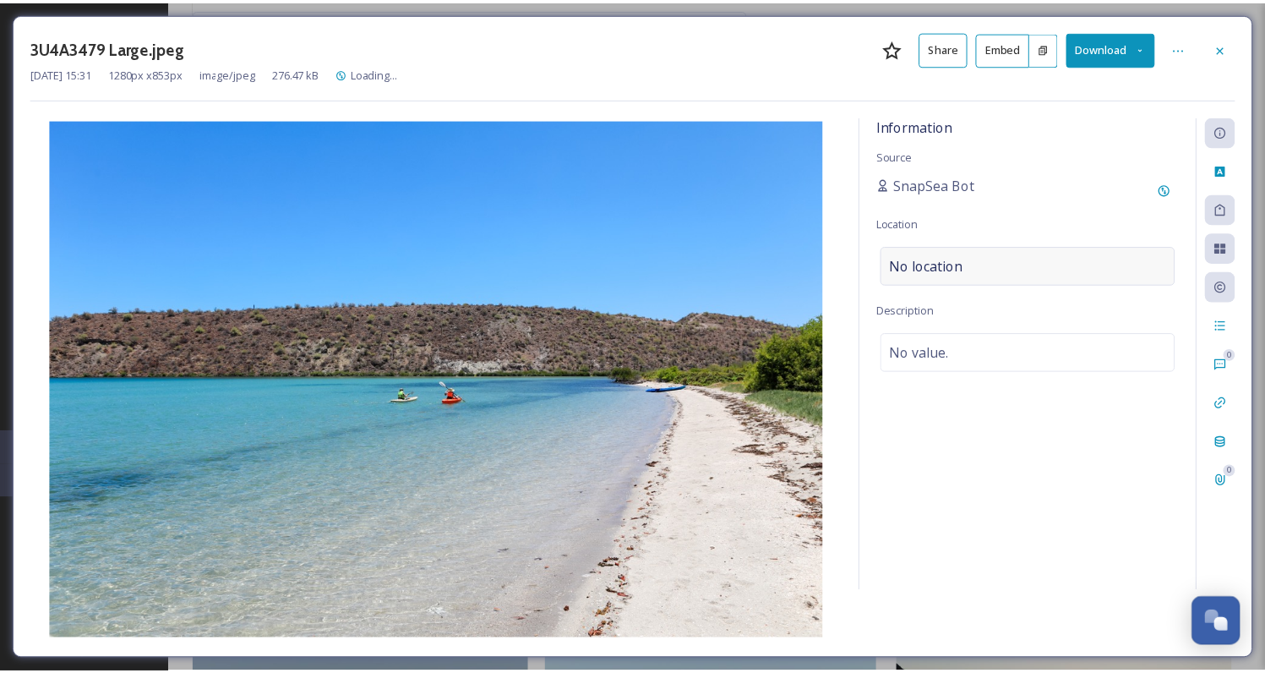
scroll to position [3910, 0]
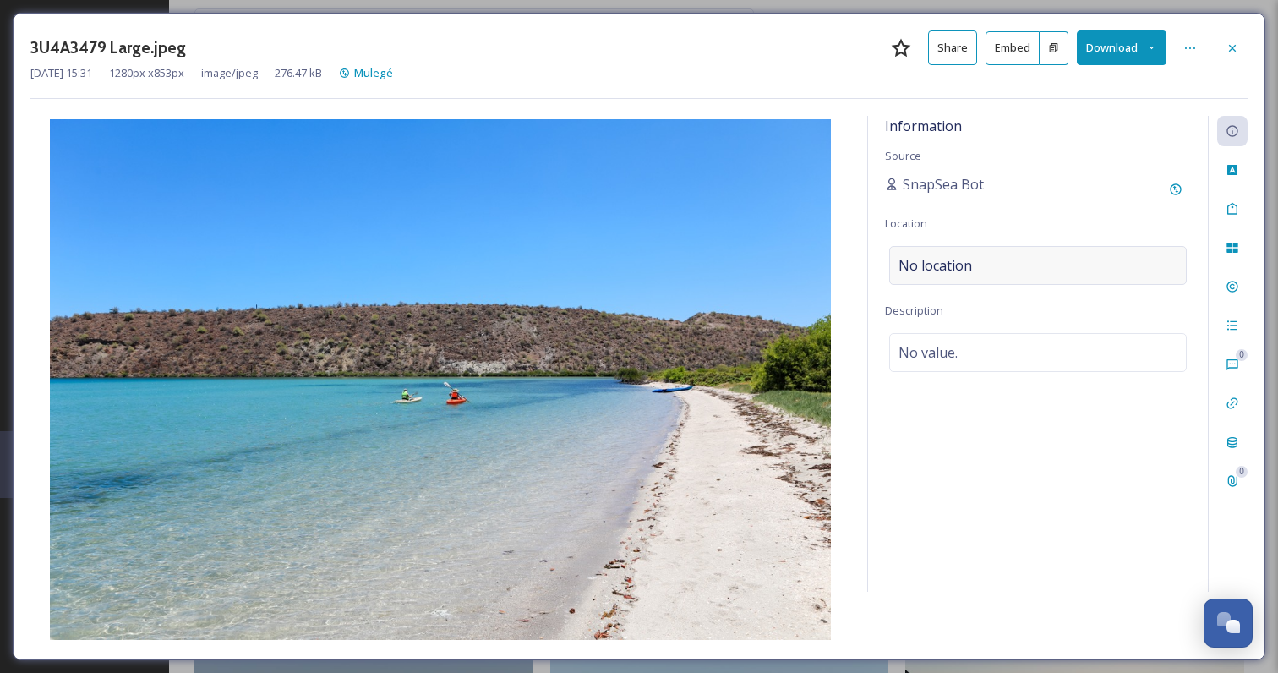
click at [974, 255] on div "No location" at bounding box center [1038, 265] width 298 height 39
click at [980, 260] on input at bounding box center [1038, 265] width 296 height 37
paste input "Playa Las Palmas"
drag, startPoint x: 1028, startPoint y: 261, endPoint x: 892, endPoint y: 247, distance: 136.9
click at [892, 247] on input "Playa Las Palmas" at bounding box center [1038, 265] width 296 height 37
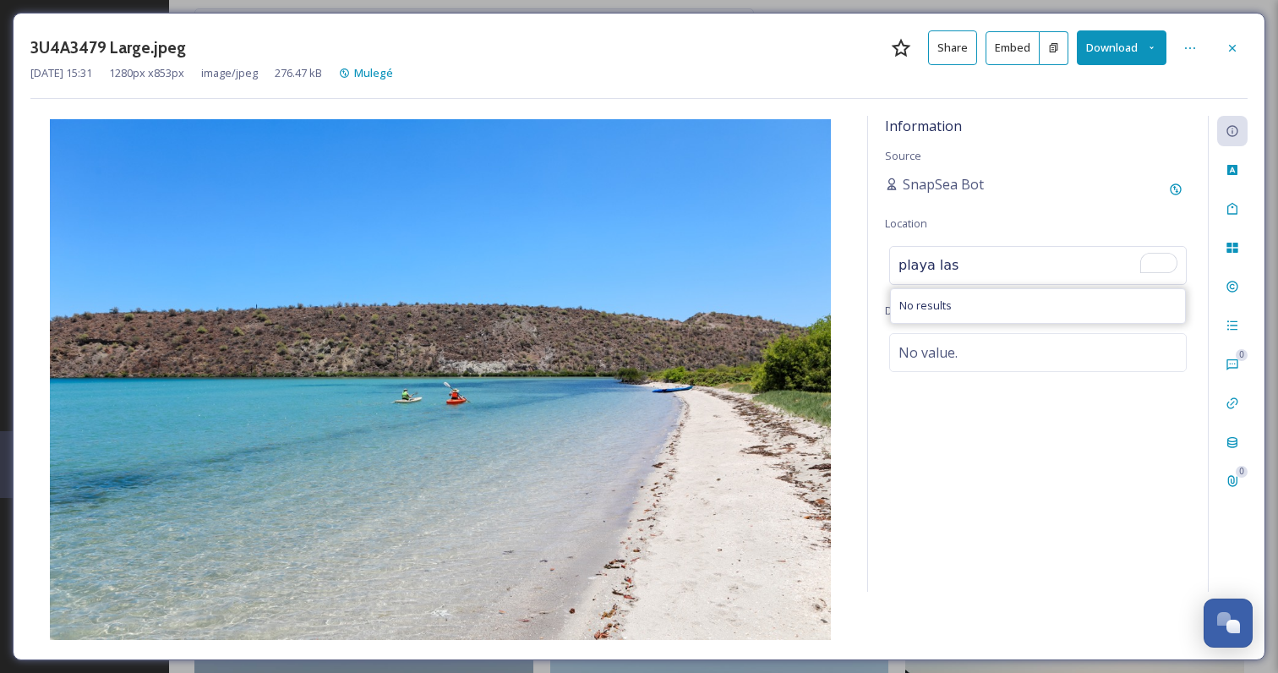
click at [952, 249] on input "playa las" at bounding box center [1038, 265] width 296 height 37
type input "P"
paste input "Playa Las Palmas"
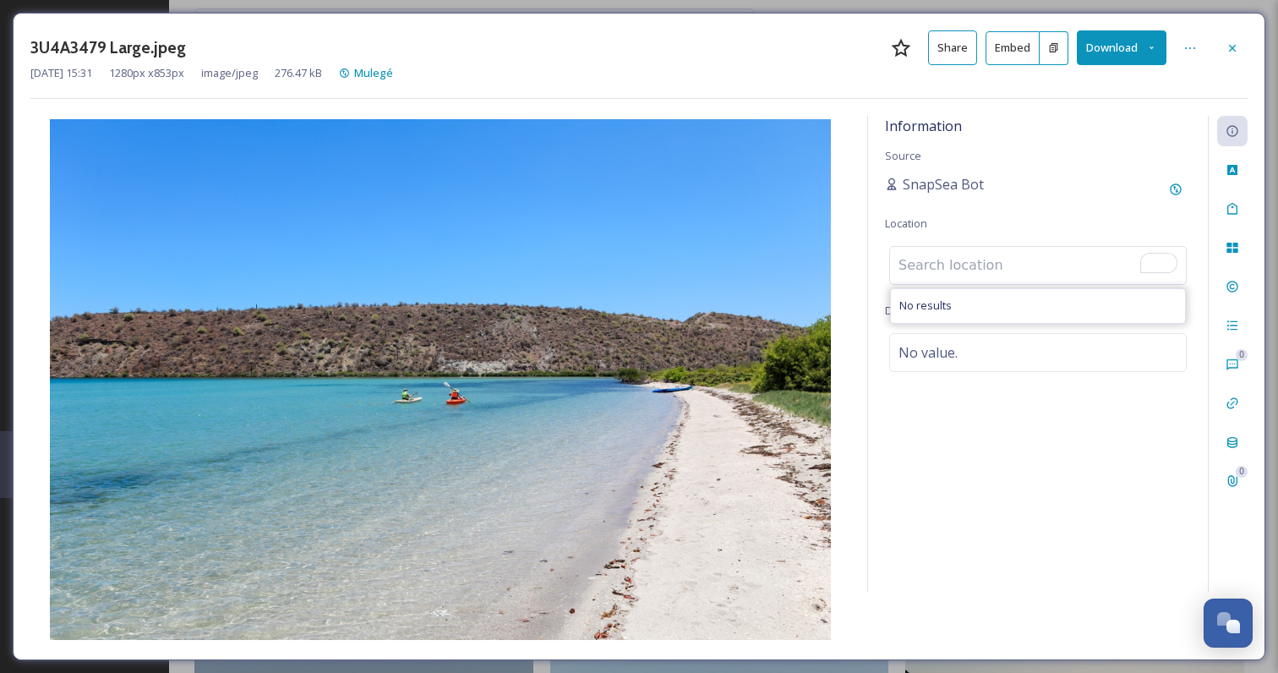
type input "Playa Las Palmas"
click at [1055, 208] on div "Information Source SnapSea Bot Location No location Description No value." at bounding box center [1038, 354] width 340 height 476
click at [1033, 266] on div "No location" at bounding box center [1038, 265] width 298 height 39
click at [1033, 266] on input "Playa Las Palmas" at bounding box center [1038, 265] width 296 height 37
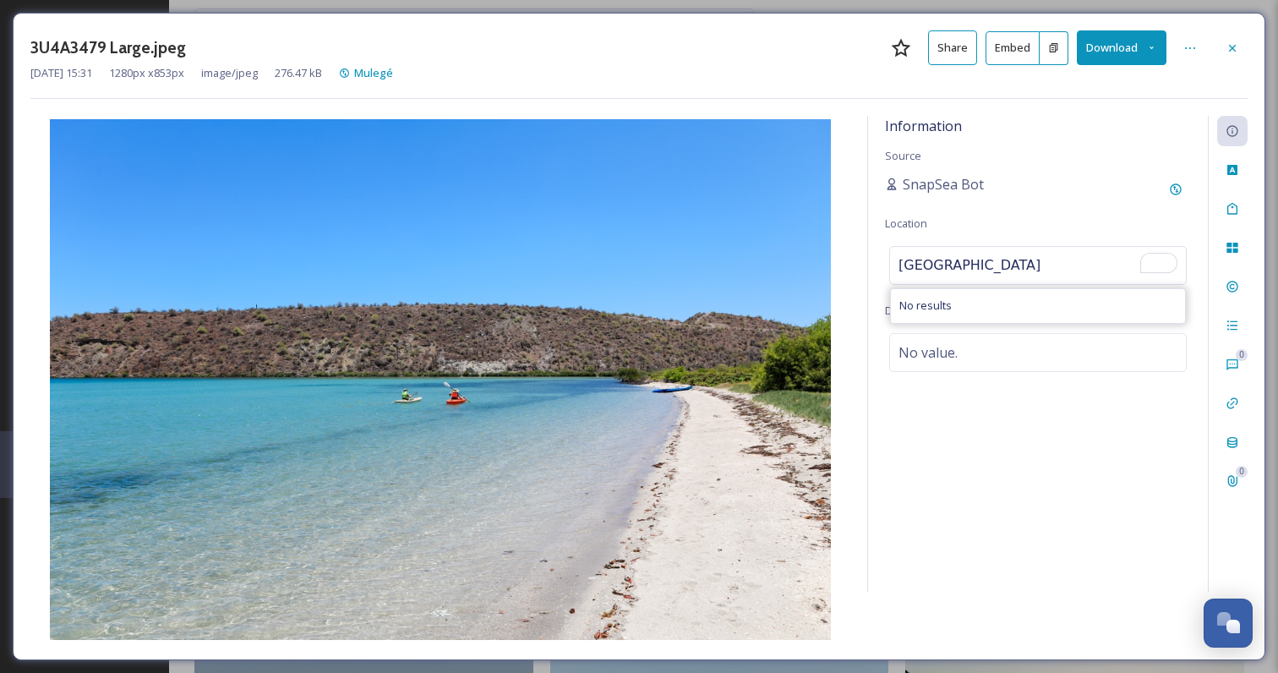
click at [992, 258] on input "Playa Las Palmas" at bounding box center [1038, 265] width 296 height 37
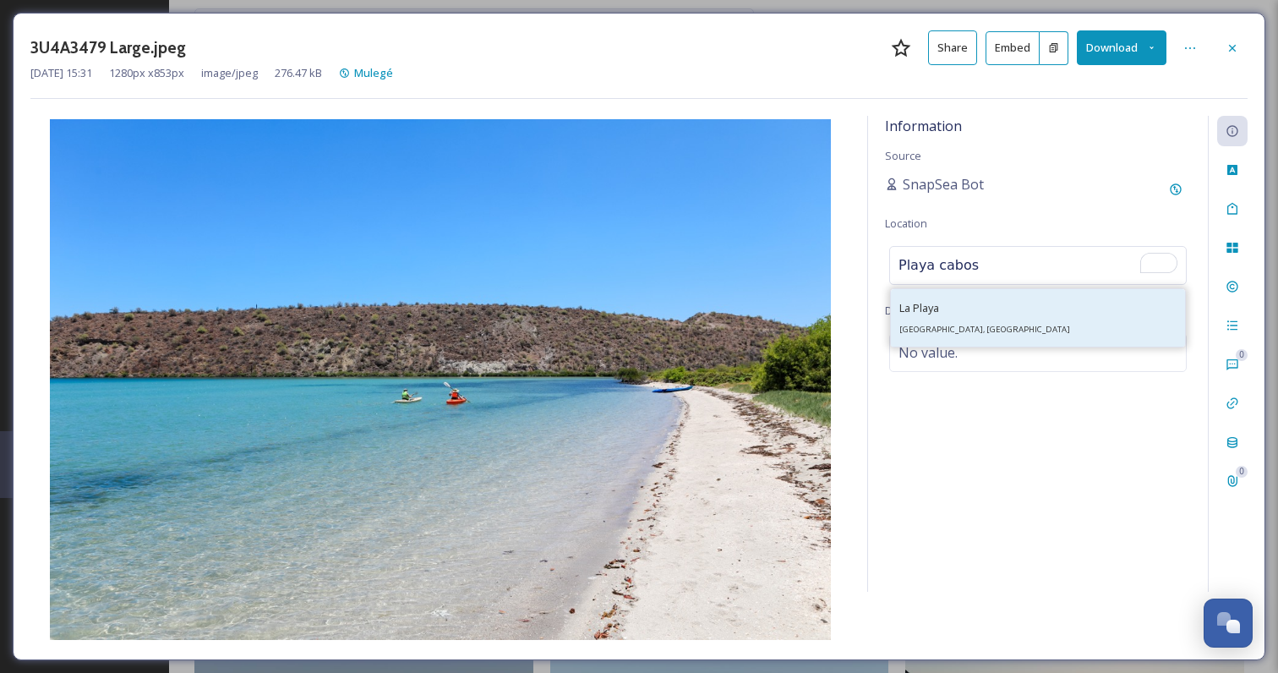
type input "Playa cabos"
click at [952, 307] on div "La Playa 23403 La Playa, BCS, Mexico" at bounding box center [984, 318] width 171 height 41
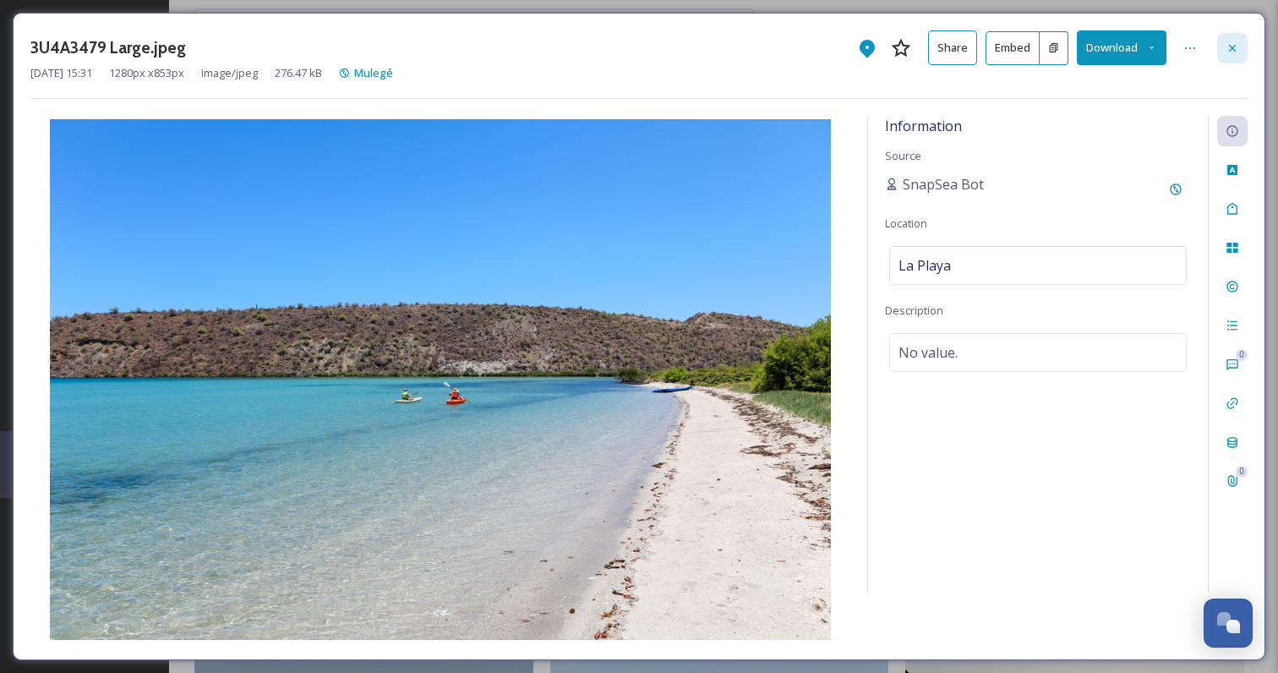
click at [1229, 39] on div at bounding box center [1232, 48] width 30 height 30
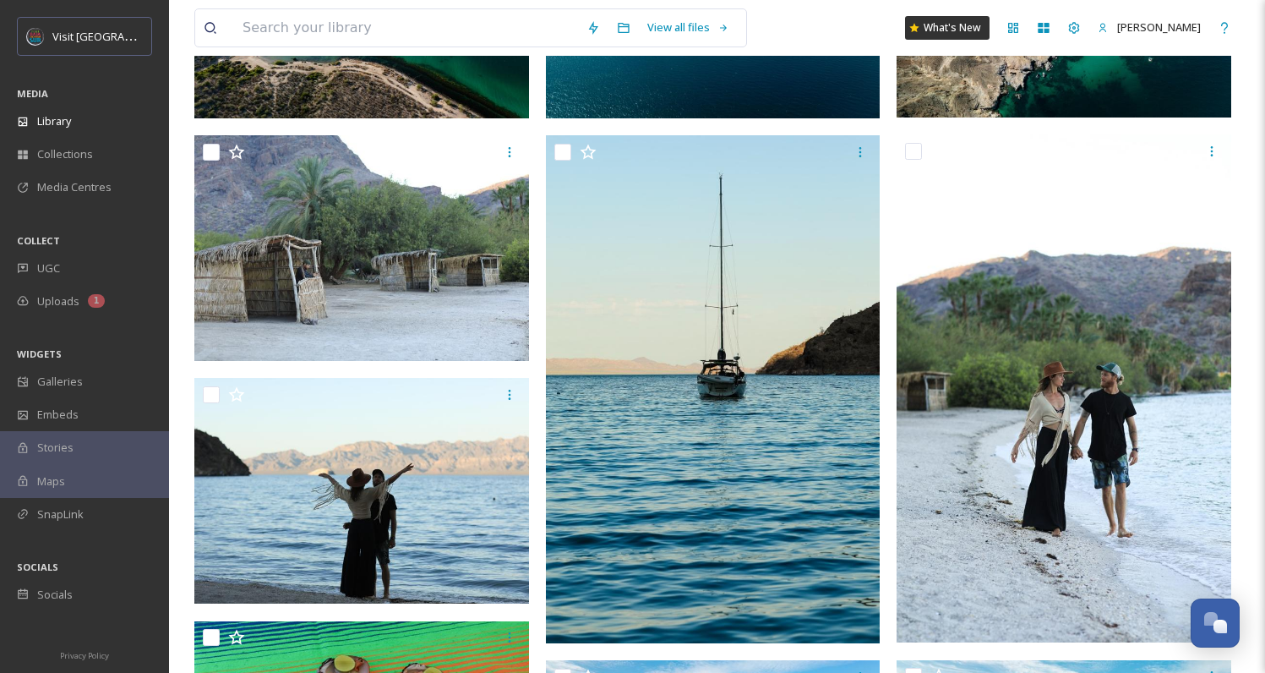
scroll to position [1646, 0]
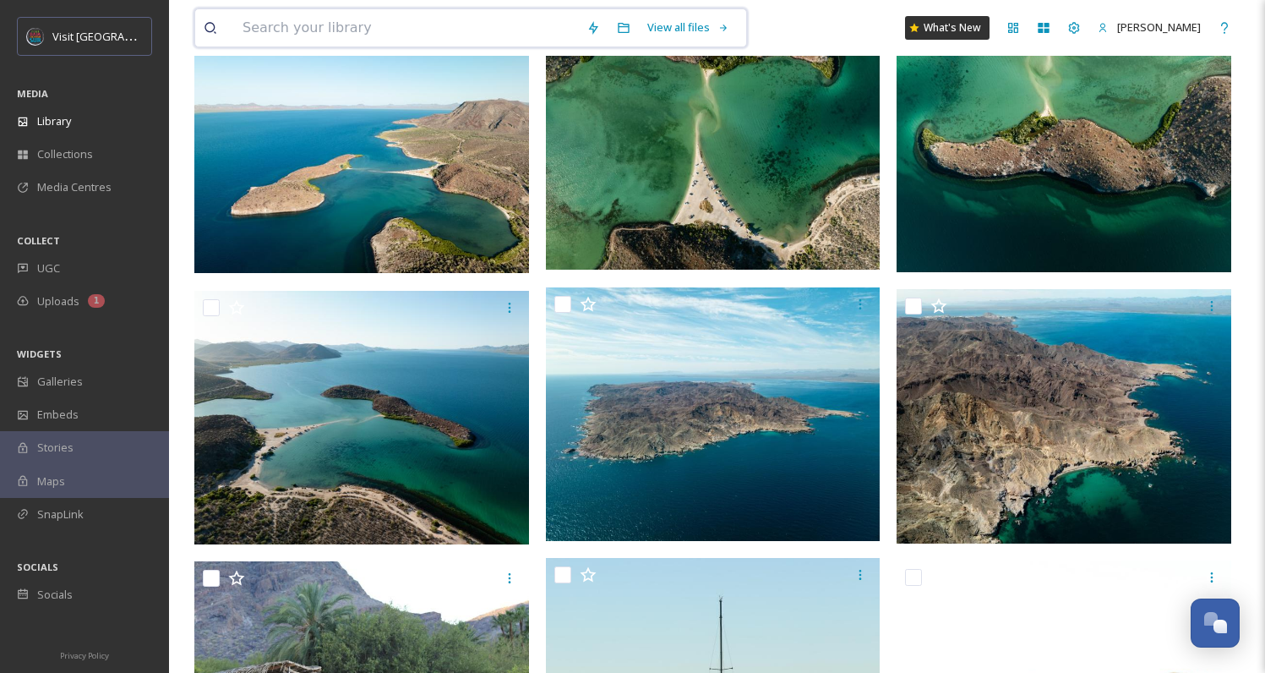
click at [281, 14] on input at bounding box center [406, 27] width 344 height 37
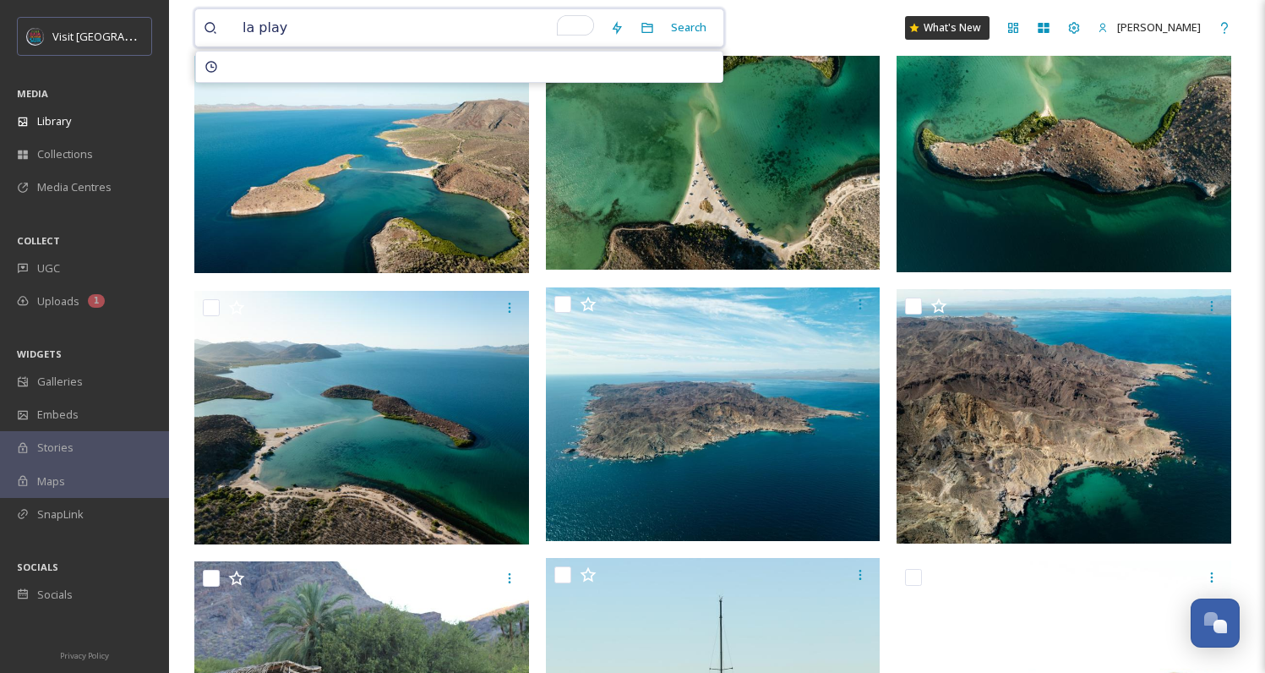
type input "la playa"
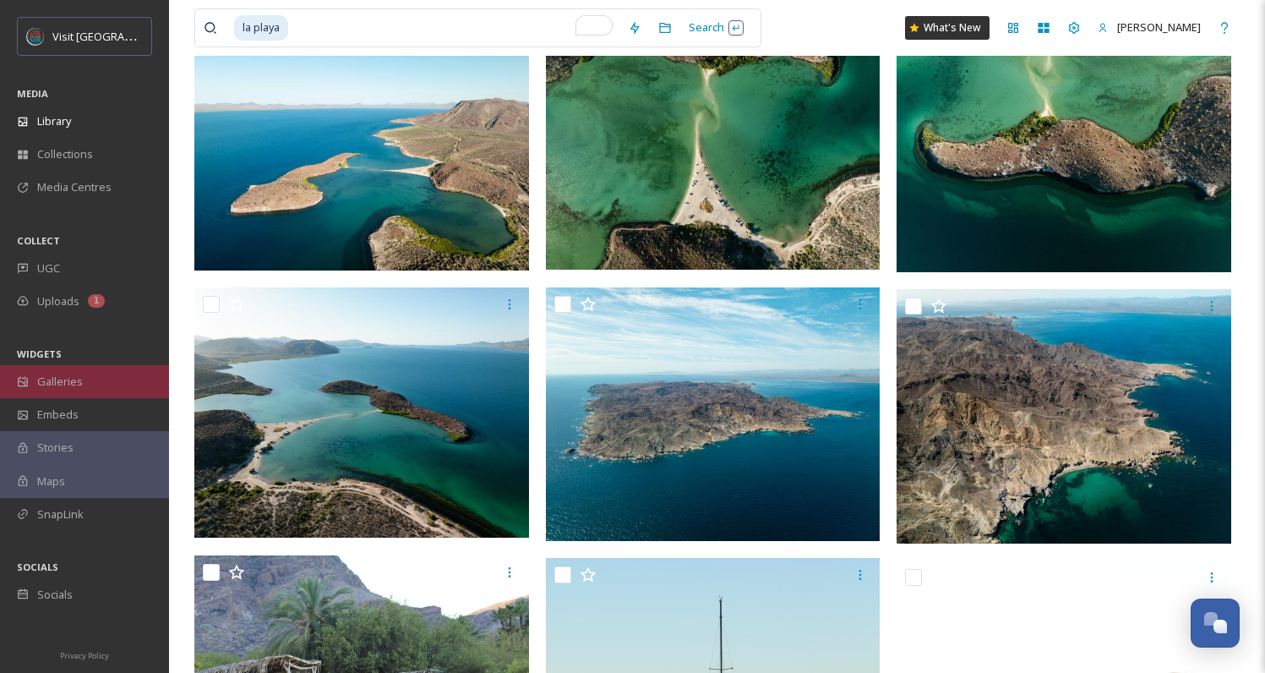
click at [96, 377] on div "Galleries" at bounding box center [84, 381] width 169 height 33
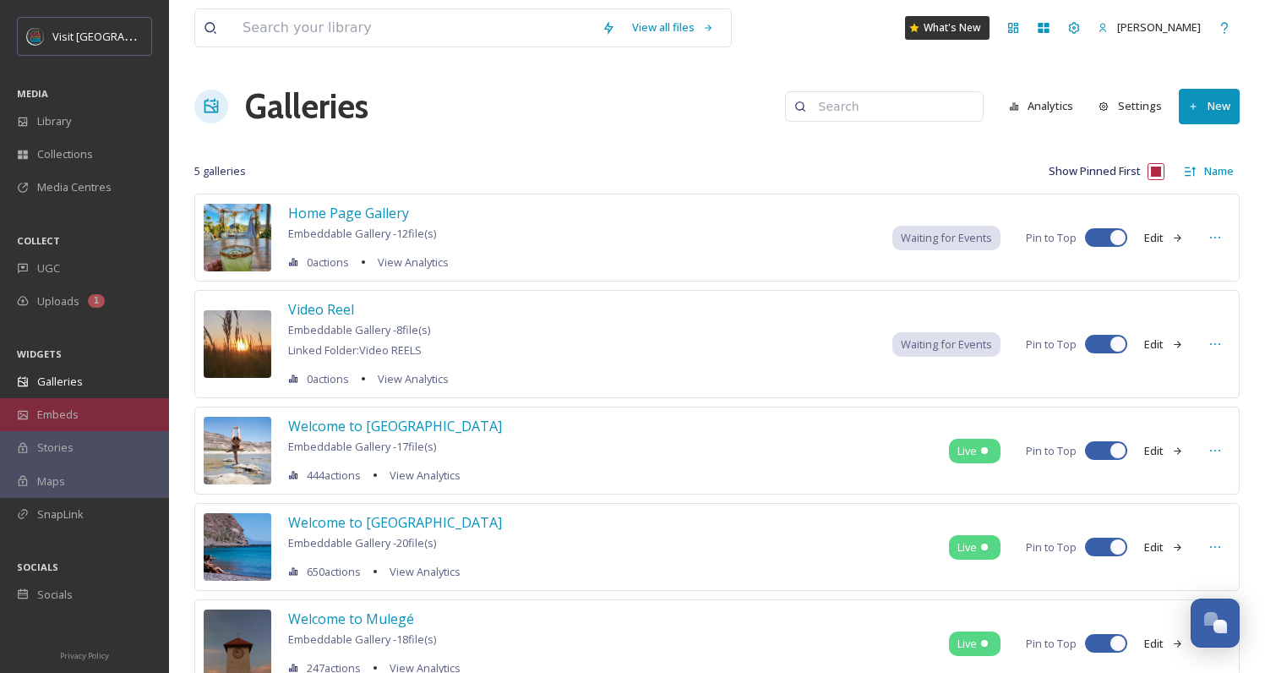
click at [106, 402] on div "Embeds" at bounding box center [84, 414] width 169 height 33
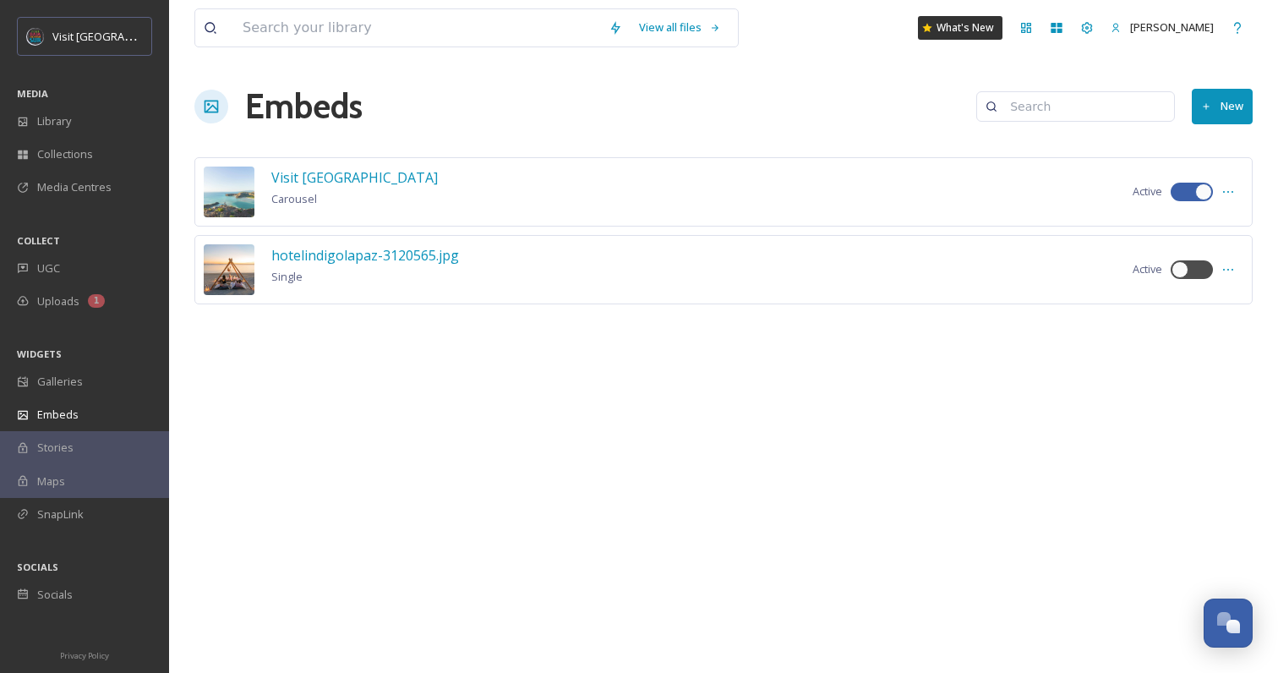
click at [106, 446] on div "Stories" at bounding box center [84, 447] width 169 height 33
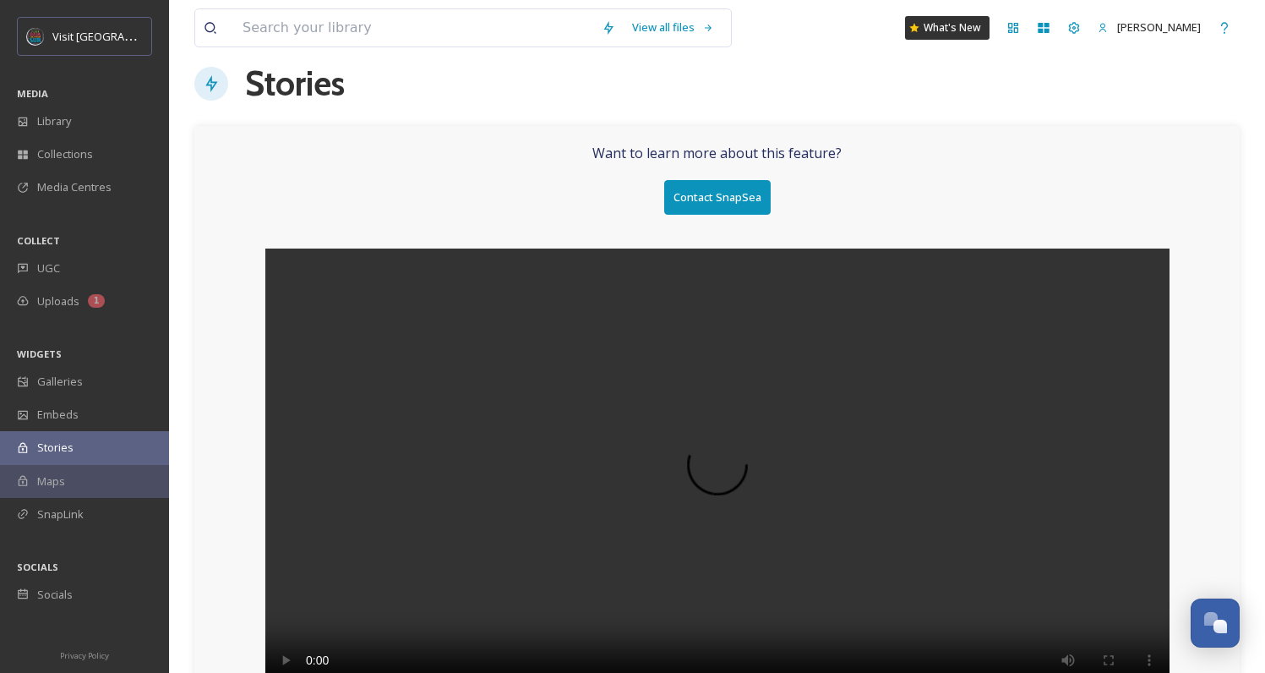
scroll to position [27, 0]
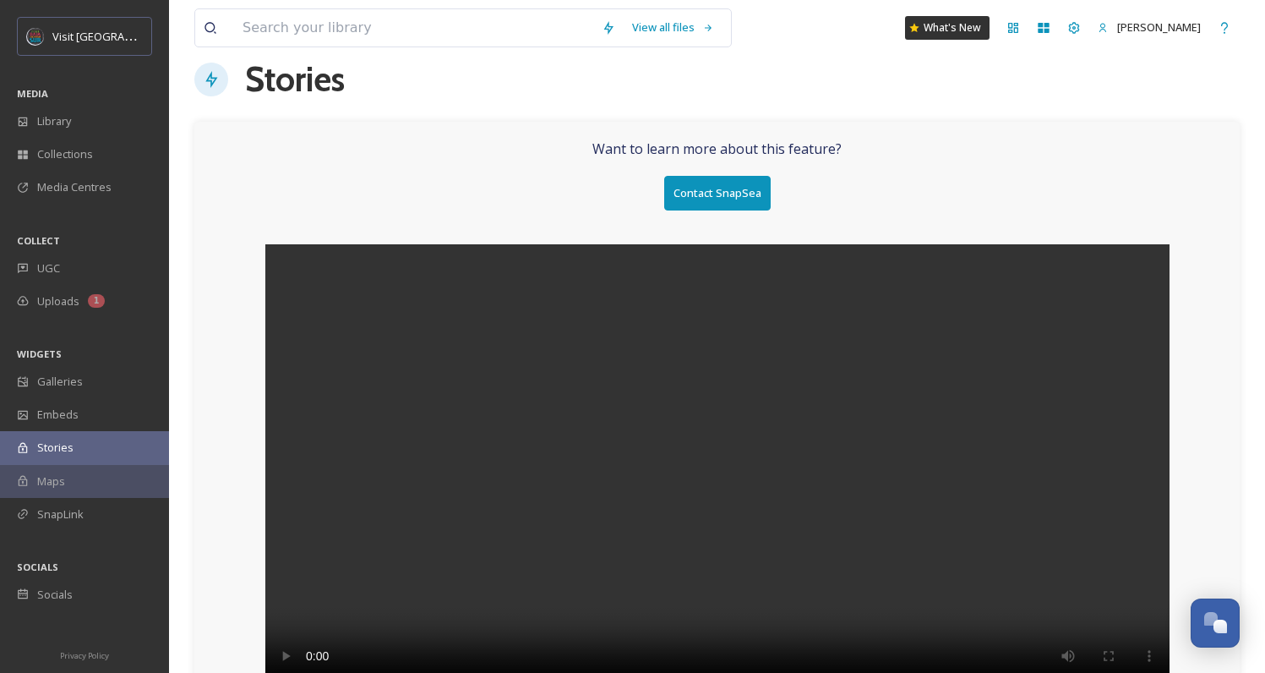
click at [109, 477] on div "Maps" at bounding box center [84, 481] width 169 height 33
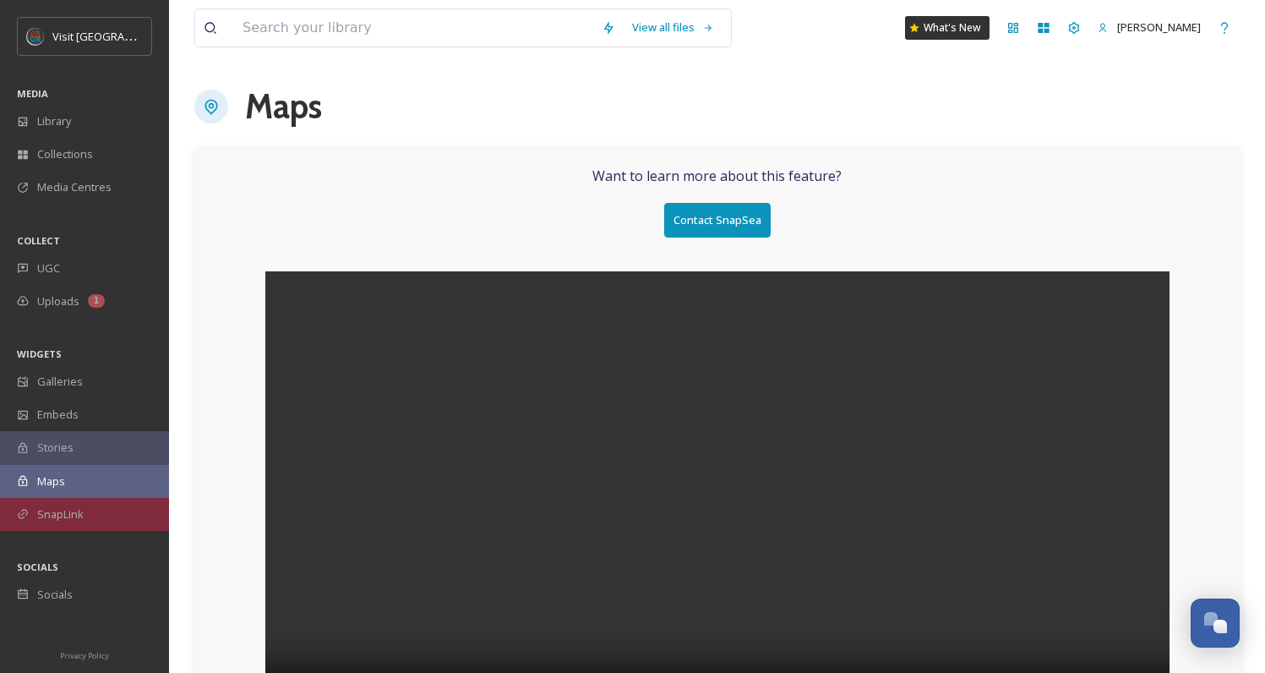
click at [110, 506] on div "SnapLink" at bounding box center [84, 514] width 169 height 33
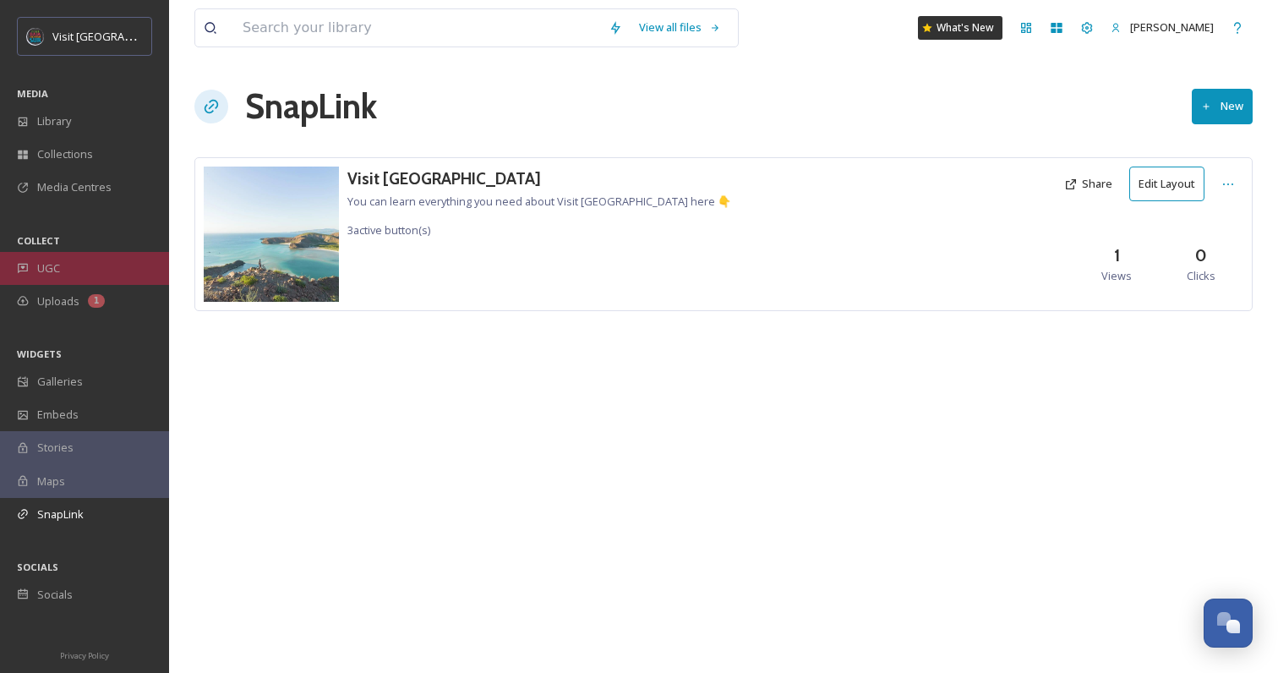
click at [51, 267] on span "UGC" at bounding box center [48, 268] width 23 height 16
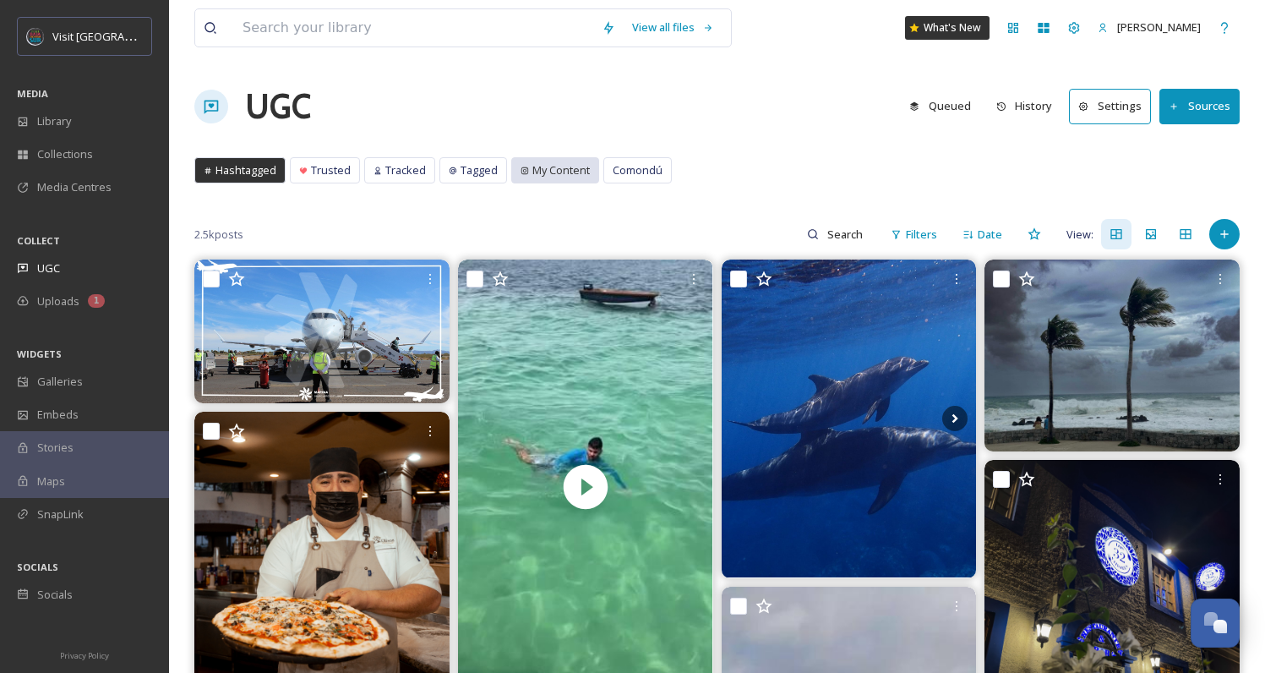
click at [528, 180] on div "My Content" at bounding box center [555, 170] width 86 height 25
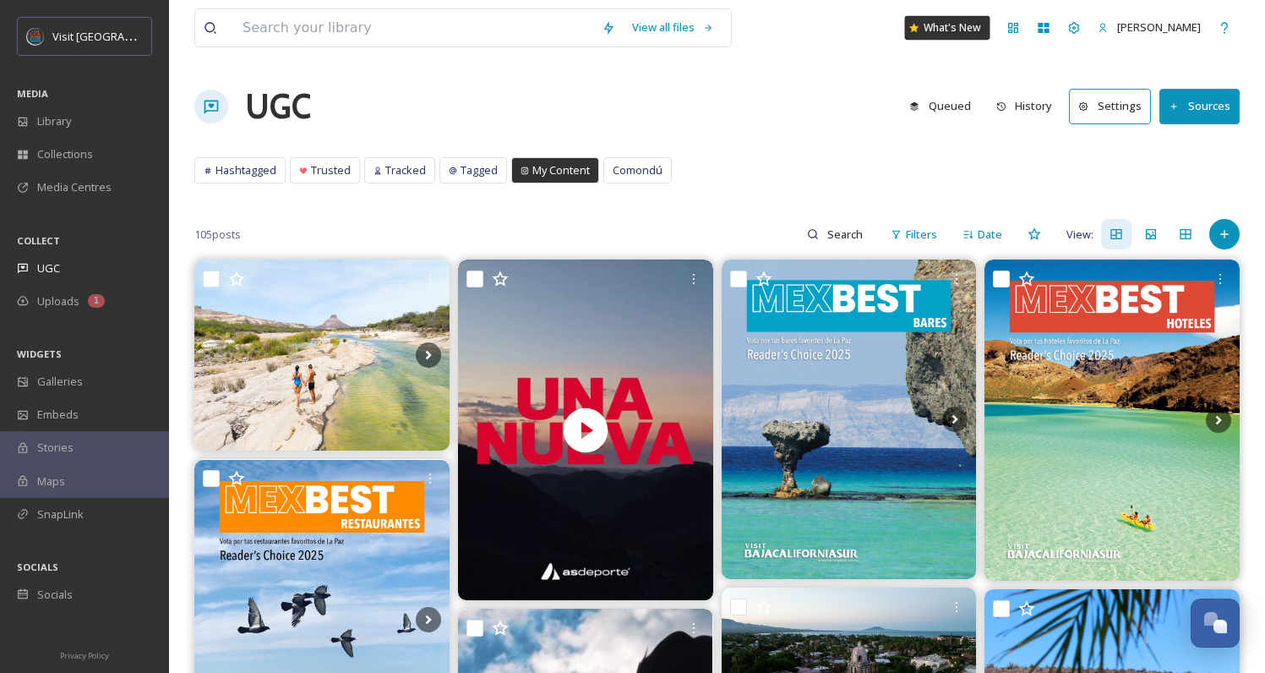
click at [991, 35] on div "What's New" at bounding box center [947, 28] width 85 height 24
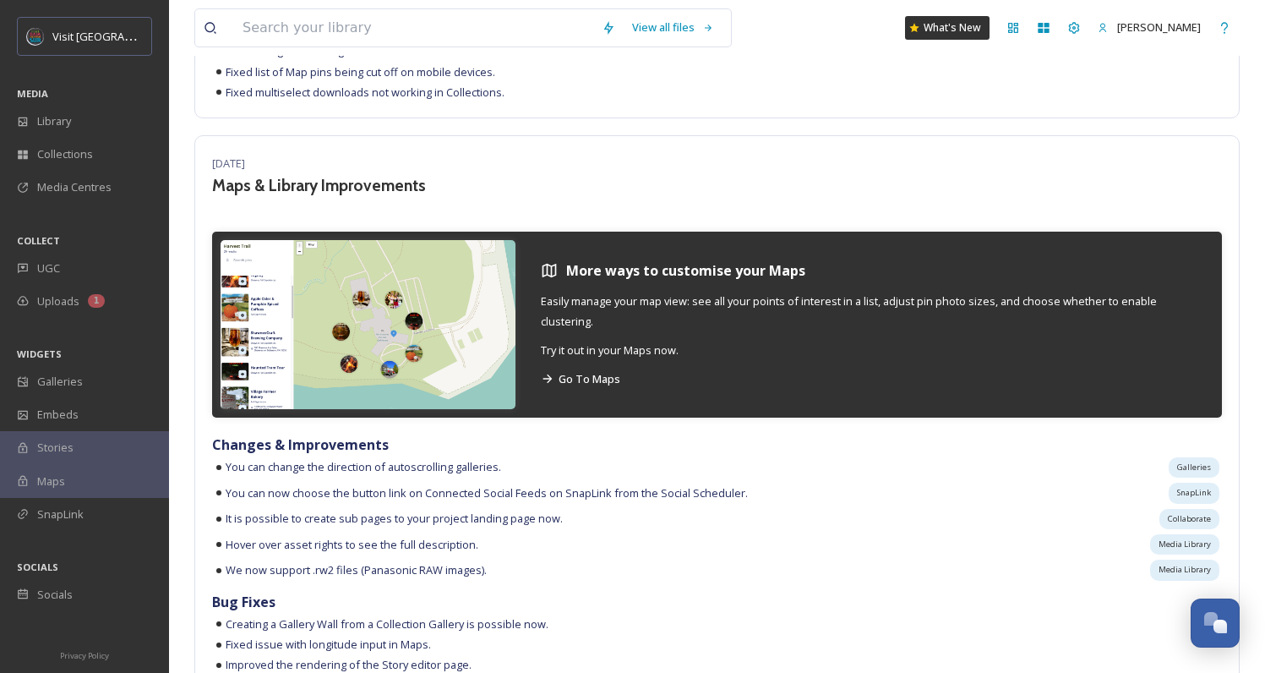
scroll to position [1213, 0]
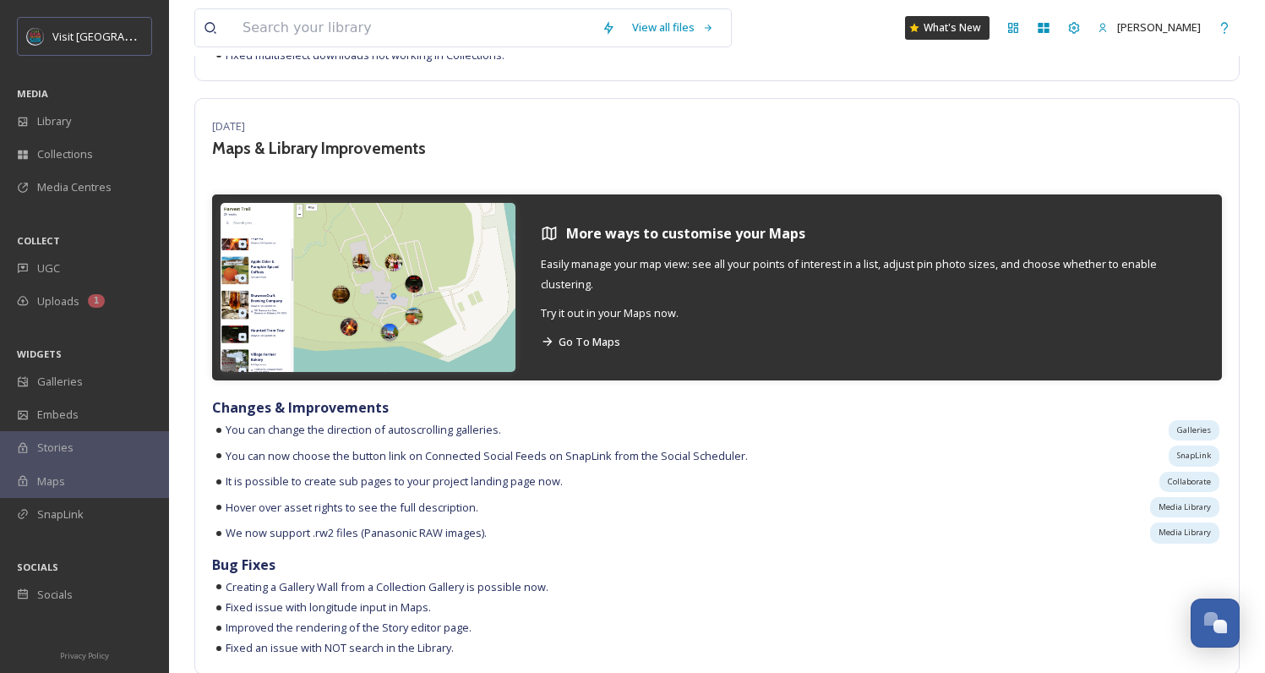
click at [298, 270] on img at bounding box center [368, 287] width 295 height 169
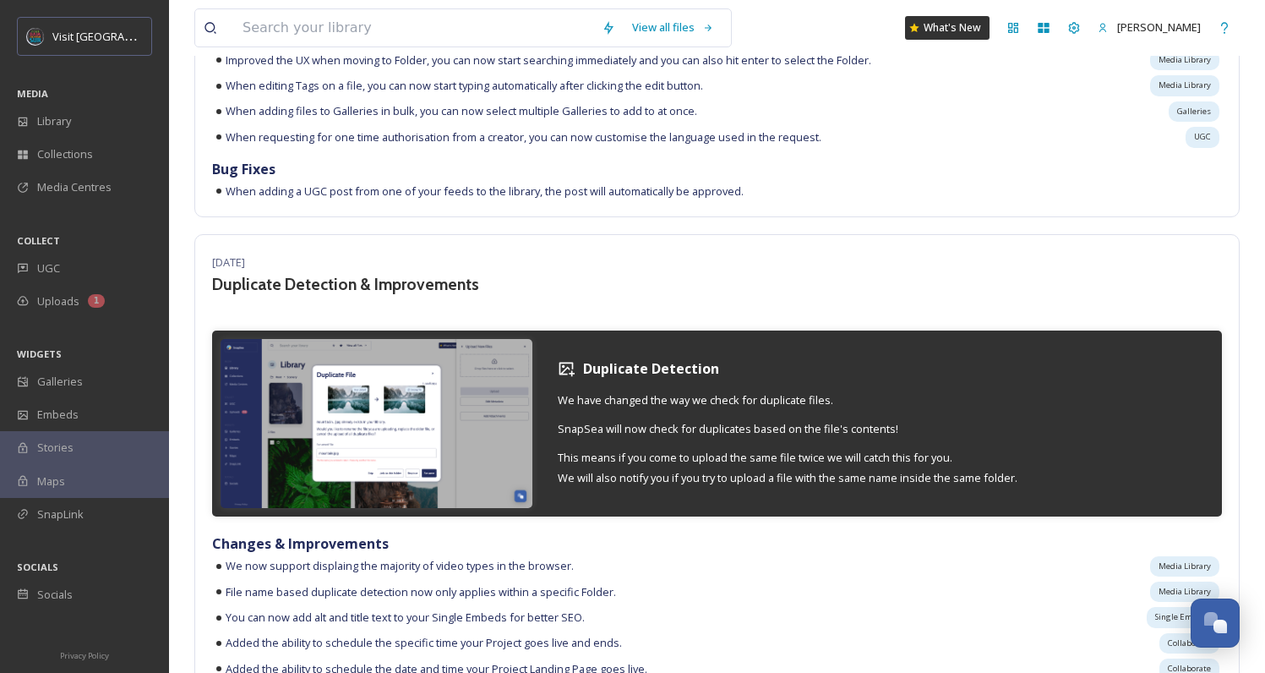
scroll to position [5096, 0]
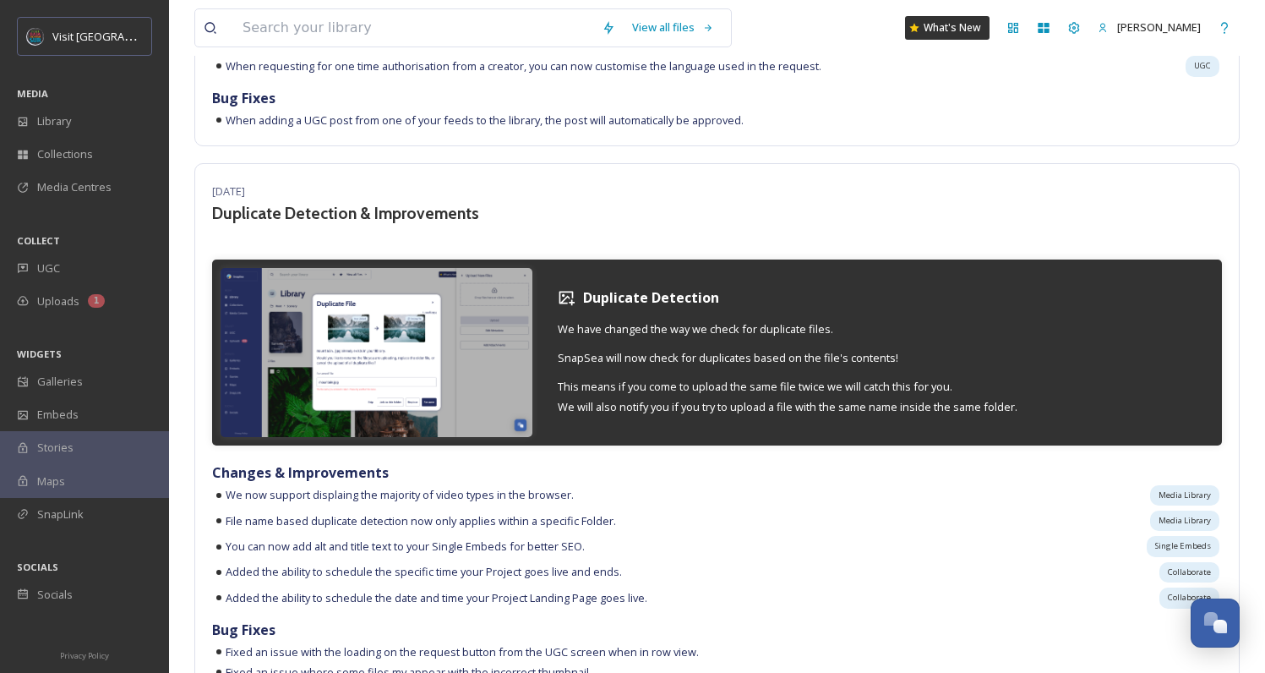
click at [387, 327] on img at bounding box center [377, 352] width 312 height 169
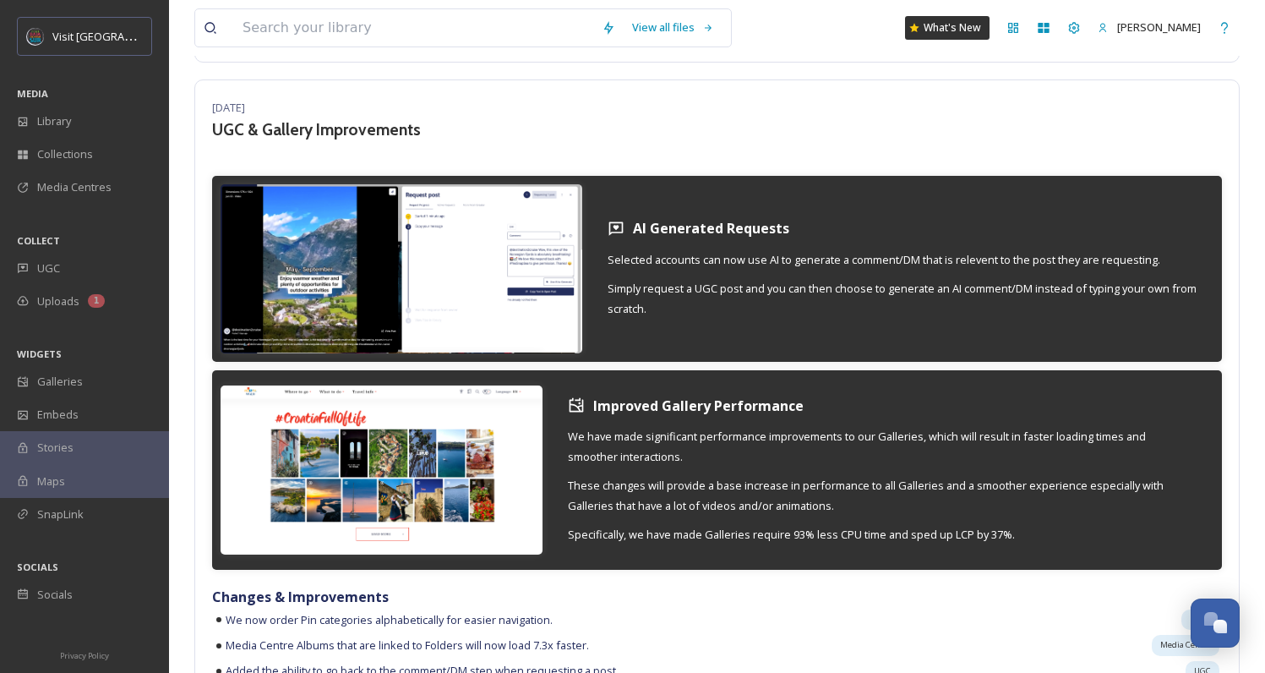
scroll to position [9184, 0]
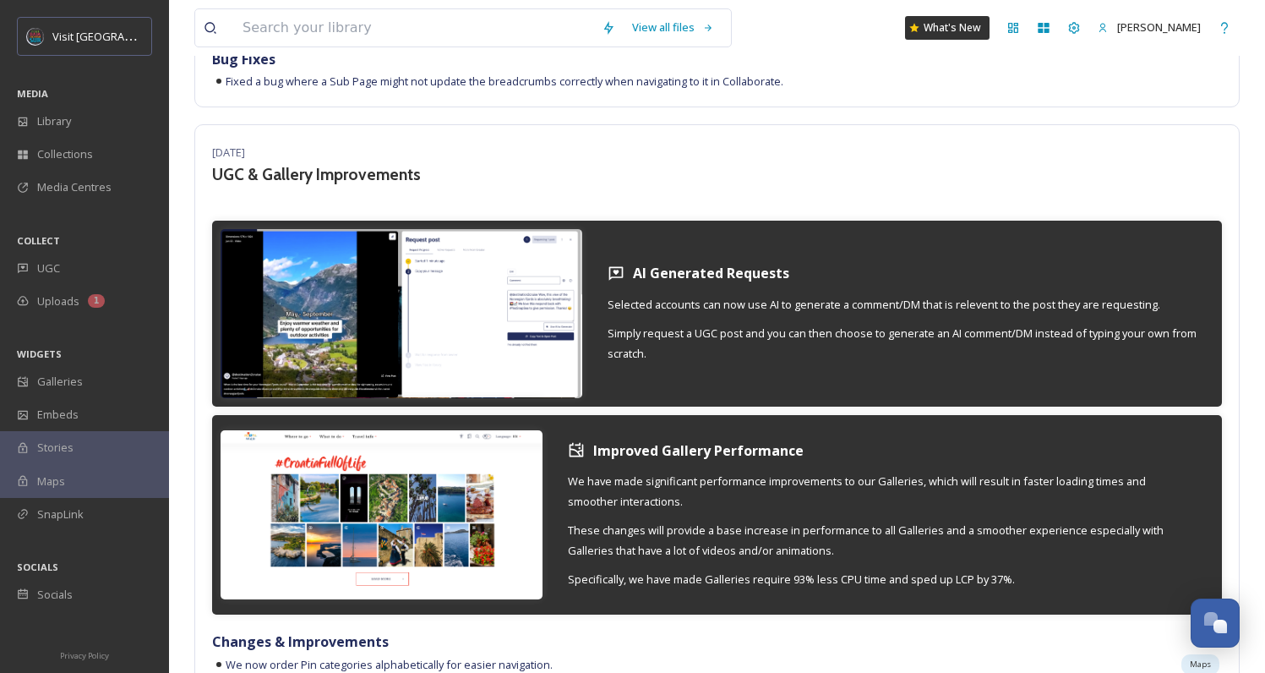
click at [458, 307] on img at bounding box center [402, 313] width 362 height 169
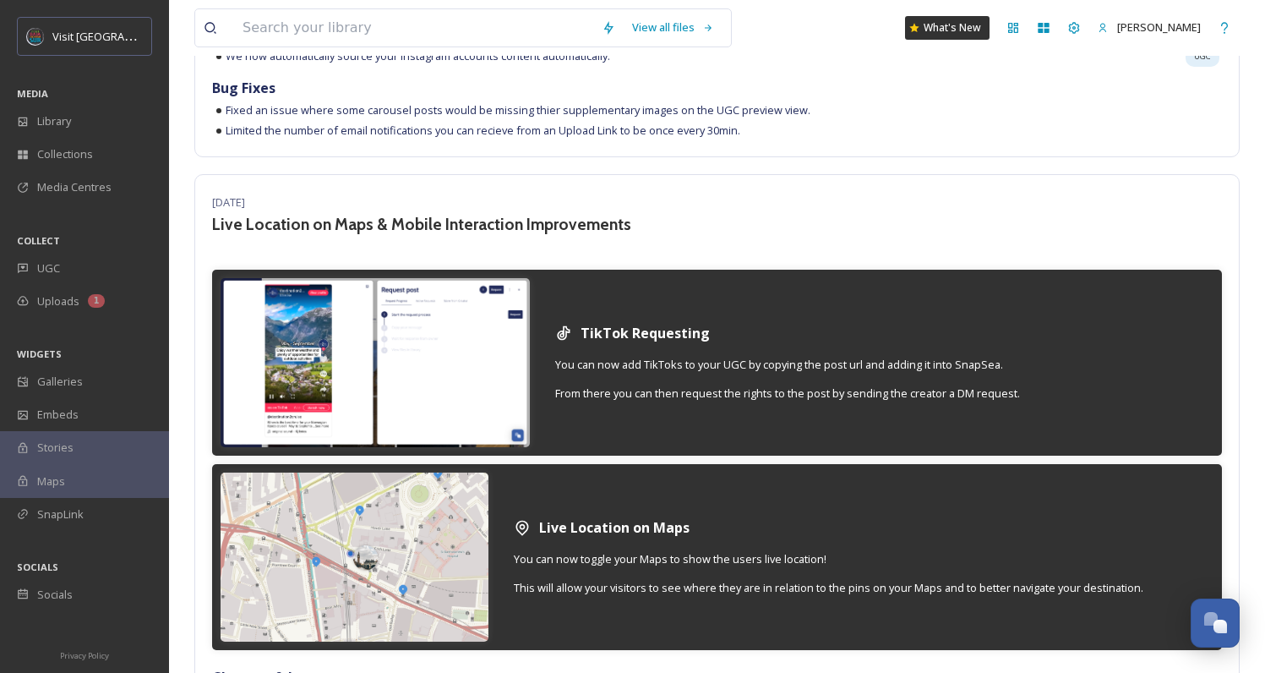
scroll to position [10481, 0]
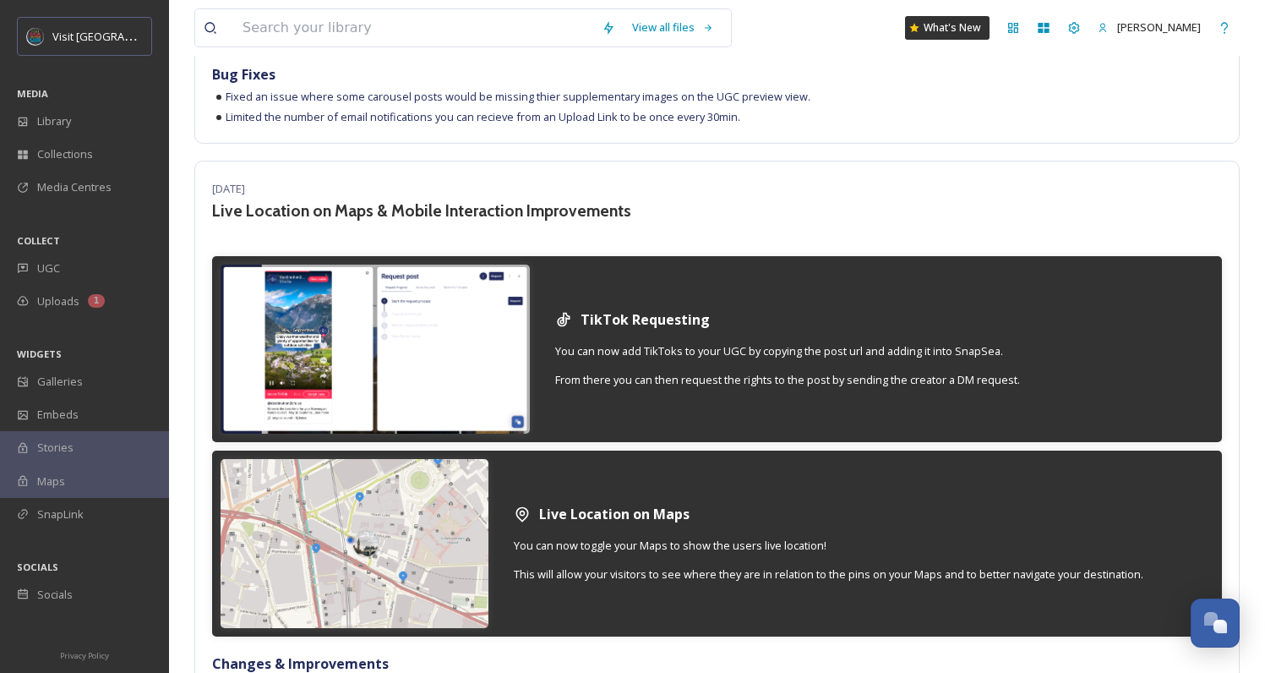
click at [359, 360] on img at bounding box center [375, 349] width 309 height 169
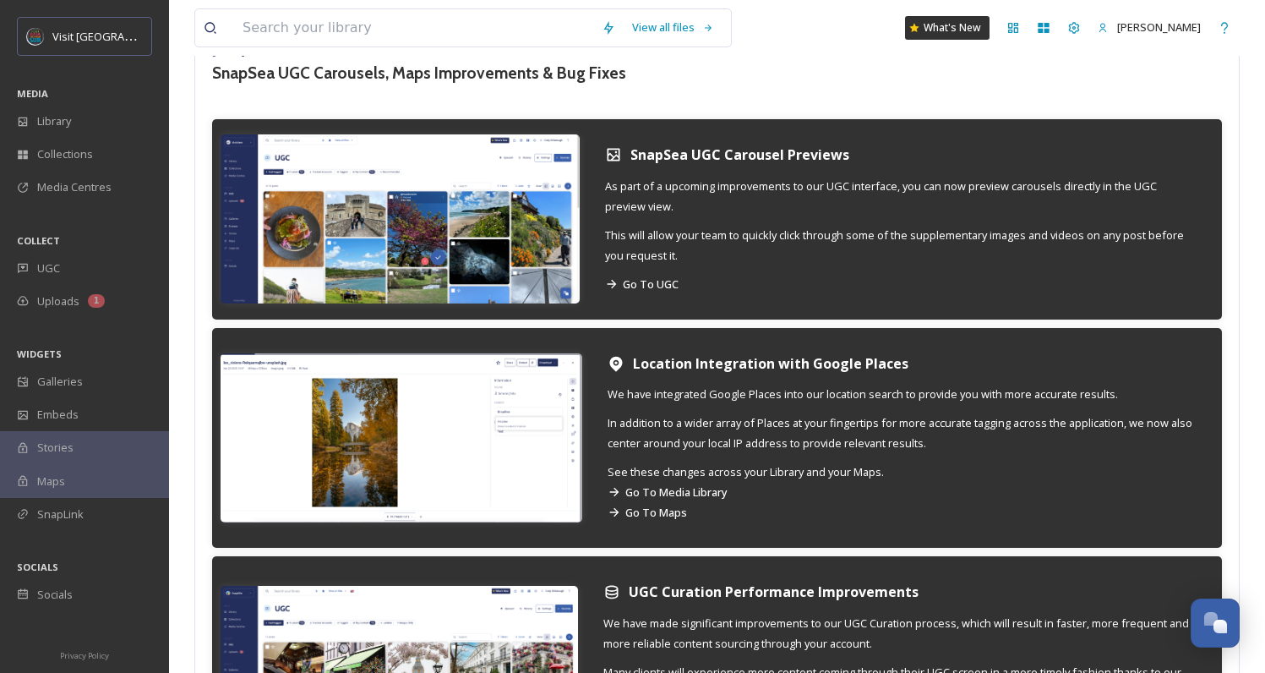
scroll to position [13047, 0]
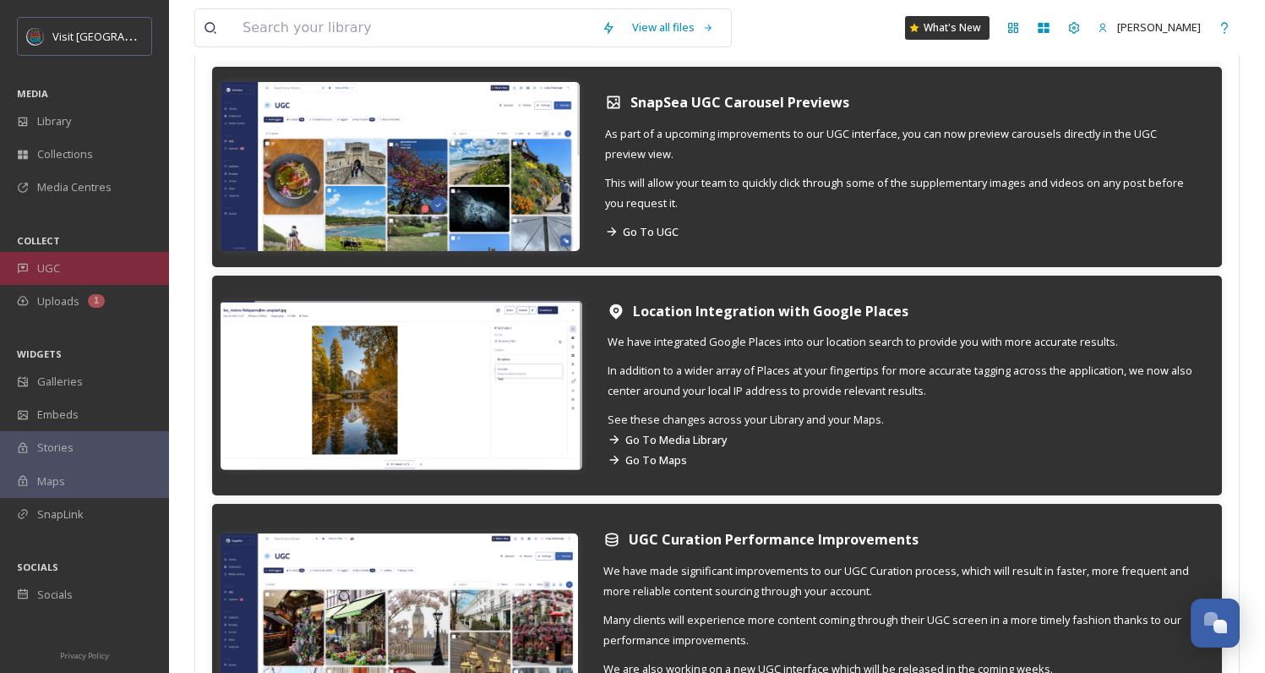
click at [42, 273] on span "UGC" at bounding box center [48, 268] width 23 height 16
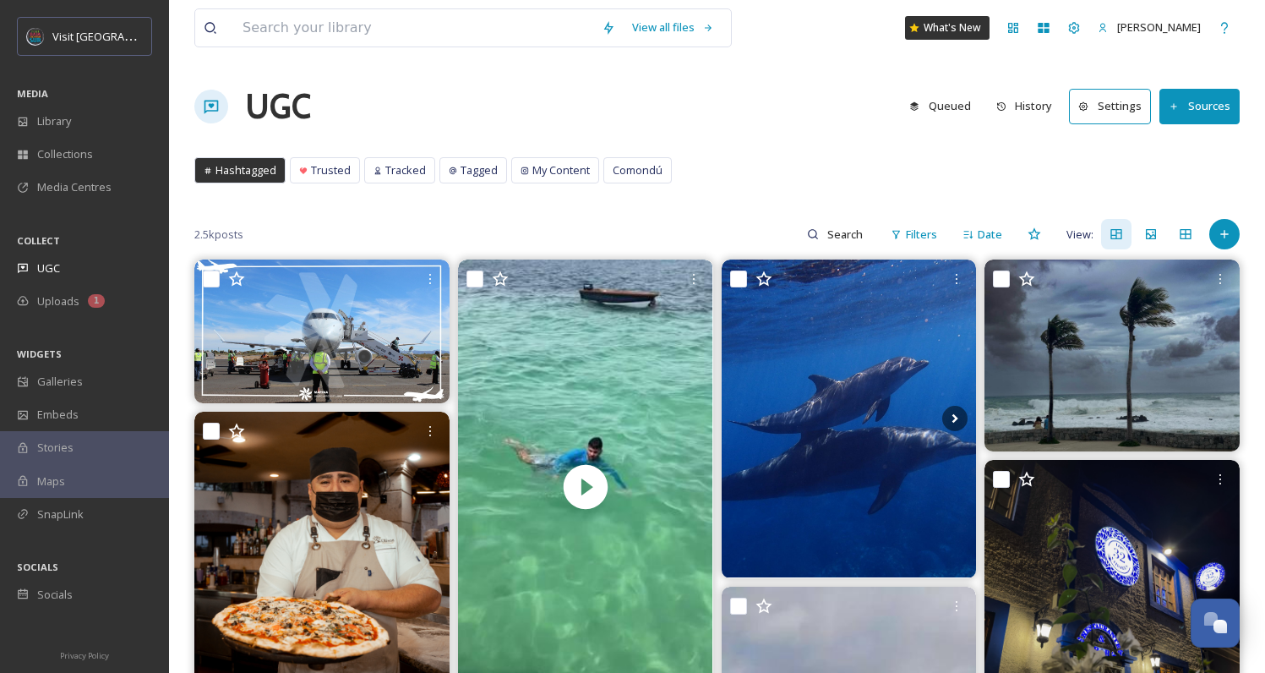
click at [1190, 97] on button "Sources" at bounding box center [1200, 106] width 80 height 35
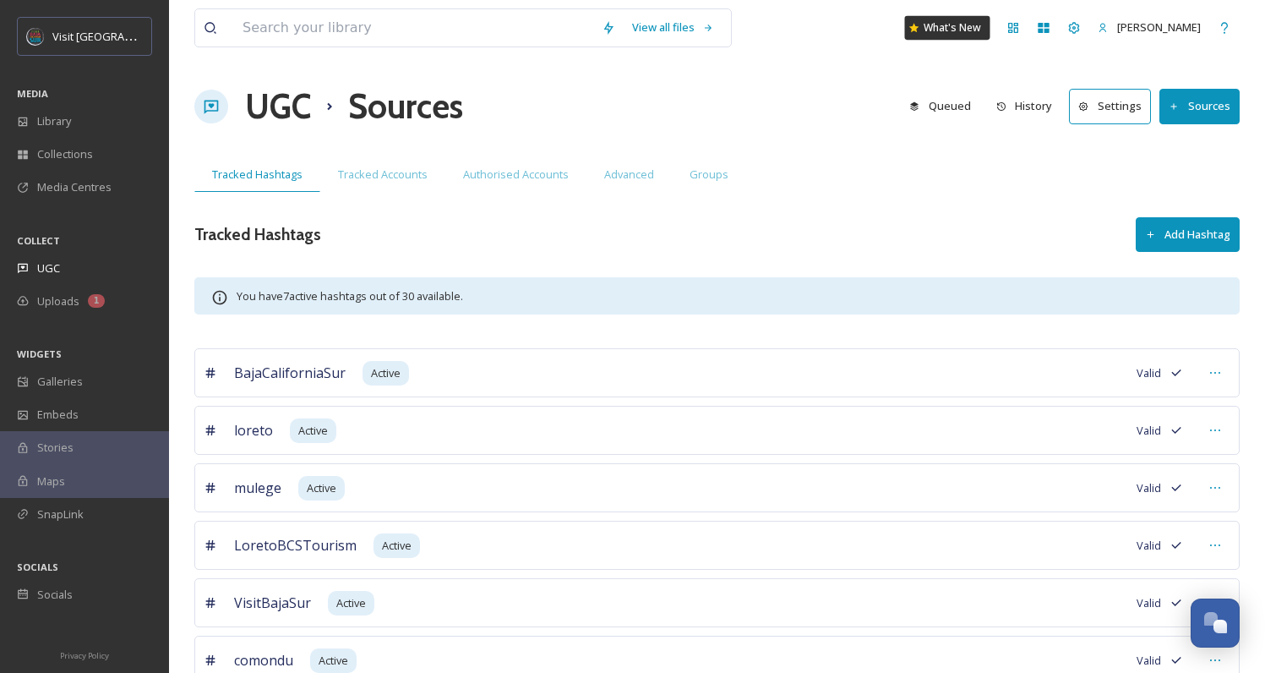
click at [954, 35] on div "What's New" at bounding box center [947, 28] width 85 height 24
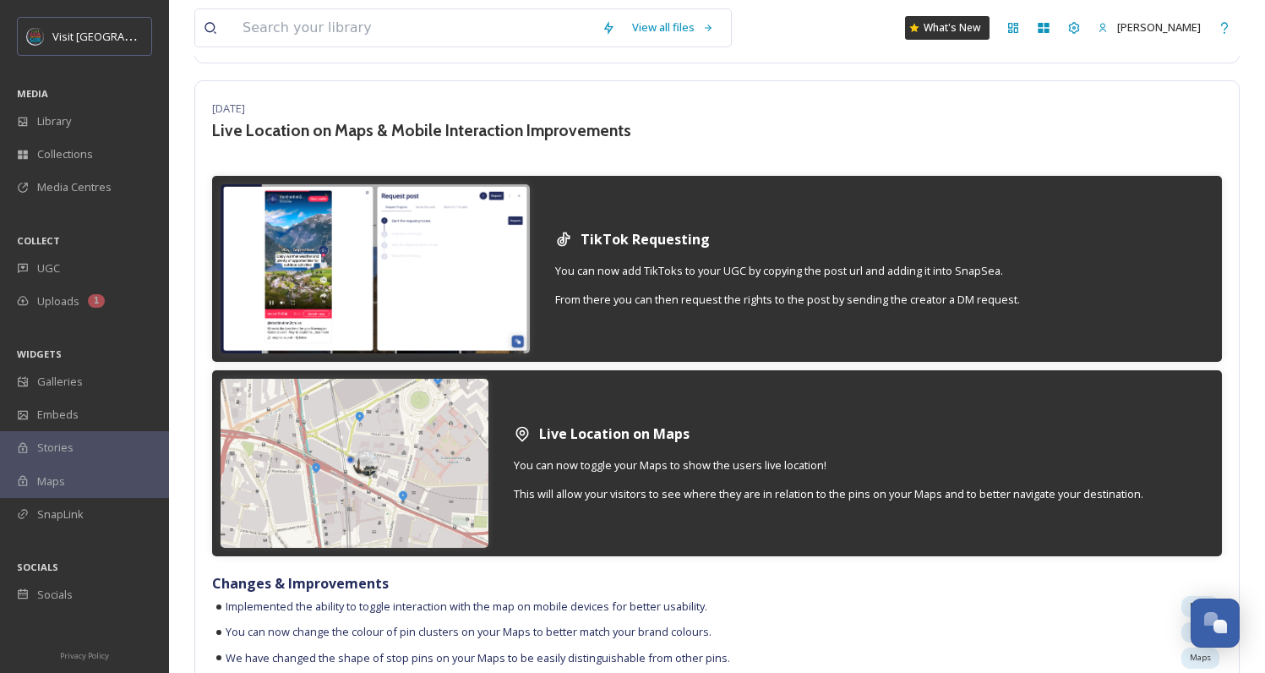
scroll to position [10565, 0]
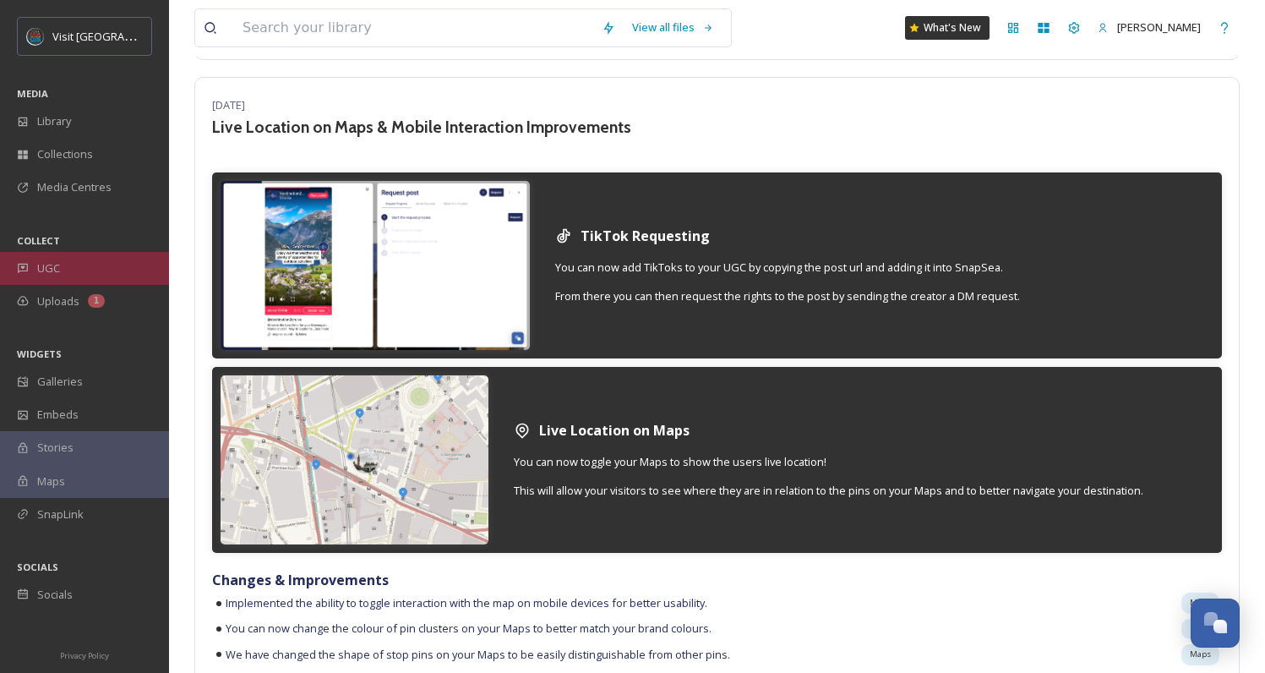
click at [64, 273] on div "UGC" at bounding box center [84, 268] width 169 height 33
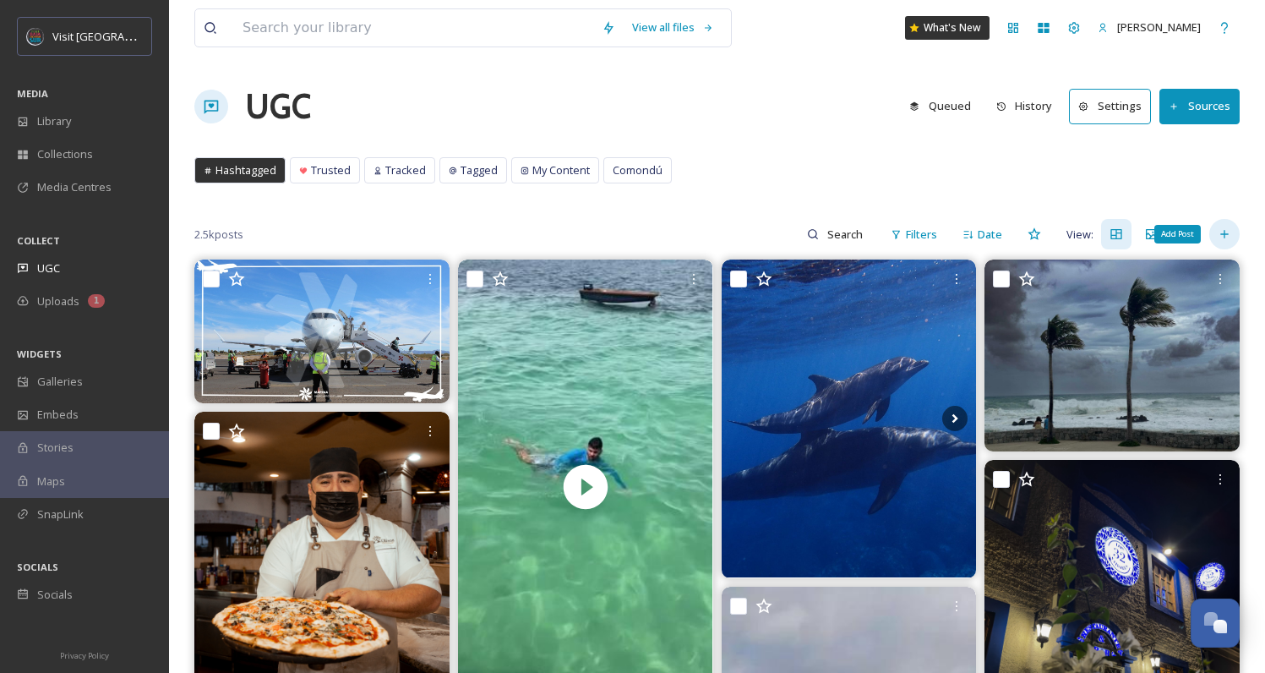
click at [1229, 232] on icon at bounding box center [1225, 234] width 14 height 14
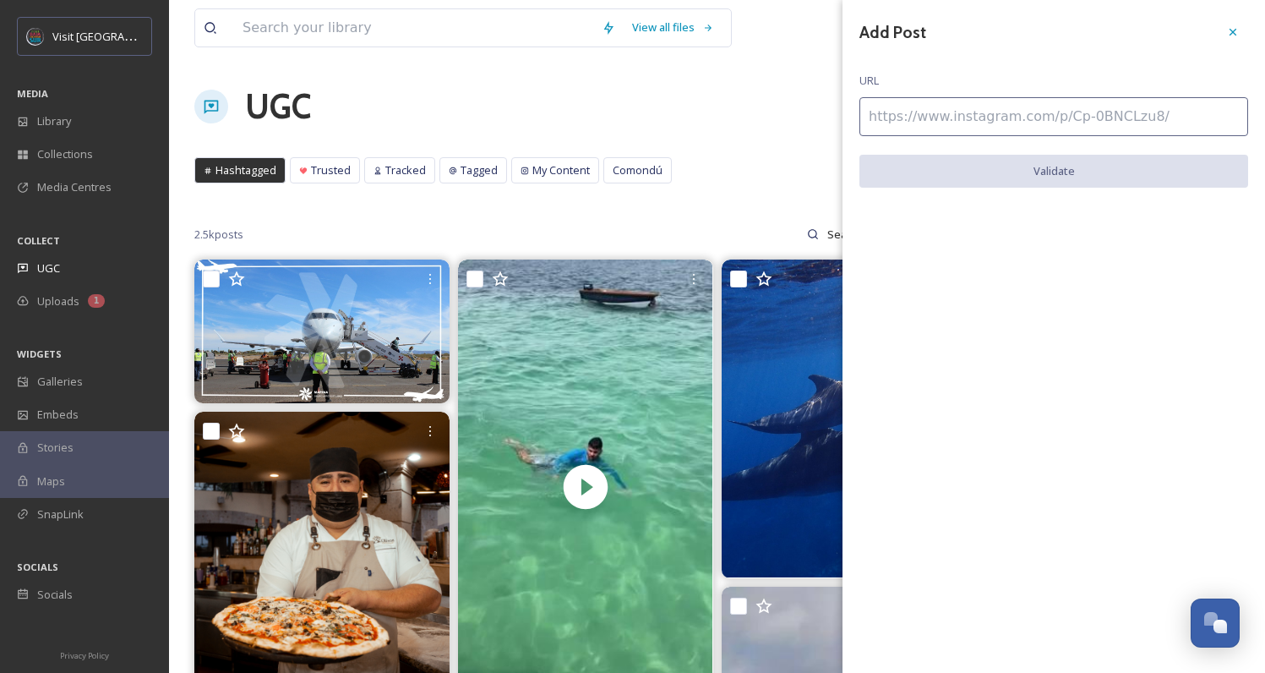
click at [914, 106] on input at bounding box center [1054, 116] width 389 height 39
paste input "https://www.tiktok.com/@cabotrek/video/7559334955420077320"
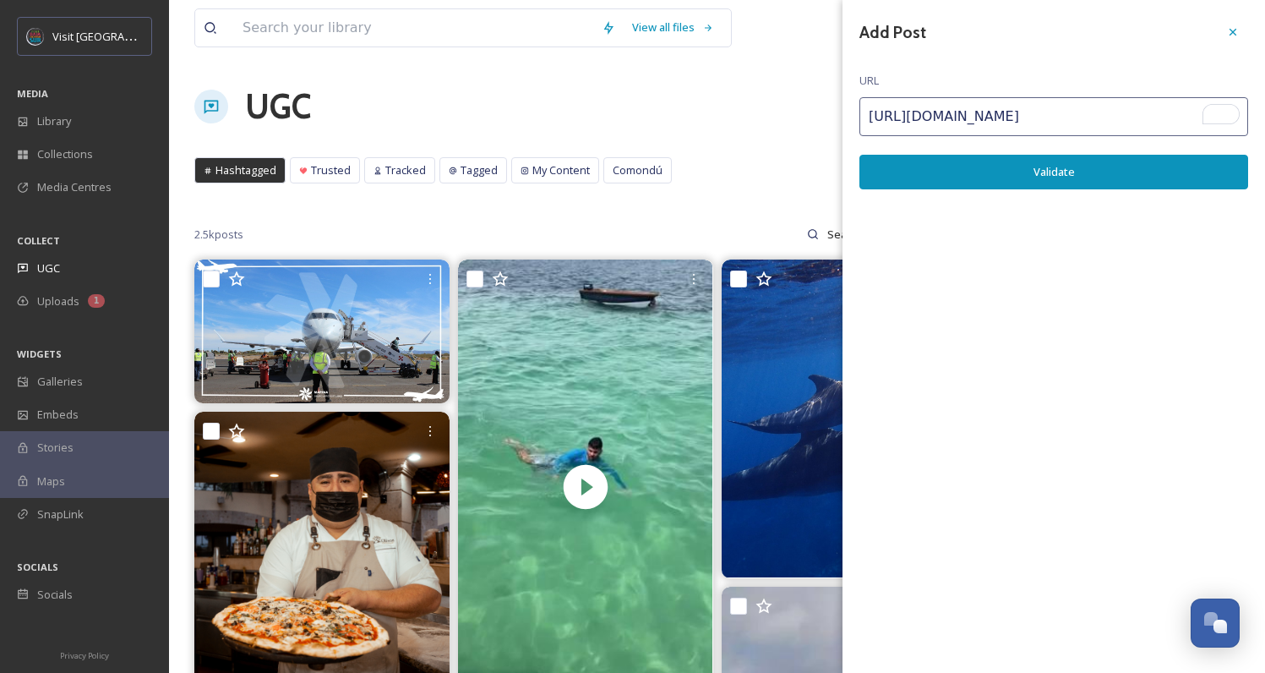
type input "https://www.tiktok.com/@cabotrek/video/7559334955420077320"
click at [1014, 169] on button "Validate" at bounding box center [1054, 172] width 389 height 35
click at [1227, 32] on icon at bounding box center [1234, 32] width 14 height 14
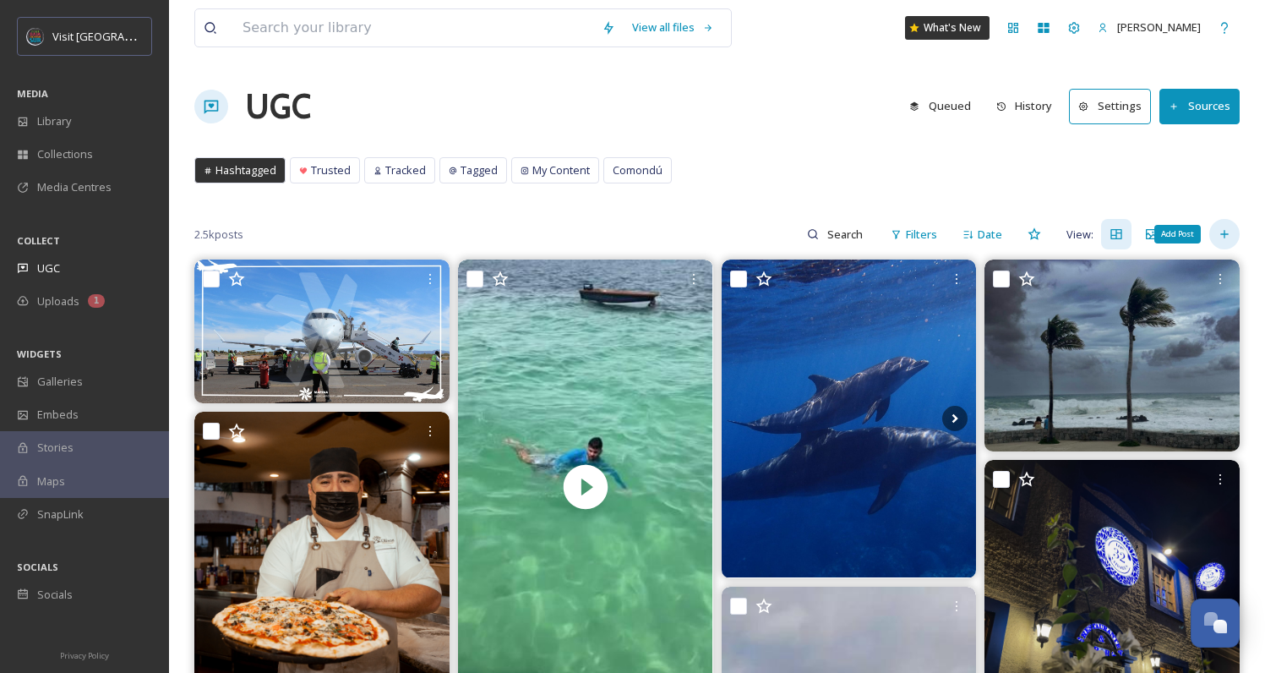
click at [1216, 235] on div "Add Post" at bounding box center [1225, 234] width 30 height 30
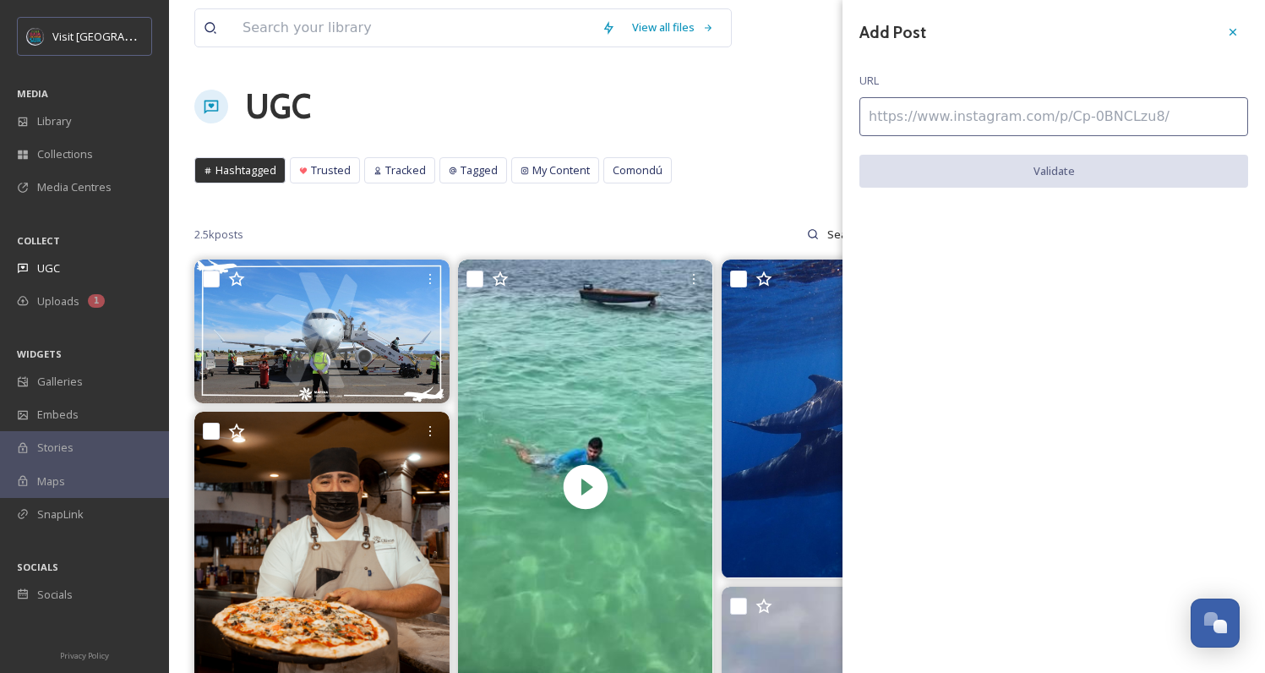
click at [976, 117] on input at bounding box center [1054, 116] width 389 height 39
paste input "https://www.tiktok.com/@cabotrek/video/7559334955420077320"
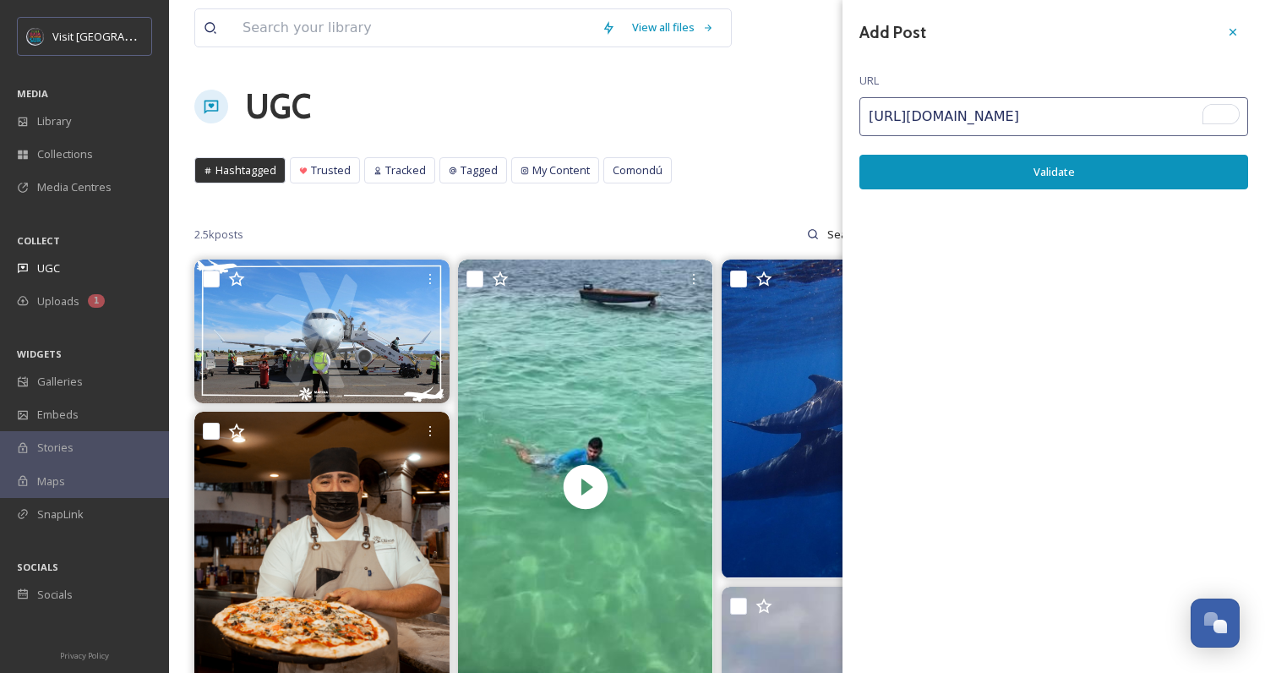
type input "https://www.tiktok.com/@cabotrek/video/7559334955420077320"
click at [969, 179] on button "Validate" at bounding box center [1054, 172] width 389 height 35
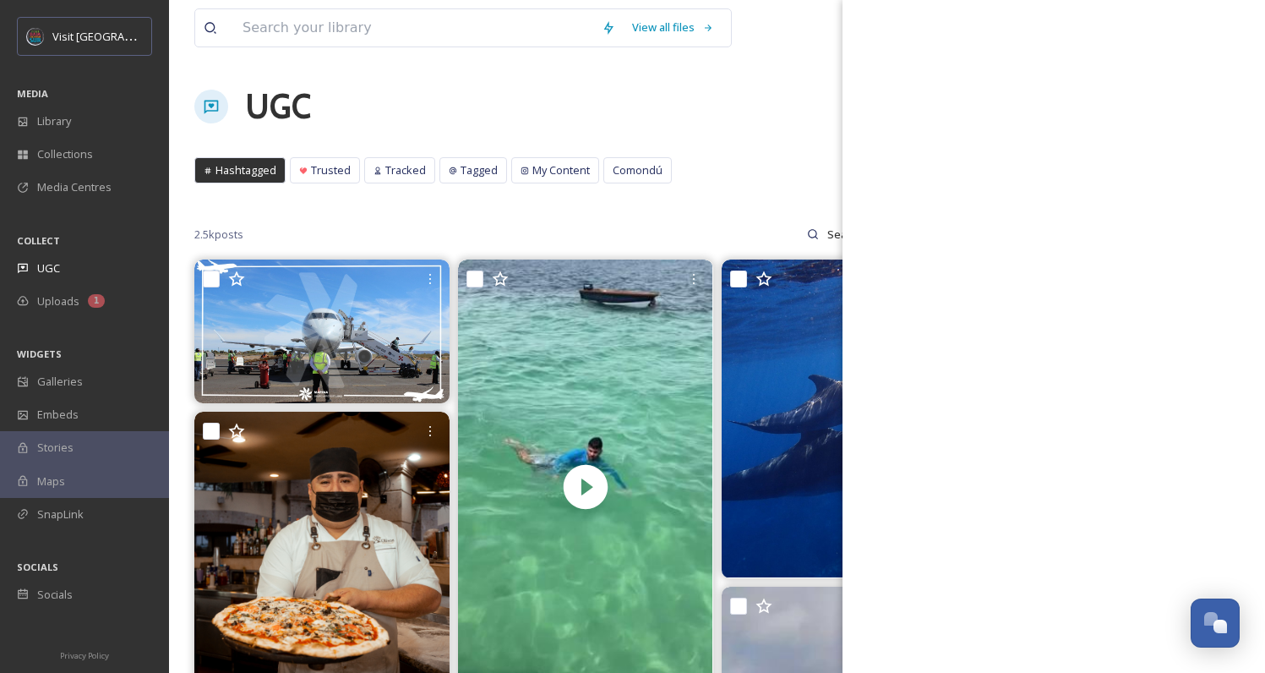
scroll to position [0, 0]
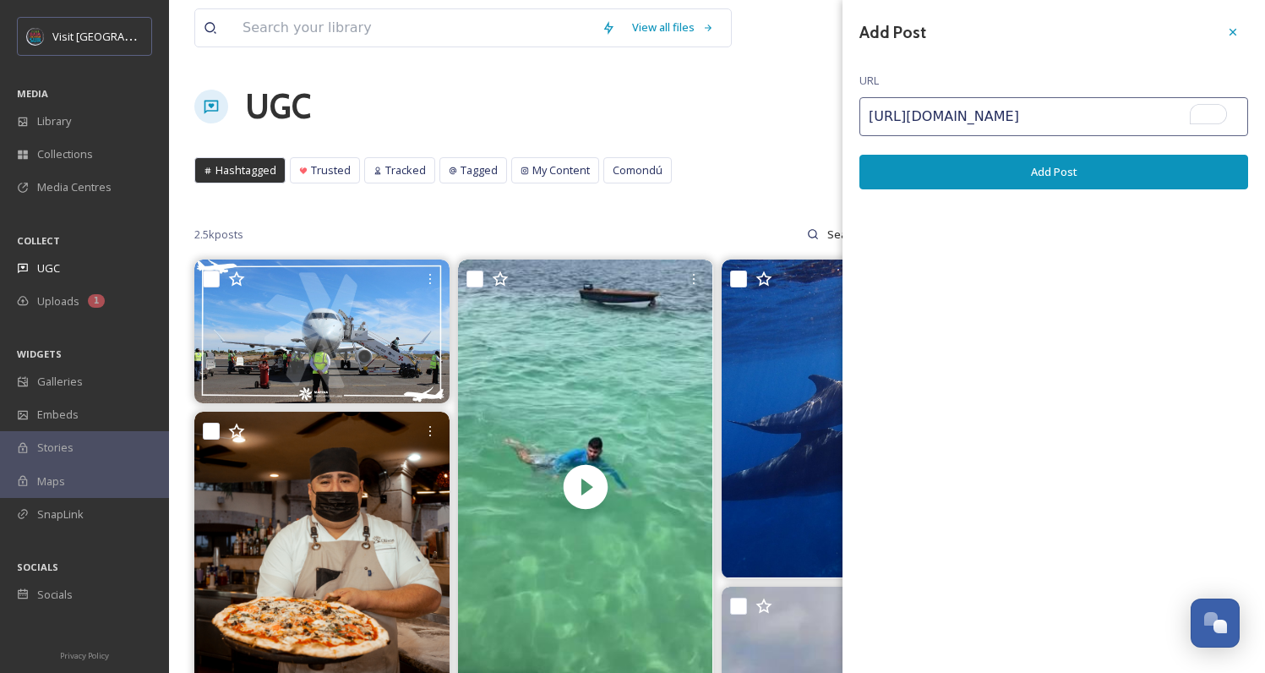
click at [1026, 181] on button "Add Post" at bounding box center [1054, 172] width 389 height 35
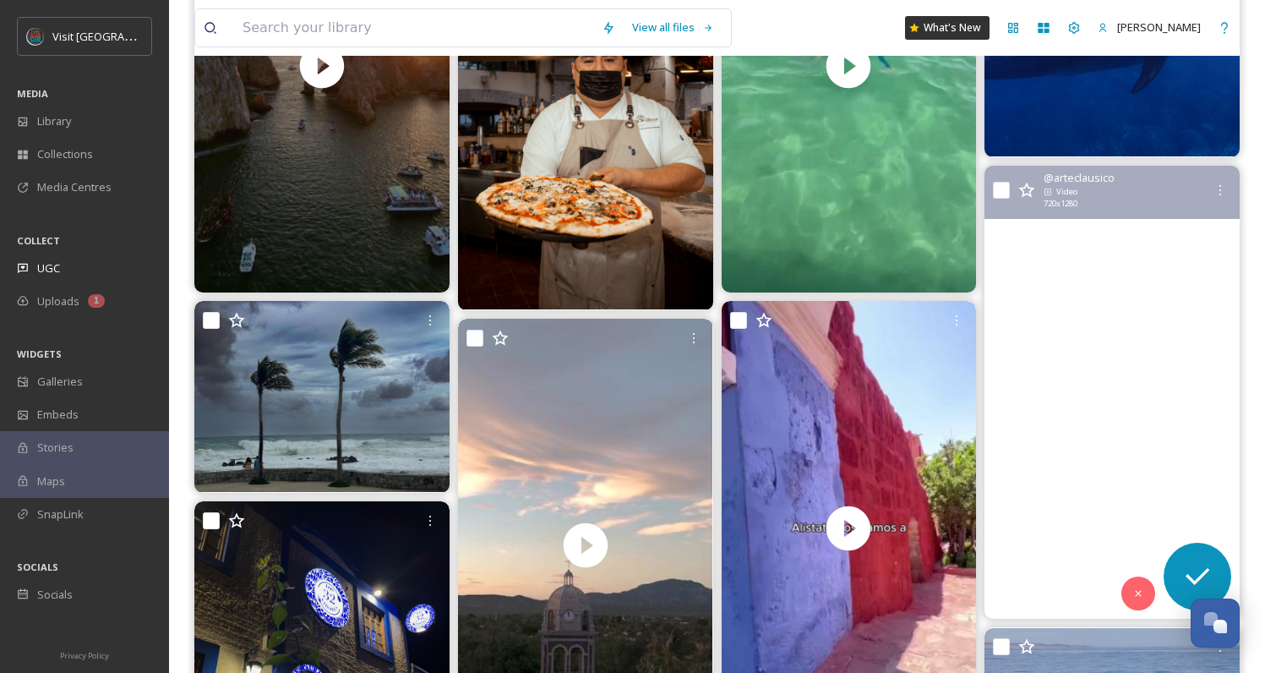
scroll to position [77, 0]
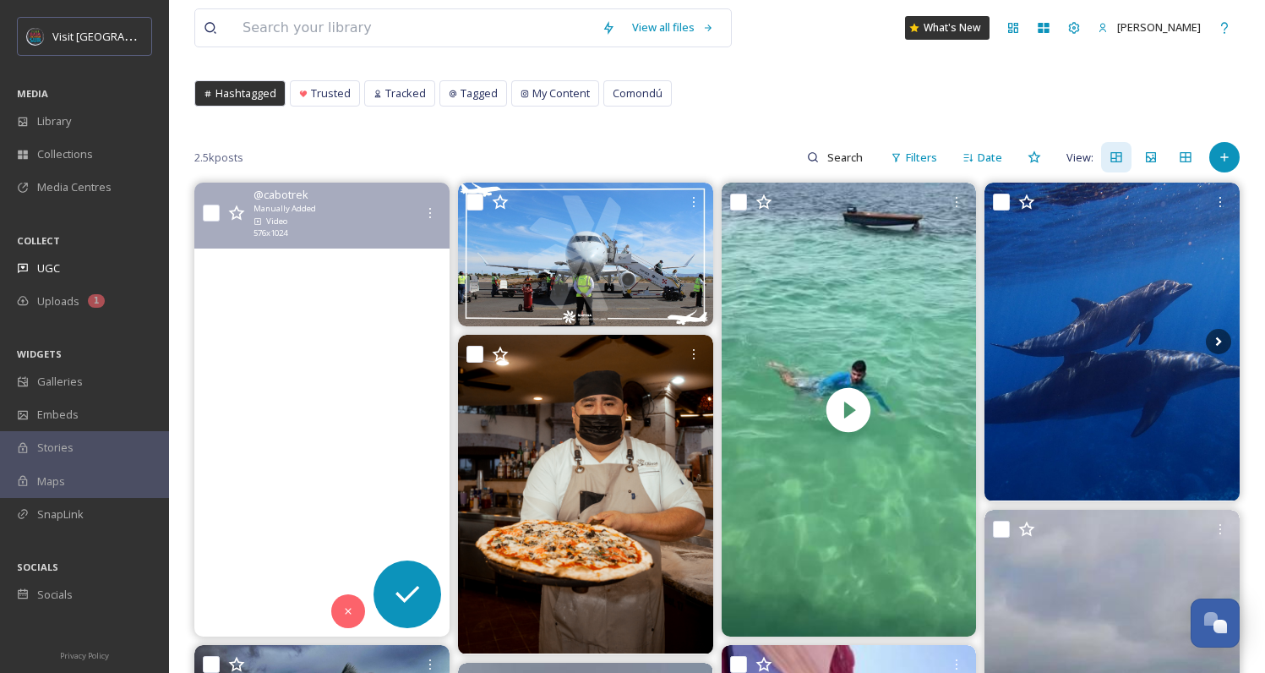
click at [346, 386] on video "Esto es CABO ✨☀️🌊🐢🐠🐬🪸 #visitloscabos #whattodoncabo #snorkelingincabo #diveinca…" at bounding box center [321, 410] width 255 height 454
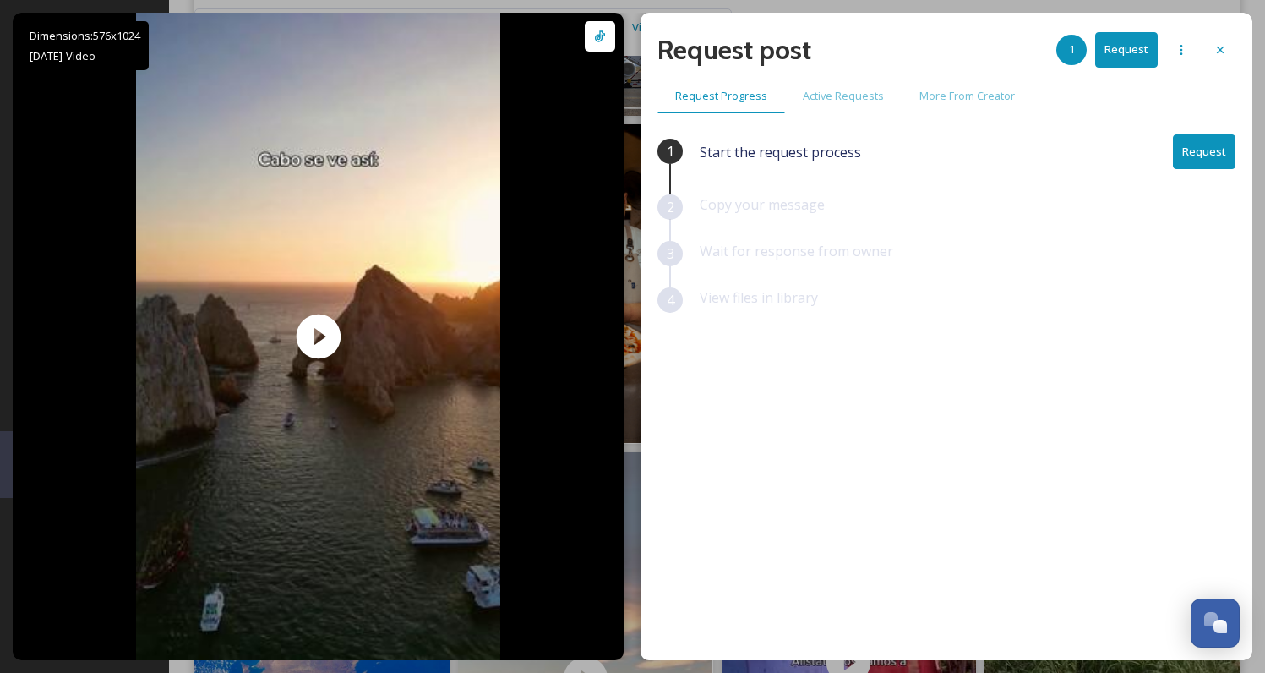
scroll to position [309, 0]
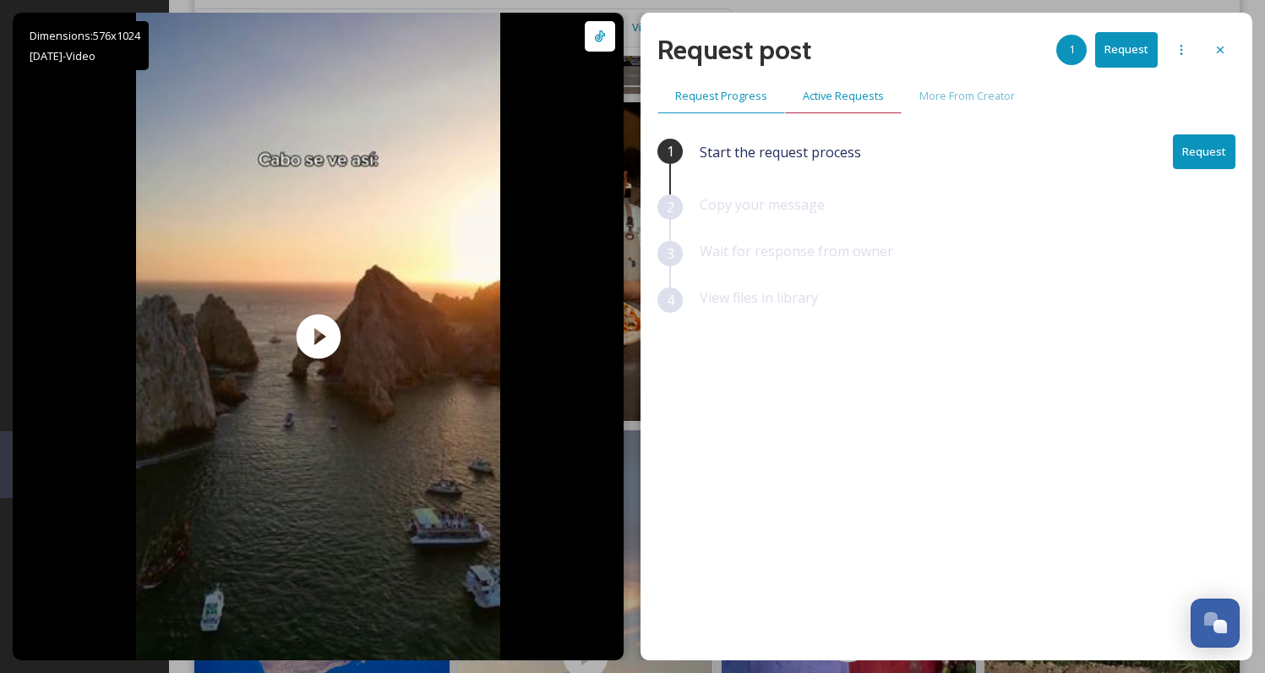
click at [870, 103] on span "Active Requests" at bounding box center [843, 96] width 81 height 16
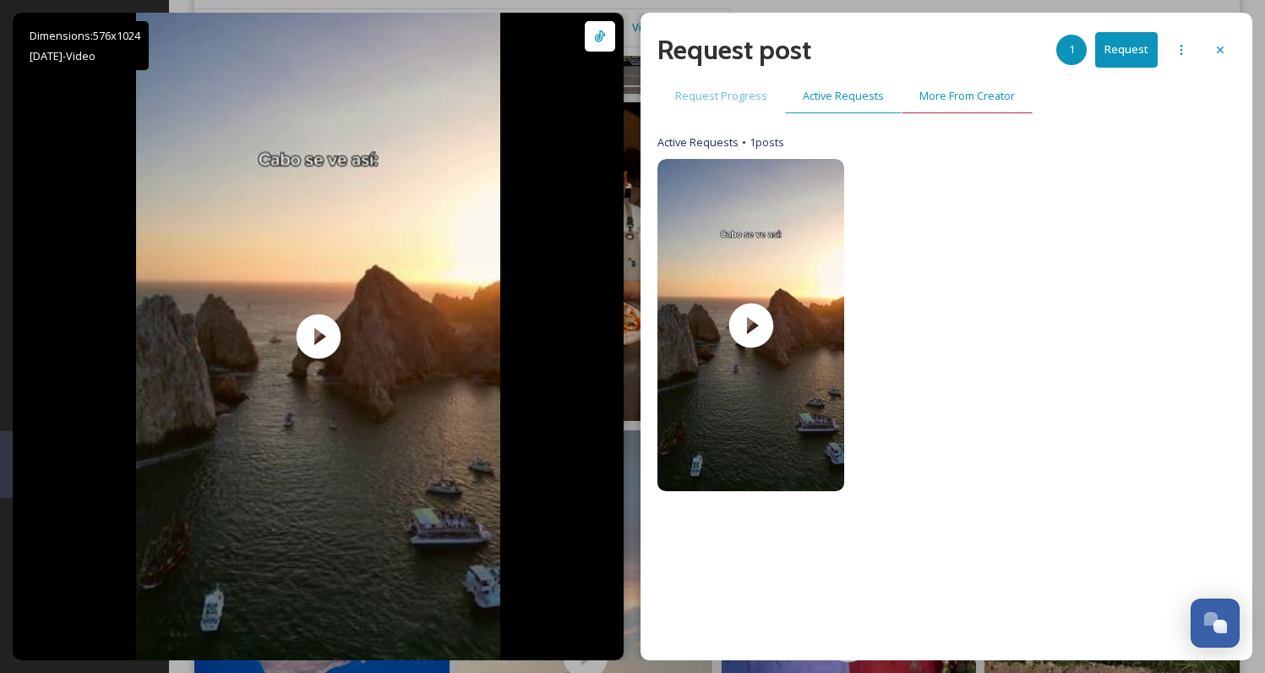
click at [940, 98] on span "More From Creator" at bounding box center [968, 96] width 96 height 16
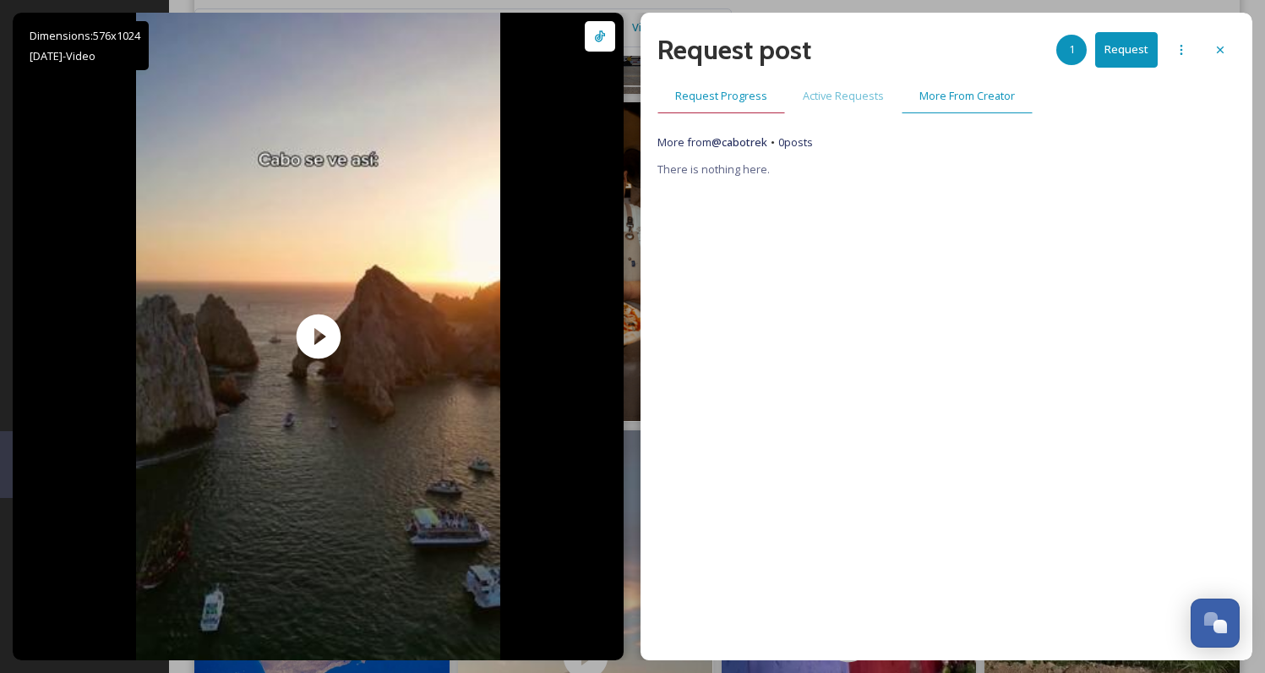
click at [732, 101] on span "Request Progress" at bounding box center [721, 96] width 92 height 16
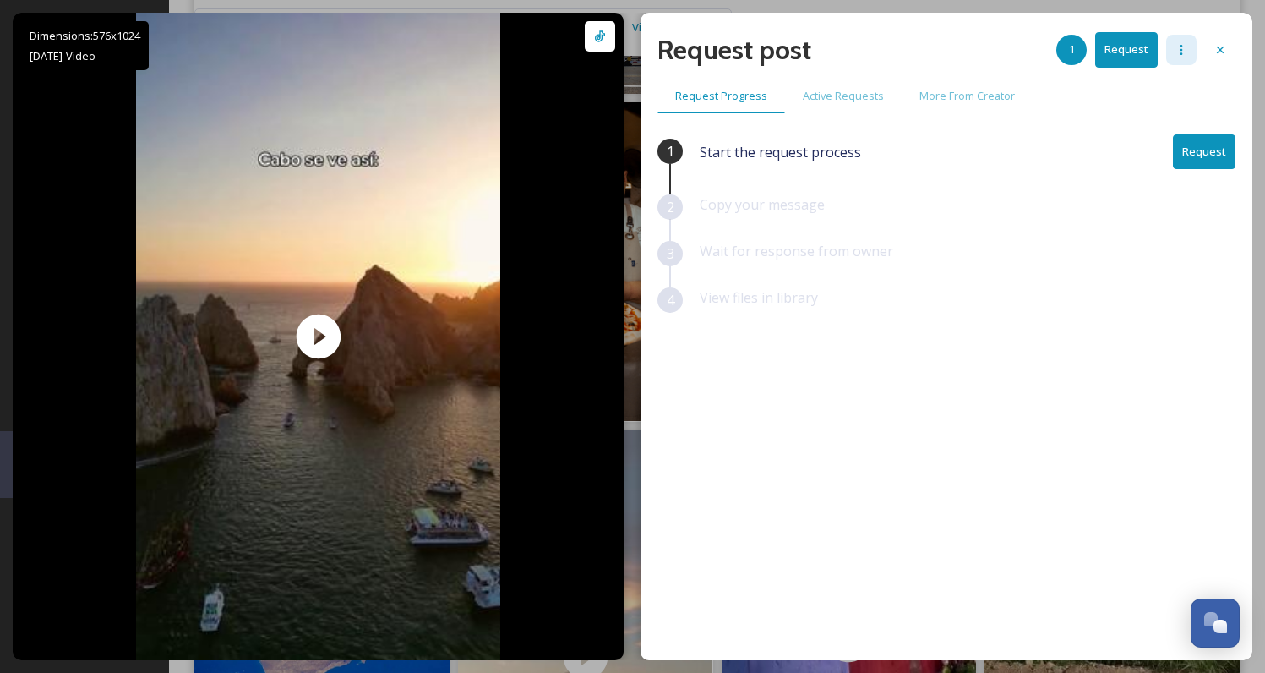
click at [1170, 47] on div at bounding box center [1182, 50] width 30 height 30
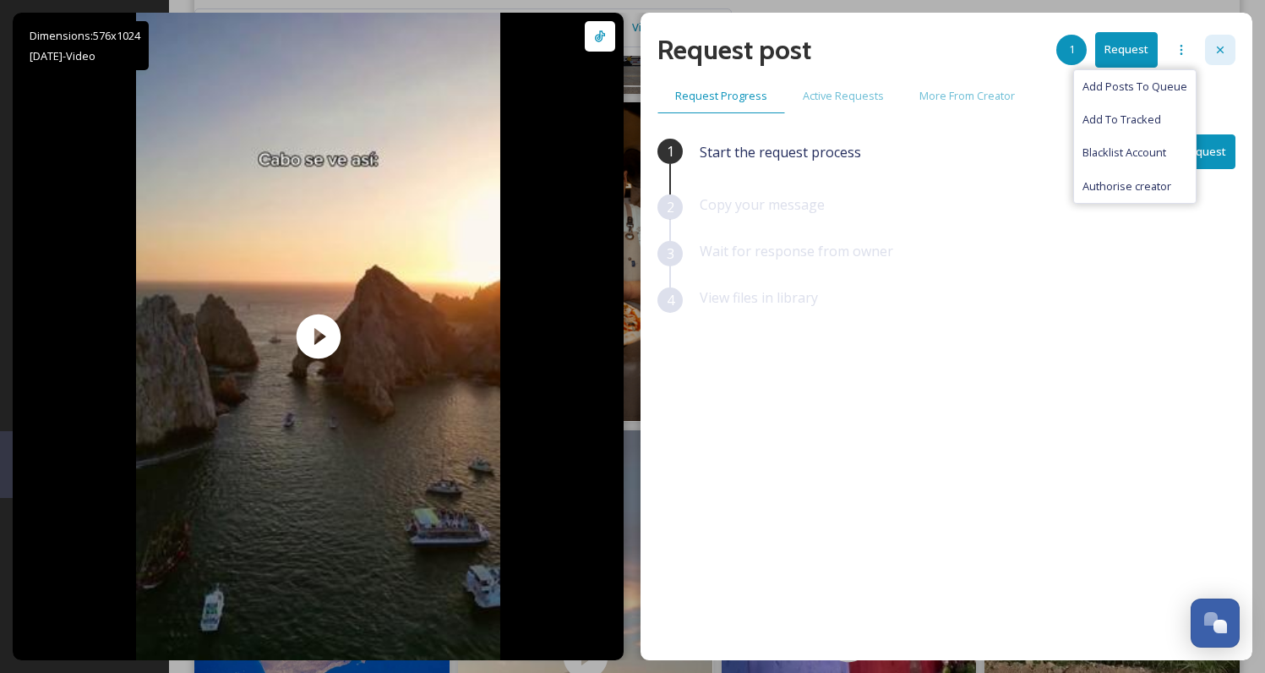
click at [1232, 53] on div at bounding box center [1220, 50] width 30 height 30
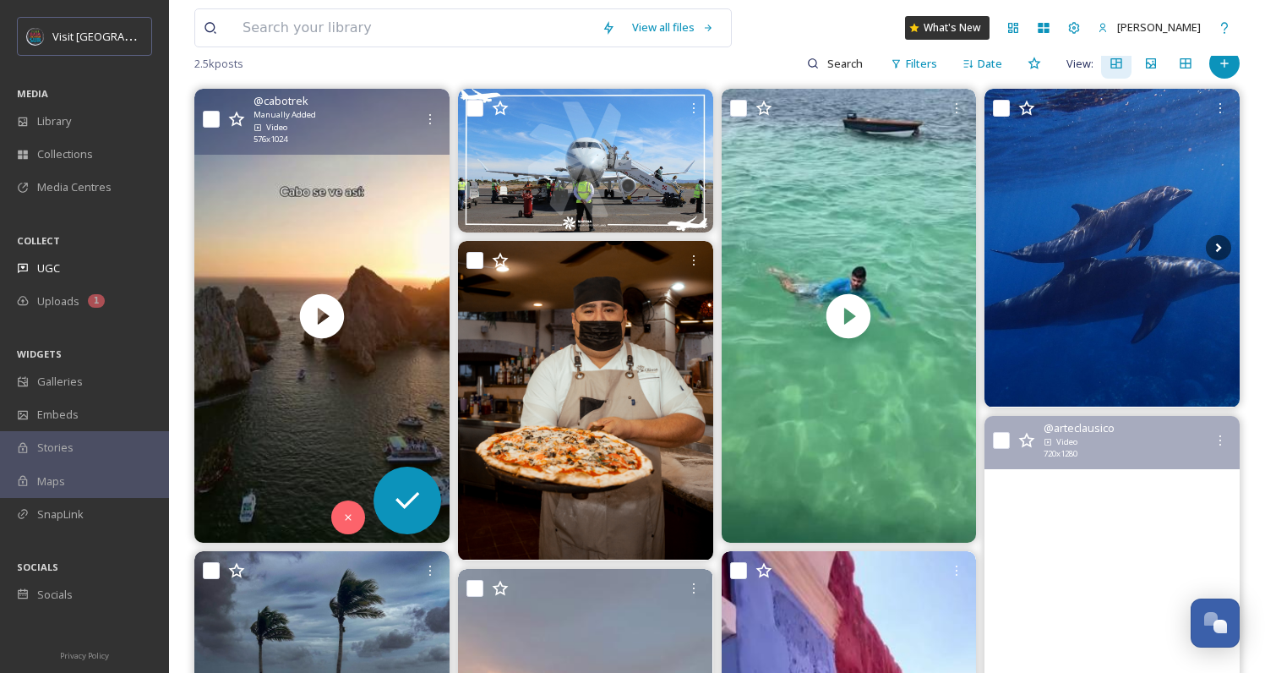
scroll to position [137, 0]
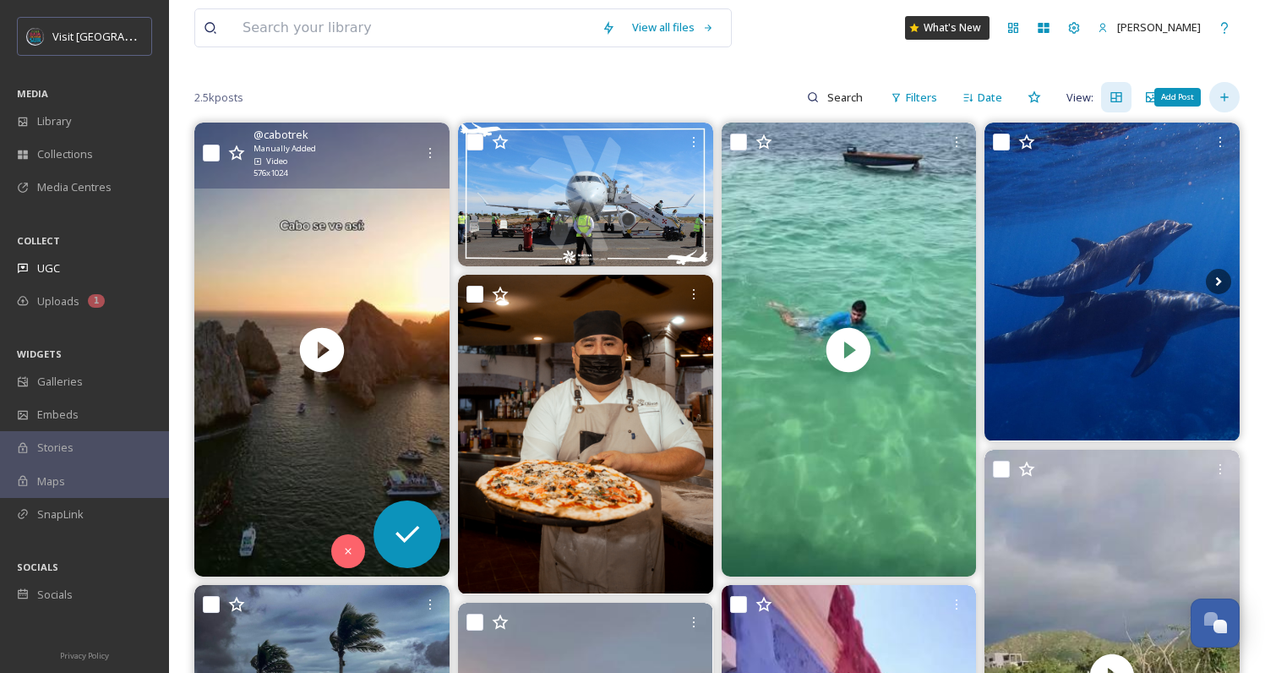
click at [1216, 98] on div "Add Post" at bounding box center [1225, 97] width 30 height 30
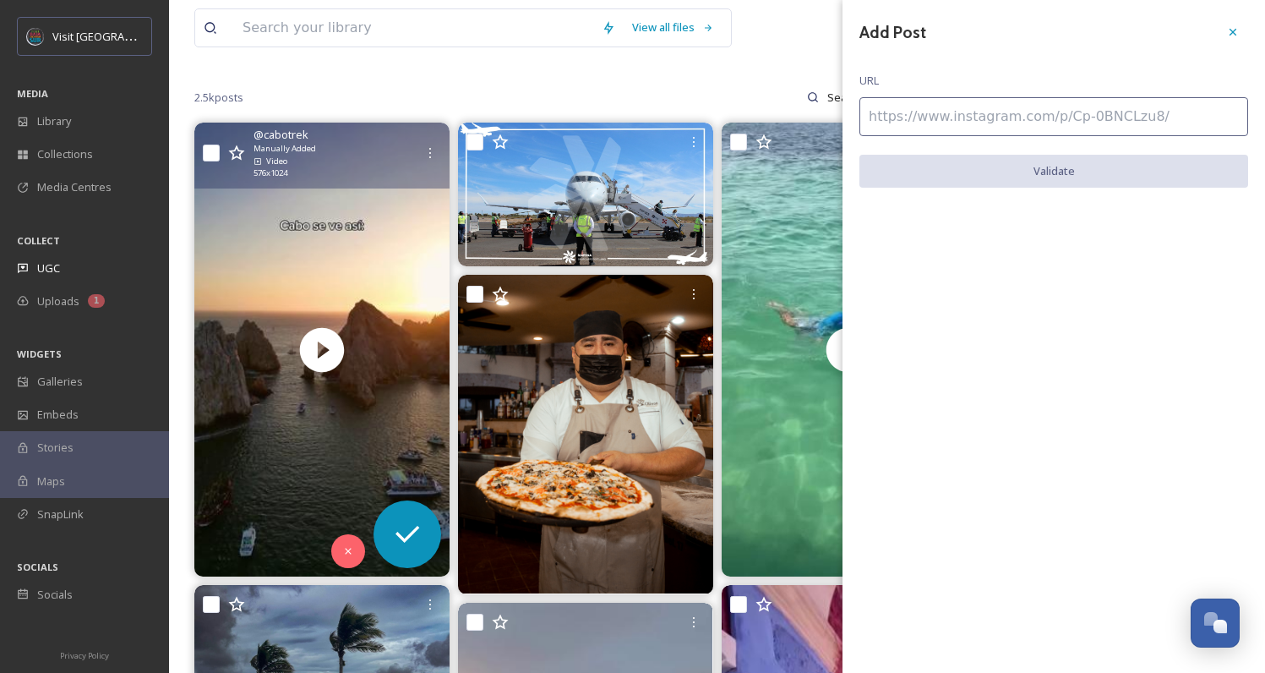
click at [926, 98] on input at bounding box center [1054, 116] width 389 height 39
paste input "https://www.tiktok.com/@cabotrek/video/7559334955420077320"
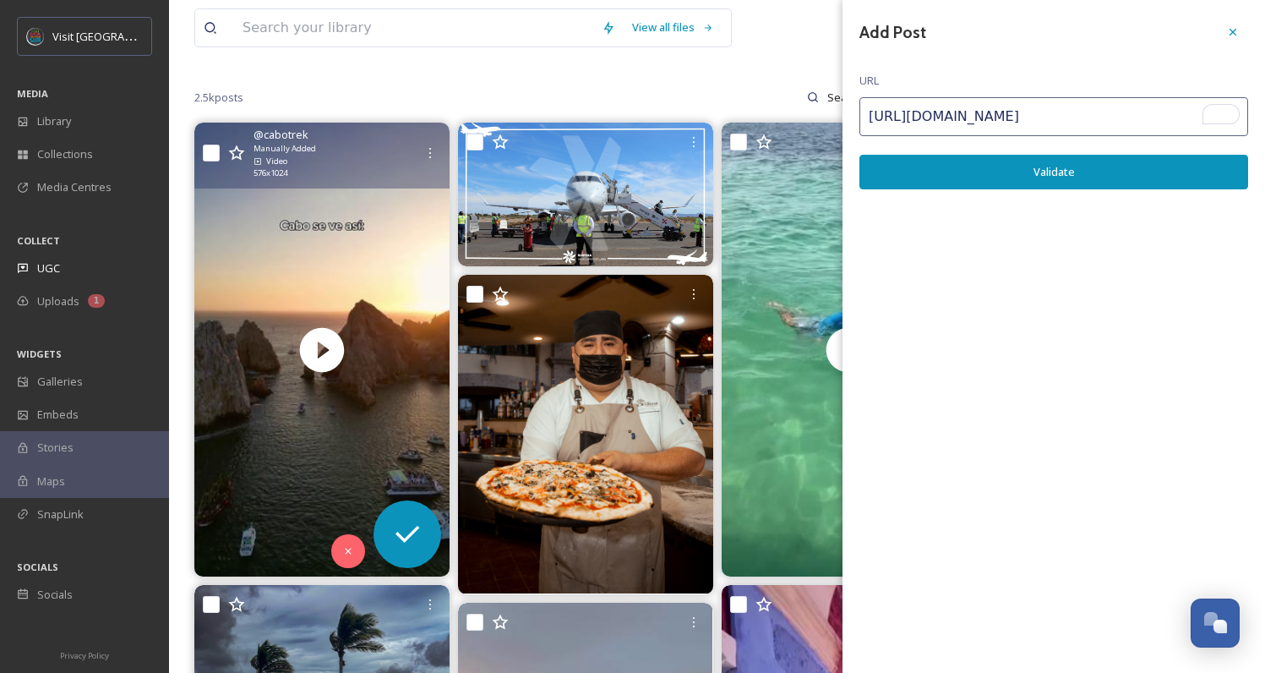
type input "https://www.tiktok.com/@cabotrek/video/7559334955420077320"
click at [993, 161] on button "Validate" at bounding box center [1054, 172] width 389 height 35
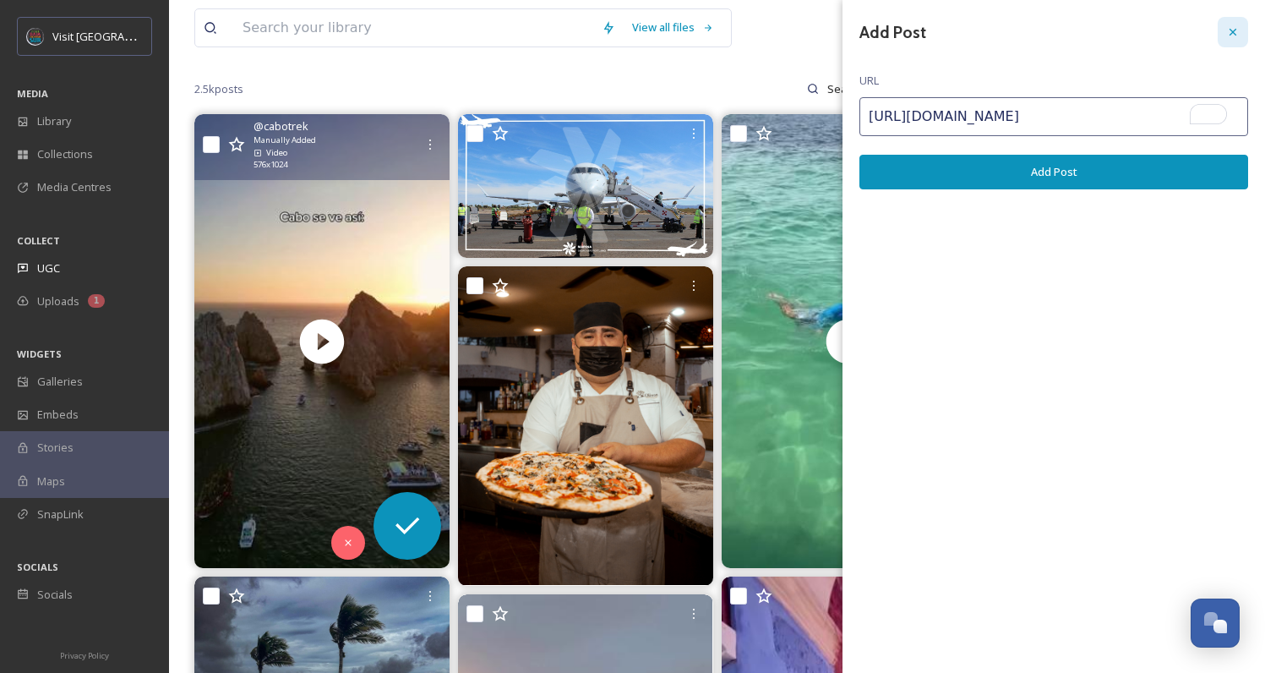
click at [1218, 23] on div at bounding box center [1233, 32] width 30 height 30
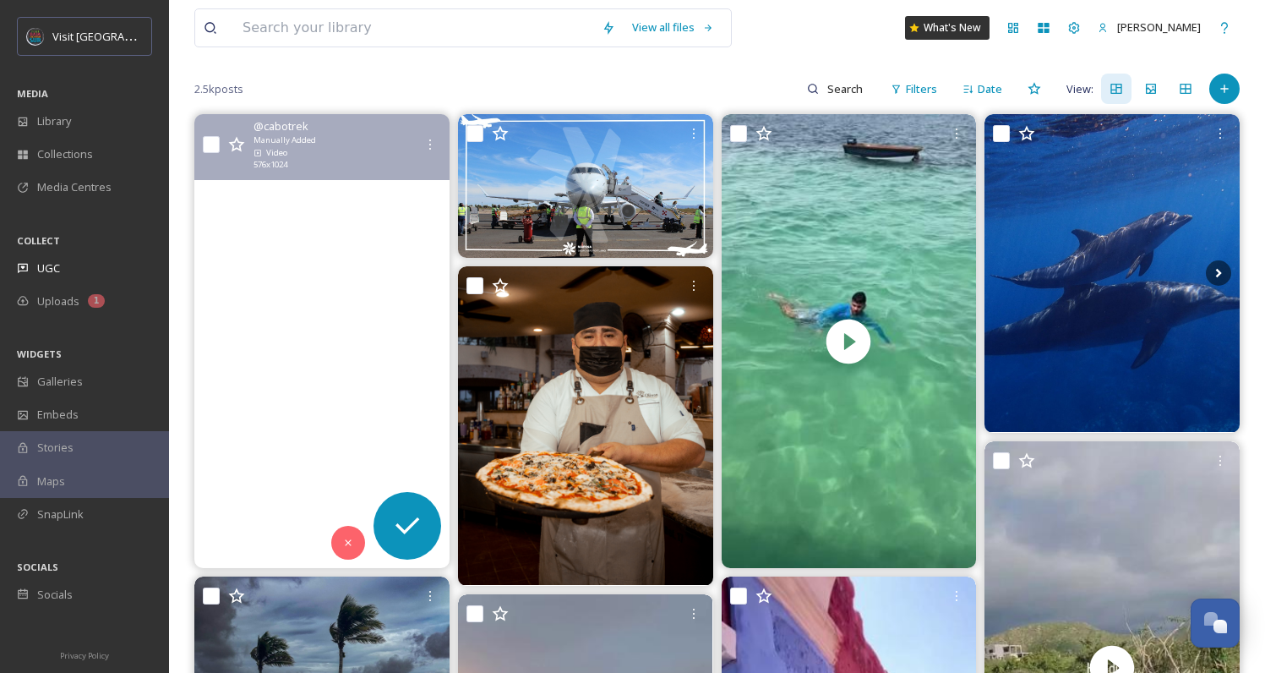
click at [338, 410] on video "Esto es CABO ✨☀️🌊🐢🐠🐬🪸 #visitloscabos #whattodoncabo #snorkelingincabo #diveinca…" at bounding box center [321, 341] width 255 height 454
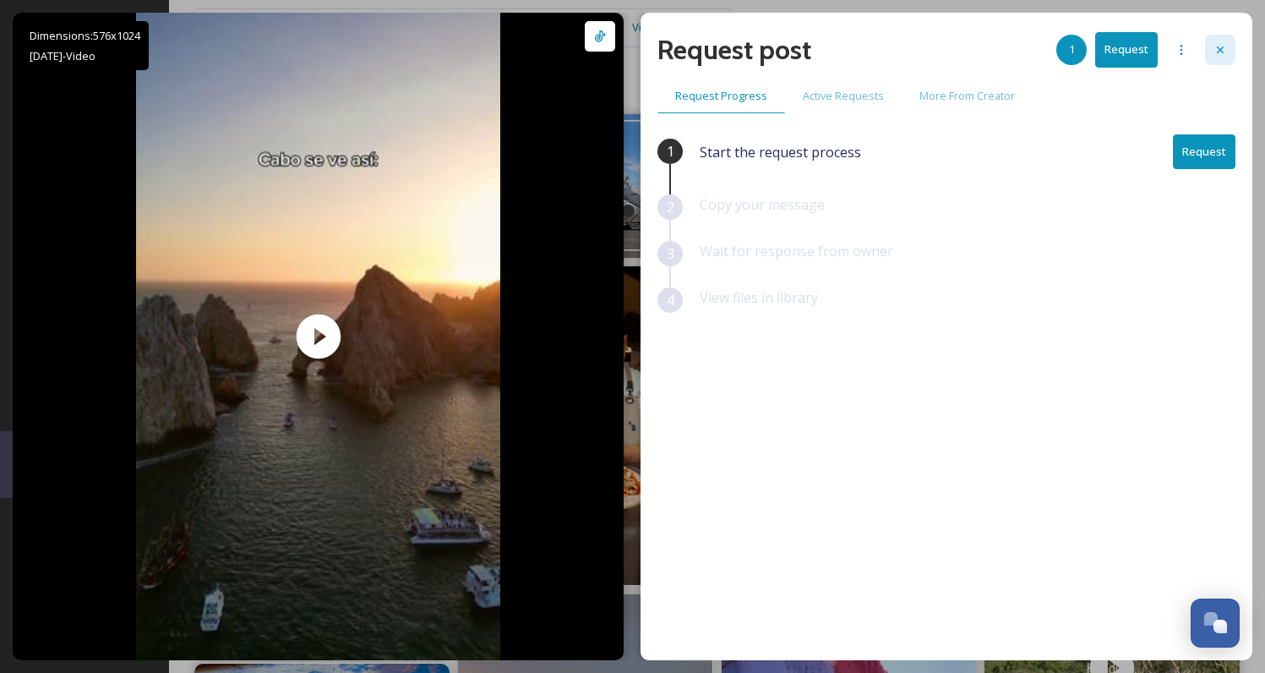
click at [1218, 58] on div at bounding box center [1220, 50] width 30 height 30
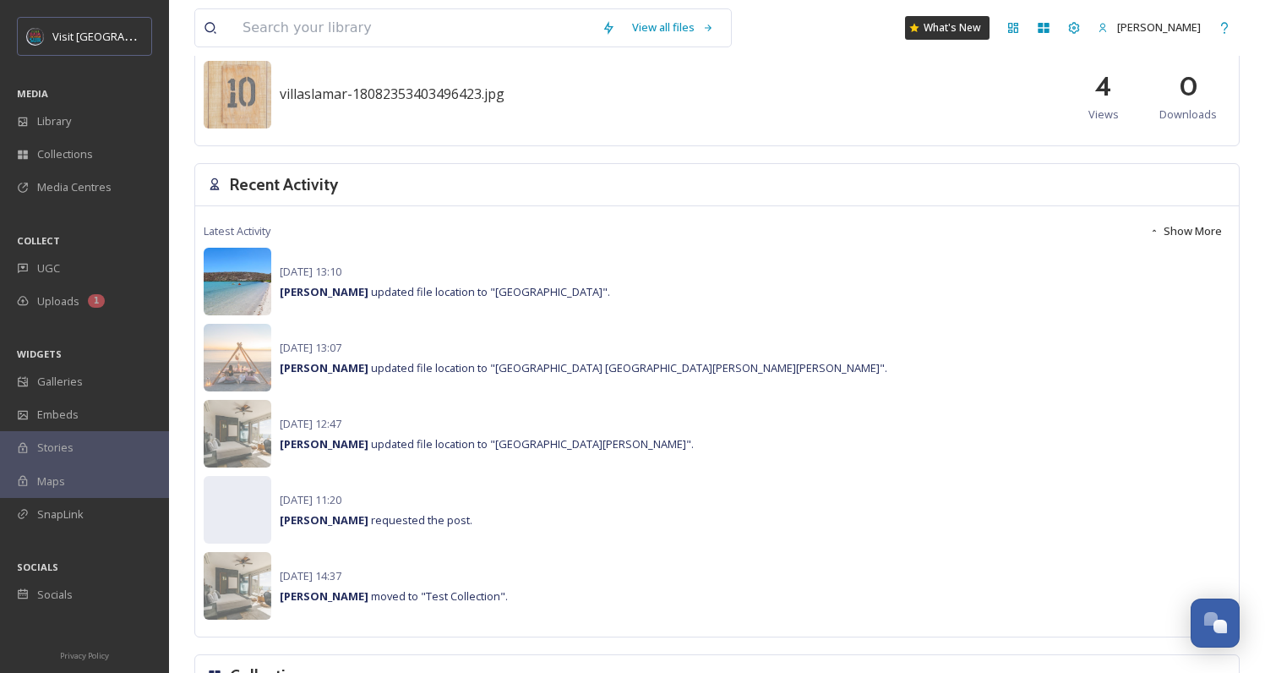
scroll to position [1009, 0]
click at [259, 515] on div "No preview available for file of invalid ." at bounding box center [238, 603] width 68 height 254
click at [233, 514] on div "No preview available for file of invalid ." at bounding box center [238, 603] width 68 height 254
click at [347, 519] on span "[PERSON_NAME] requested the post." at bounding box center [376, 519] width 193 height 15
click at [1164, 236] on button "Show More" at bounding box center [1186, 231] width 90 height 33
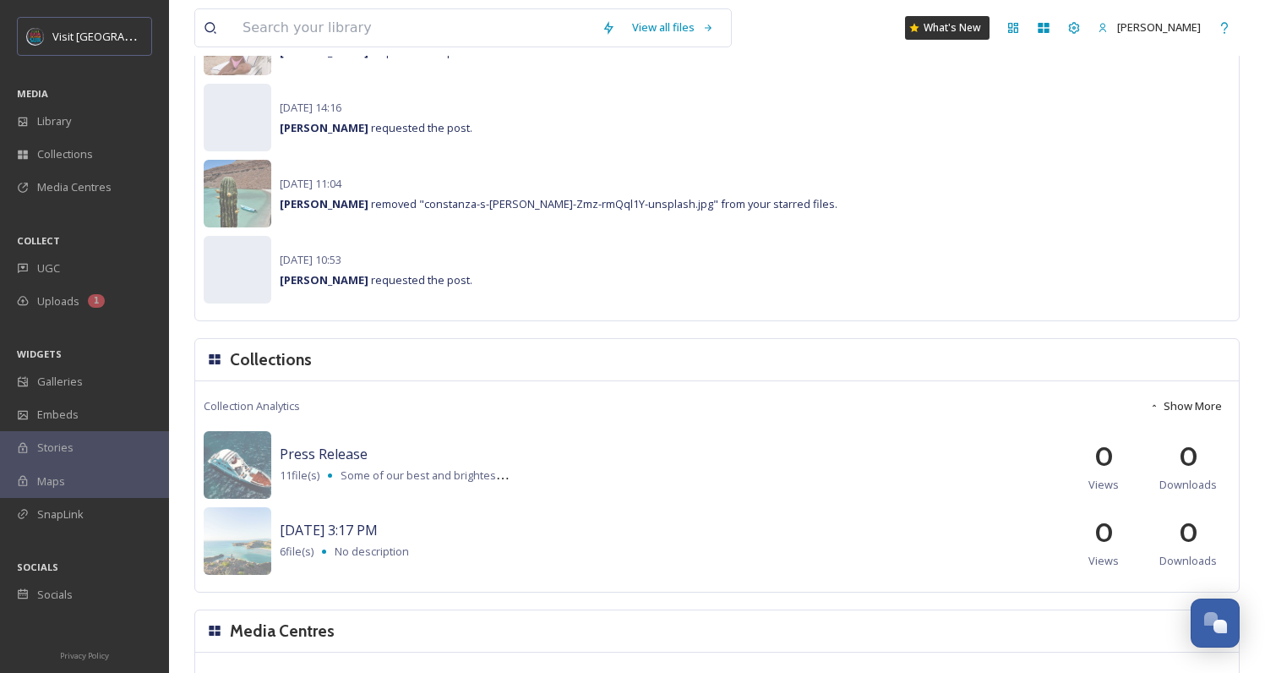
scroll to position [2292, 0]
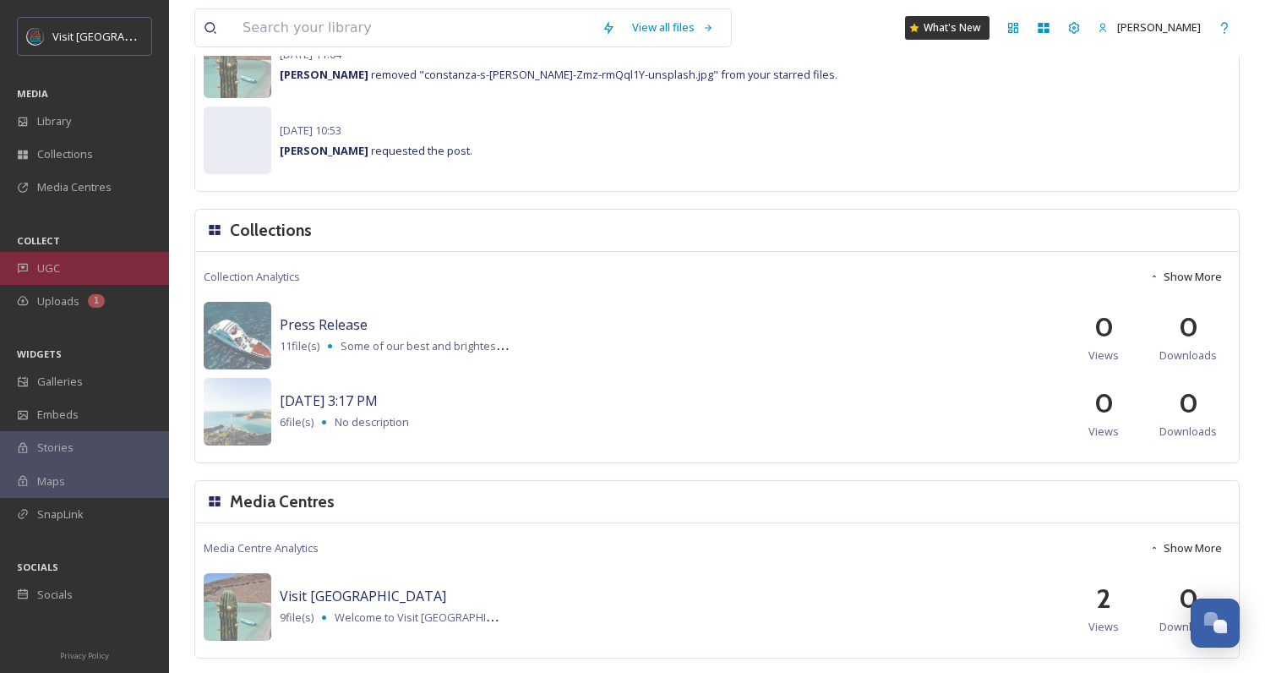
click at [110, 276] on div "UGC" at bounding box center [84, 268] width 169 height 33
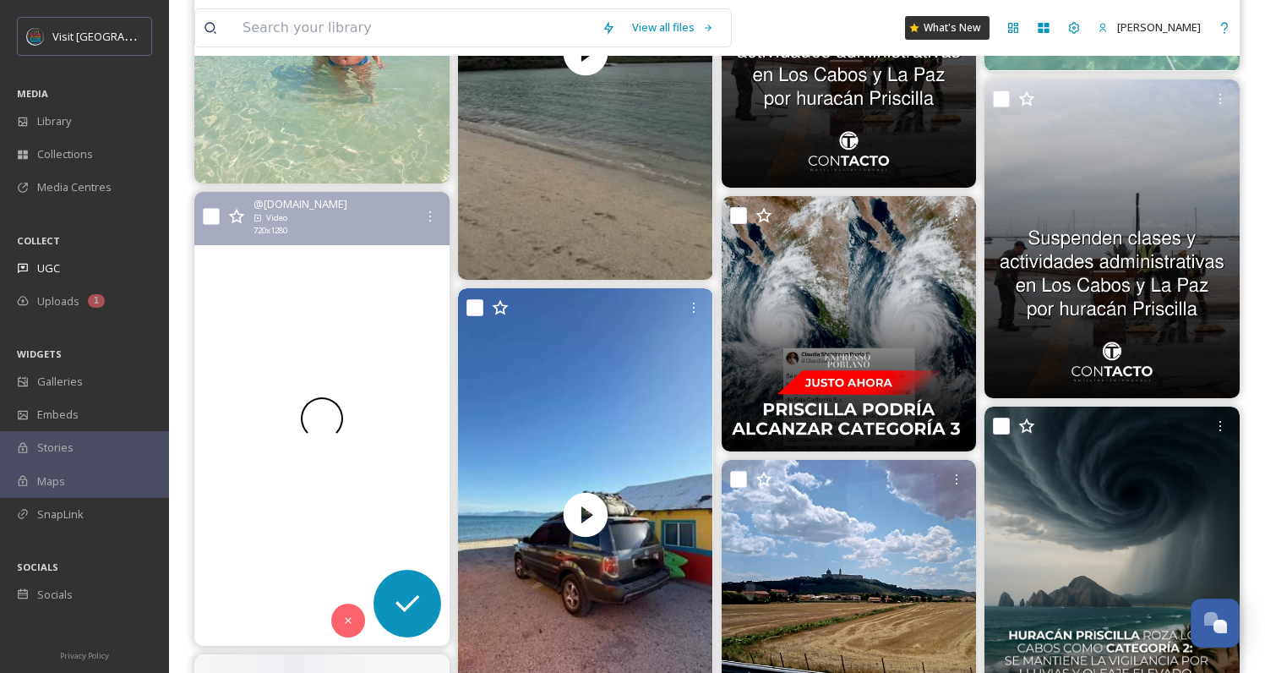
scroll to position [2124, 0]
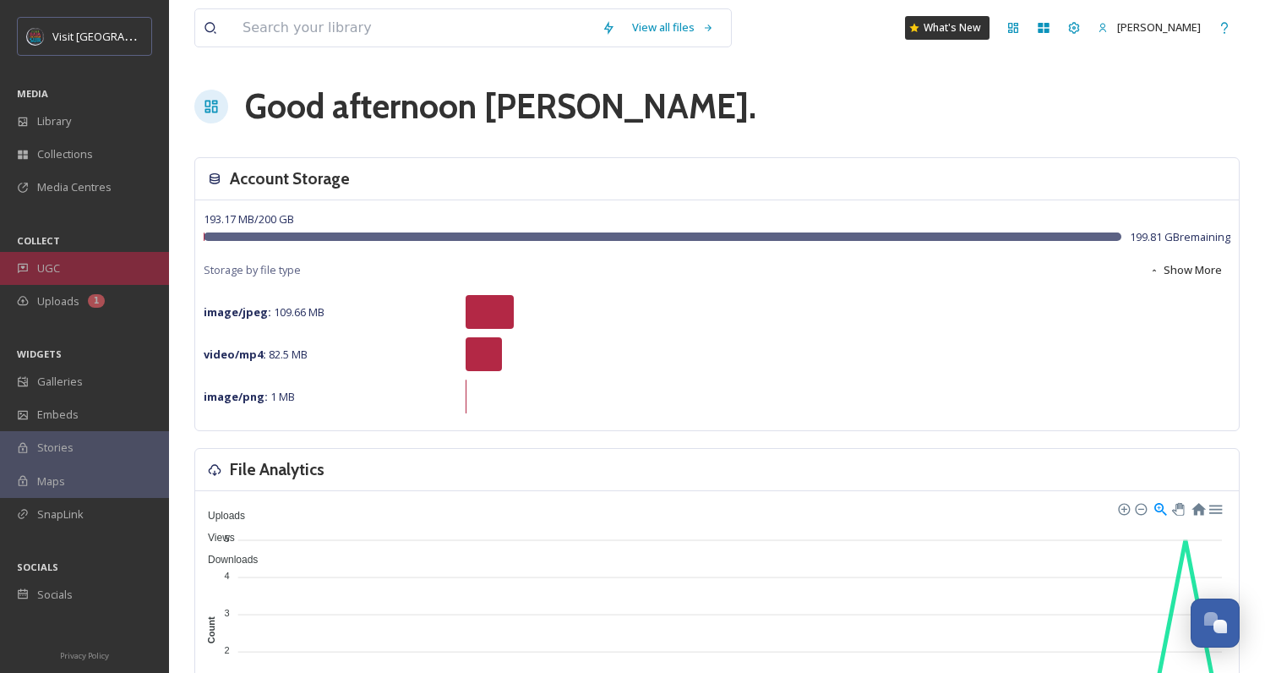
click at [52, 276] on div "UGC" at bounding box center [84, 268] width 169 height 33
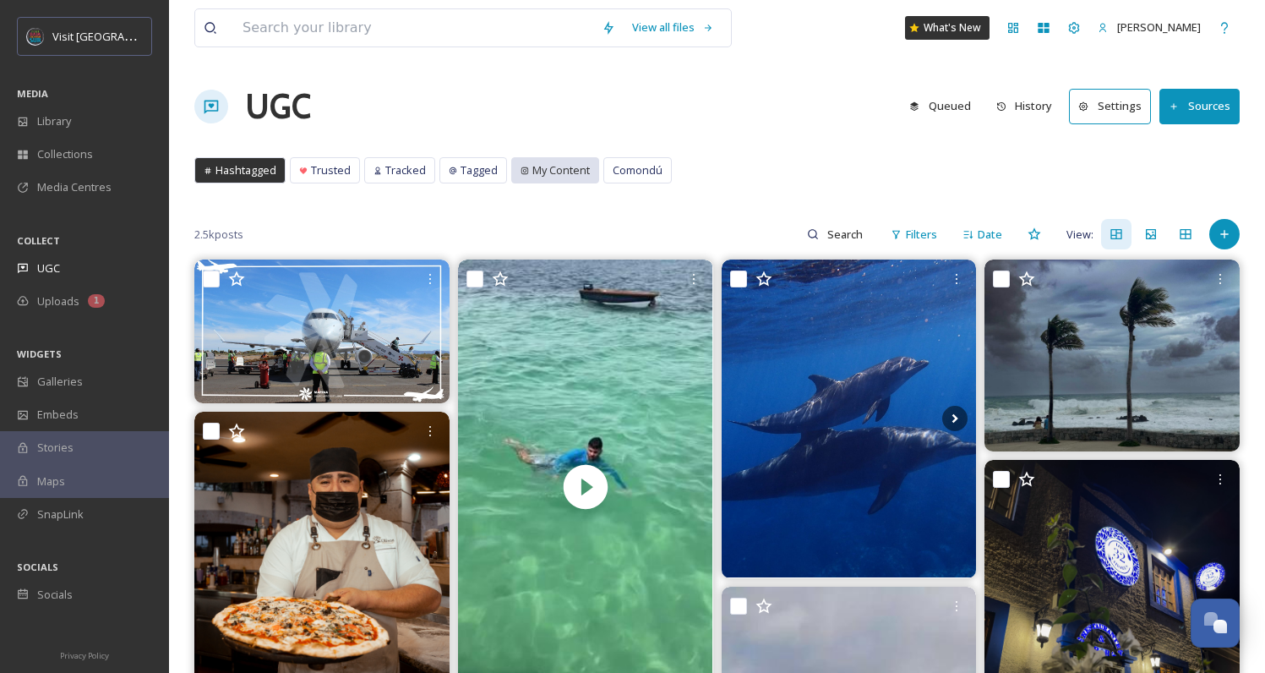
click at [558, 172] on span "My Content" at bounding box center [561, 170] width 57 height 16
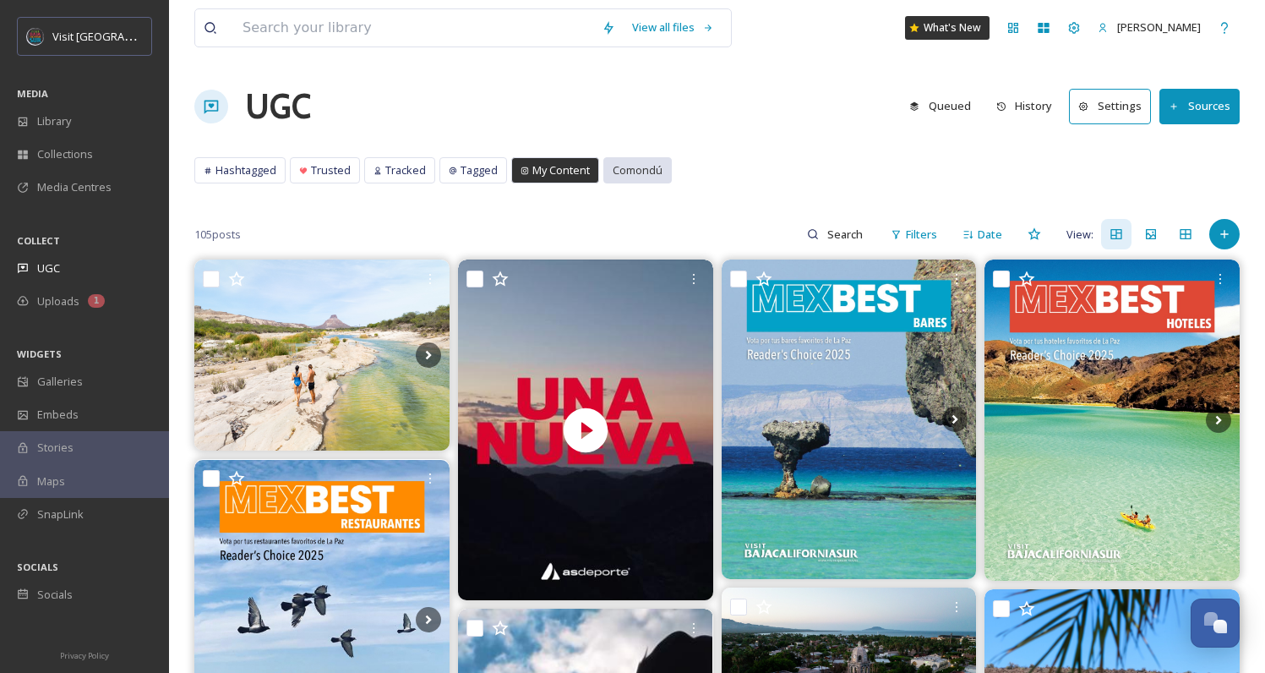
click at [623, 176] on span "Comondú" at bounding box center [638, 170] width 50 height 16
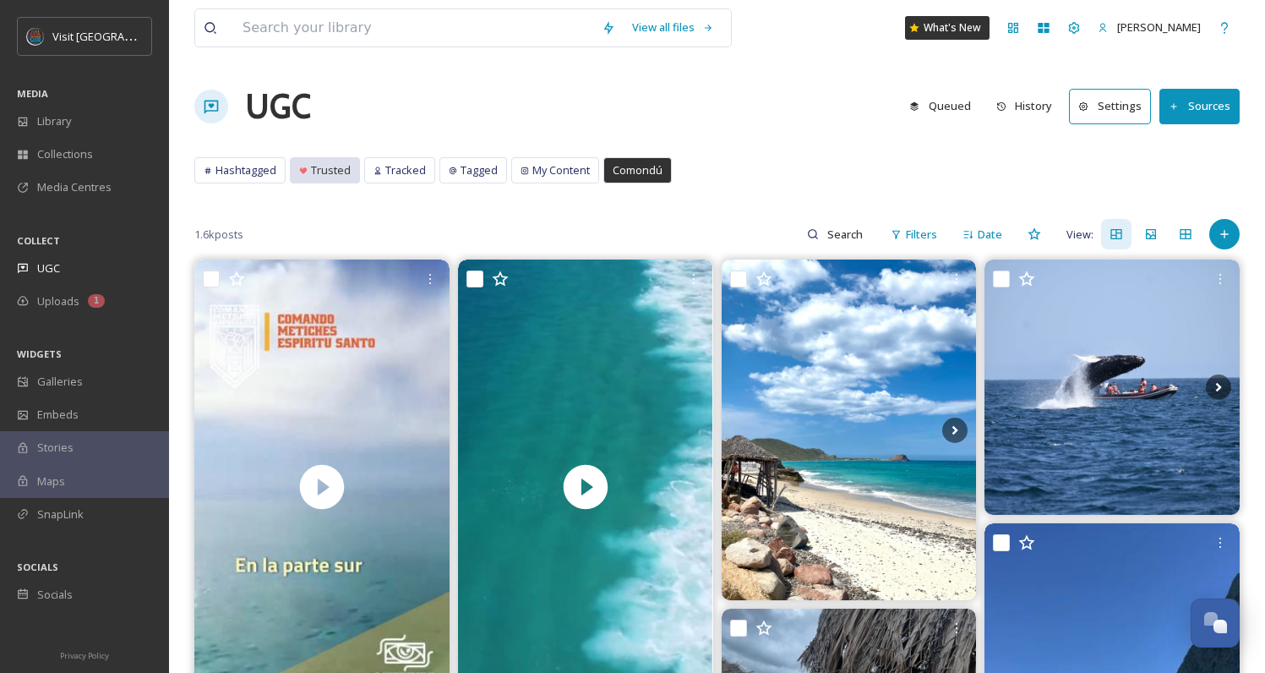
click at [334, 169] on span "Trusted" at bounding box center [331, 170] width 40 height 16
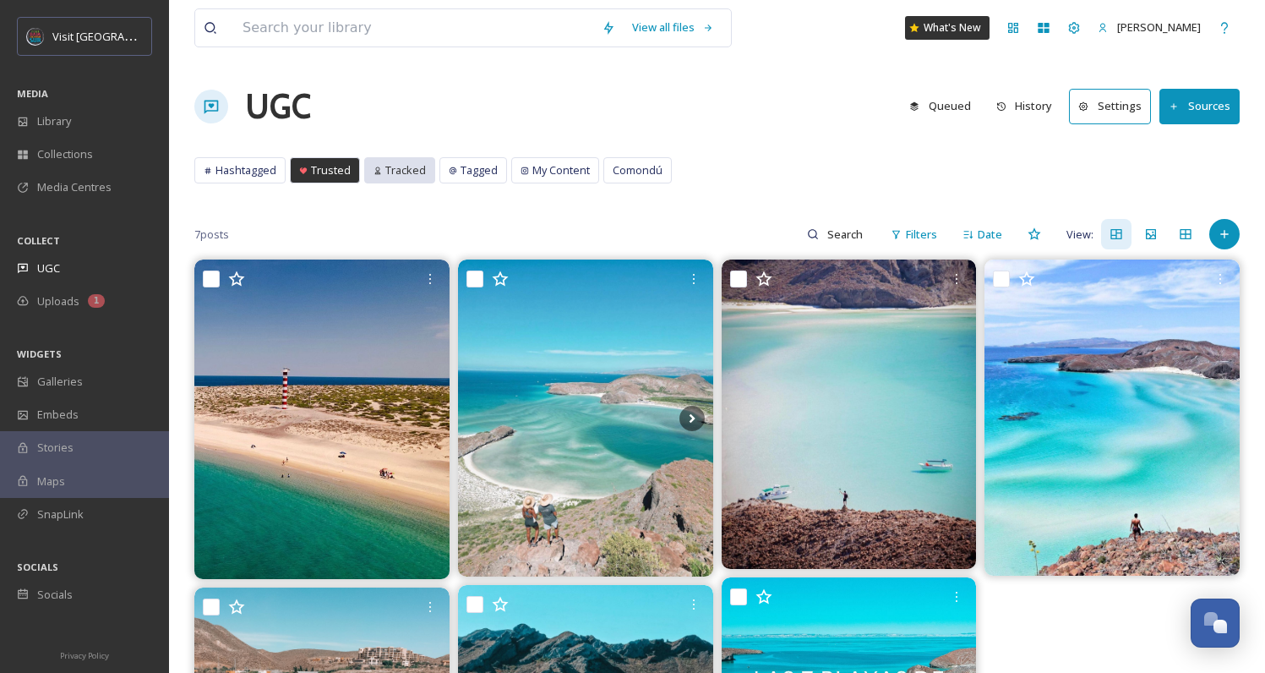
click at [390, 174] on span "Tracked" at bounding box center [405, 170] width 41 height 16
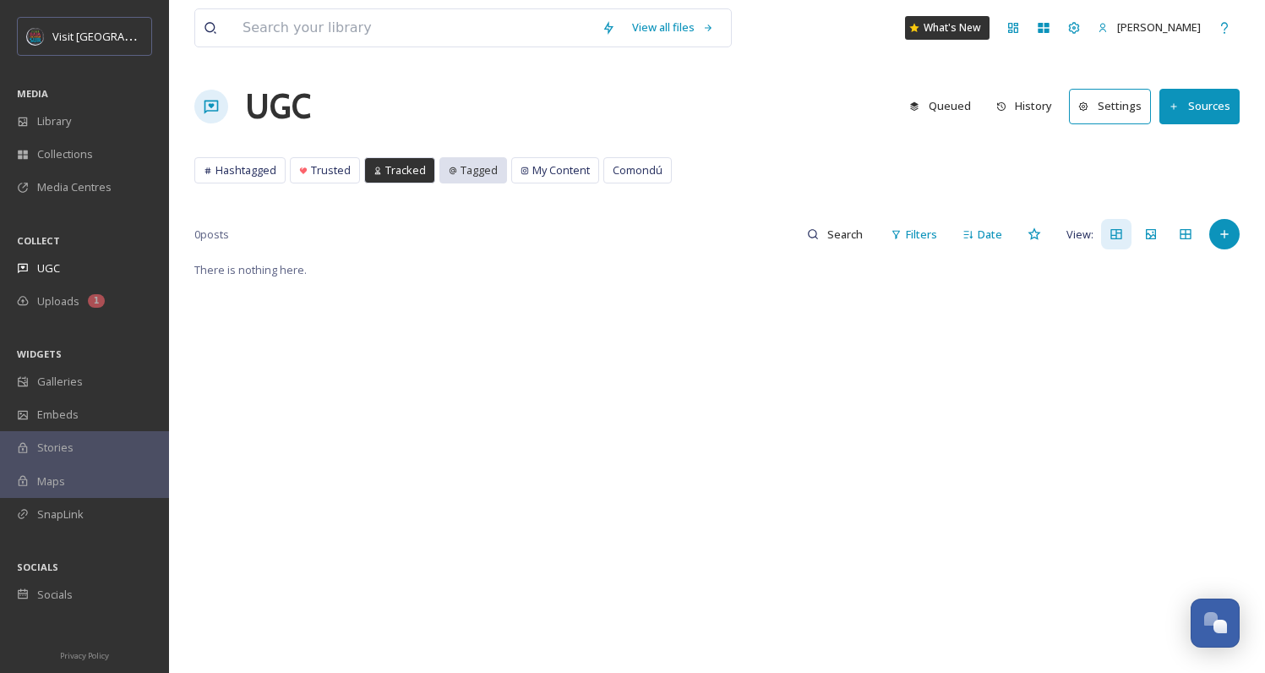
click at [461, 173] on span "Tagged" at bounding box center [479, 170] width 37 height 16
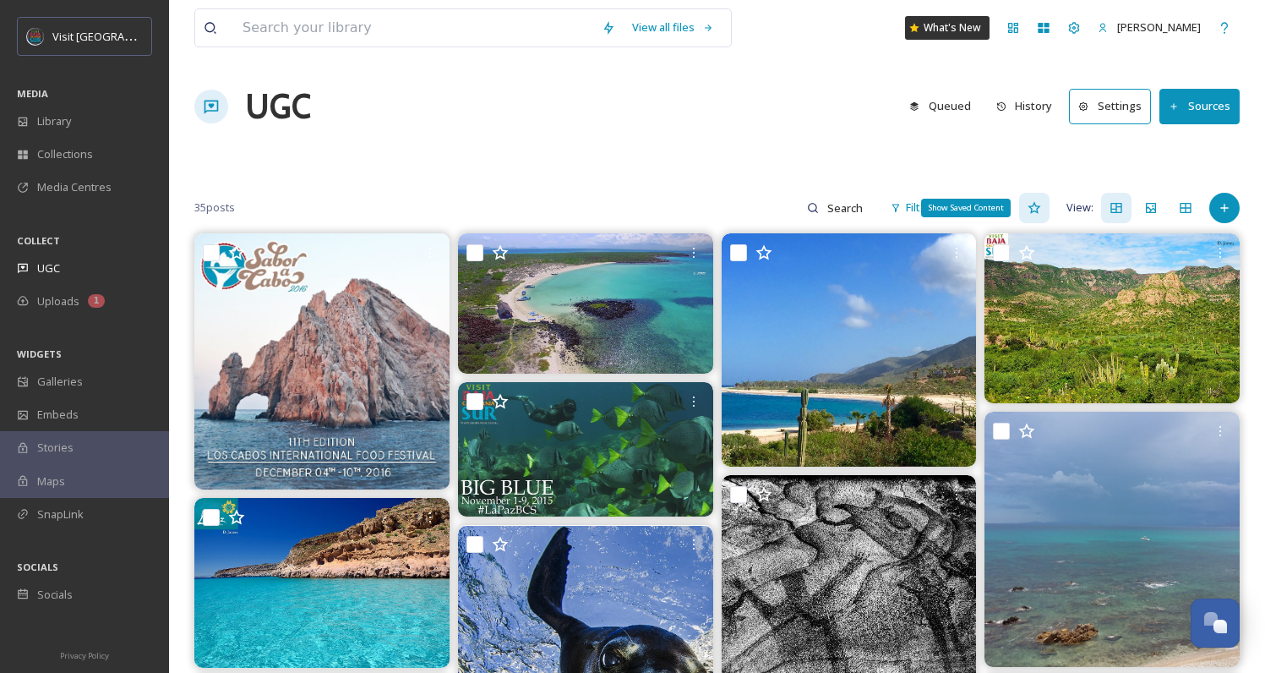
click at [1020, 209] on div "Show Saved Content" at bounding box center [1034, 208] width 30 height 30
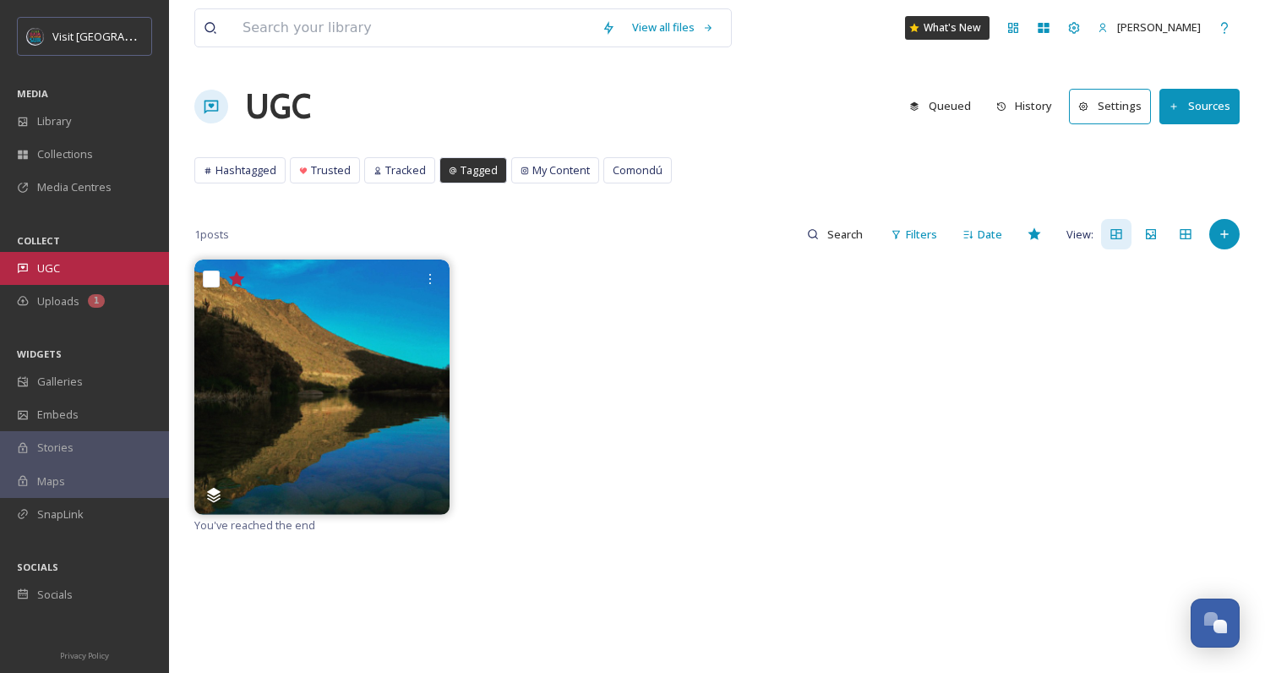
click at [75, 274] on div "UGC" at bounding box center [84, 268] width 169 height 33
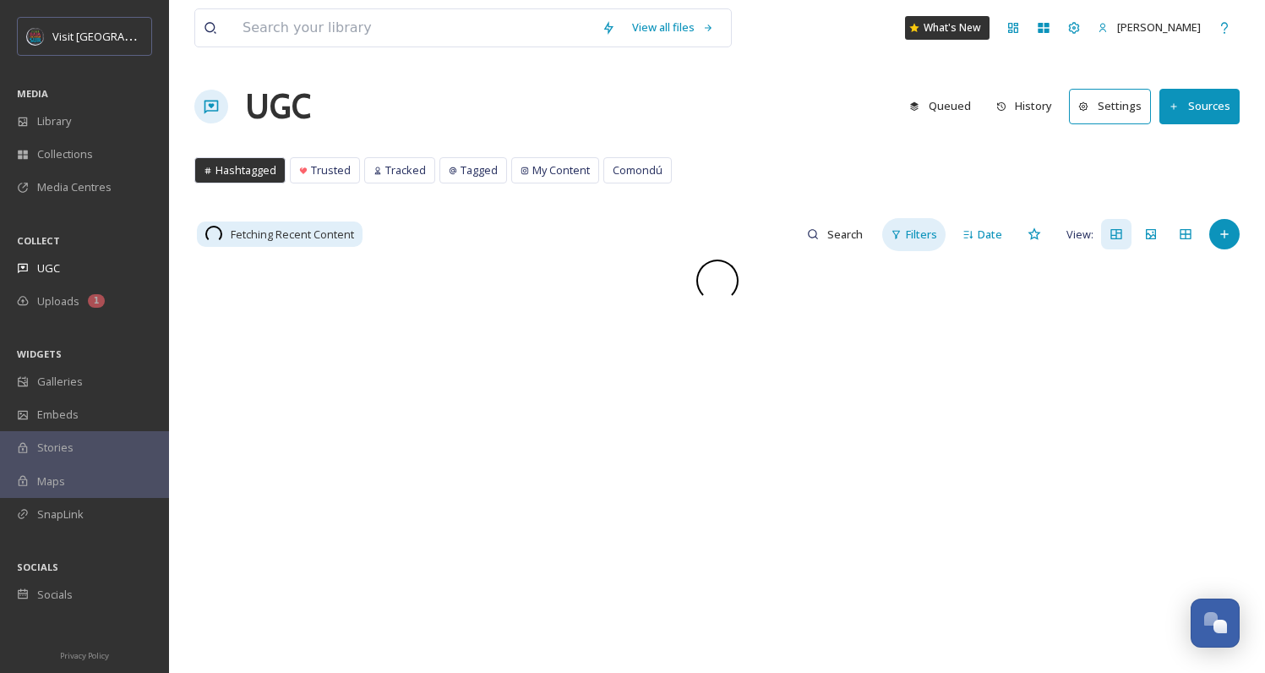
click at [929, 249] on div "Filters" at bounding box center [914, 234] width 63 height 33
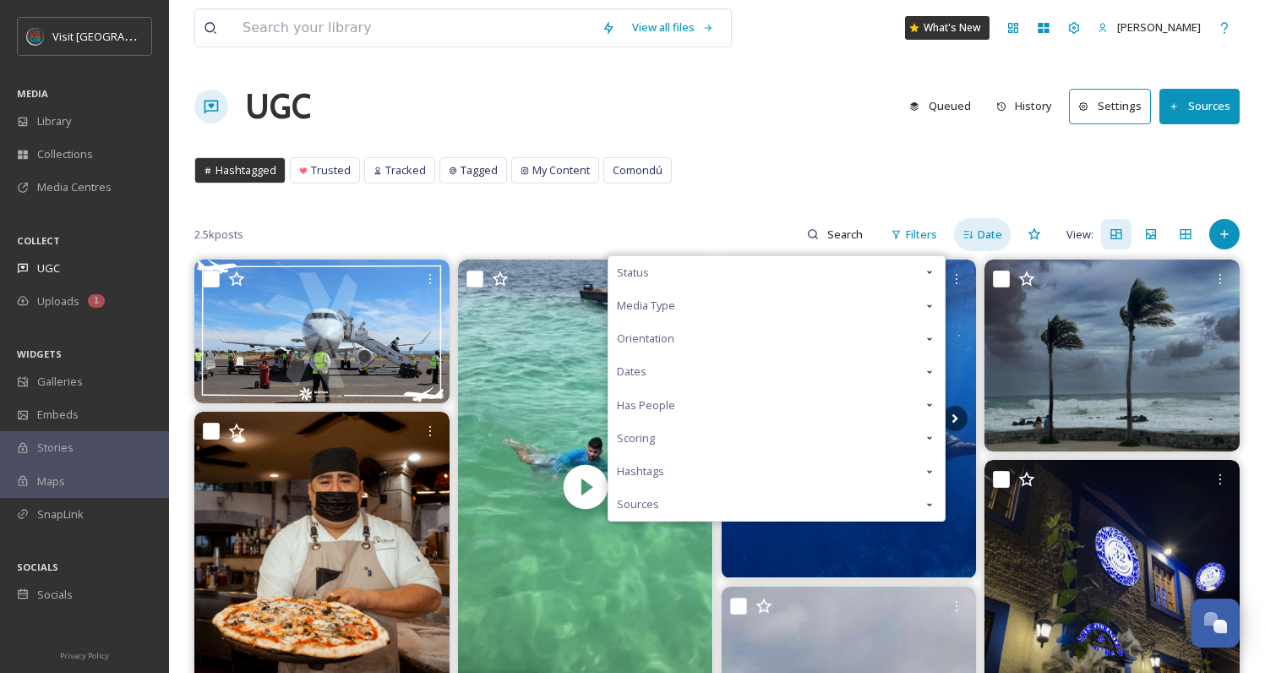
click at [971, 246] on div "Date" at bounding box center [982, 234] width 57 height 33
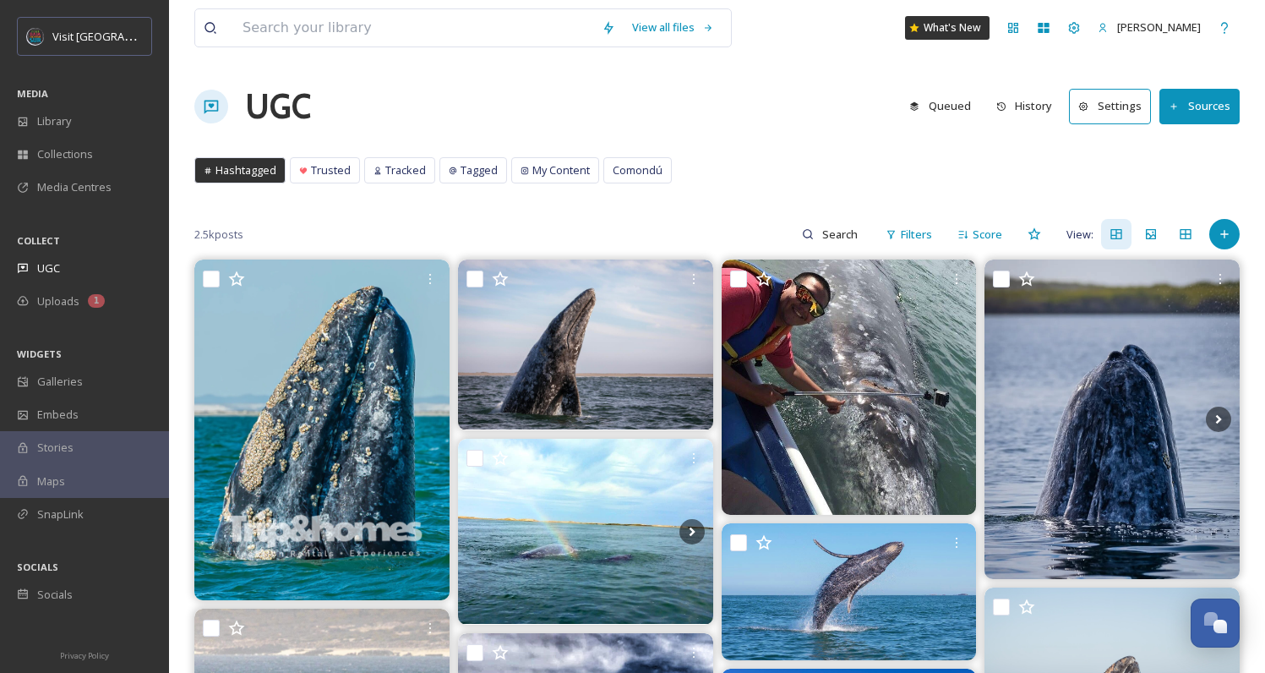
click at [1212, 102] on button "Sources" at bounding box center [1200, 106] width 80 height 35
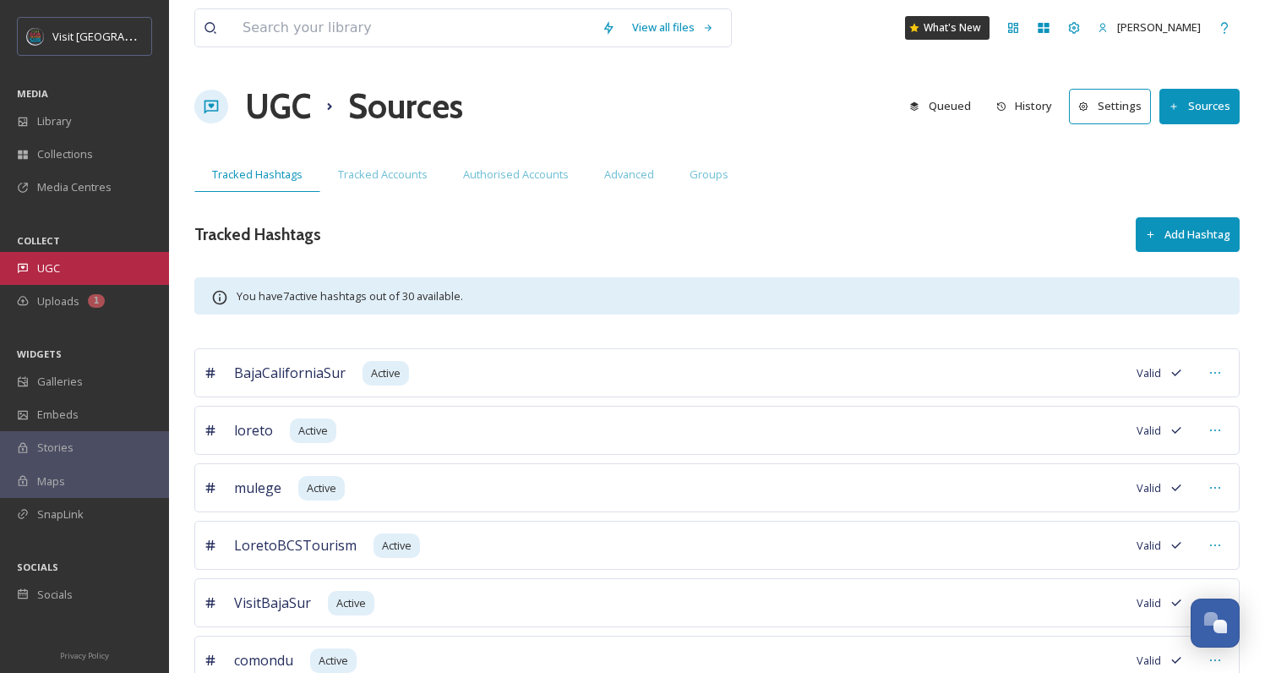
click at [77, 275] on div "UGC" at bounding box center [84, 268] width 169 height 33
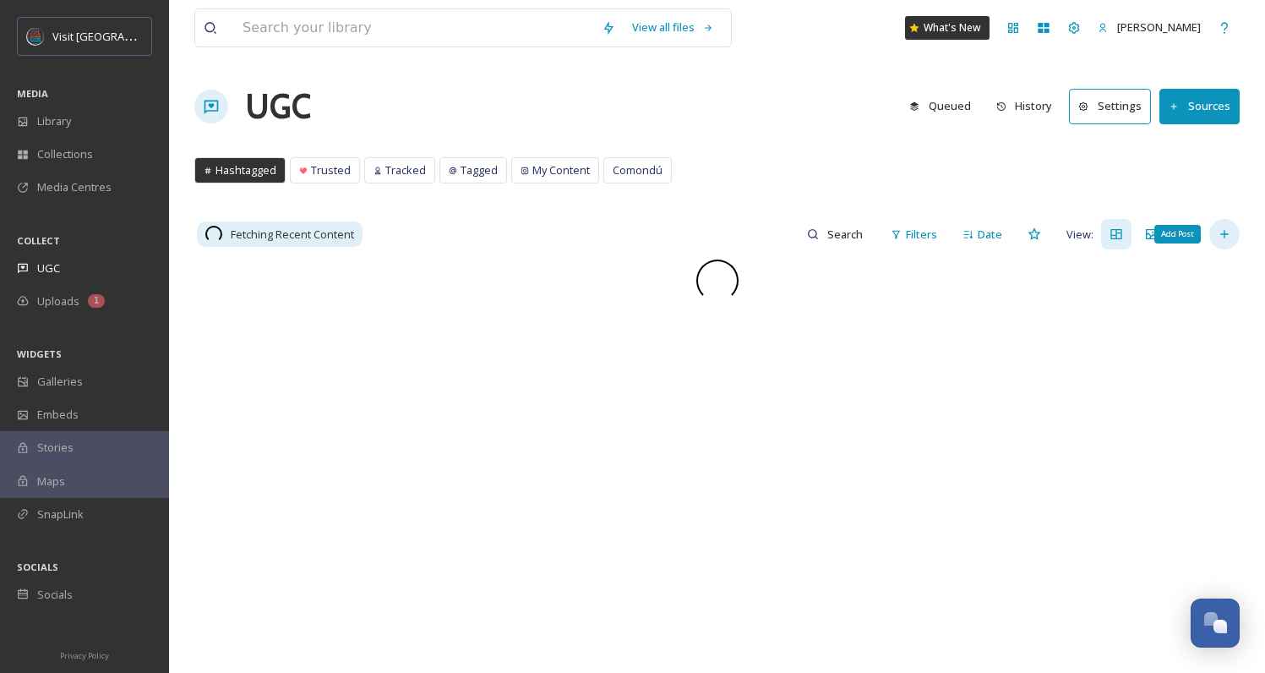
click at [1223, 232] on icon at bounding box center [1225, 234] width 14 height 14
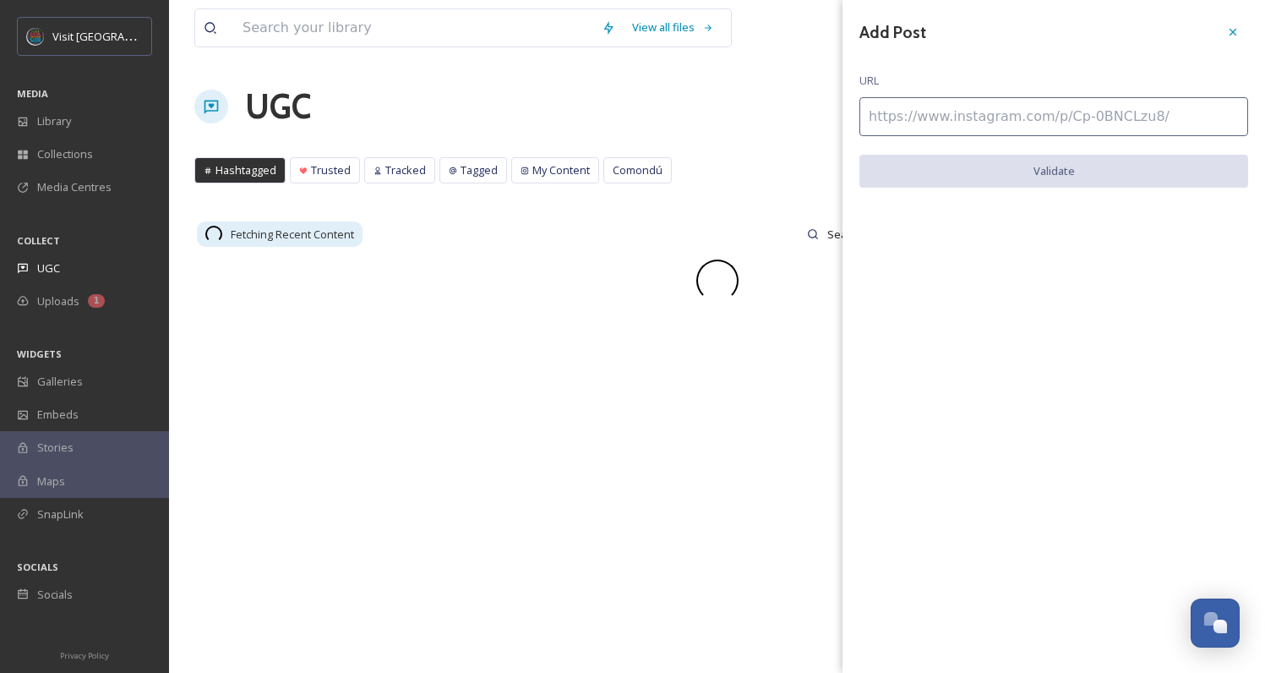
click at [1007, 121] on input at bounding box center [1054, 116] width 389 height 39
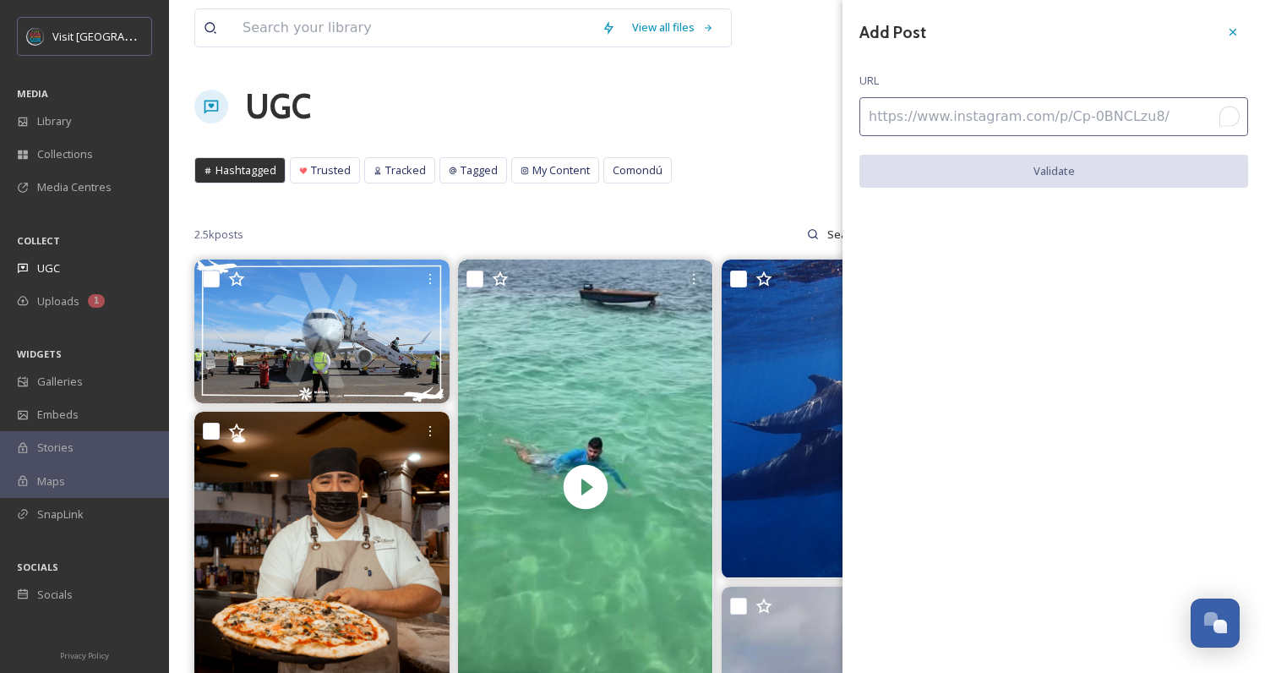
paste input "[URL][DOMAIN_NAME]"
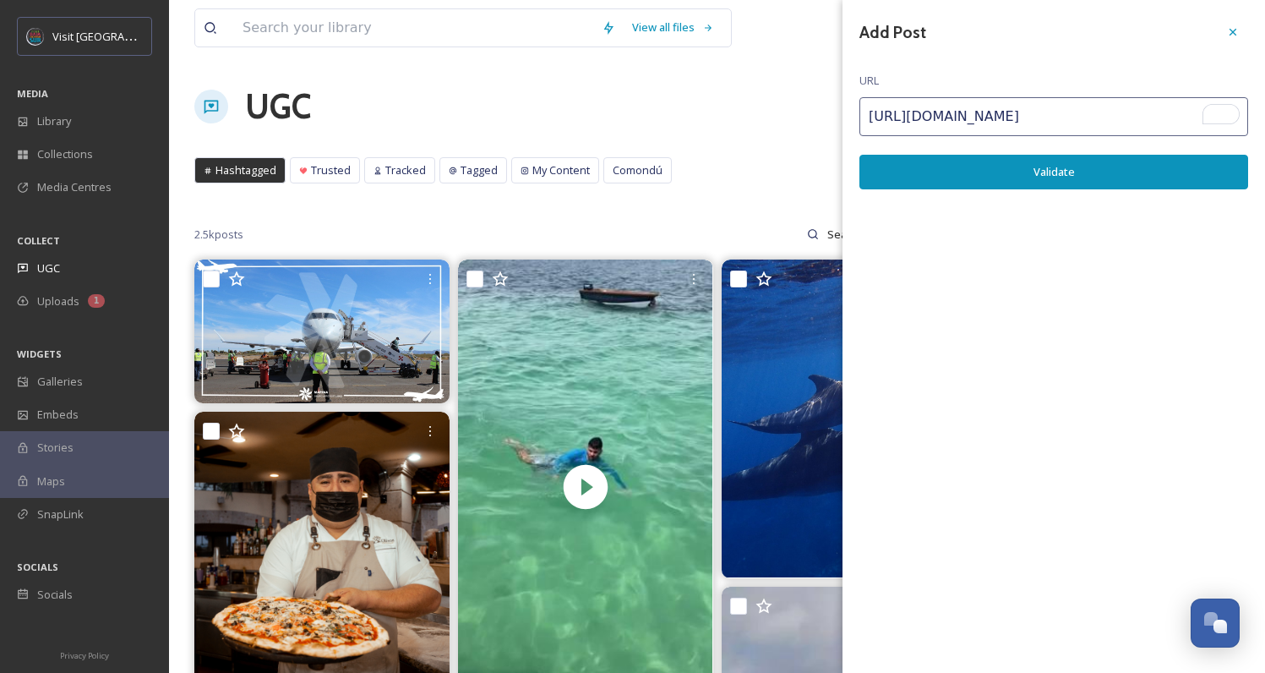
type input "[URL][DOMAIN_NAME]"
click at [1085, 169] on button "Validate" at bounding box center [1054, 172] width 389 height 35
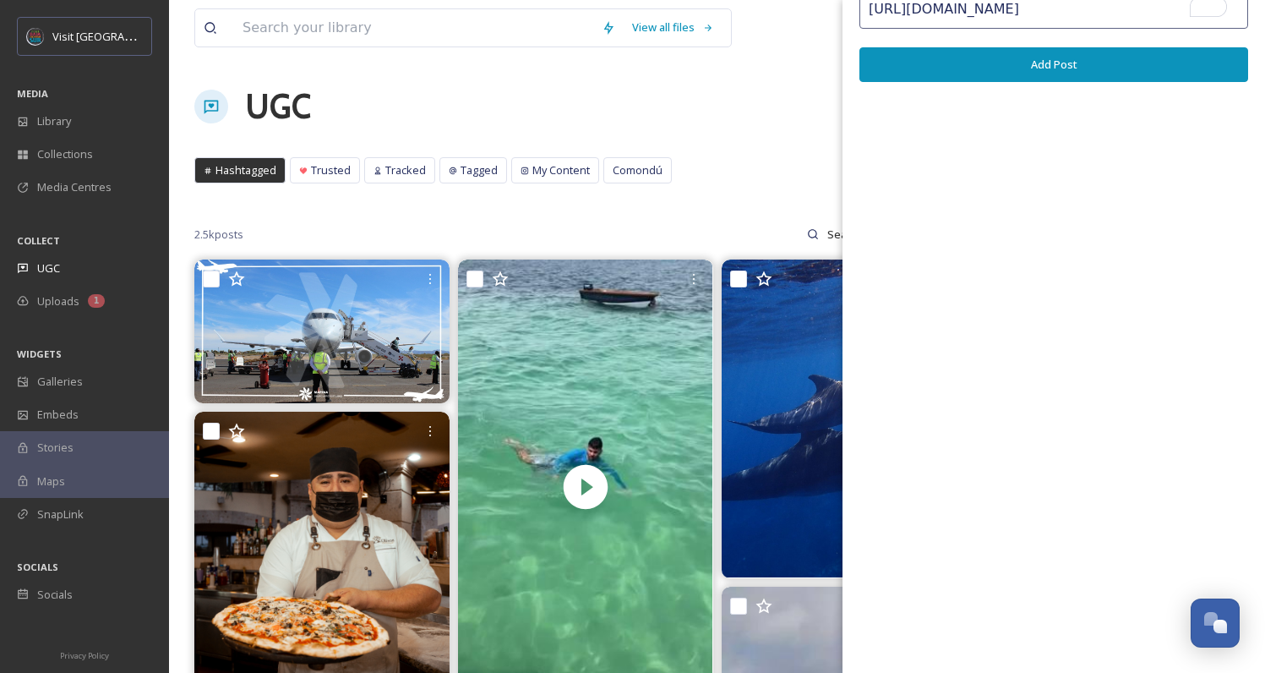
scroll to position [0, 0]
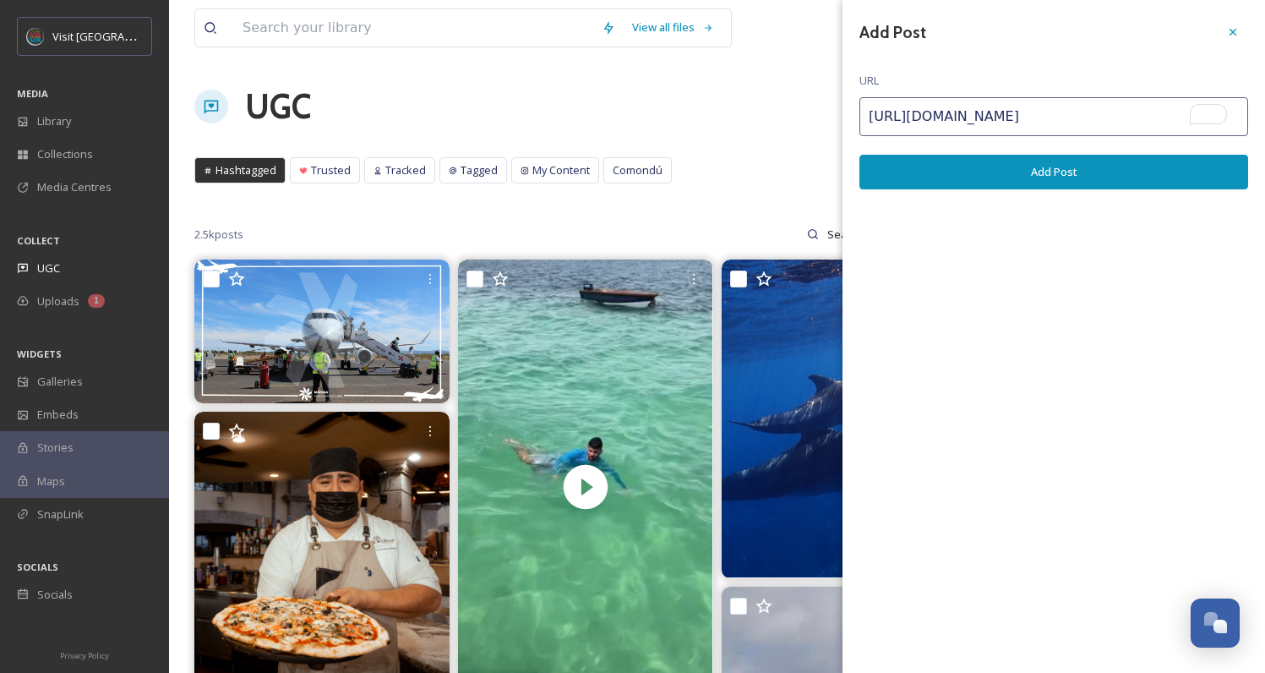
click at [971, 173] on button "Add Post" at bounding box center [1054, 172] width 389 height 35
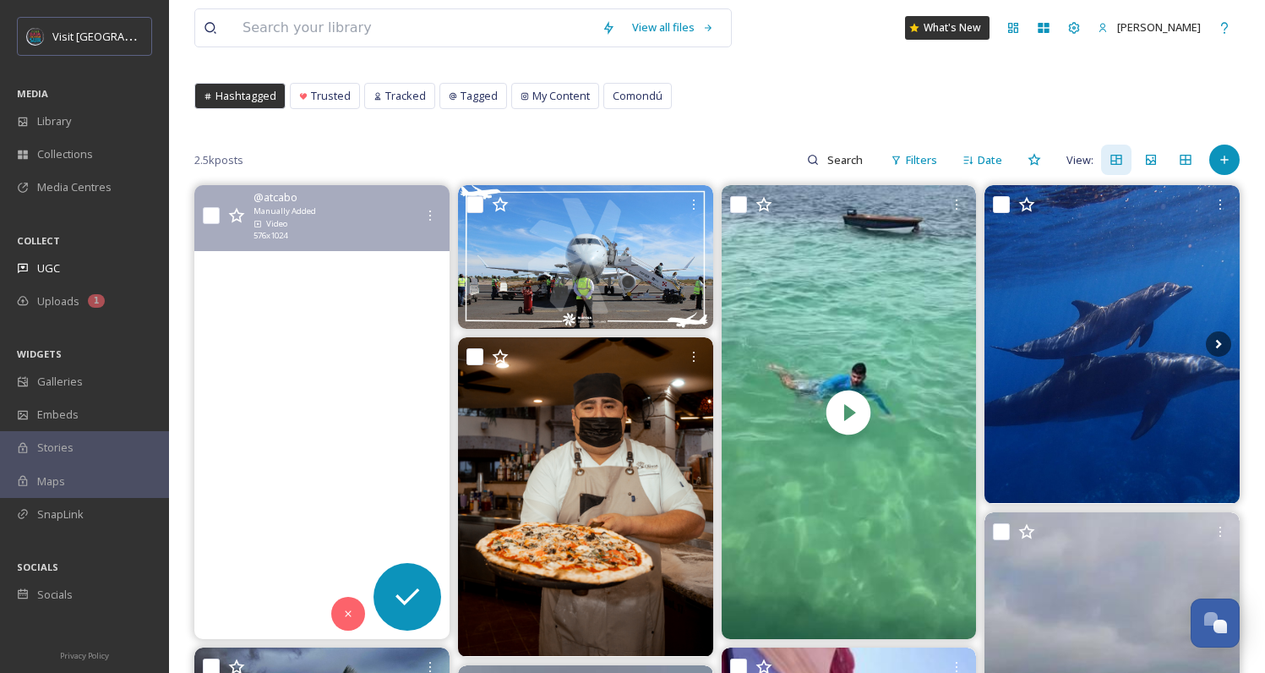
scroll to position [117, 0]
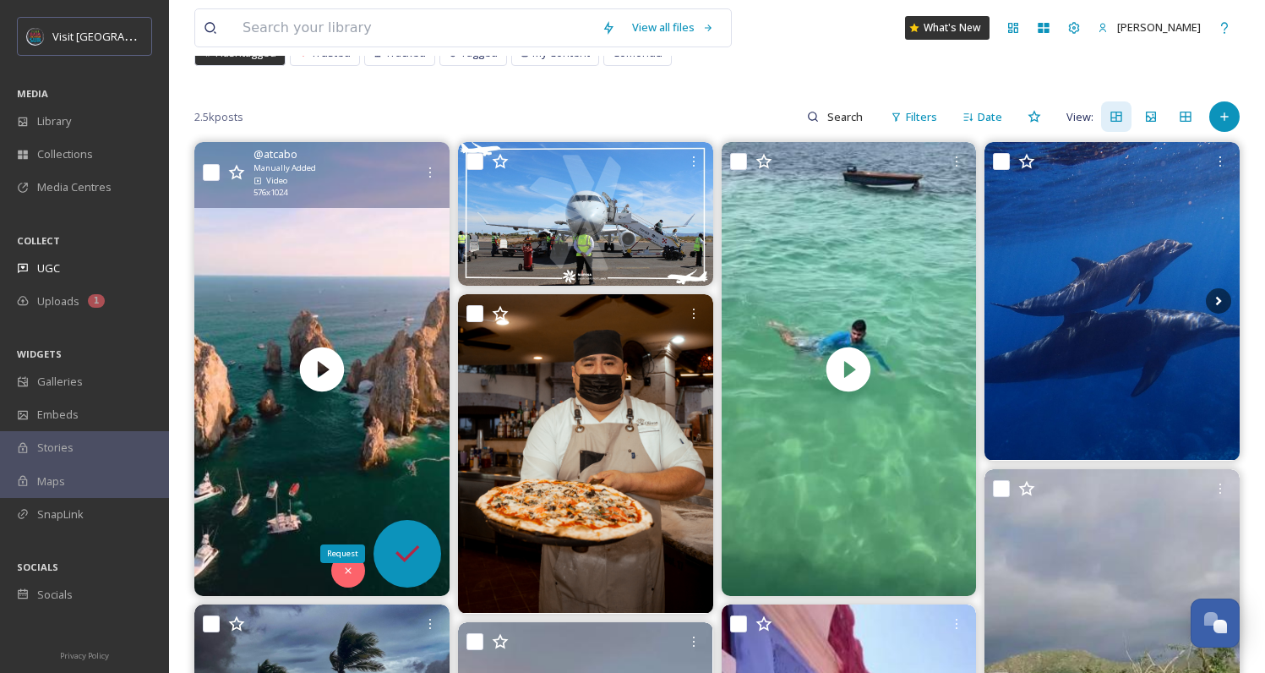
click at [420, 559] on icon at bounding box center [408, 554] width 34 height 34
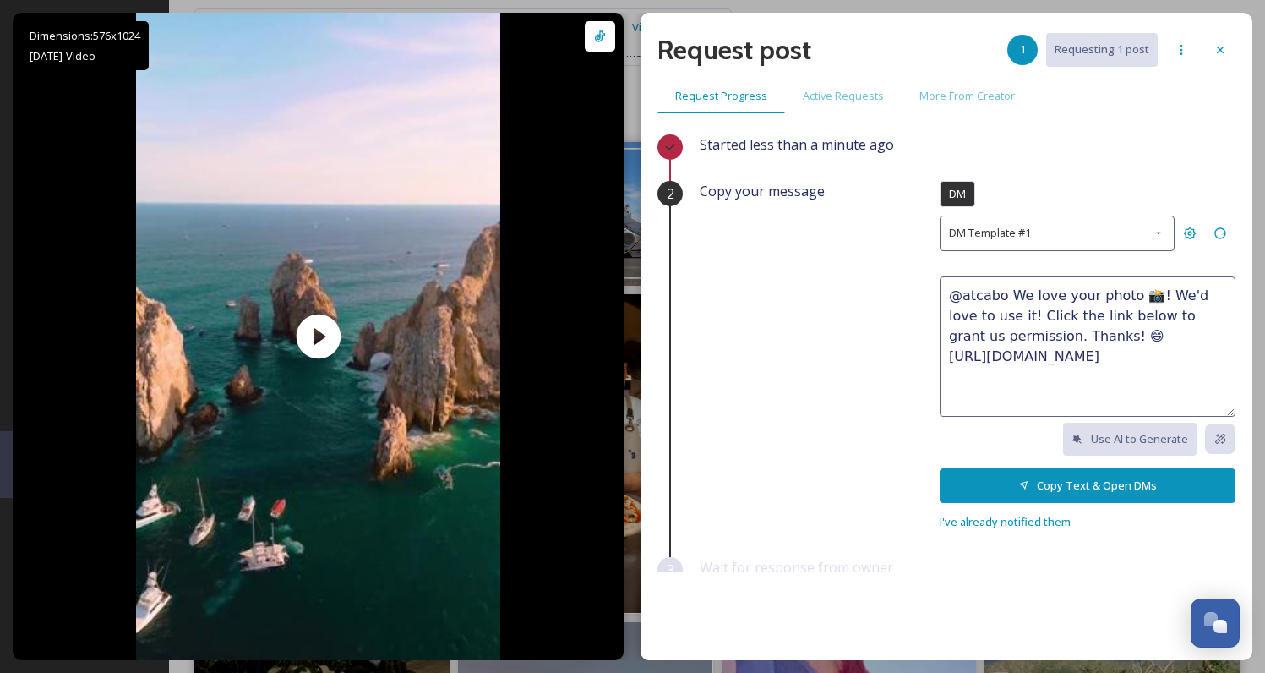
click at [1008, 360] on textarea "@atcabo We love your photo 📸! We'd love to use it! Click the link below to gran…" at bounding box center [1088, 346] width 296 height 140
click at [1024, 225] on div "DM Template #1" at bounding box center [1057, 233] width 235 height 35
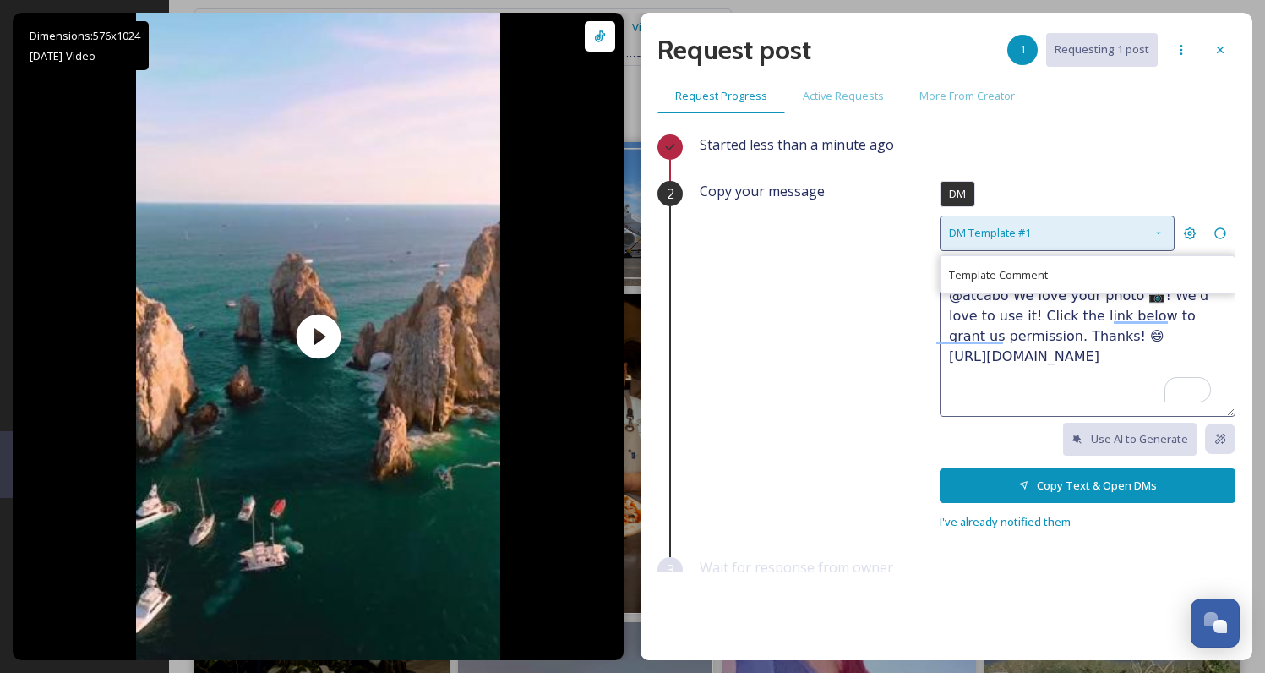
click at [1024, 225] on div "DM Template #1" at bounding box center [1057, 233] width 235 height 35
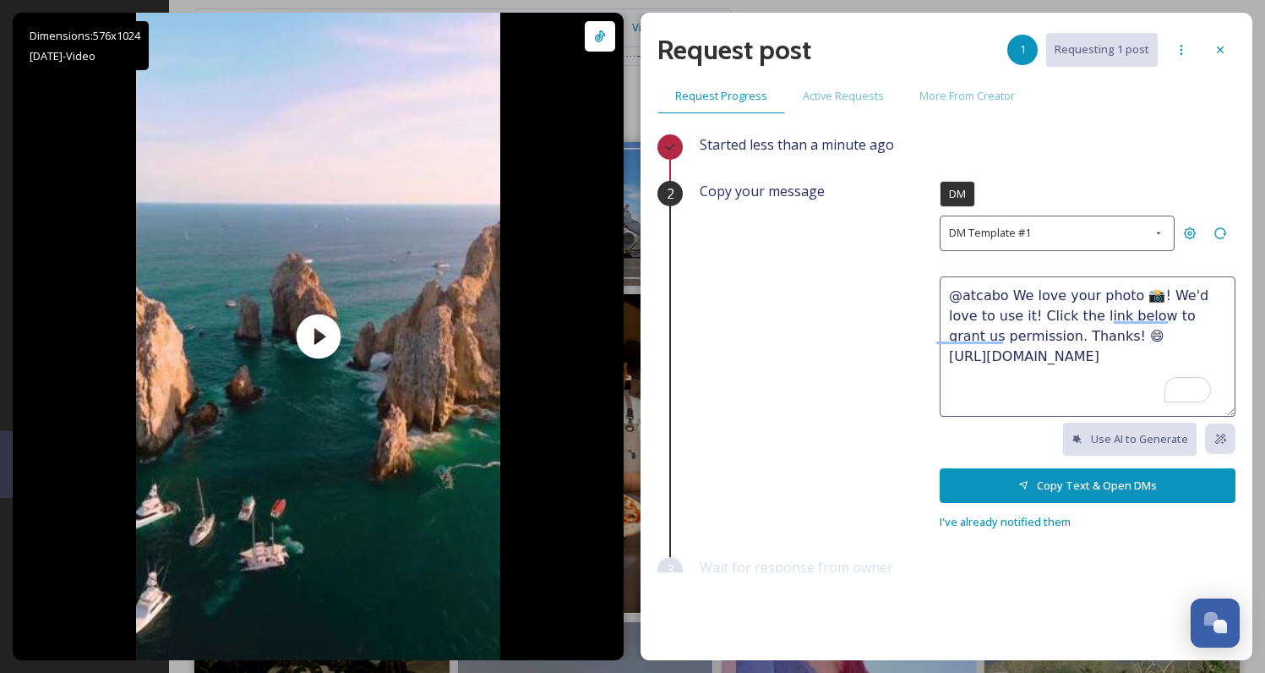
click at [951, 483] on button "Copy Text & Open DMs" at bounding box center [1088, 485] width 296 height 35
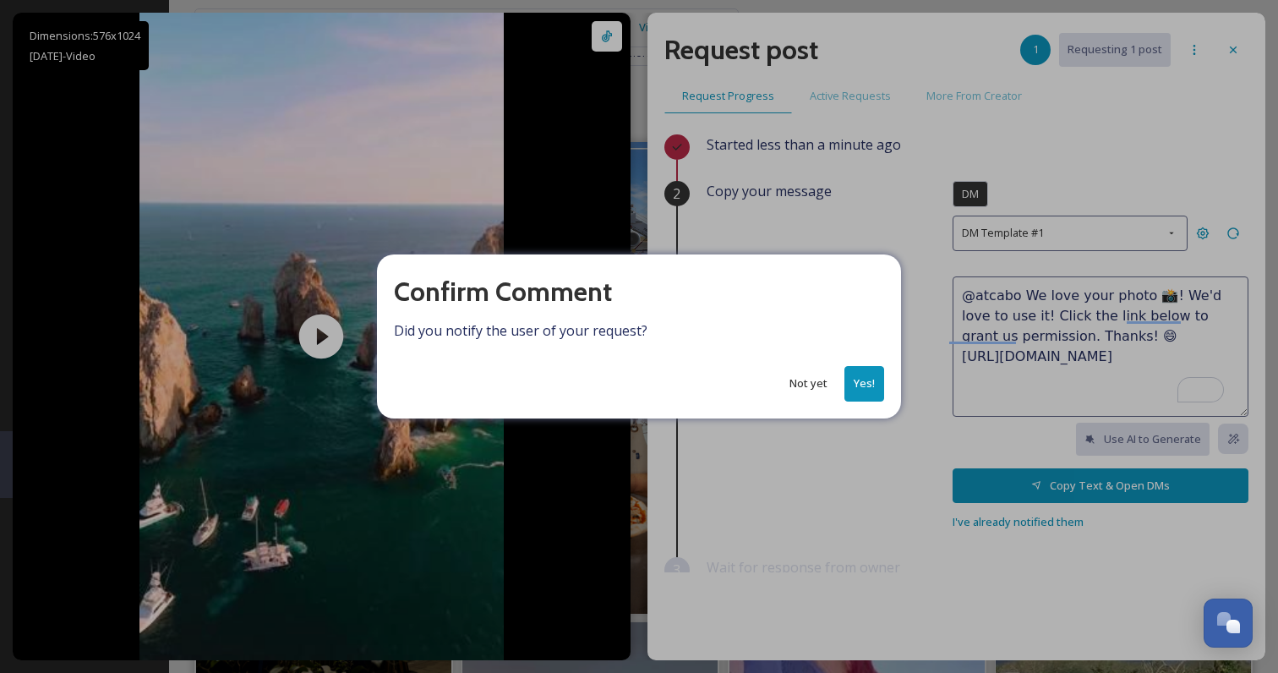
click at [805, 385] on button "Not yet" at bounding box center [808, 383] width 55 height 33
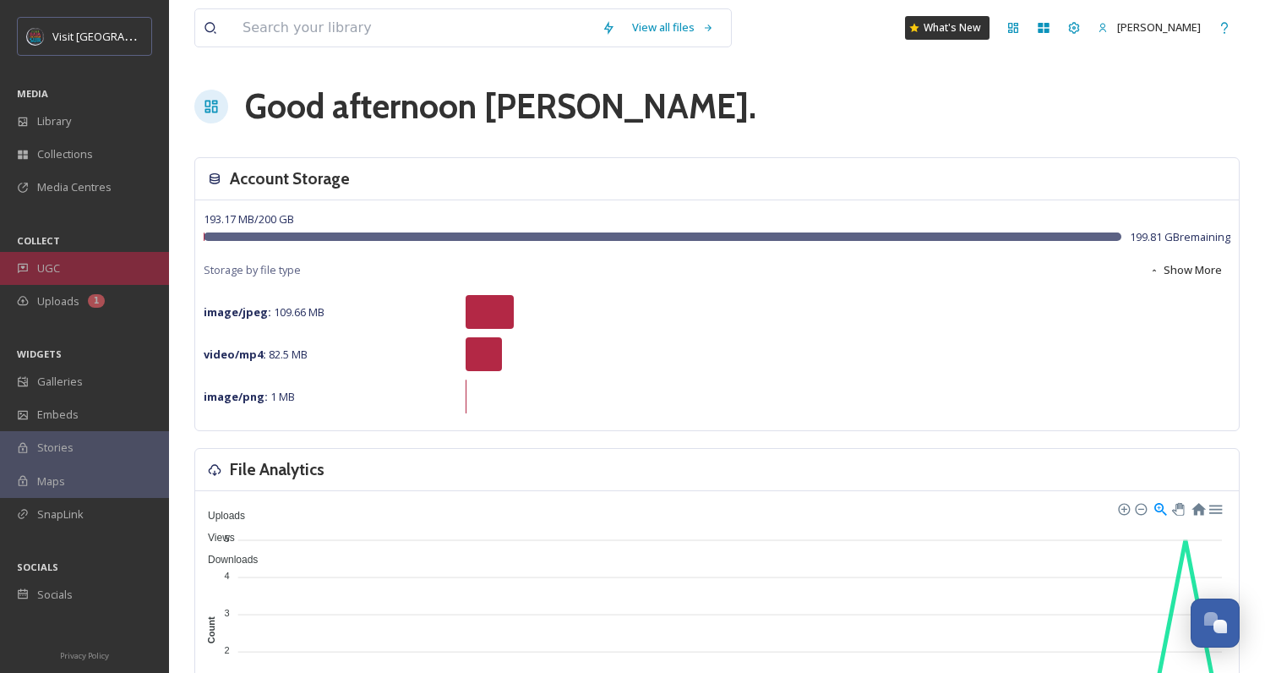
click at [89, 273] on div "UGC" at bounding box center [84, 268] width 169 height 33
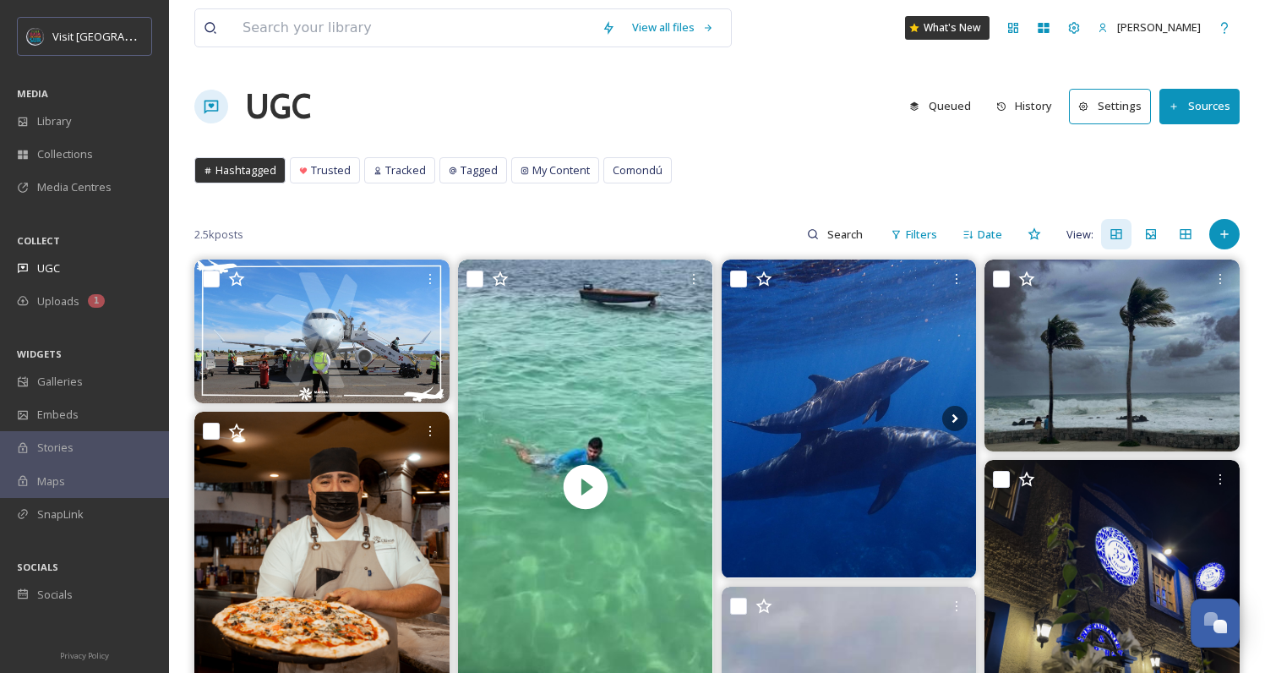
click at [1025, 111] on button "History" at bounding box center [1025, 106] width 74 height 33
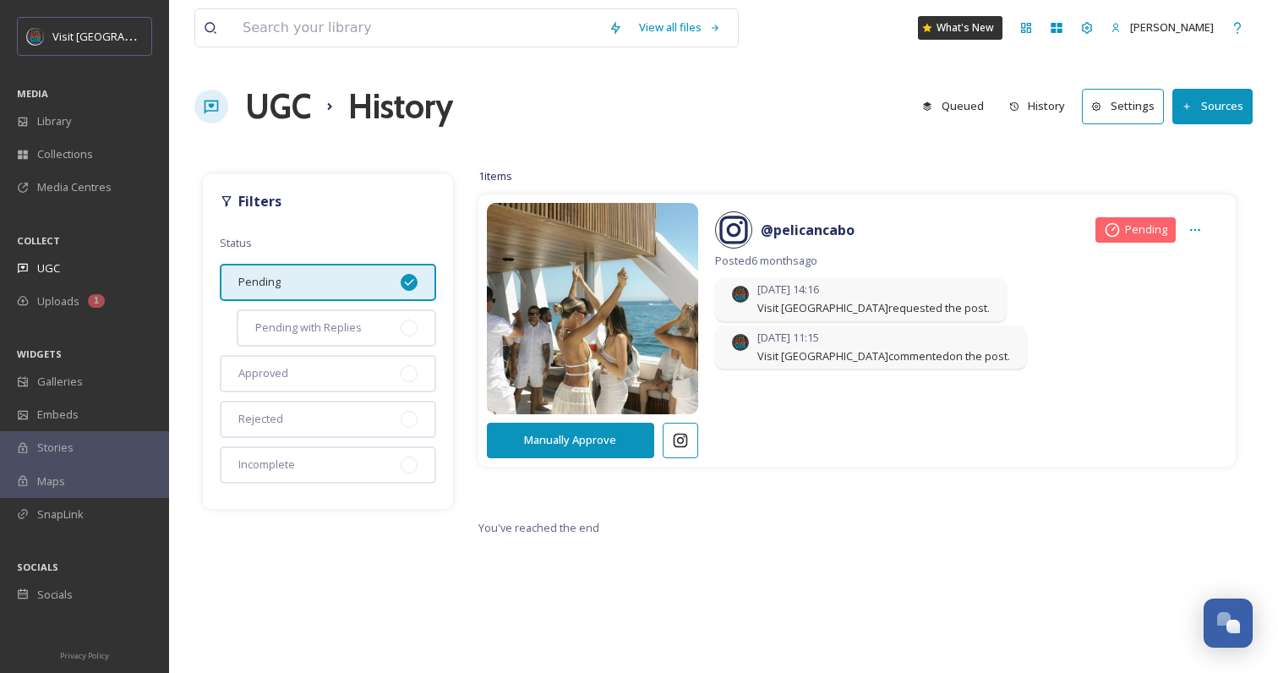
click at [992, 111] on button "Queued" at bounding box center [953, 106] width 79 height 33
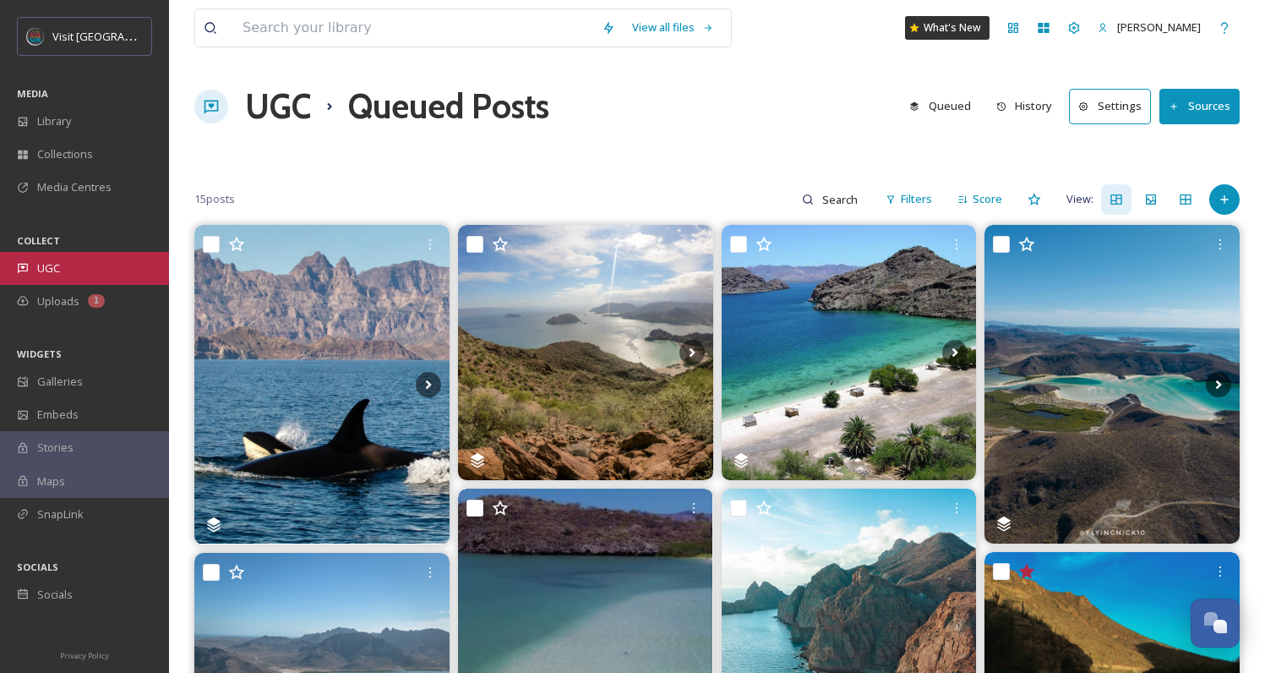
click at [48, 253] on div "UGC" at bounding box center [84, 268] width 169 height 33
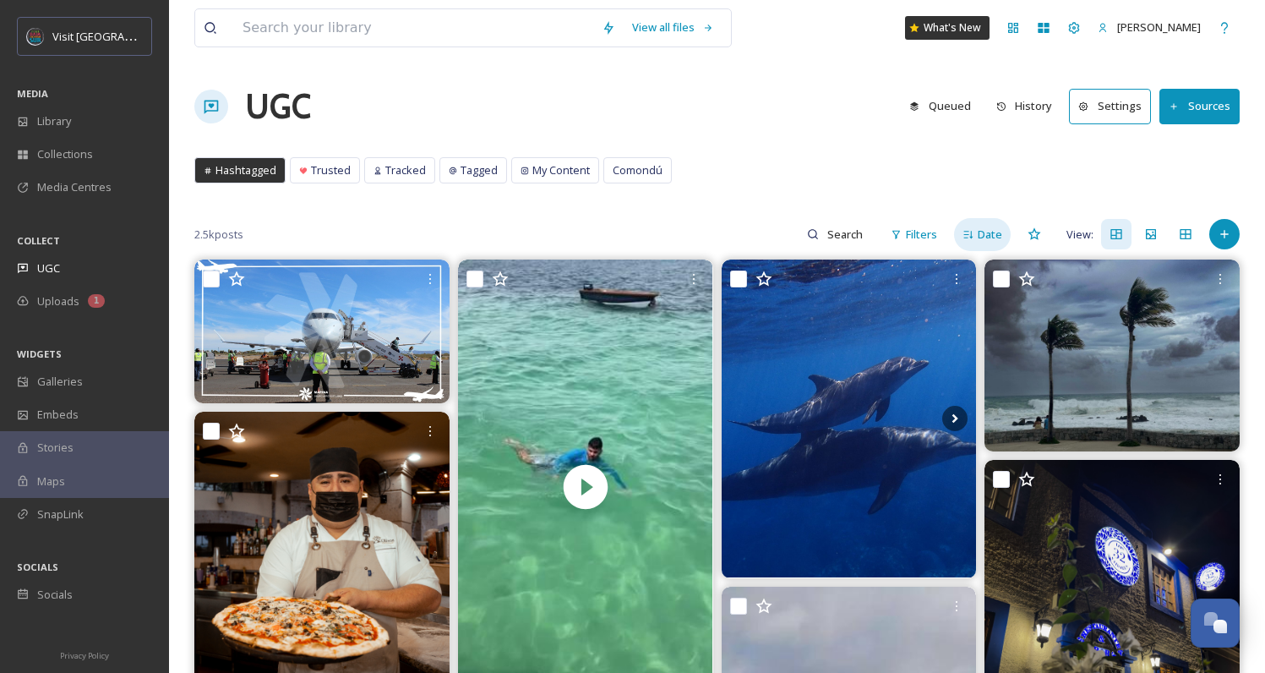
click at [1000, 239] on span "Date" at bounding box center [990, 235] width 25 height 16
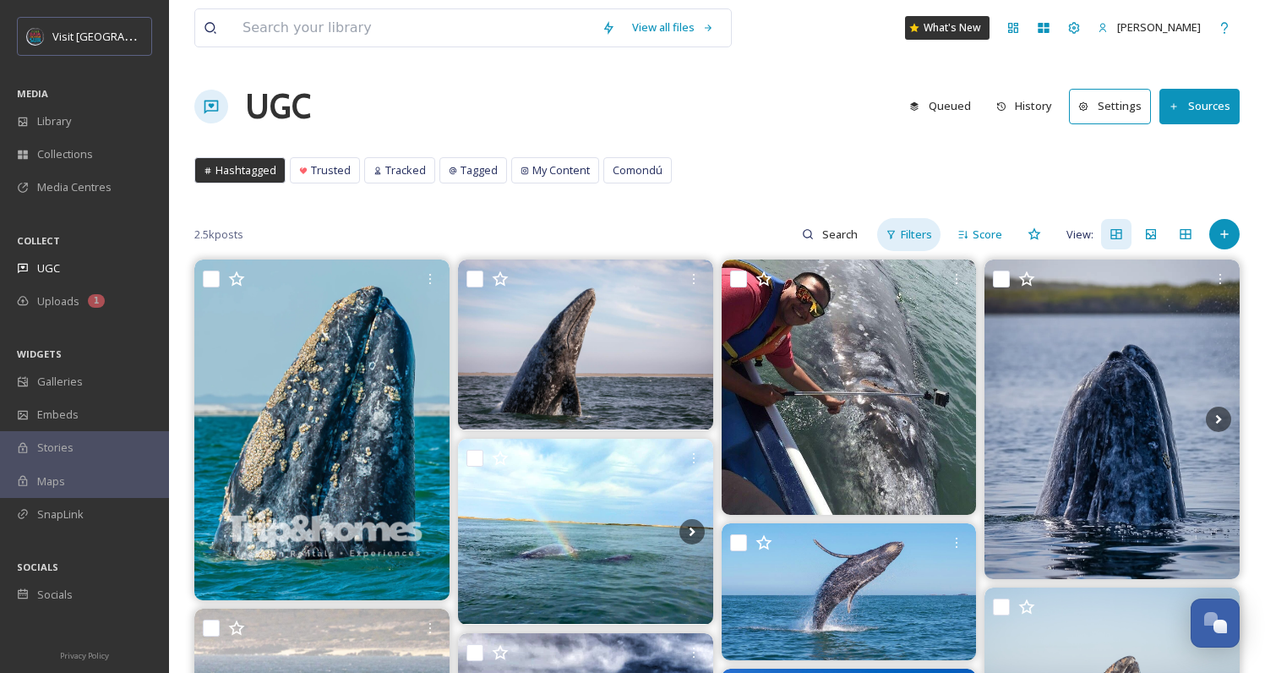
click at [918, 243] on div "Filters" at bounding box center [908, 234] width 63 height 33
click at [990, 242] on span "Score" at bounding box center [988, 235] width 30 height 16
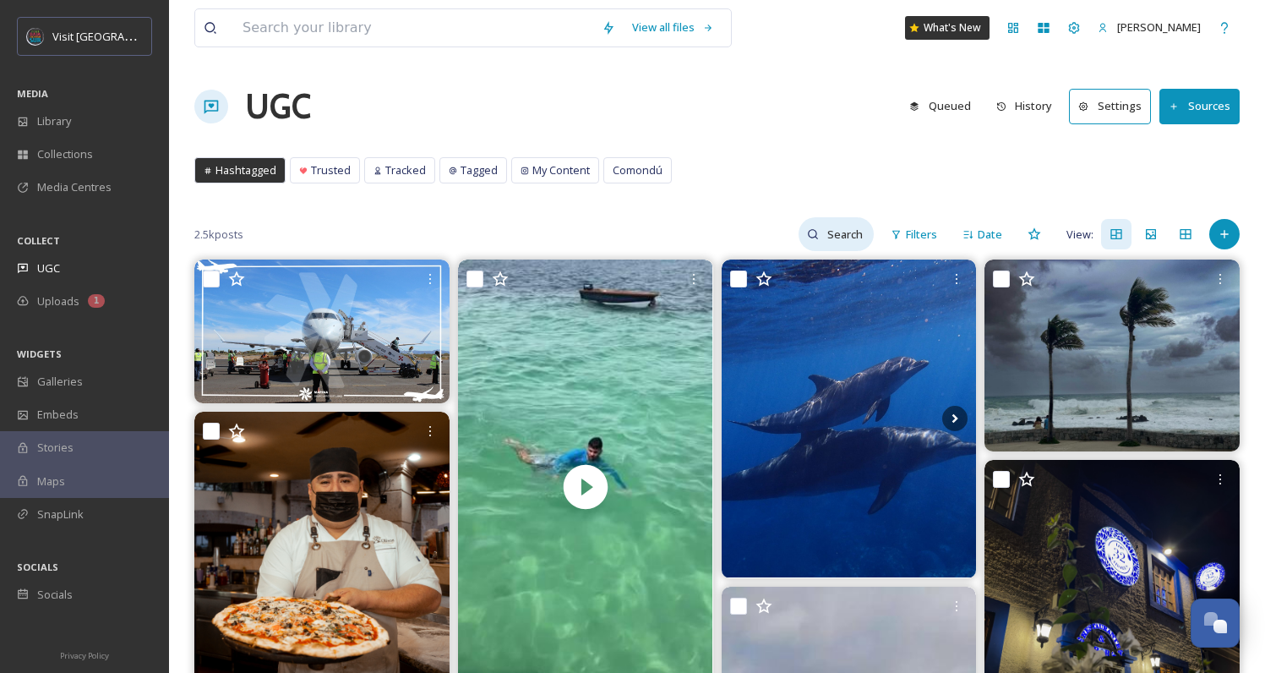
click at [845, 242] on input at bounding box center [846, 234] width 55 height 34
type input "tiktok"
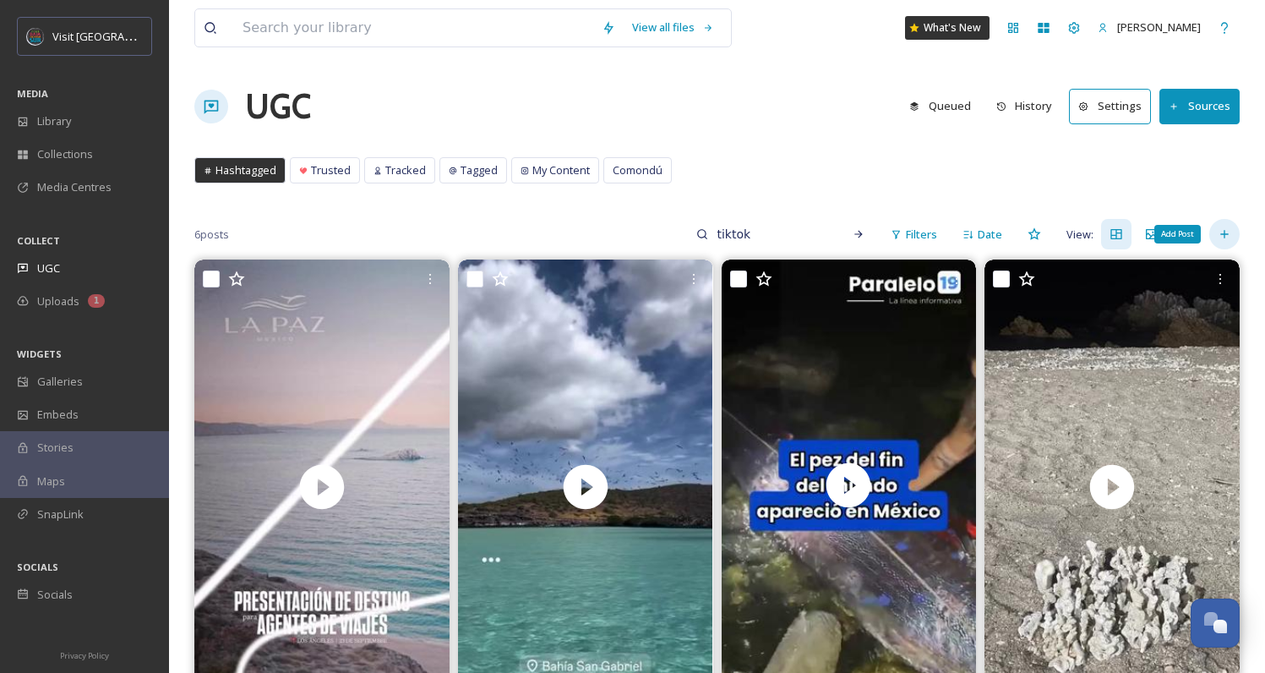
click at [1223, 231] on icon at bounding box center [1225, 234] width 14 height 14
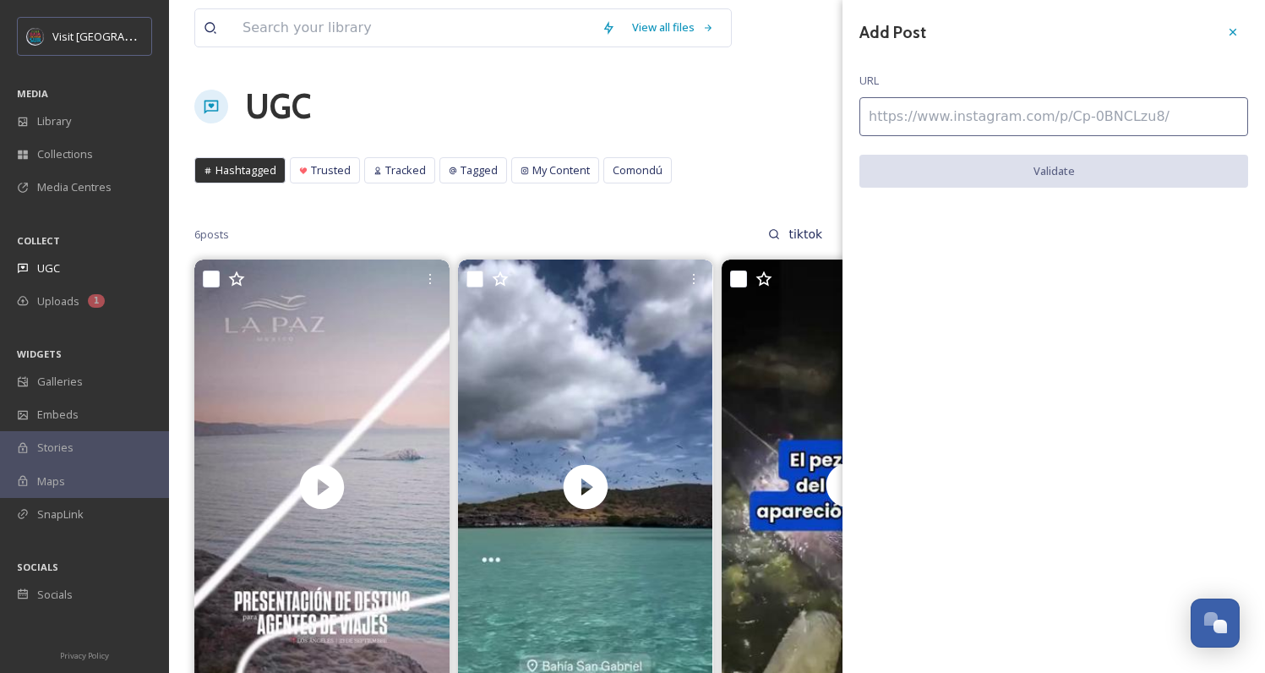
click at [986, 127] on input at bounding box center [1054, 116] width 389 height 39
paste input "[URL][DOMAIN_NAME][DOMAIN_NAME]"
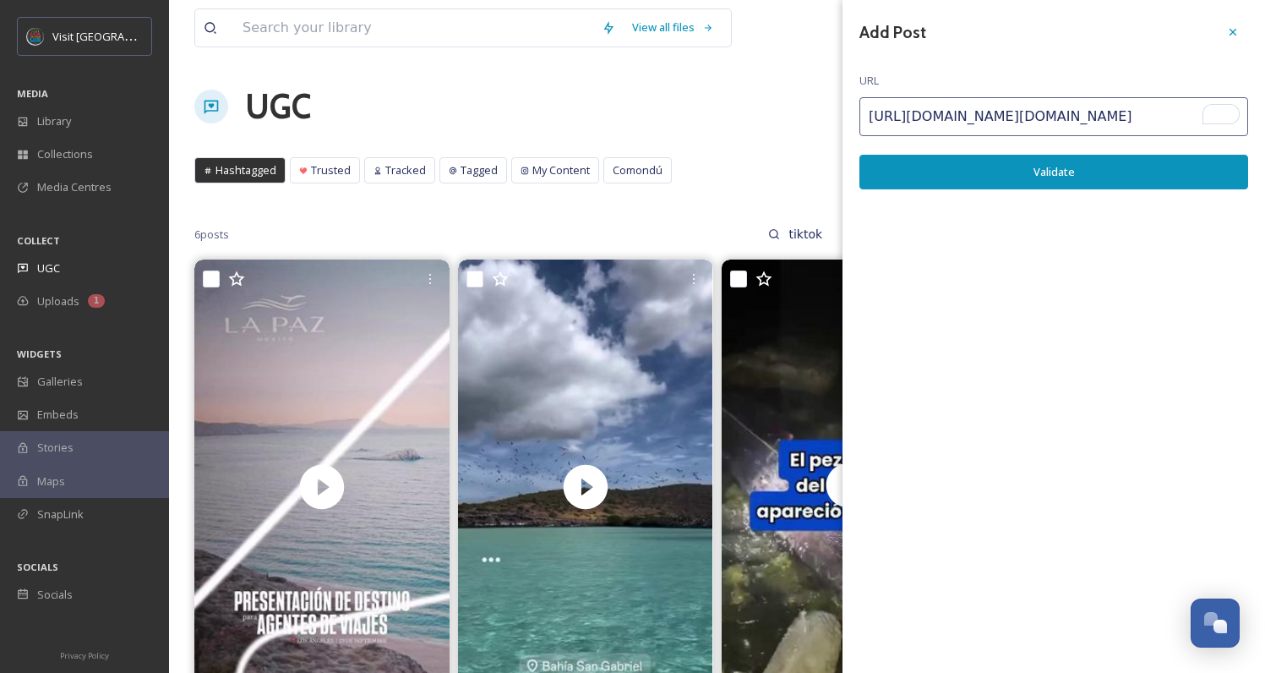
type input "[URL][DOMAIN_NAME][DOMAIN_NAME]"
click at [1019, 178] on button "Validate" at bounding box center [1054, 172] width 389 height 35
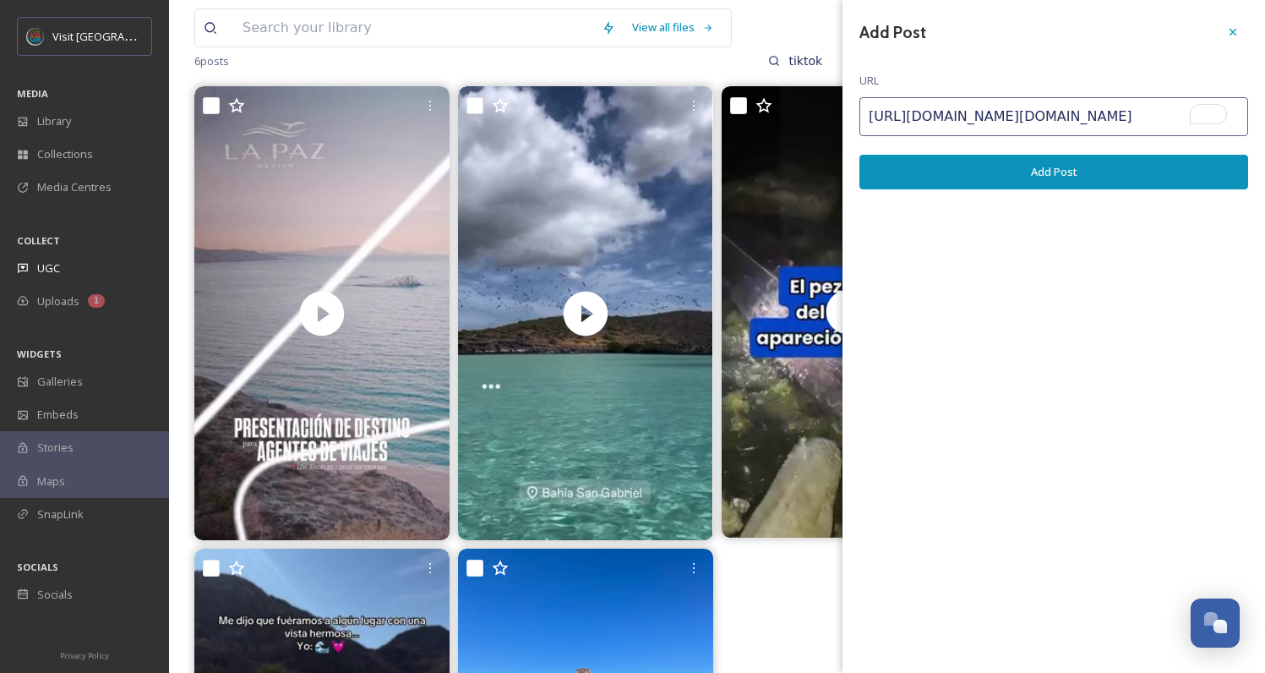
scroll to position [227, 0]
